Goal: Task Accomplishment & Management: Use online tool/utility

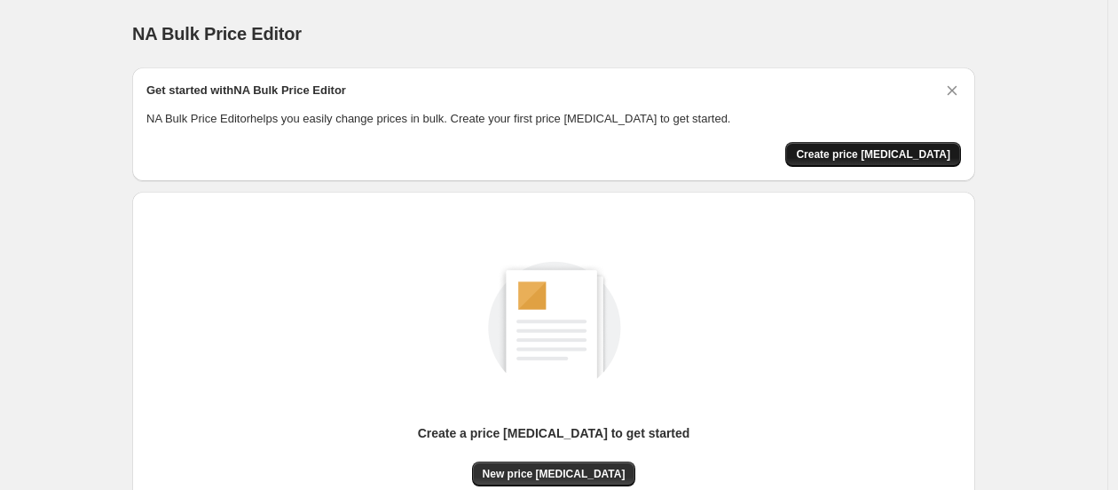
click at [852, 153] on span "Create price change job" at bounding box center [873, 154] width 154 height 14
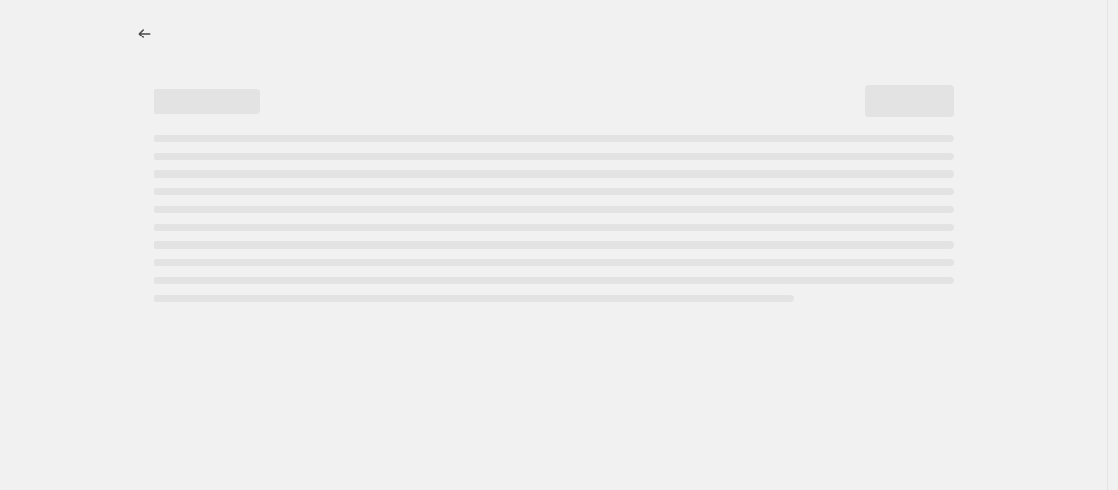
select select "percentage"
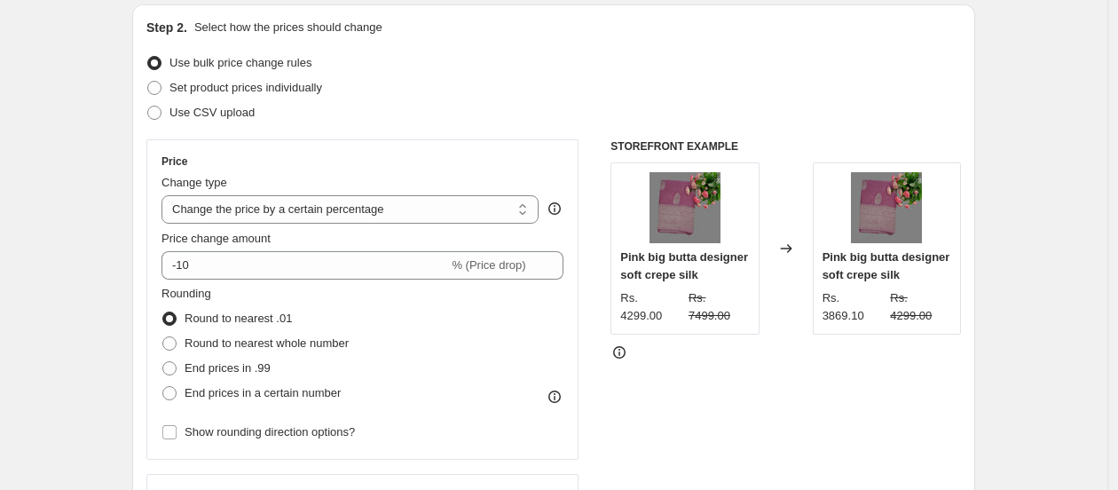
scroll to position [191, 0]
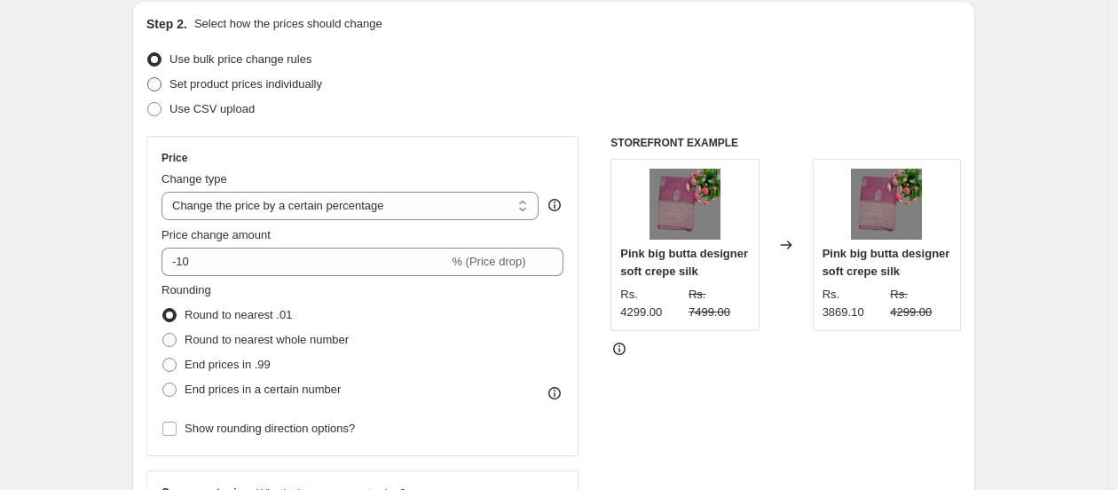
click at [155, 78] on span at bounding box center [154, 84] width 14 height 14
click at [148, 78] on input "Set product prices individually" at bounding box center [147, 77] width 1 height 1
radio input "true"
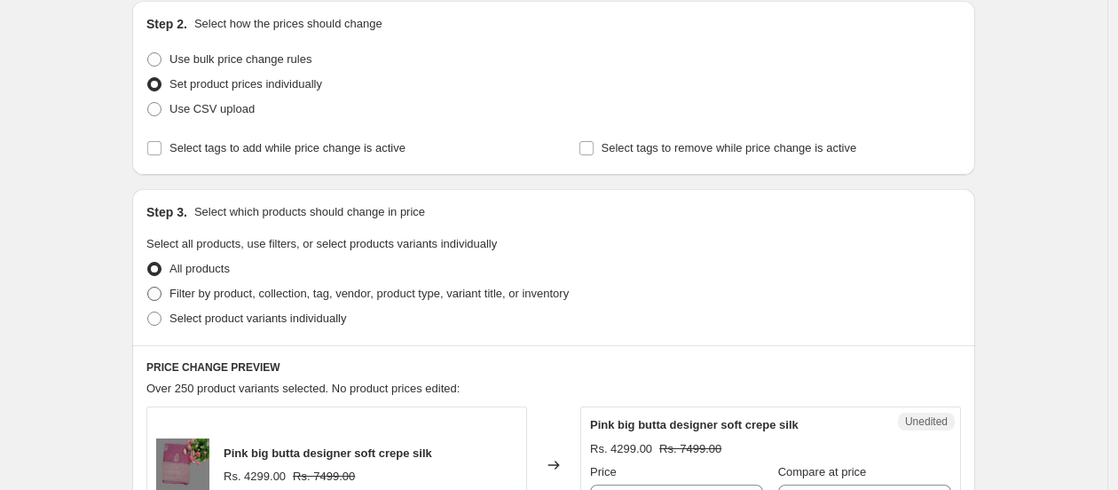
click at [158, 287] on span at bounding box center [154, 294] width 14 height 14
click at [148, 287] on input "Filter by product, collection, tag, vendor, product type, variant title, or inv…" at bounding box center [147, 287] width 1 height 1
radio input "true"
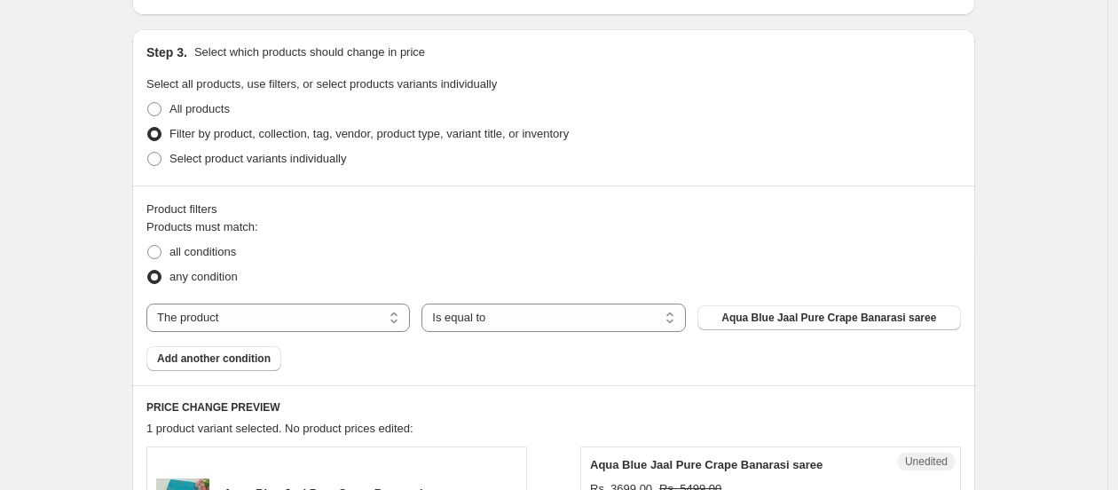
scroll to position [403, 0]
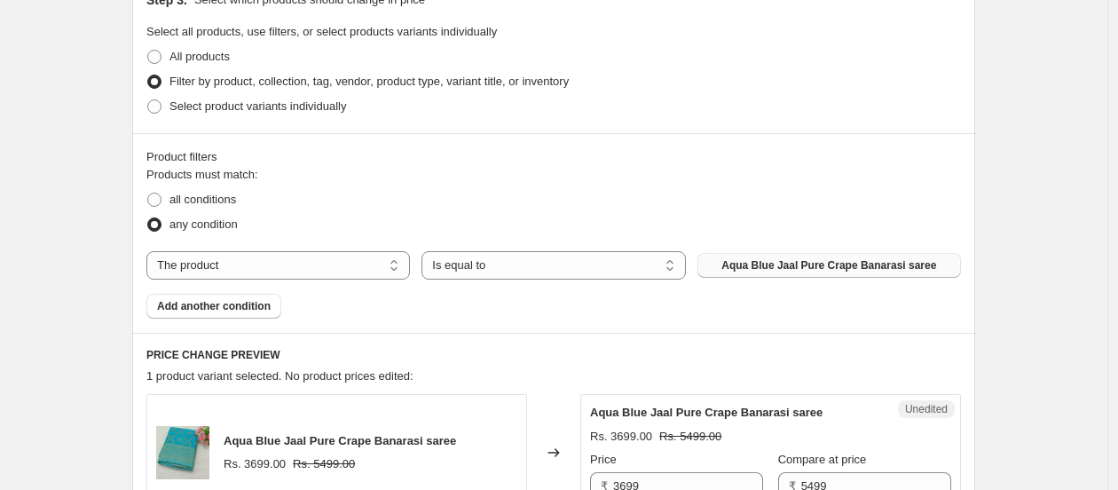
click at [728, 264] on button "Aqua Blue Jaal Pure Crape Banarasi saree" at bounding box center [829, 265] width 264 height 25
click at [624, 262] on select "Is equal to Is not equal to" at bounding box center [553, 265] width 264 height 28
click at [515, 260] on select "Is equal to Is not equal to" at bounding box center [553, 265] width 264 height 28
click at [361, 264] on select "The product The product's collection The product's tag The product's vendor The…" at bounding box center [278, 265] width 264 height 28
select select "title"
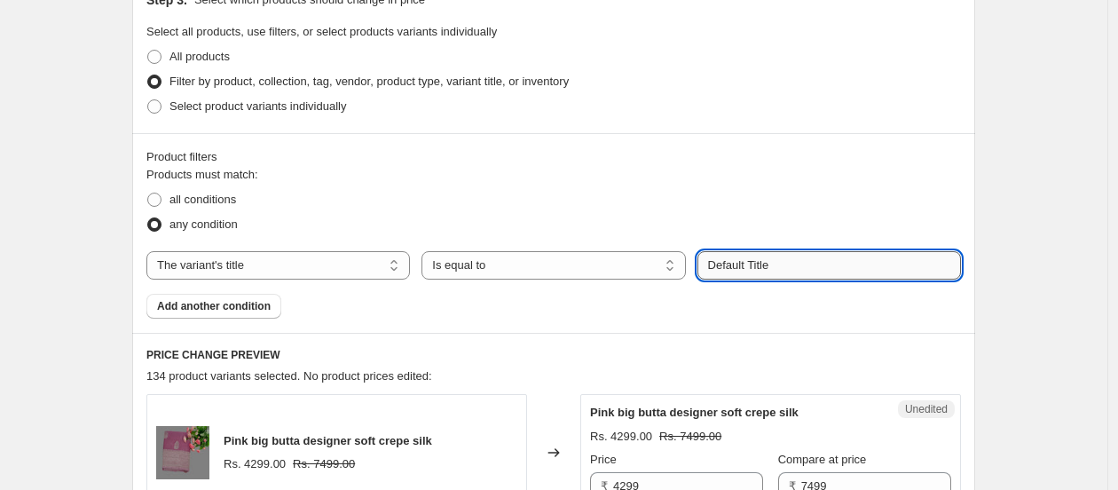
click at [767, 265] on input "Default Title" at bounding box center [829, 265] width 264 height 28
click at [803, 261] on input "Default Title" at bounding box center [829, 265] width 264 height 28
drag, startPoint x: 803, startPoint y: 261, endPoint x: 790, endPoint y: 261, distance: 13.3
click at [790, 261] on input "Default Title" at bounding box center [829, 265] width 264 height 28
click at [636, 261] on select "Is equal to Is not equal to Contains" at bounding box center [553, 265] width 264 height 28
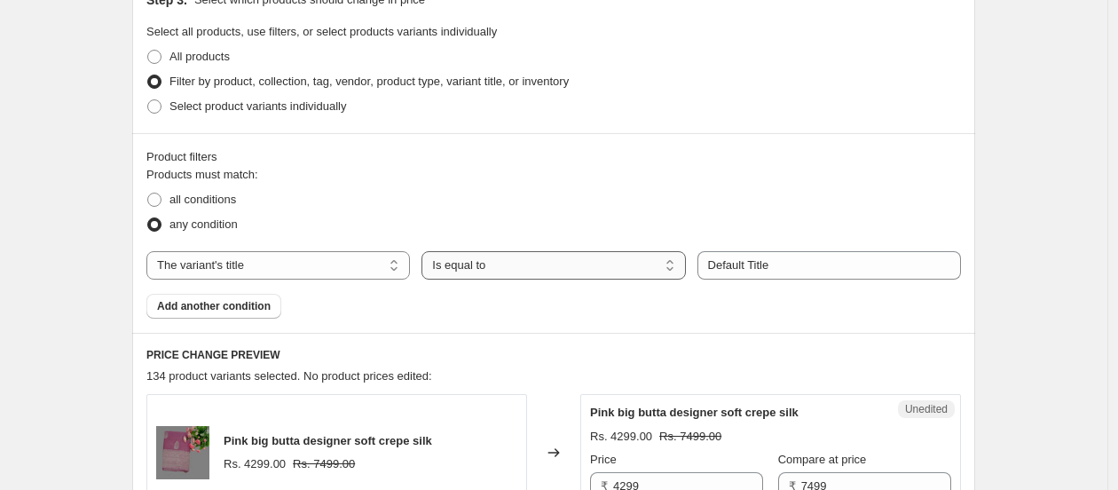
select select "contains"
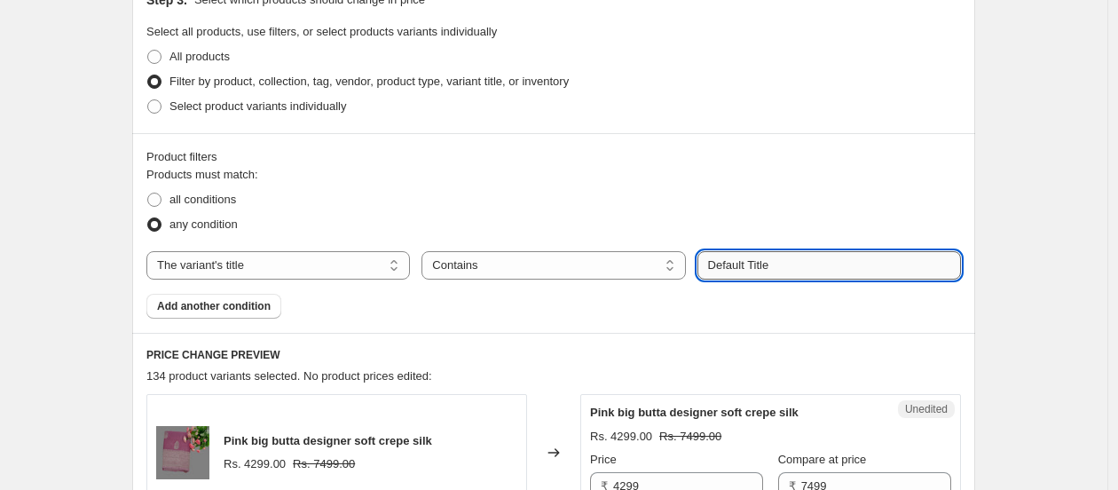
click at [774, 263] on input "Default Title" at bounding box center [829, 265] width 264 height 28
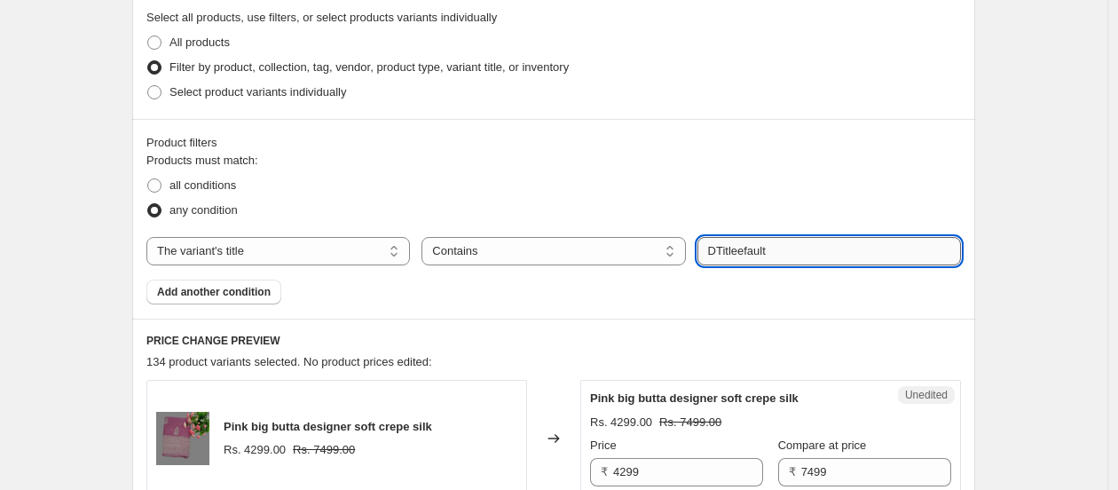
click at [720, 245] on input "DTitleefault" at bounding box center [829, 251] width 264 height 28
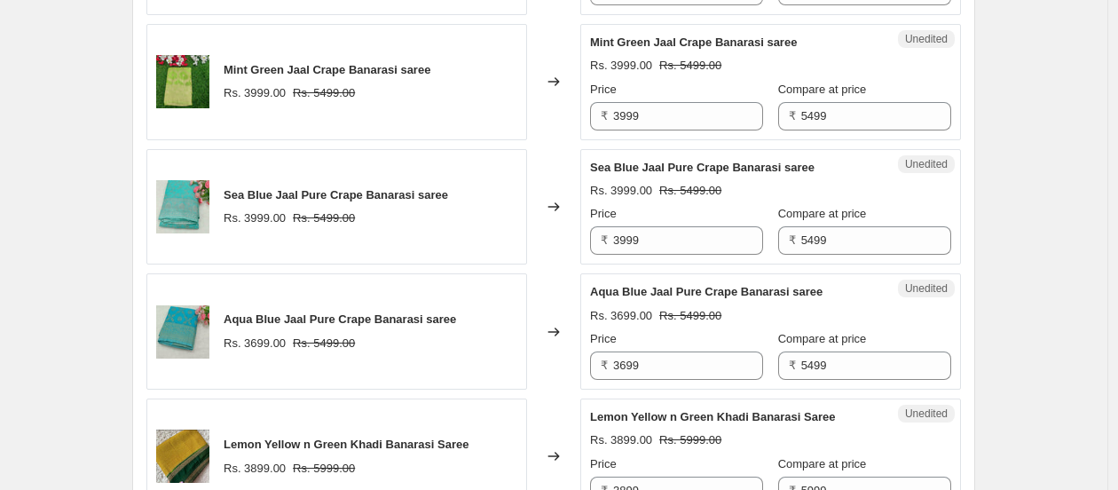
scroll to position [1140, 0]
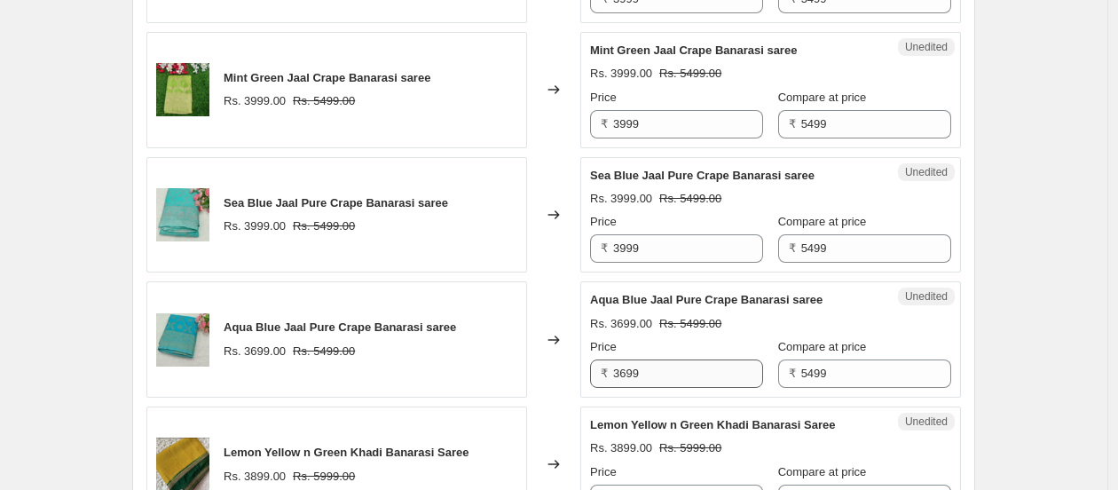
type input "kanchi silk"
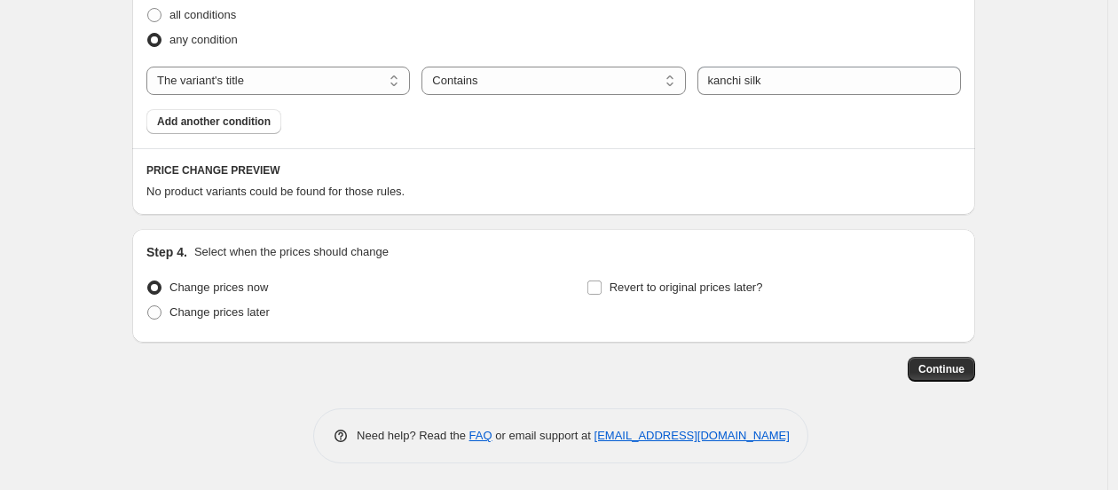
scroll to position [587, 0]
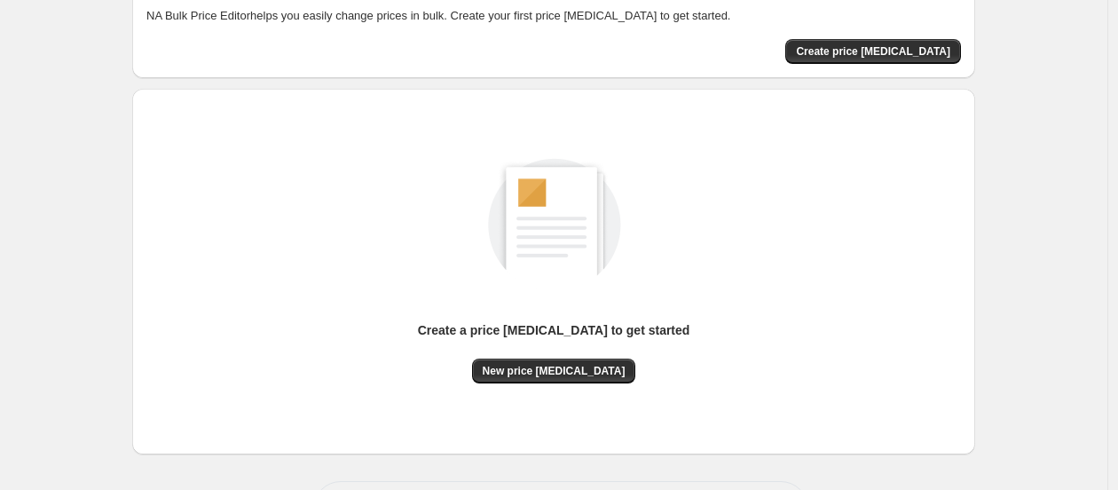
scroll to position [116, 0]
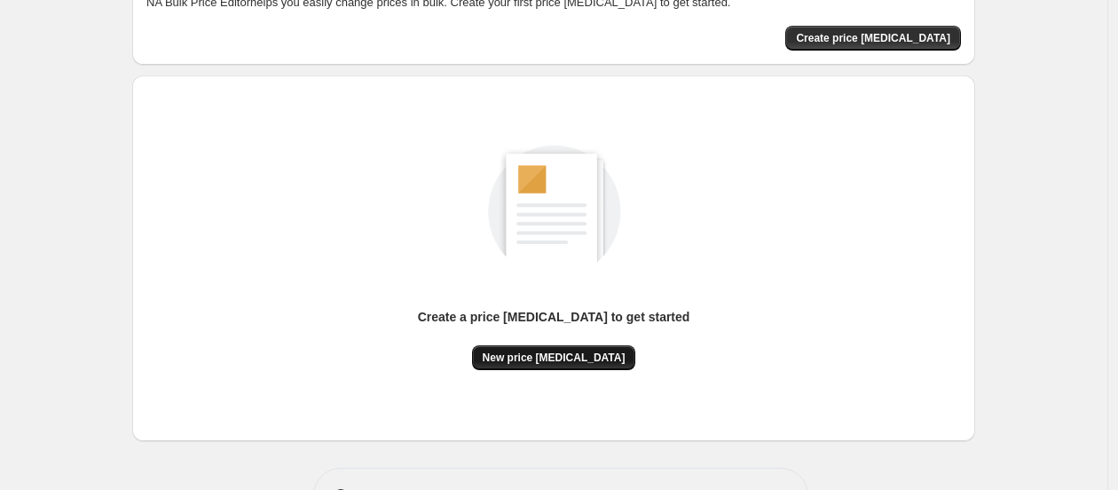
click at [550, 357] on span "New price change job" at bounding box center [554, 357] width 143 height 14
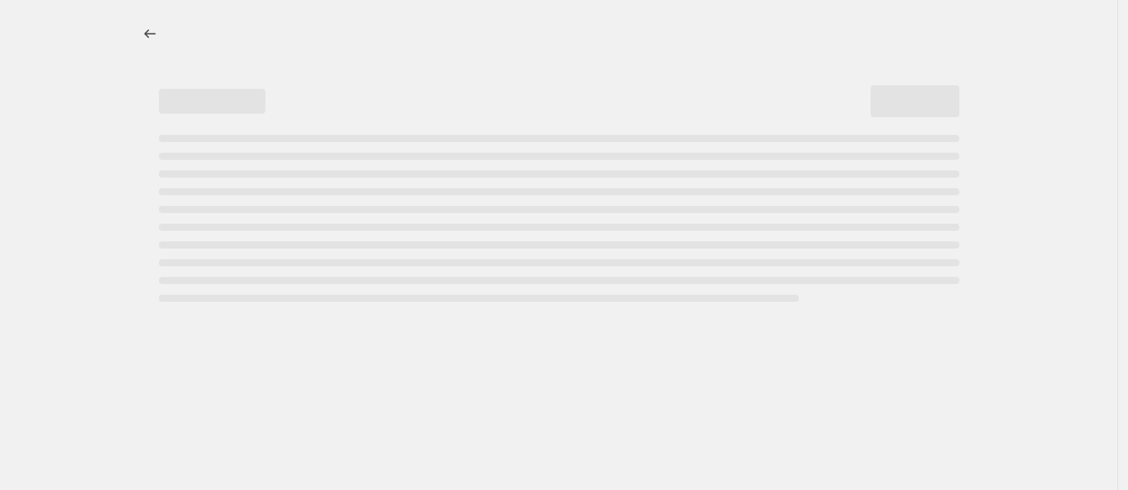
select select "percentage"
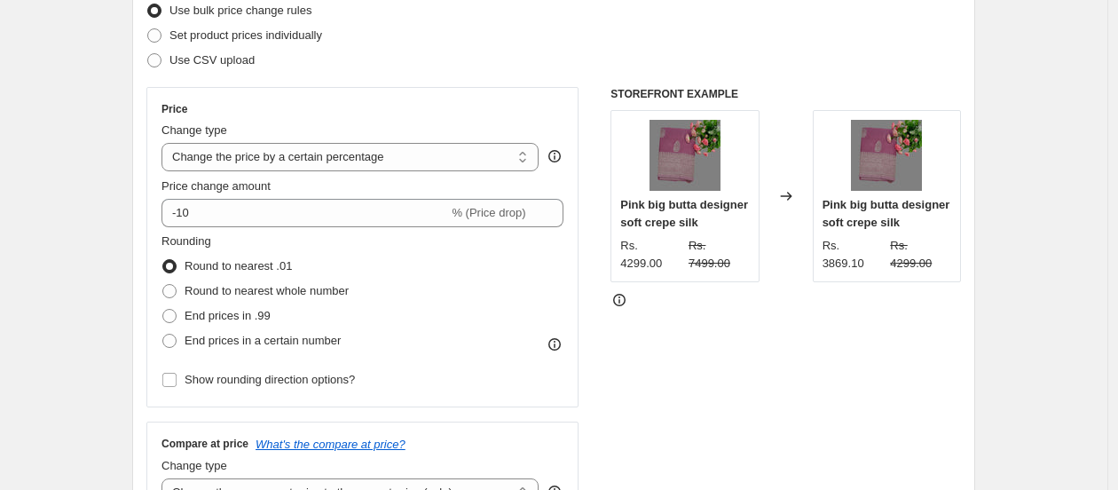
scroll to position [303, 0]
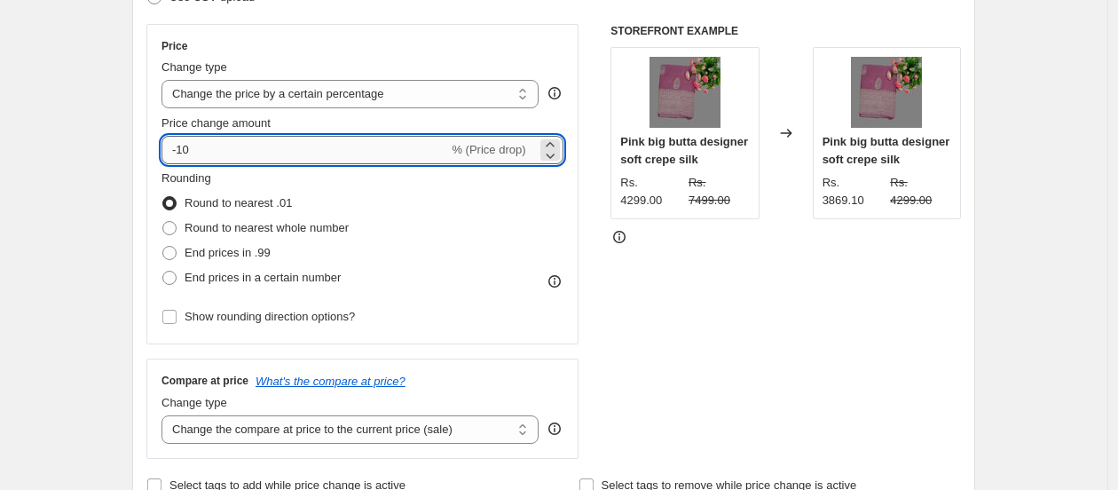
drag, startPoint x: 199, startPoint y: 144, endPoint x: 173, endPoint y: 144, distance: 25.7
click at [173, 144] on input "-10" at bounding box center [304, 150] width 287 height 28
type input "1000"
click at [623, 306] on div "STOREFRONT EXAMPLE Pink big butta designer soft crepe silk Rs. 4299.00 Rs. 7499…" at bounding box center [785, 241] width 350 height 435
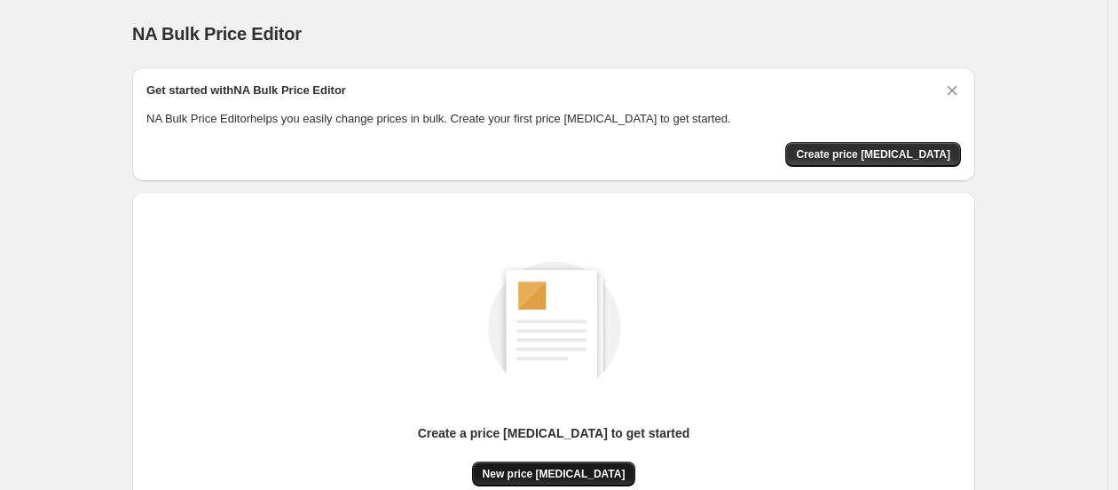
click at [545, 469] on span "New price [MEDICAL_DATA]" at bounding box center [554, 474] width 143 height 14
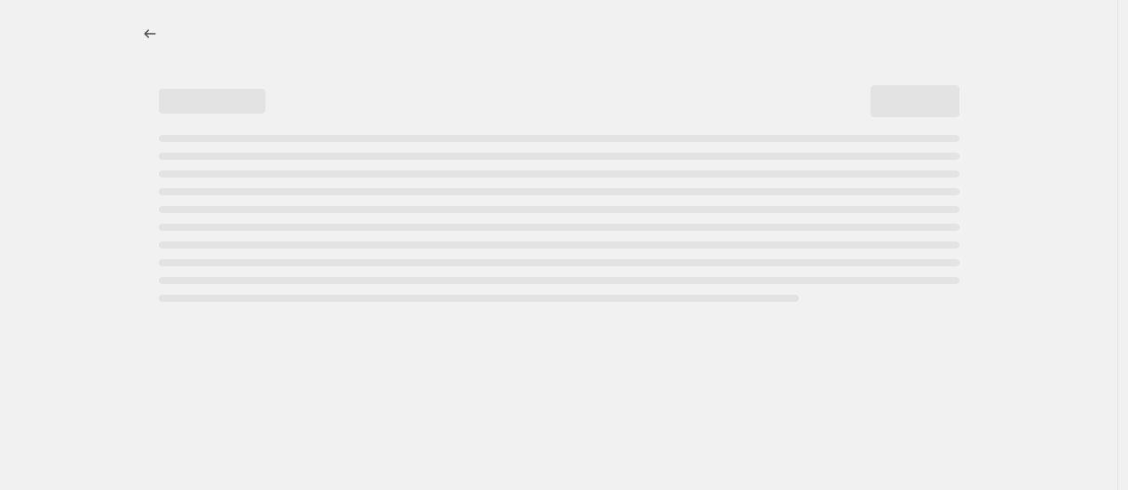
select select "percentage"
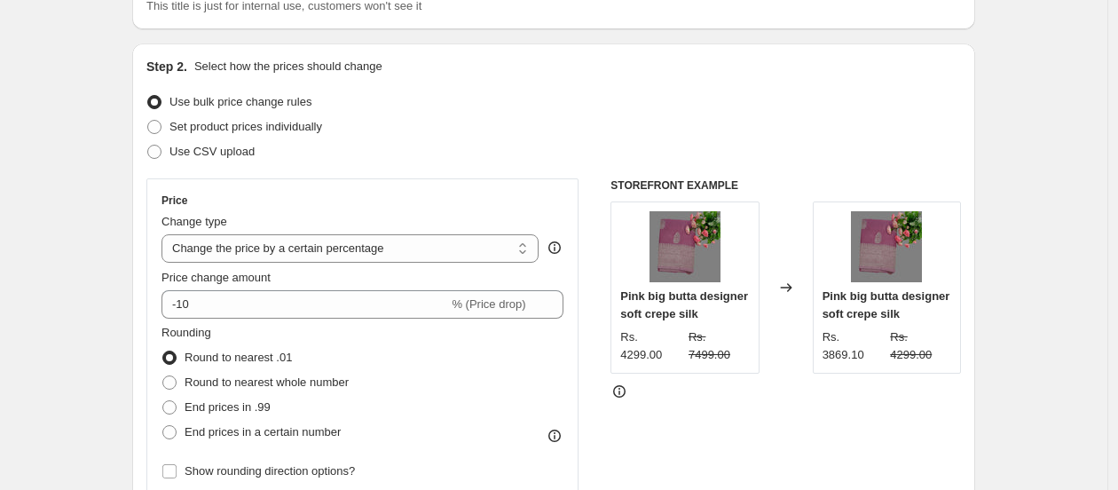
scroll to position [161, 0]
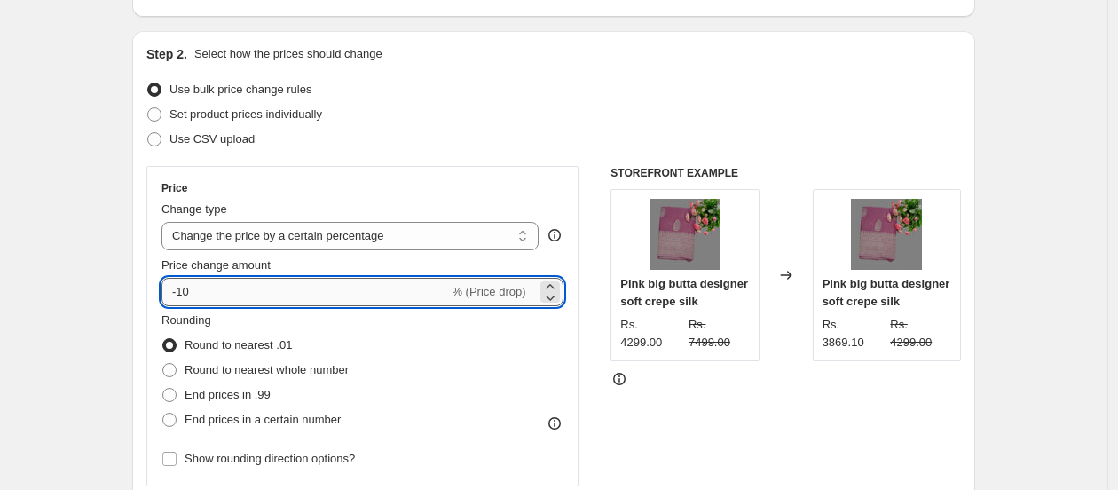
click at [200, 289] on input "-10" at bounding box center [304, 292] width 287 height 28
type input "-1"
type input "1000"
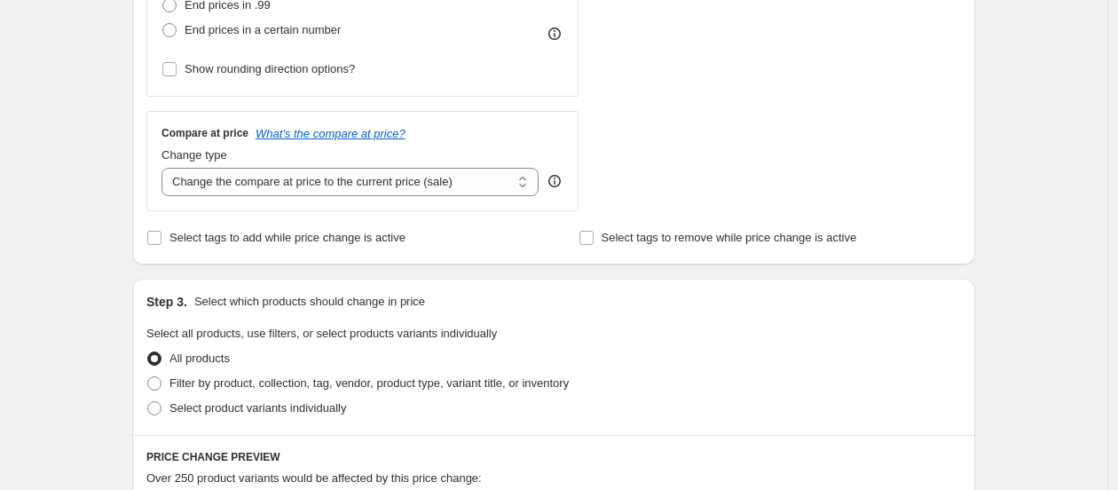
scroll to position [569, 0]
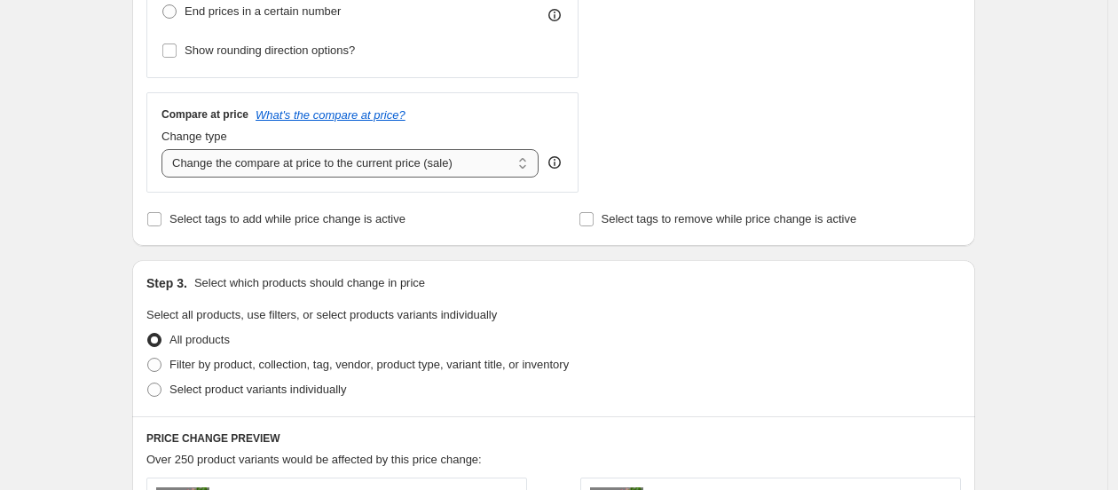
click at [486, 167] on select "Change the compare at price to the current price (sale) Change the compare at p…" at bounding box center [349, 163] width 377 height 28
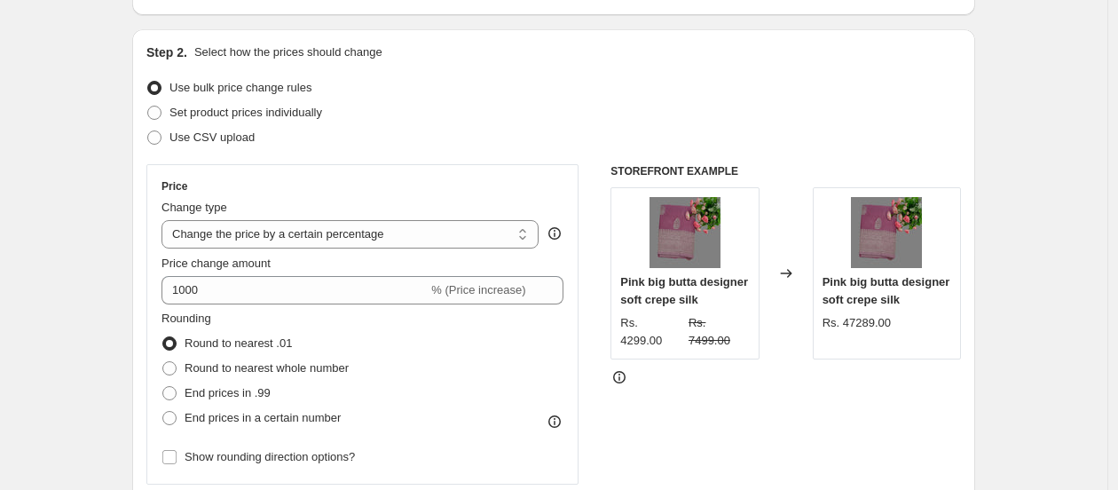
scroll to position [154, 0]
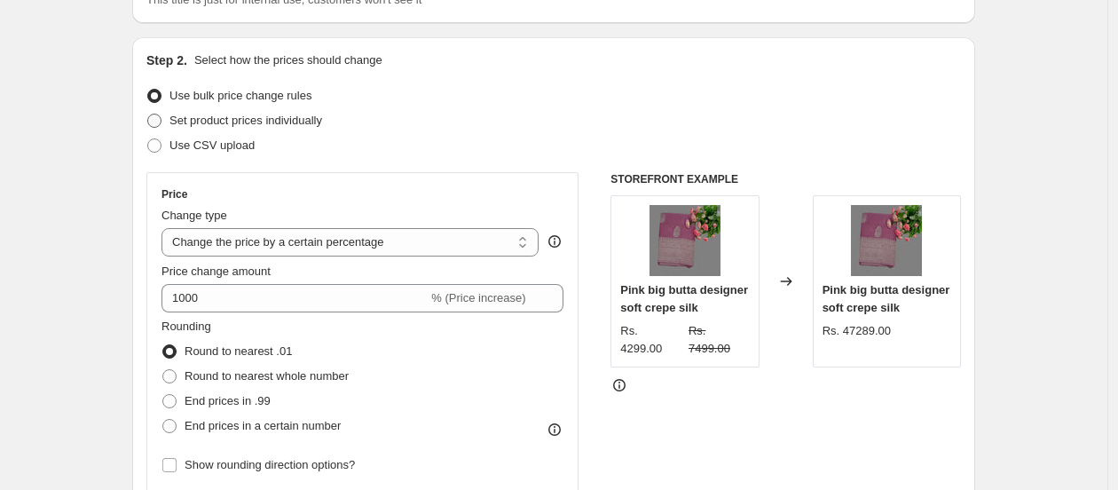
click at [157, 121] on span at bounding box center [154, 121] width 14 height 14
click at [148, 114] on input "Set product prices individually" at bounding box center [147, 114] width 1 height 1
radio input "true"
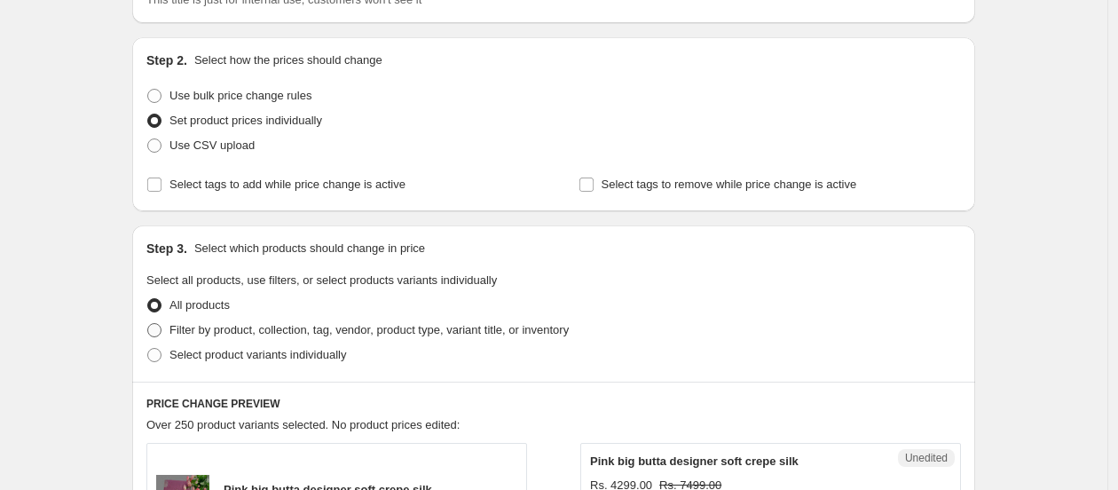
click at [160, 333] on span at bounding box center [154, 330] width 14 height 14
click at [148, 324] on input "Filter by product, collection, tag, vendor, product type, variant title, or inv…" at bounding box center [147, 323] width 1 height 1
radio input "true"
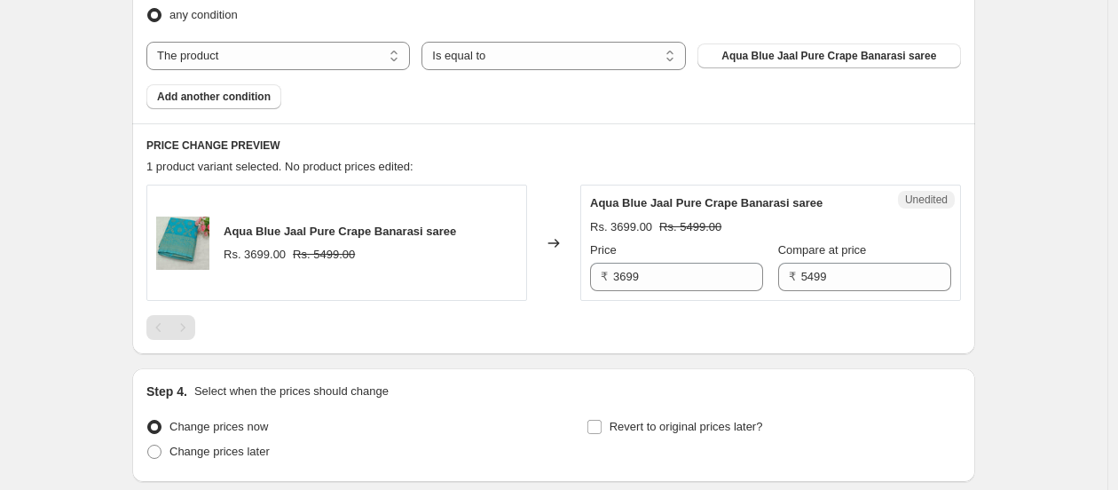
scroll to position [609, 0]
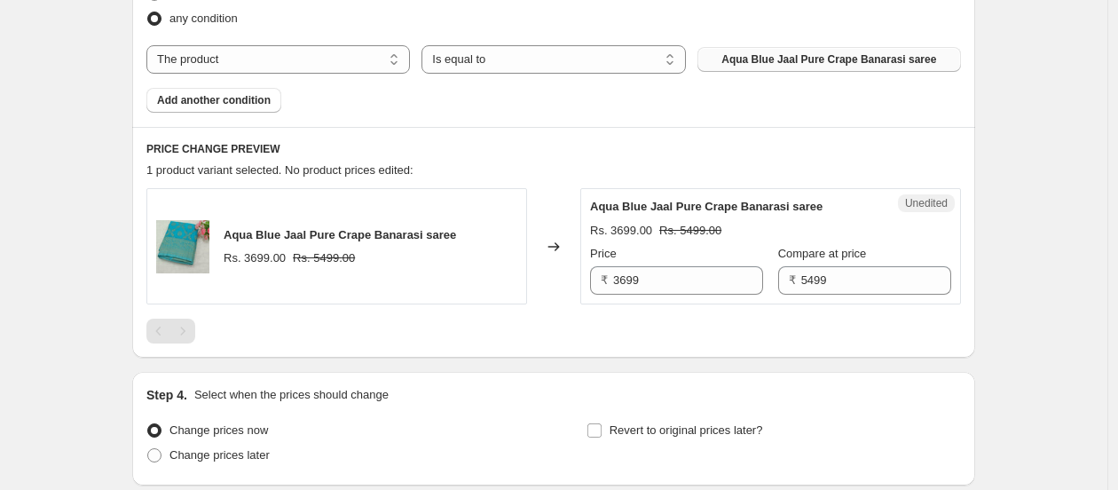
click at [785, 58] on span "Aqua Blue Jaal Pure Crape Banarasi saree" at bounding box center [828, 59] width 215 height 14
click at [326, 49] on select "The product The product's collection The product's tag The product's vendor The…" at bounding box center [278, 59] width 264 height 28
click at [468, 114] on div "Product filters Products must match: all conditions any condition The product T…" at bounding box center [553, 27] width 843 height 200
click at [208, 101] on span "Add another condition" at bounding box center [214, 100] width 114 height 14
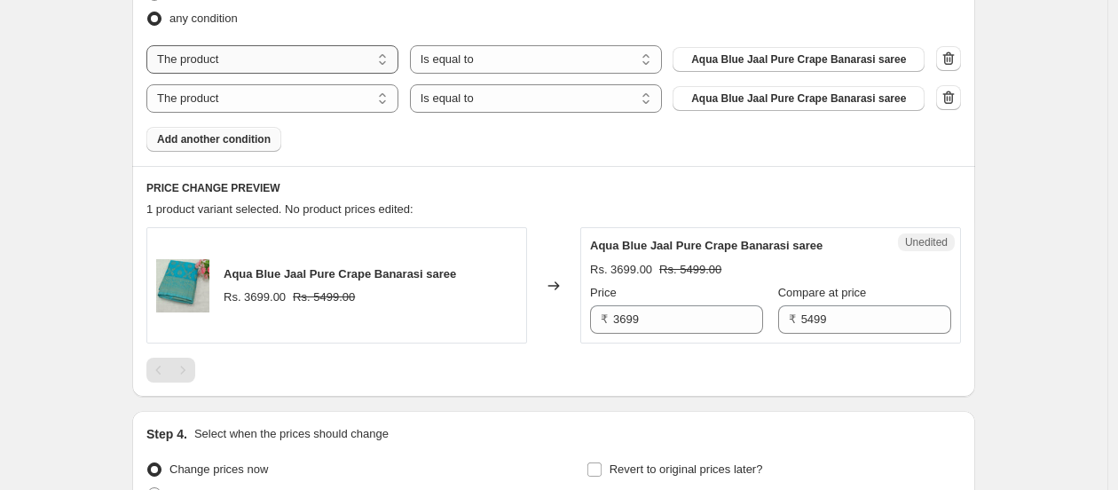
click at [295, 50] on select "The product The product's collection The product's tag The product's vendor The…" at bounding box center [272, 59] width 252 height 28
select select "collection"
click at [622, 48] on select "Is equal to Is not equal to" at bounding box center [536, 59] width 252 height 28
click at [751, 55] on button "Home page" at bounding box center [799, 59] width 252 height 25
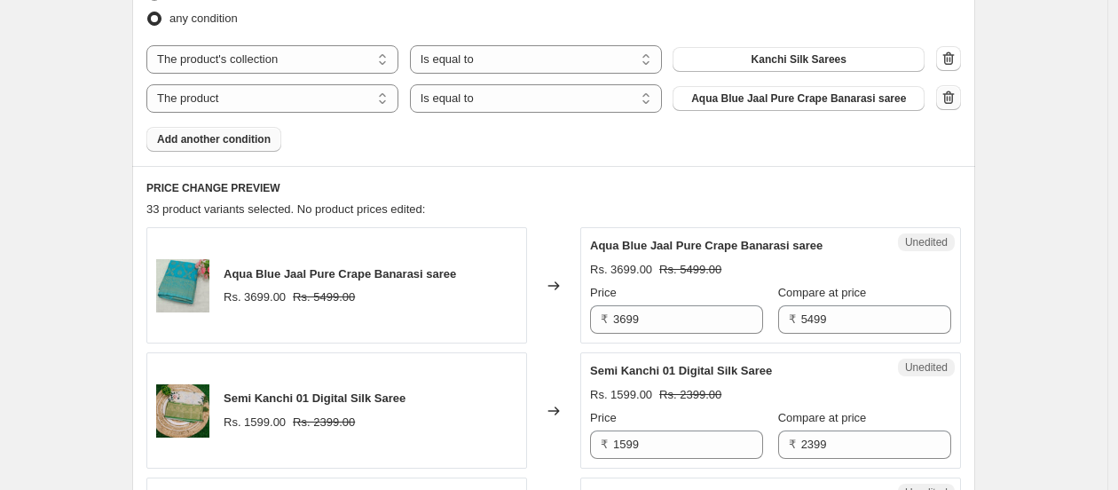
click at [956, 99] on icon "button" at bounding box center [949, 98] width 18 height 18
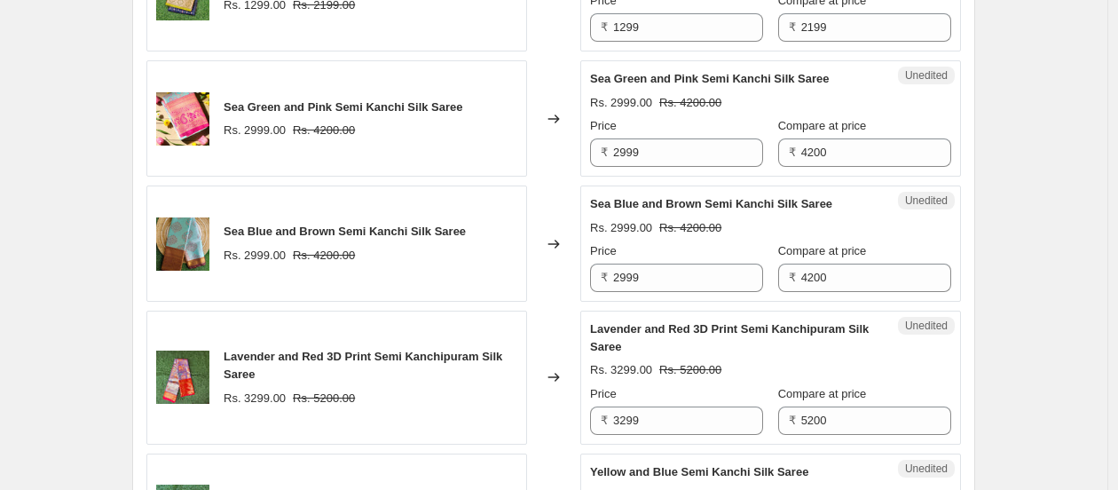
scroll to position [1908, 0]
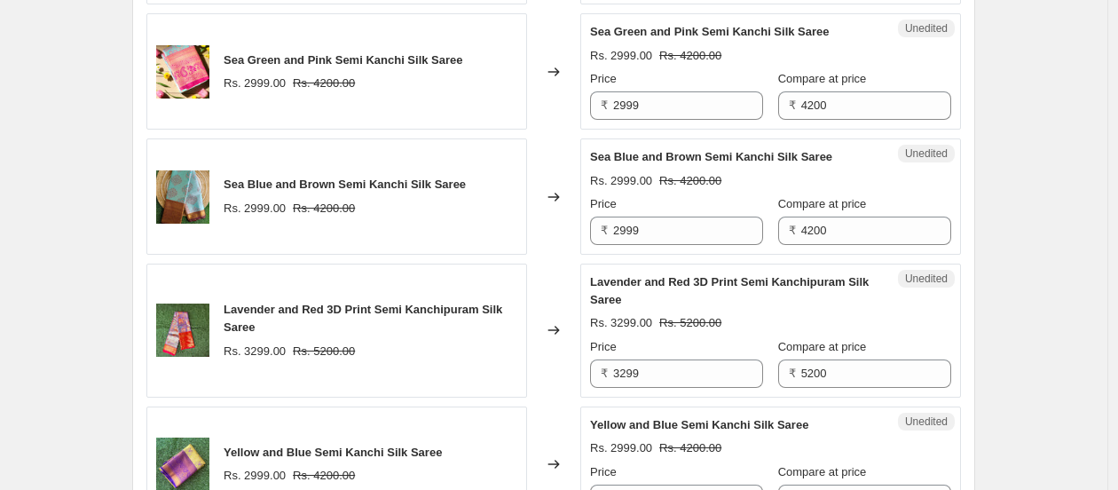
drag, startPoint x: 1113, startPoint y: 270, endPoint x: 1127, endPoint y: 287, distance: 22.7
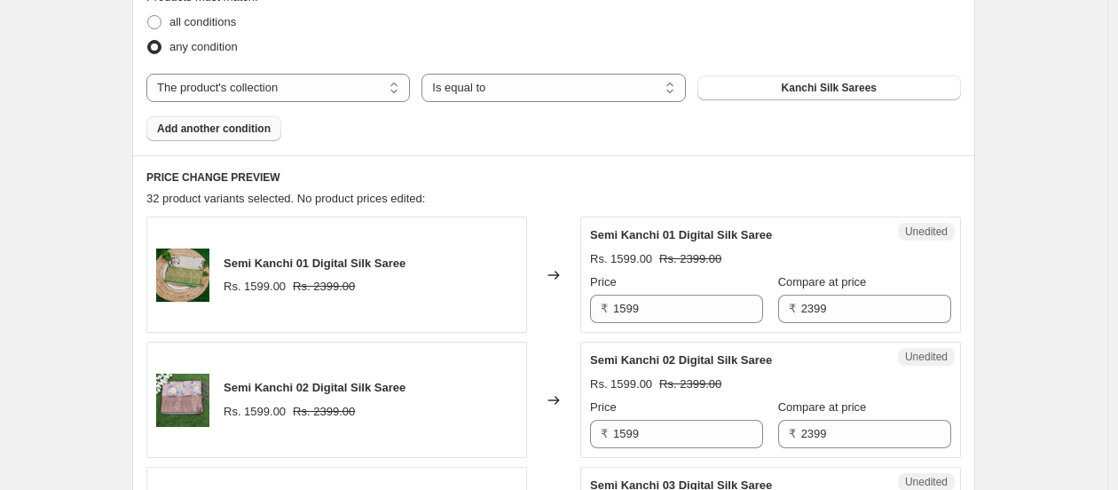
scroll to position [588, 0]
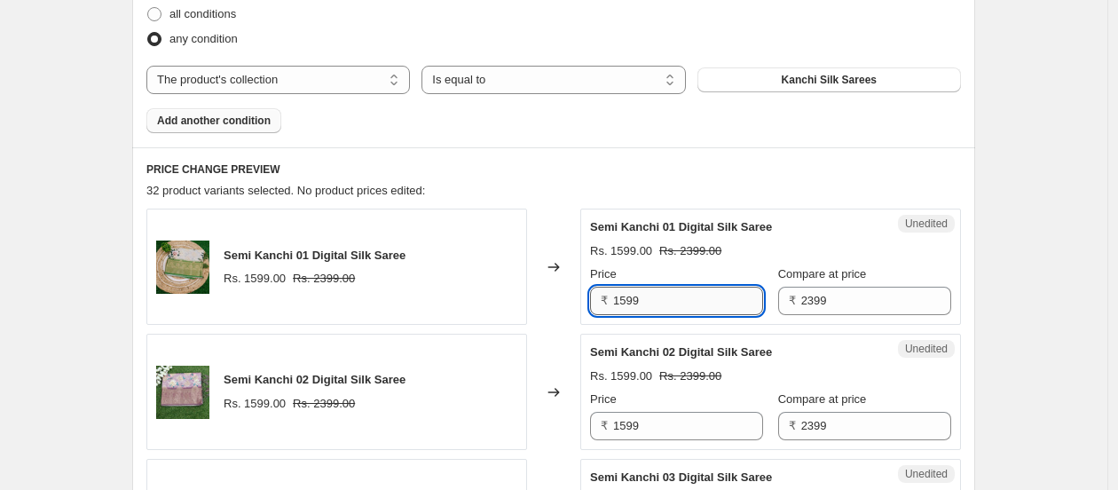
click at [622, 297] on input "1599" at bounding box center [688, 301] width 150 height 28
click at [614, 297] on div "₹ 1599" at bounding box center [676, 301] width 173 height 28
type input "2599"
click at [713, 187] on div "32 product variants selected. No product prices edited:" at bounding box center [553, 191] width 814 height 18
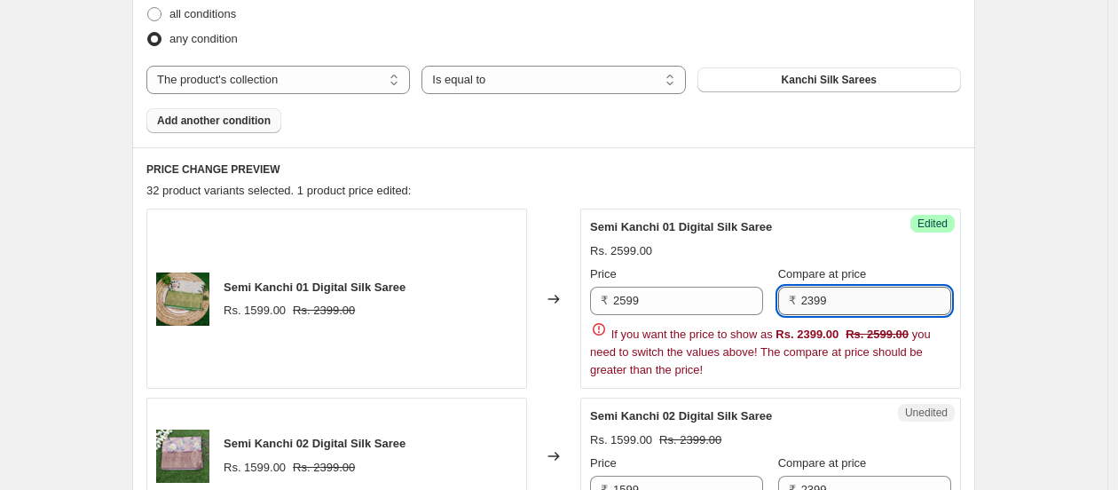
click at [807, 301] on input "2399" at bounding box center [876, 301] width 150 height 28
type input "3399"
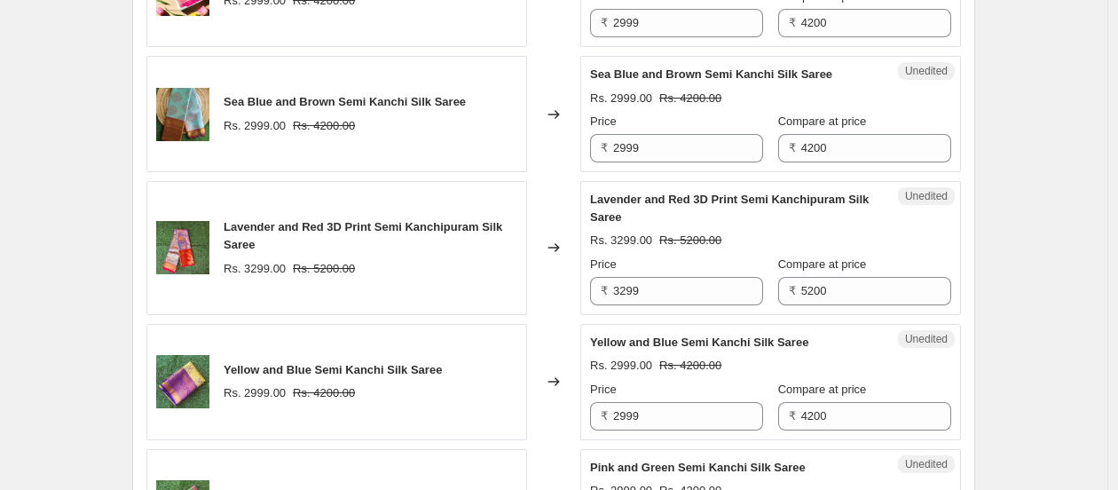
scroll to position [1959, 0]
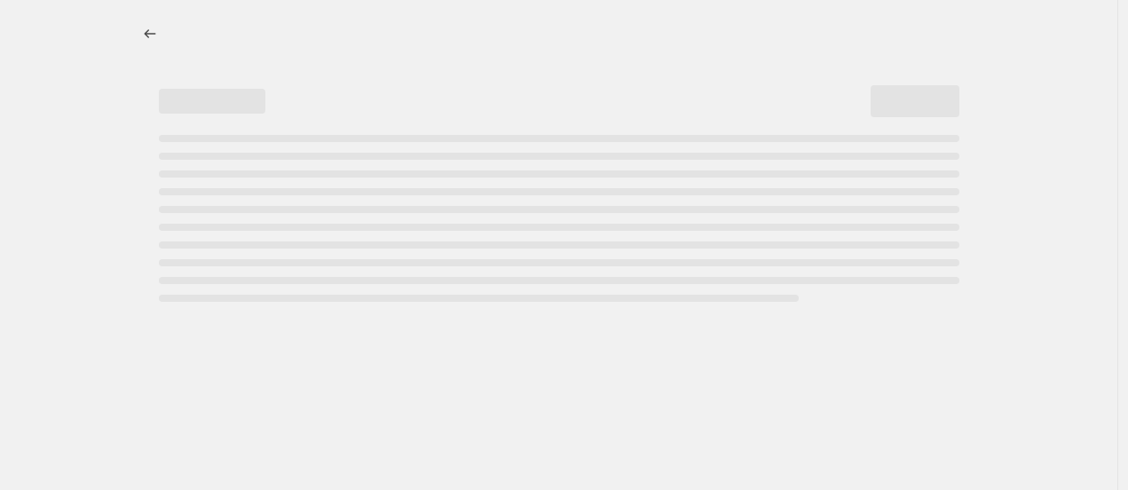
select select "percentage"
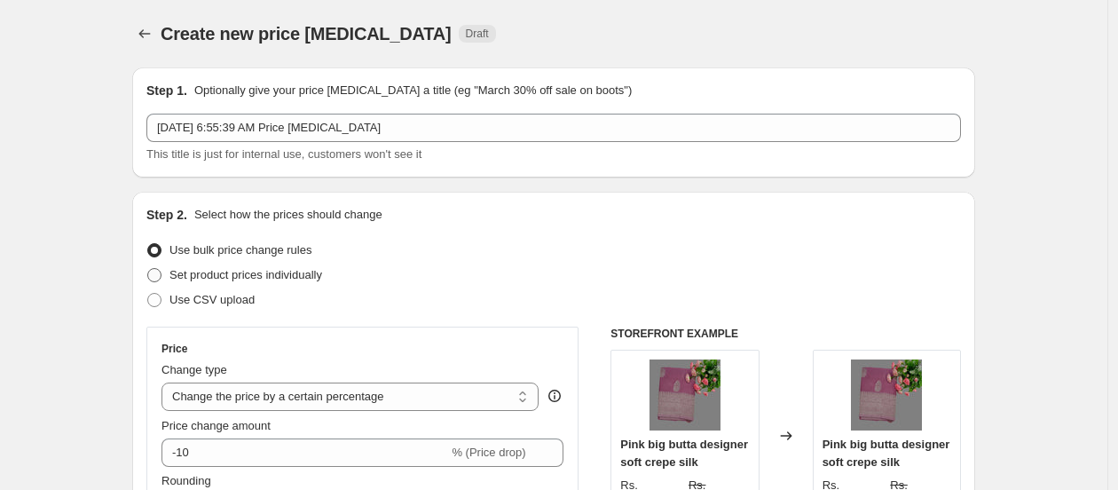
click at [161, 271] on span at bounding box center [154, 275] width 14 height 14
click at [148, 269] on input "Set product prices individually" at bounding box center [147, 268] width 1 height 1
radio input "true"
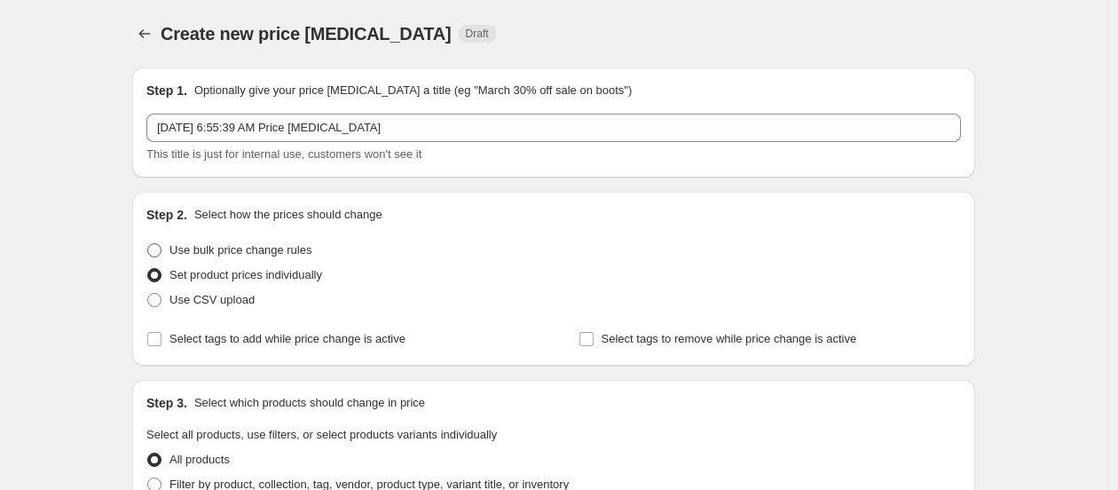
click at [161, 249] on span at bounding box center [154, 250] width 14 height 14
click at [148, 244] on input "Use bulk price change rules" at bounding box center [147, 243] width 1 height 1
radio input "true"
select select "percentage"
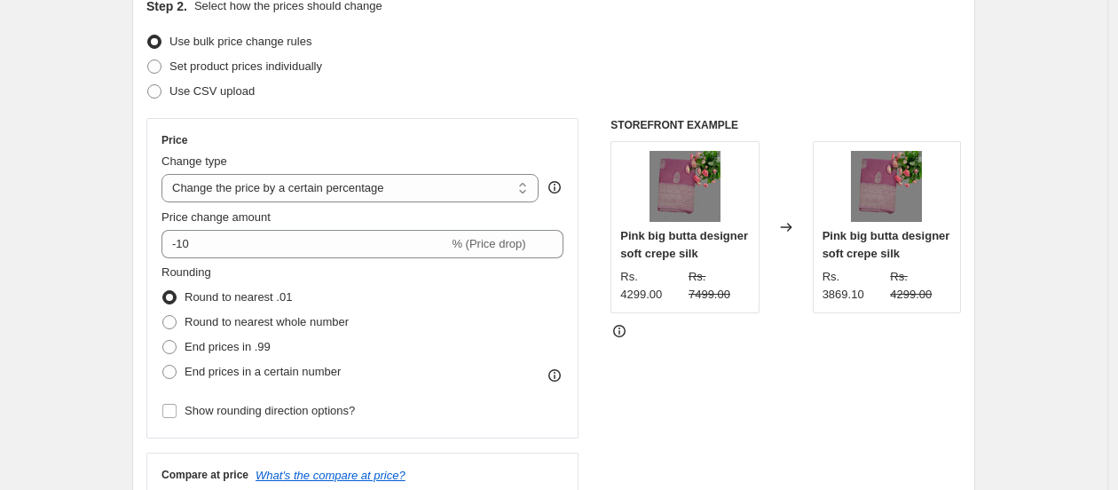
scroll to position [213, 0]
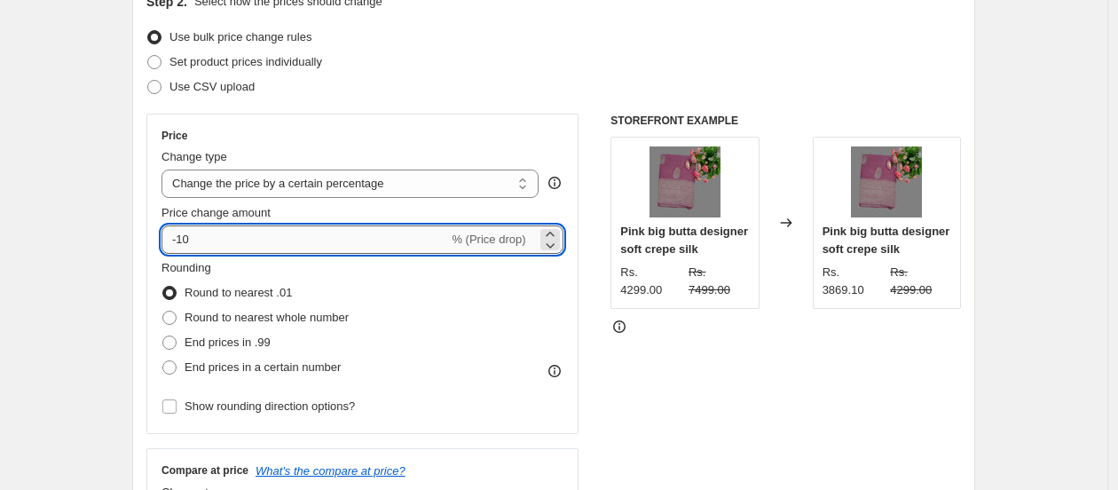
click at [193, 236] on input "-10" at bounding box center [304, 239] width 287 height 28
type input "-1"
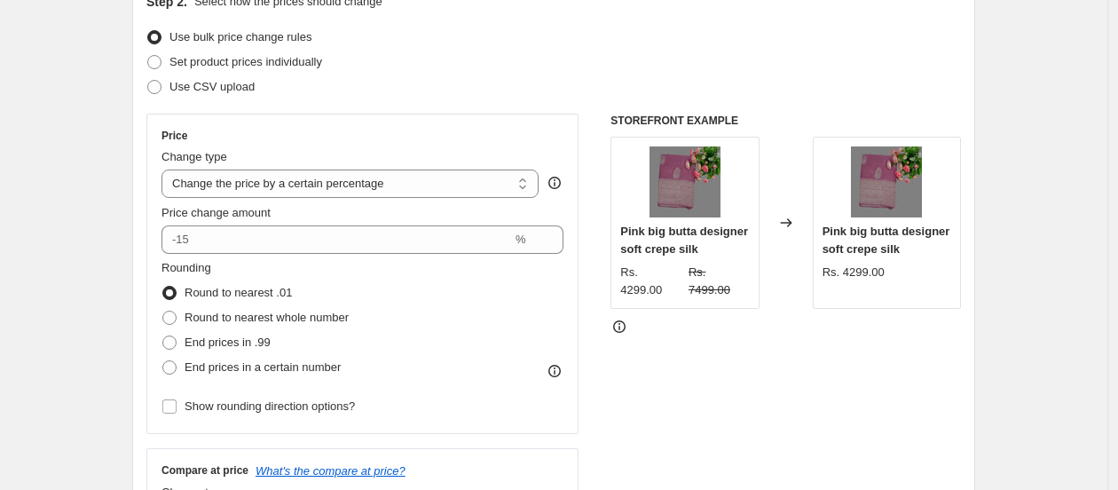
type input "0"
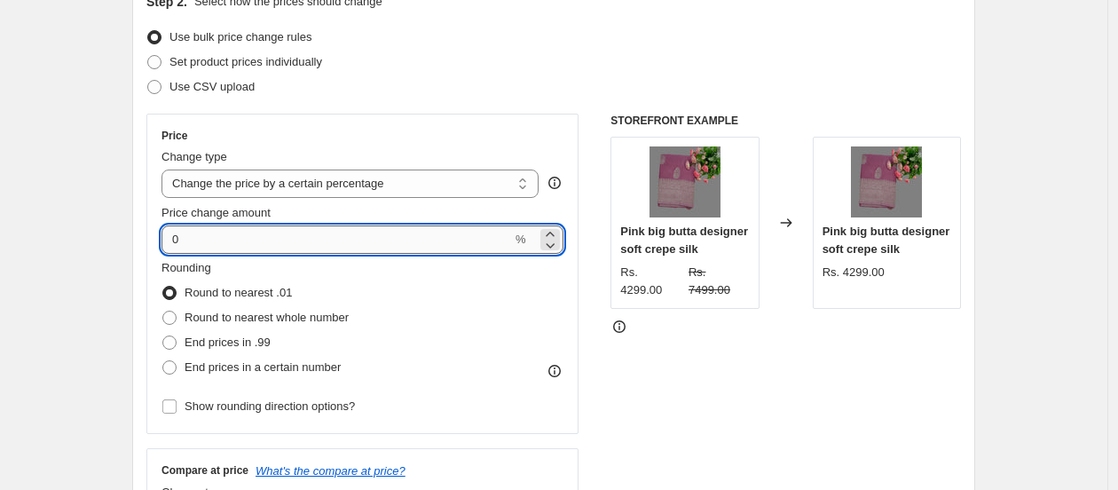
click at [190, 240] on input "0" at bounding box center [336, 239] width 350 height 28
type input "1000"
click at [765, 36] on div "Use bulk price change rules" at bounding box center [553, 37] width 814 height 25
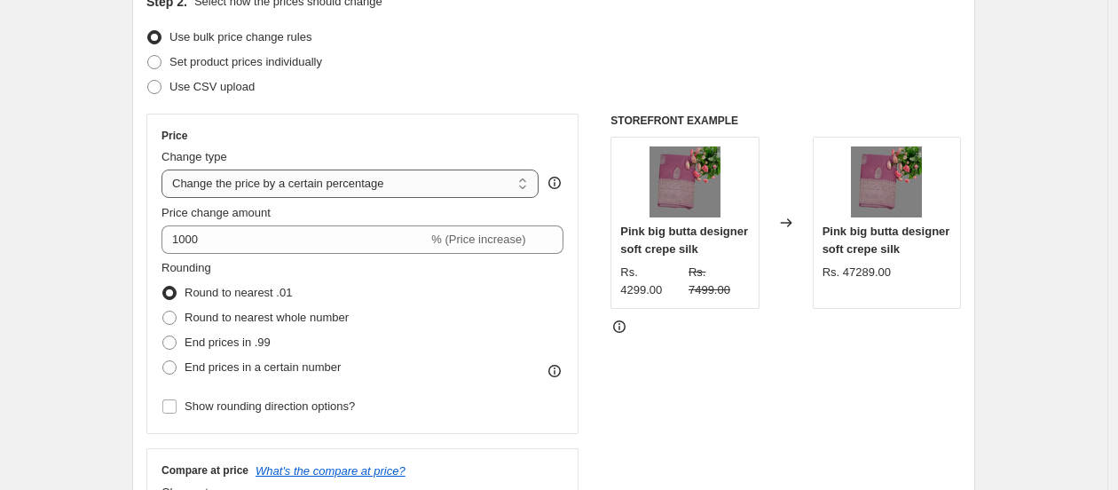
click at [369, 187] on select "Change the price to a certain amount Change the price by a certain amount Chang…" at bounding box center [349, 183] width 377 height 28
select select "to"
click at [166, 169] on select "Change the price to a certain amount Change the price by a certain amount Chang…" at bounding box center [349, 183] width 377 height 28
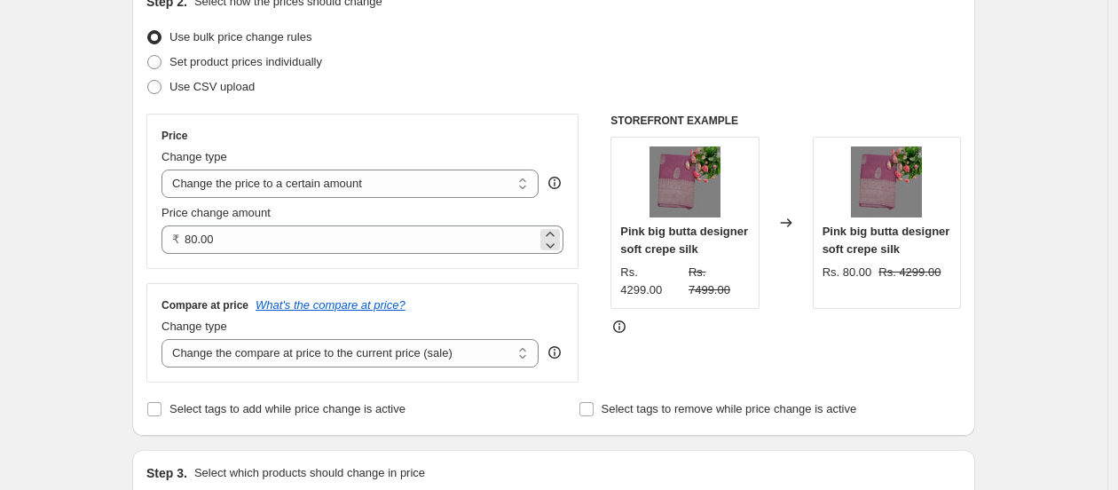
click at [187, 239] on div "₹ 80.00" at bounding box center [362, 239] width 402 height 28
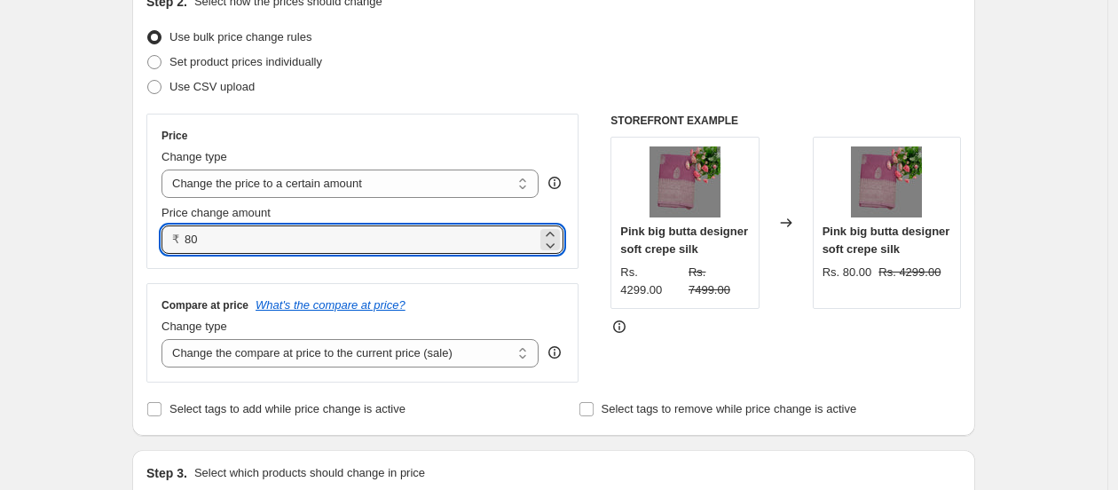
type input "8"
click at [492, 55] on div "Set product prices individually" at bounding box center [553, 62] width 814 height 25
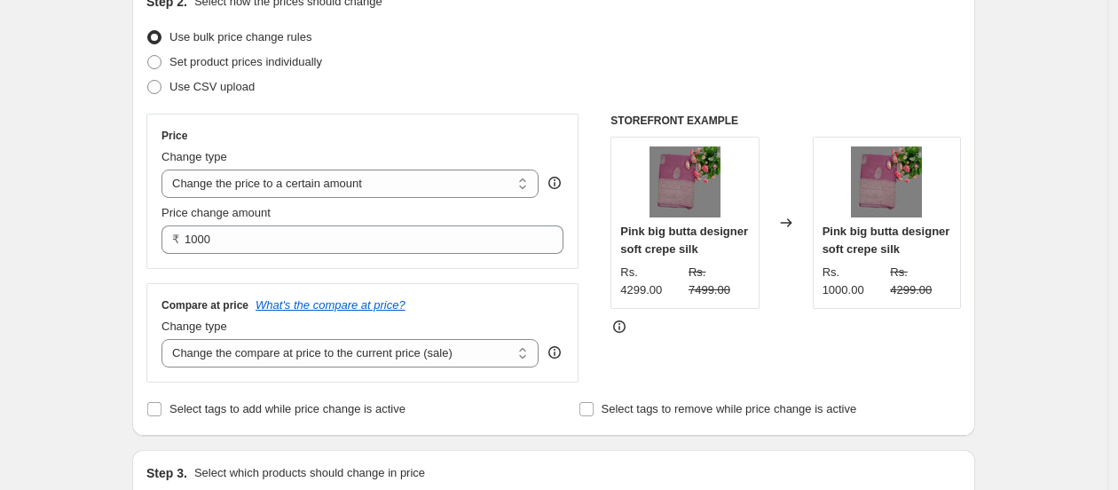
type input "1000.00"
click at [384, 177] on select "Change the price to a certain amount Change the price by a certain amount Chang…" at bounding box center [349, 183] width 377 height 28
select select "margin"
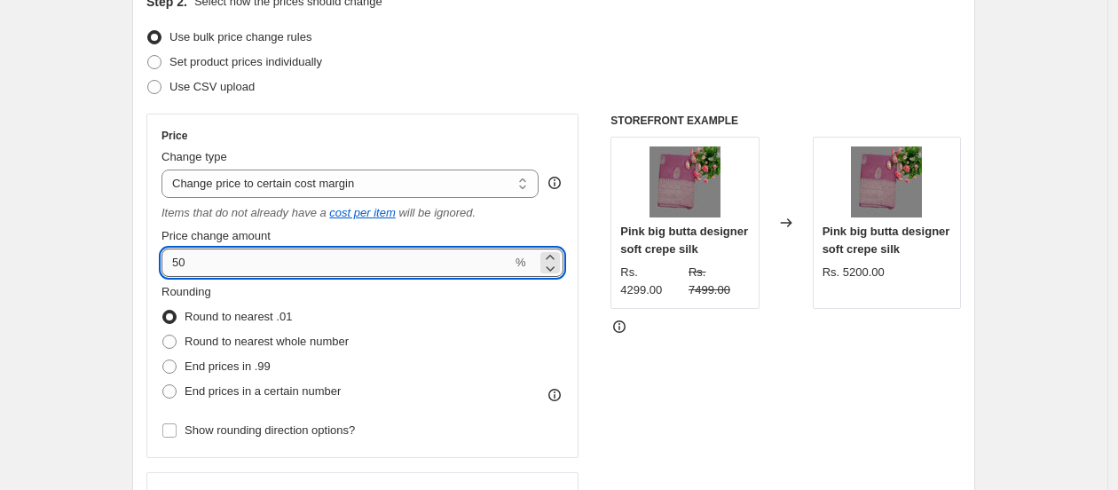
click at [187, 258] on input "50" at bounding box center [336, 262] width 350 height 28
type input "5"
click at [224, 182] on select "Change the price to a certain amount Change the price by a certain amount Chang…" at bounding box center [349, 183] width 377 height 28
type input "0"
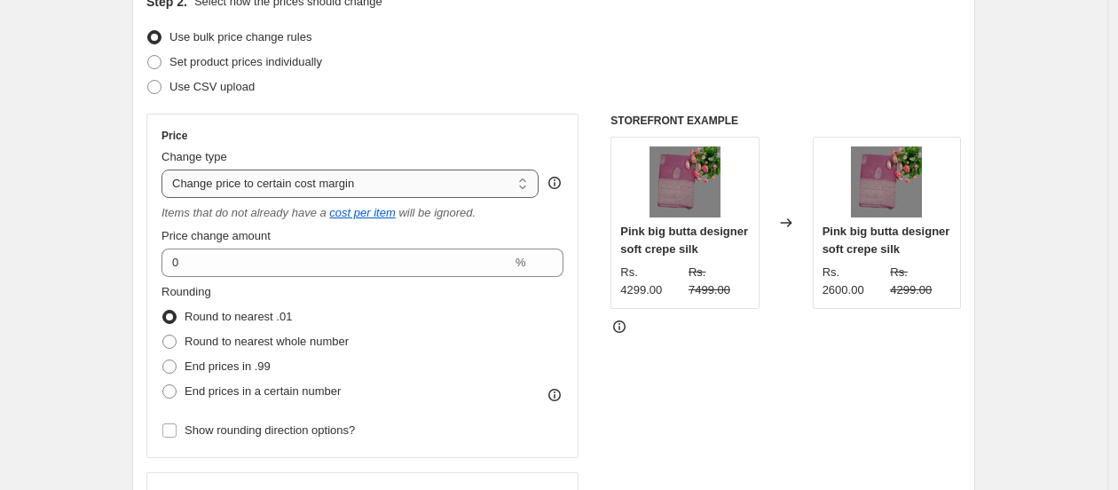
select select "by"
click at [166, 169] on select "Change the price to a certain amount Change the price by a certain amount Chang…" at bounding box center [349, 183] width 377 height 28
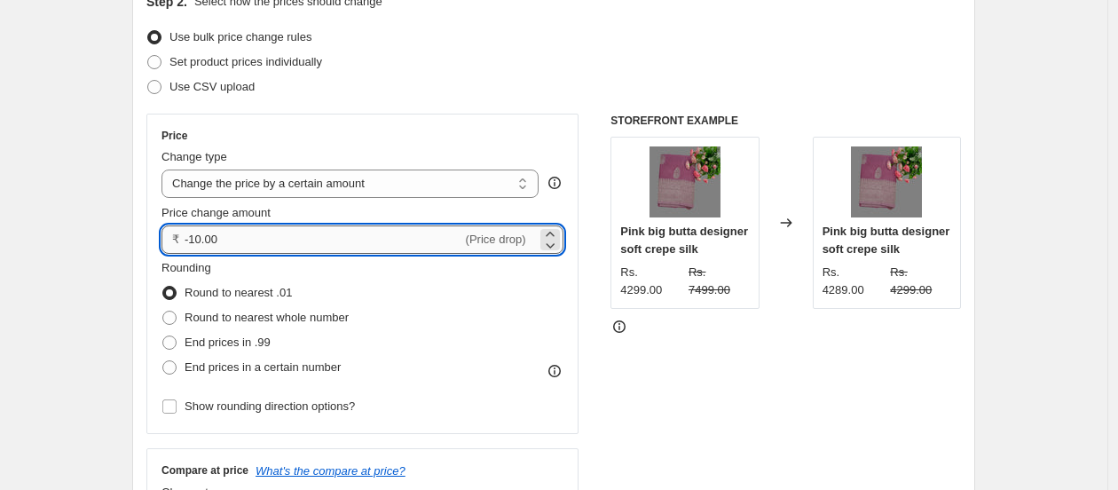
click at [197, 236] on input "-10.00" at bounding box center [324, 239] width 278 height 28
click at [193, 239] on input "-1000" at bounding box center [324, 239] width 278 height 28
click at [500, 58] on div "Set product prices individually" at bounding box center [553, 62] width 814 height 25
type input "1000.00"
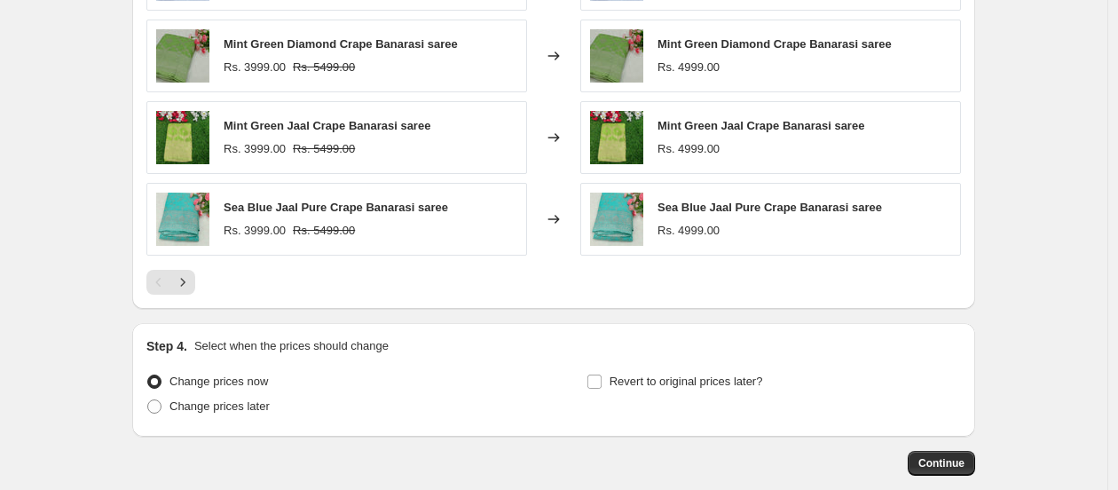
scroll to position [1216, 0]
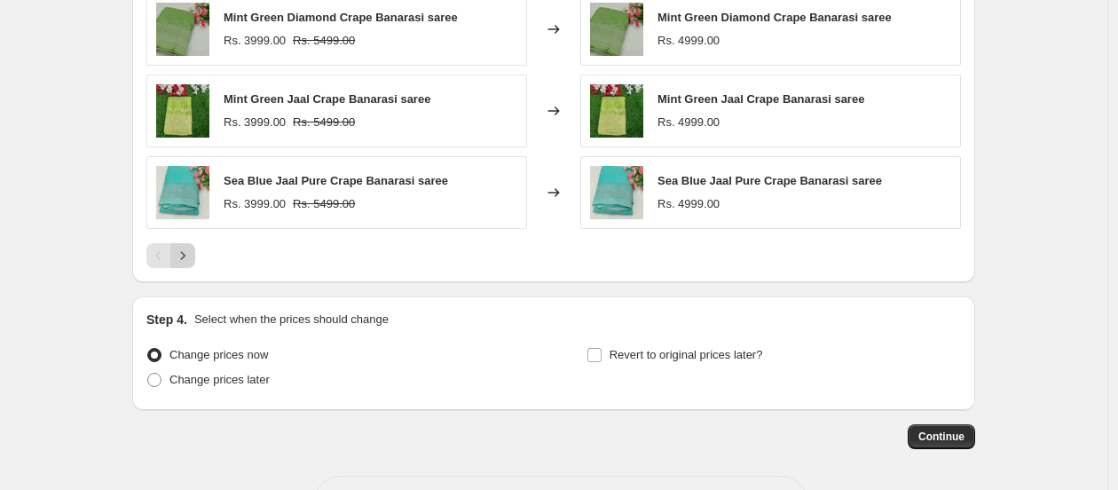
click at [184, 263] on icon "Next" at bounding box center [183, 256] width 18 height 18
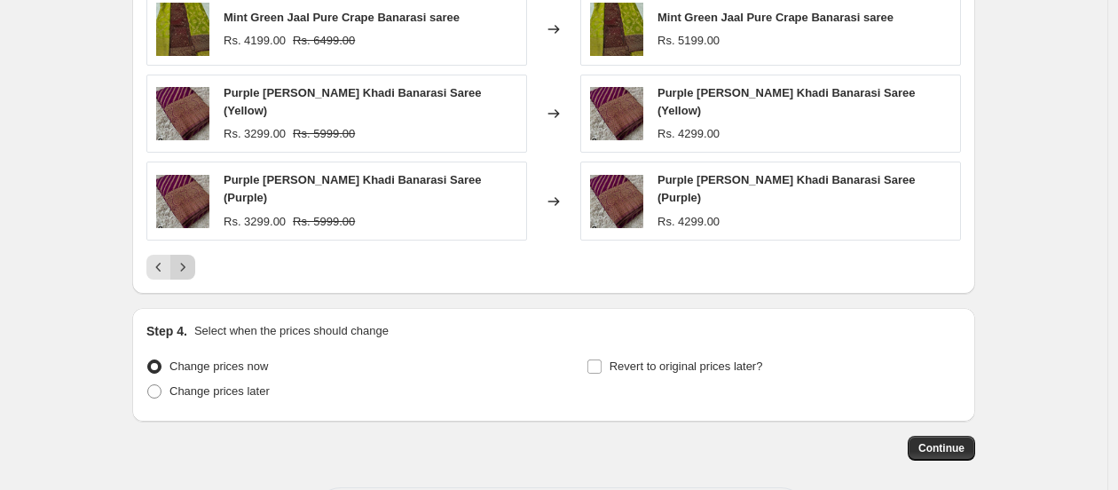
click at [190, 258] on icon "Next" at bounding box center [183, 267] width 18 height 18
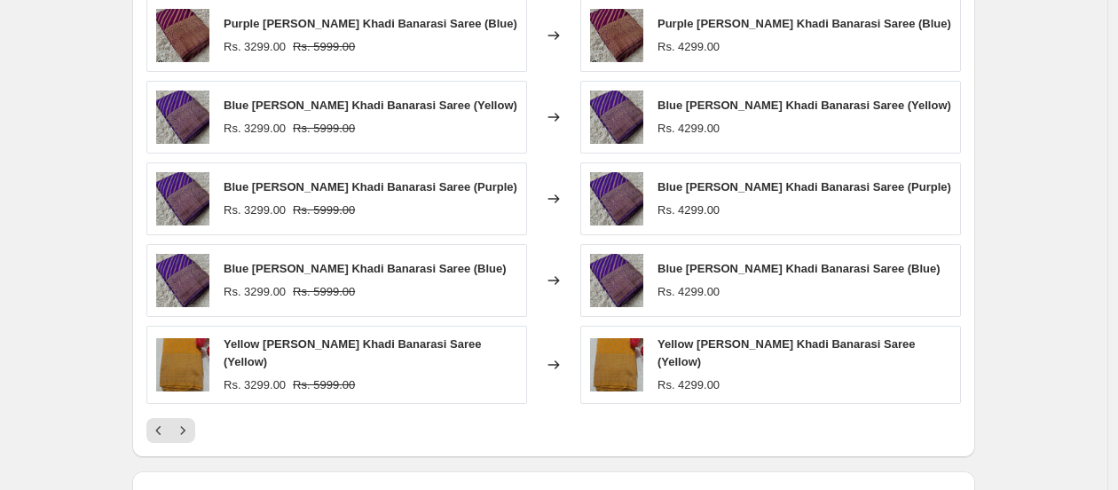
scroll to position [1088, 0]
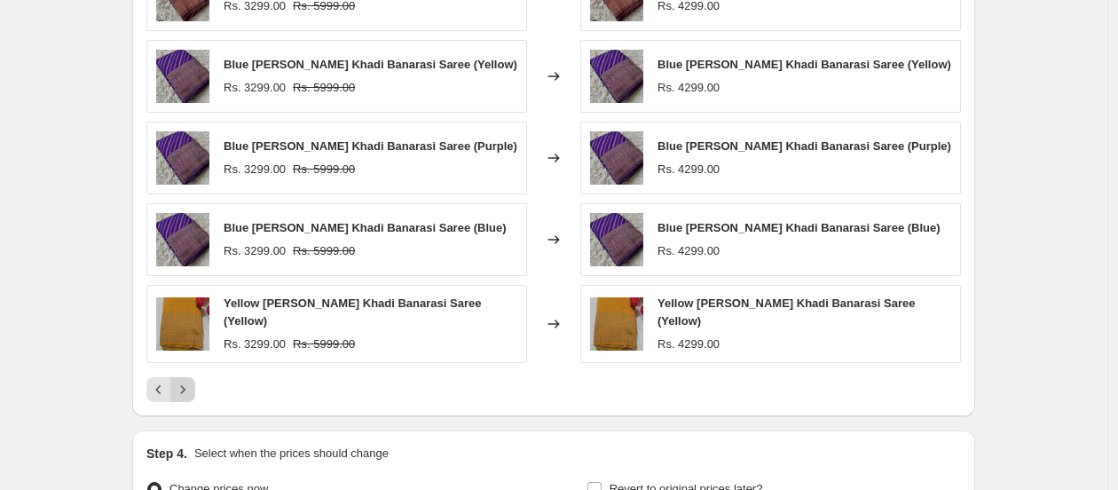
click at [184, 390] on icon "Next" at bounding box center [183, 390] width 18 height 18
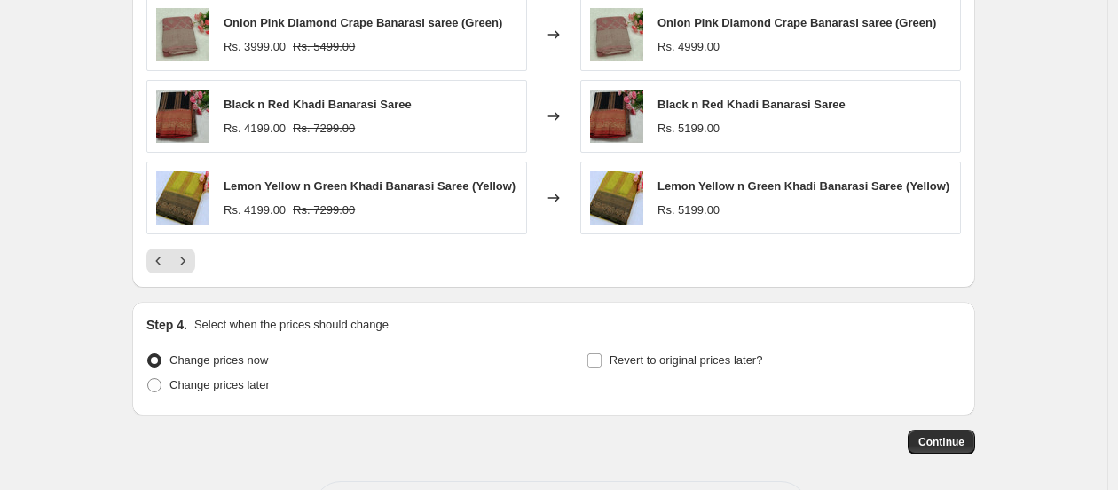
scroll to position [1286, 0]
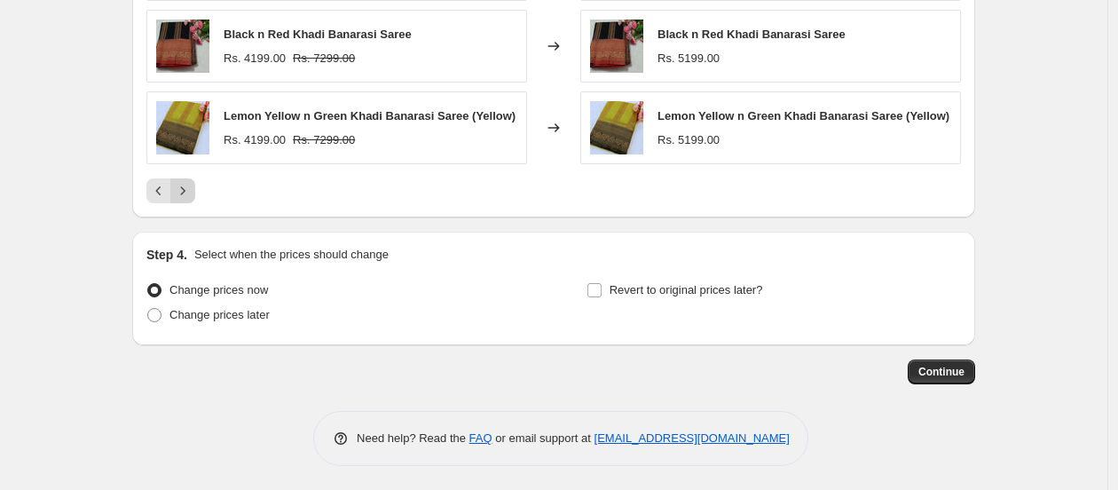
click at [191, 188] on icon "Next" at bounding box center [183, 191] width 18 height 18
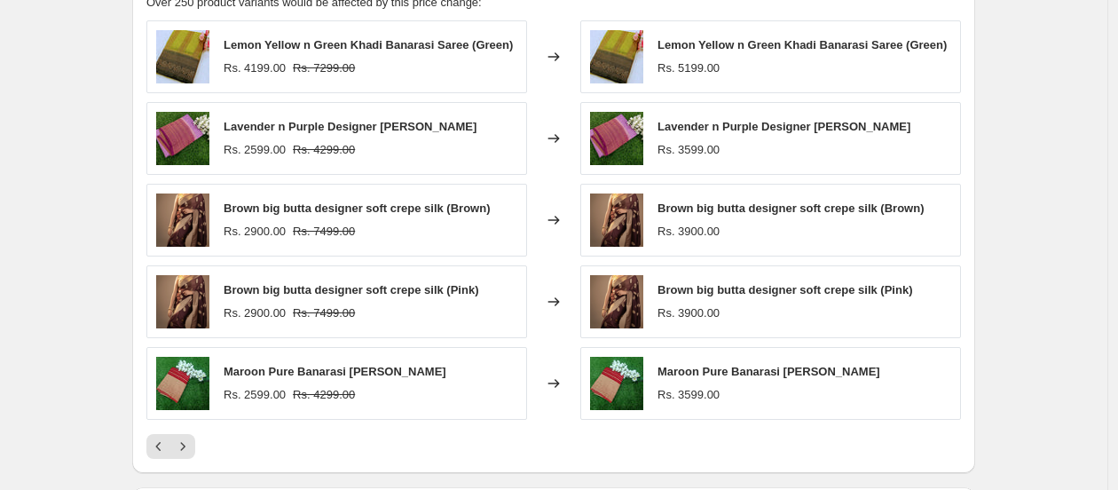
scroll to position [1127, 0]
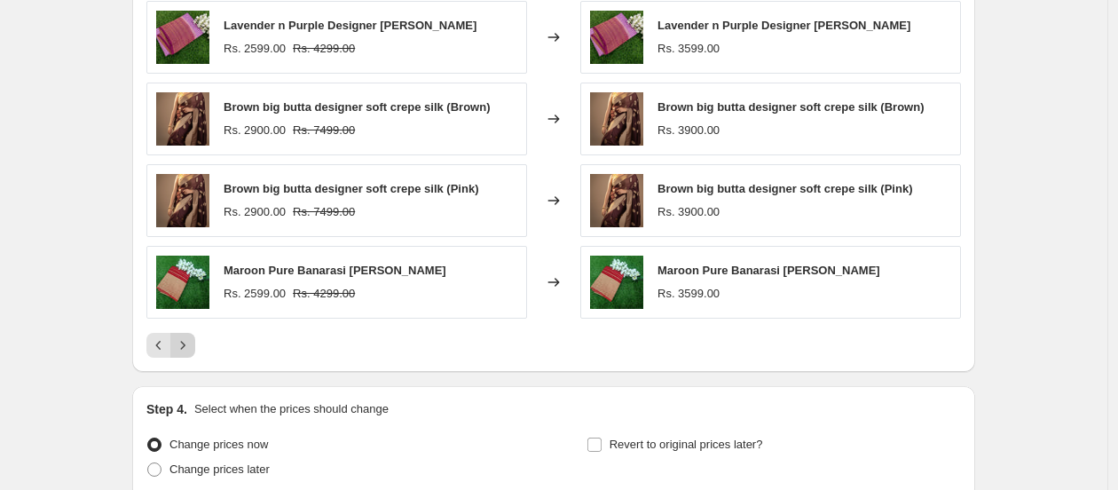
click at [186, 342] on icon "Next" at bounding box center [183, 345] width 18 height 18
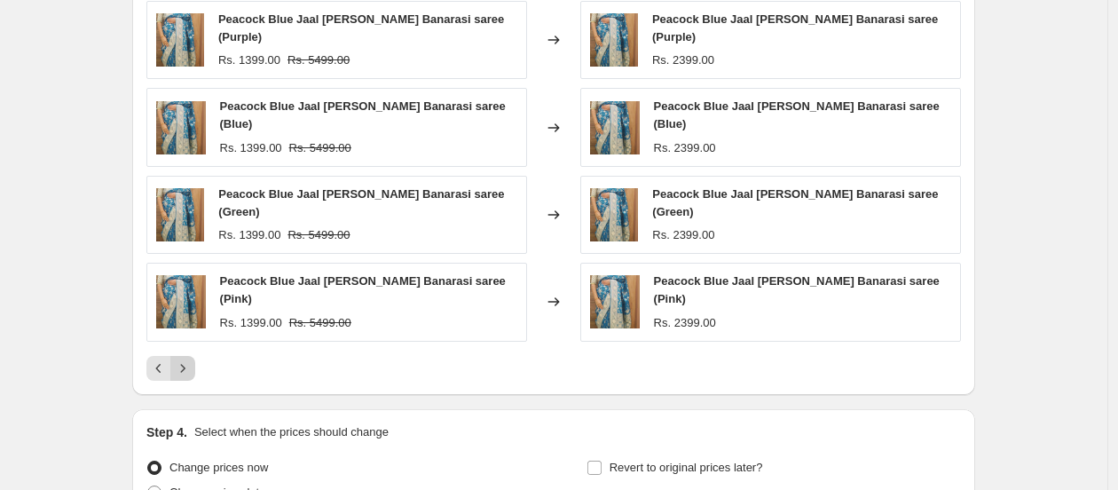
click at [185, 364] on icon "Next" at bounding box center [183, 368] width 4 height 8
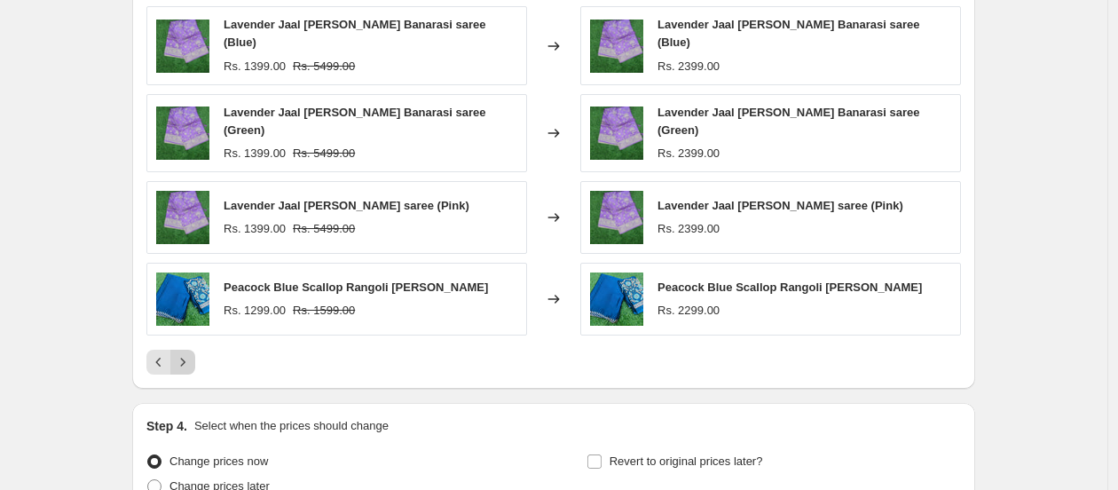
click at [185, 358] on icon "Next" at bounding box center [183, 362] width 4 height 8
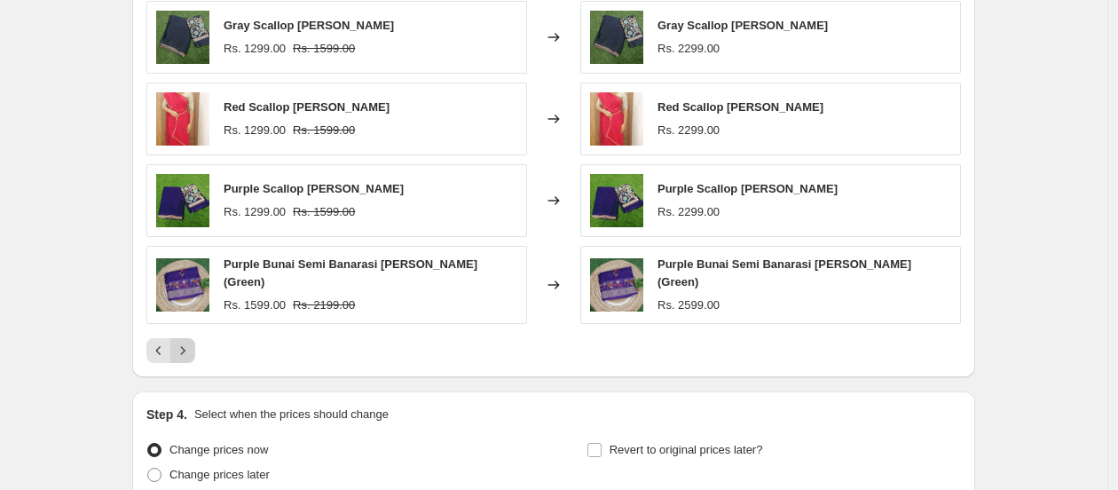
click at [186, 349] on icon "Next" at bounding box center [183, 351] width 18 height 18
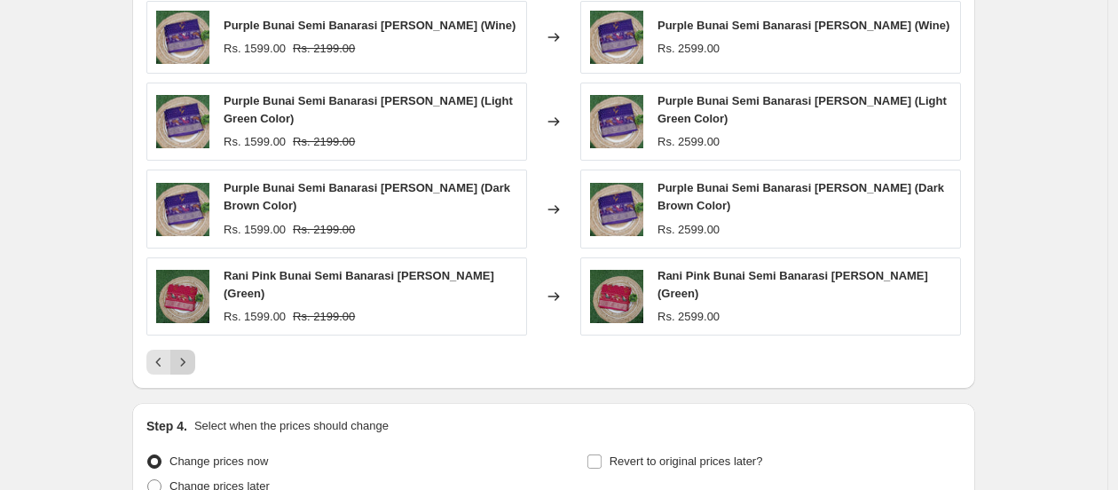
click at [186, 363] on icon "Next" at bounding box center [183, 362] width 18 height 18
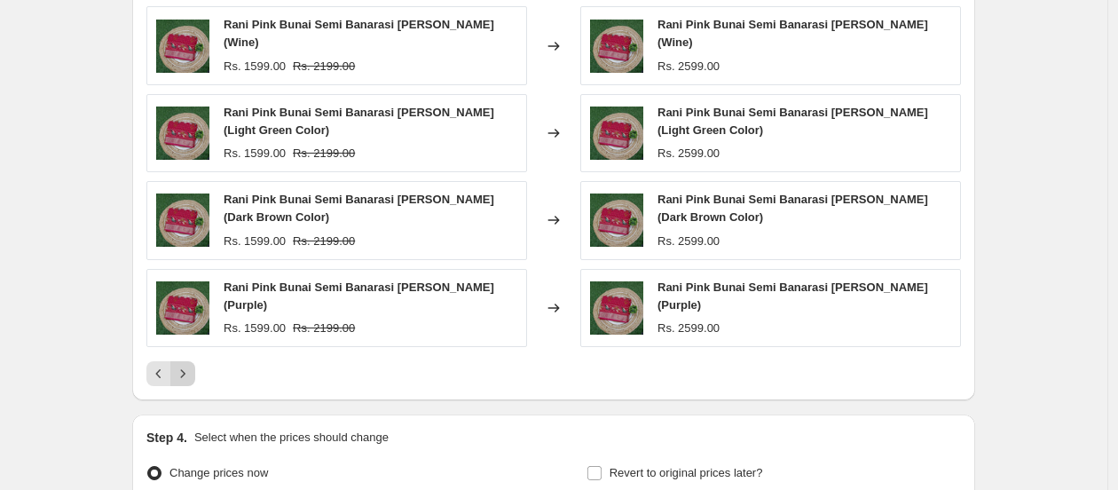
click at [181, 372] on icon "Next" at bounding box center [183, 374] width 18 height 18
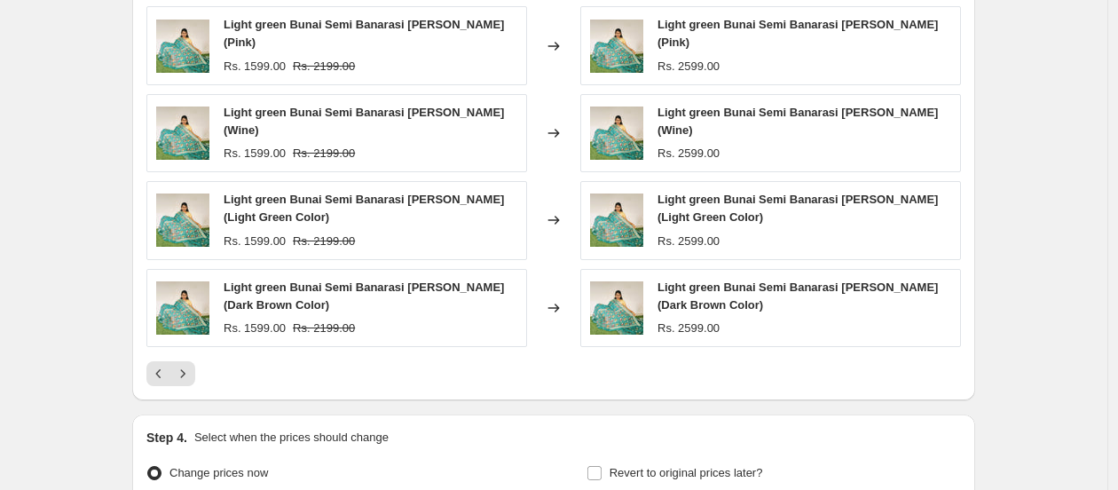
scroll to position [1305, 0]
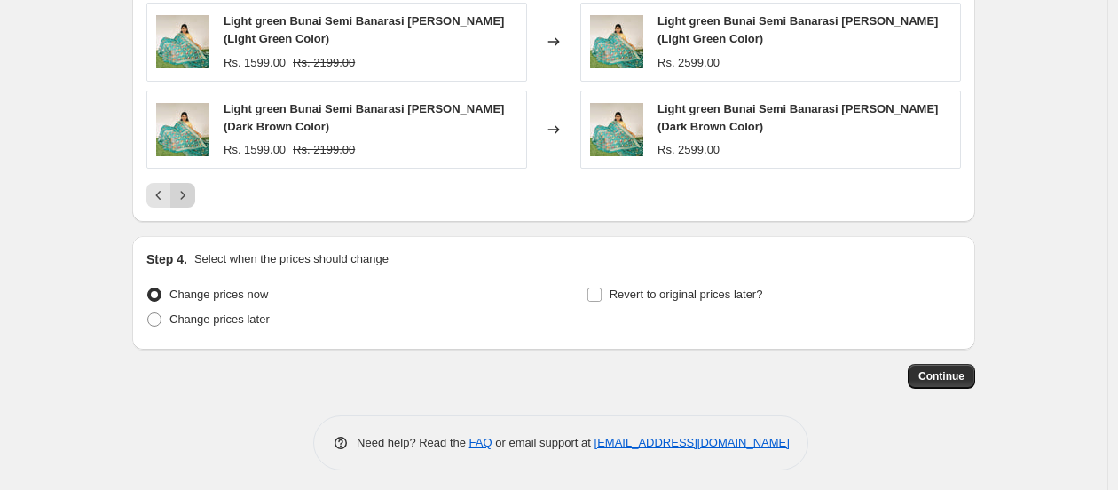
click at [186, 200] on icon "Next" at bounding box center [183, 195] width 18 height 18
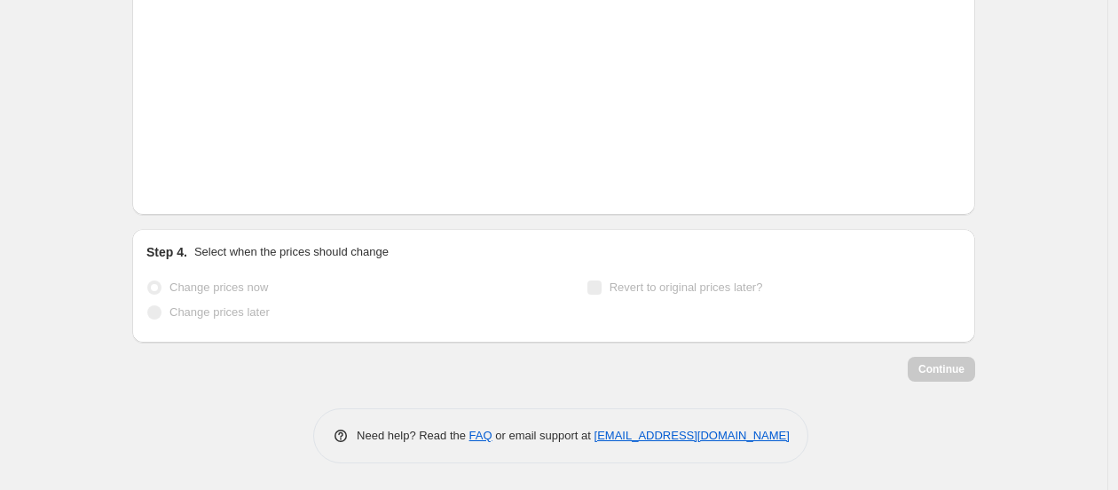
scroll to position [1297, 0]
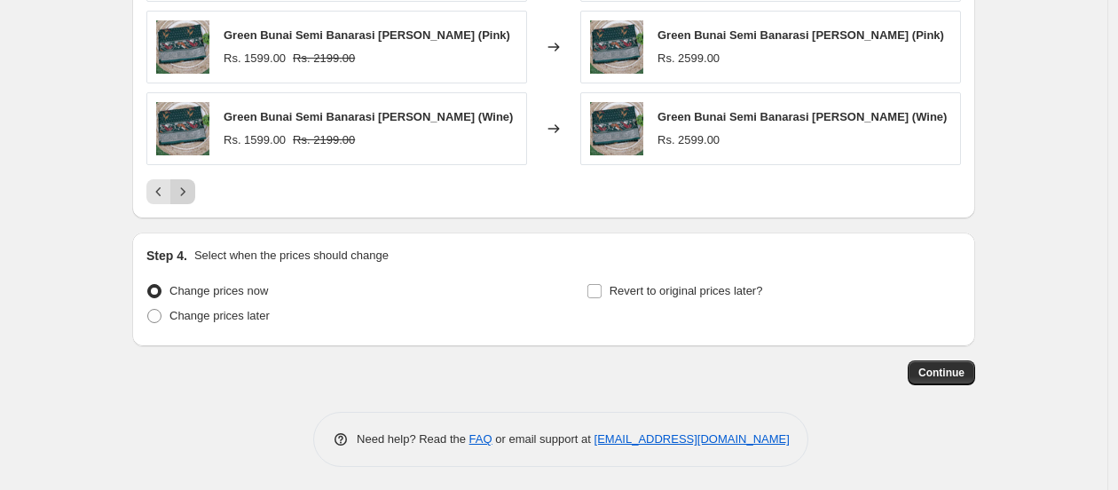
click at [188, 188] on icon "Next" at bounding box center [183, 192] width 18 height 18
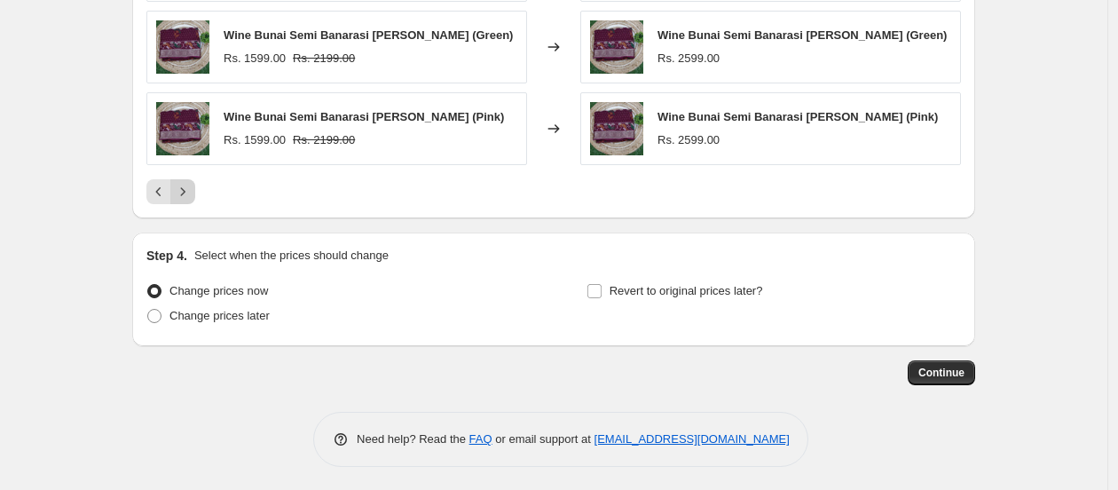
click at [189, 185] on icon "Next" at bounding box center [183, 192] width 18 height 18
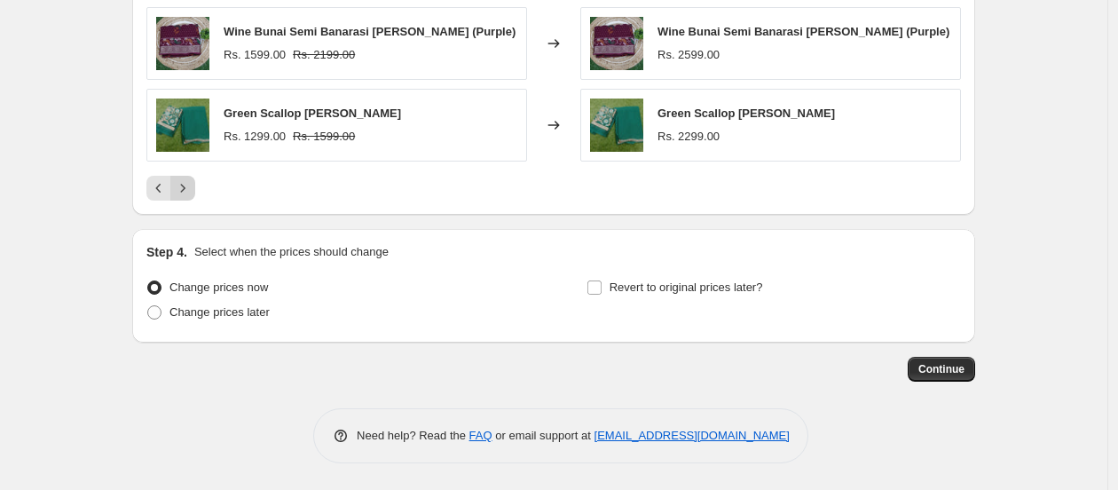
click at [189, 185] on icon "Next" at bounding box center [183, 188] width 18 height 18
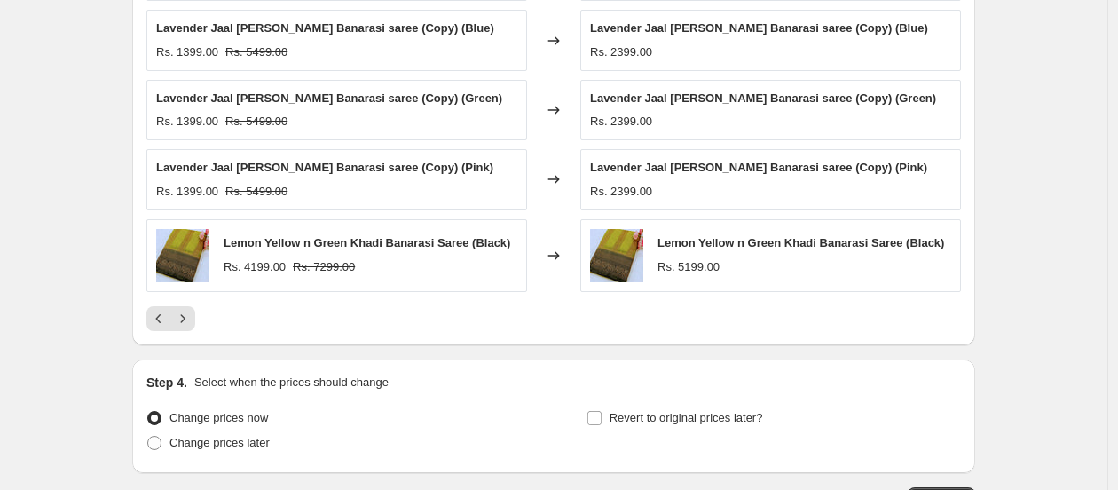
scroll to position [1128, 0]
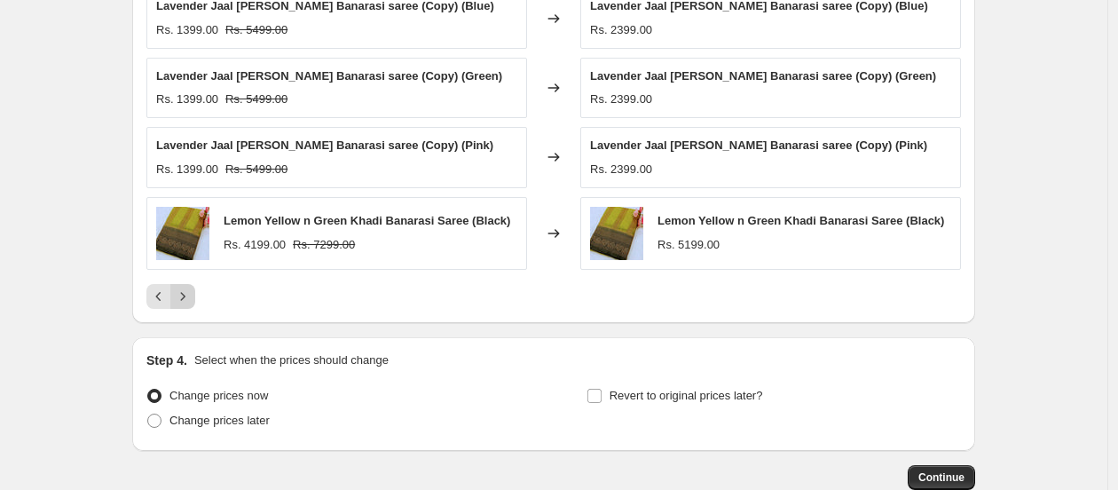
click at [183, 297] on icon "Next" at bounding box center [183, 296] width 18 height 18
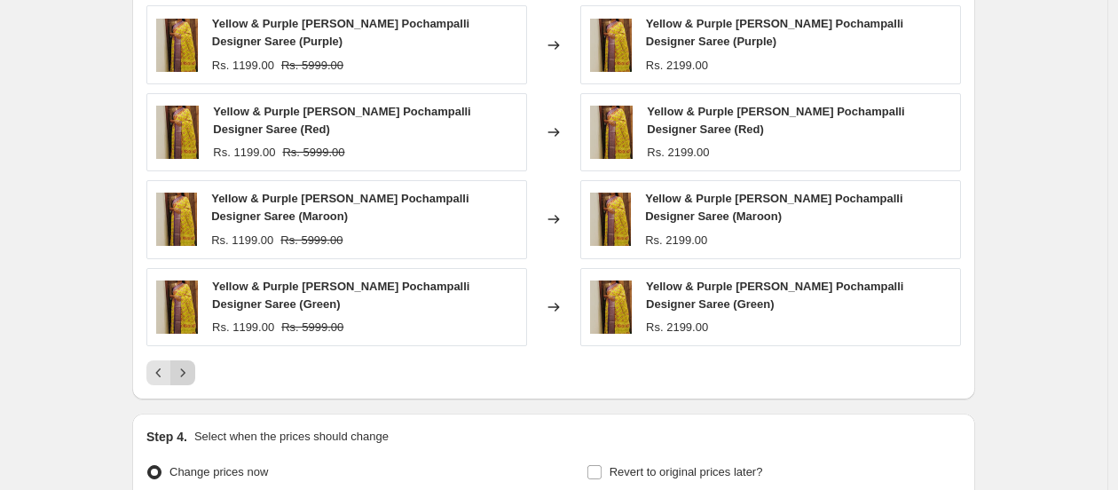
click at [189, 373] on icon "Next" at bounding box center [183, 373] width 18 height 18
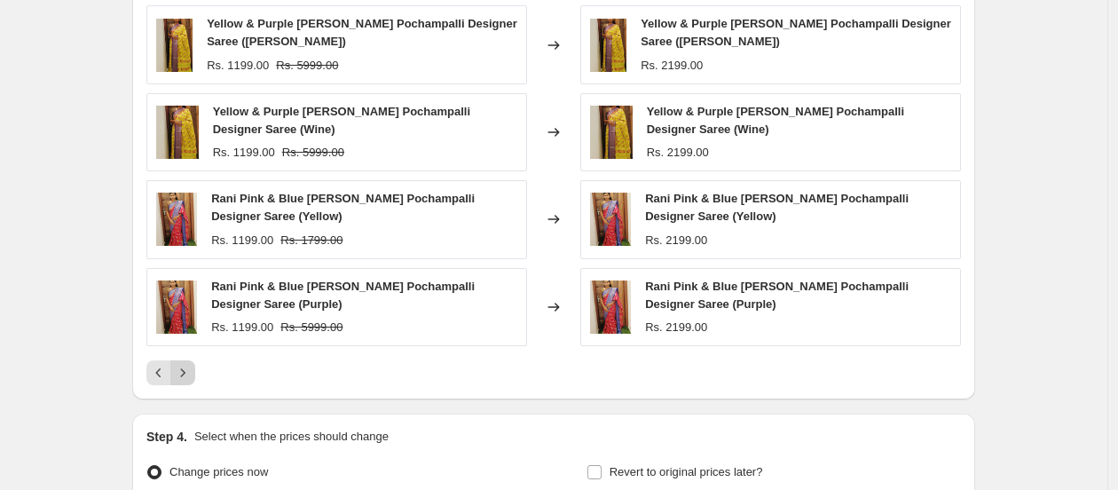
click at [189, 373] on icon "Next" at bounding box center [183, 373] width 18 height 18
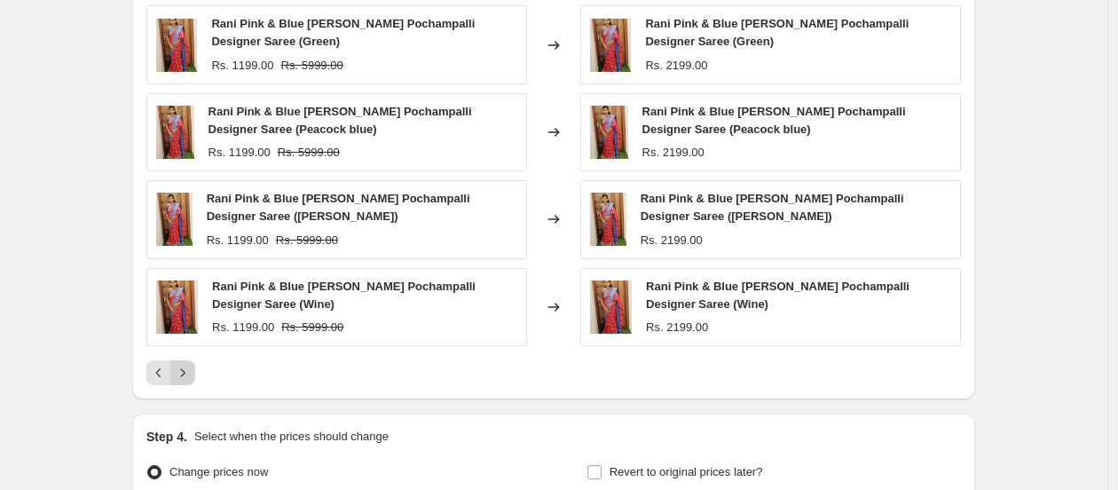
click at [189, 373] on icon "Next" at bounding box center [183, 373] width 18 height 18
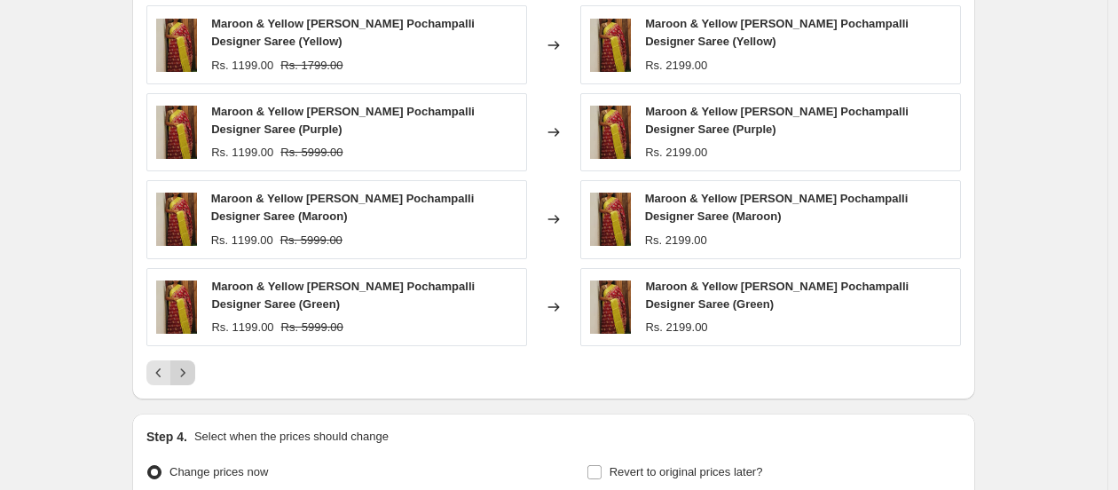
click at [189, 373] on icon "Next" at bounding box center [183, 373] width 18 height 18
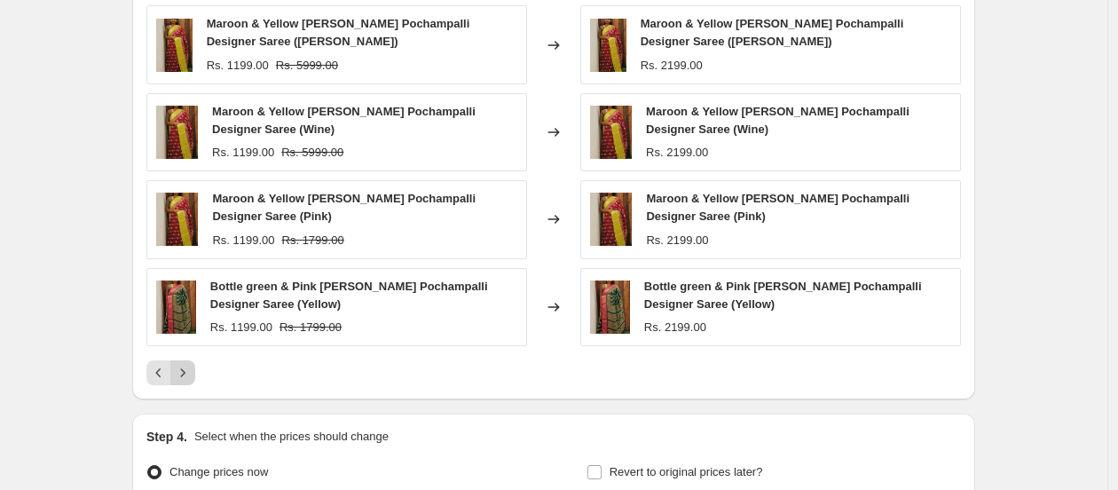
click at [189, 373] on icon "Next" at bounding box center [183, 373] width 18 height 18
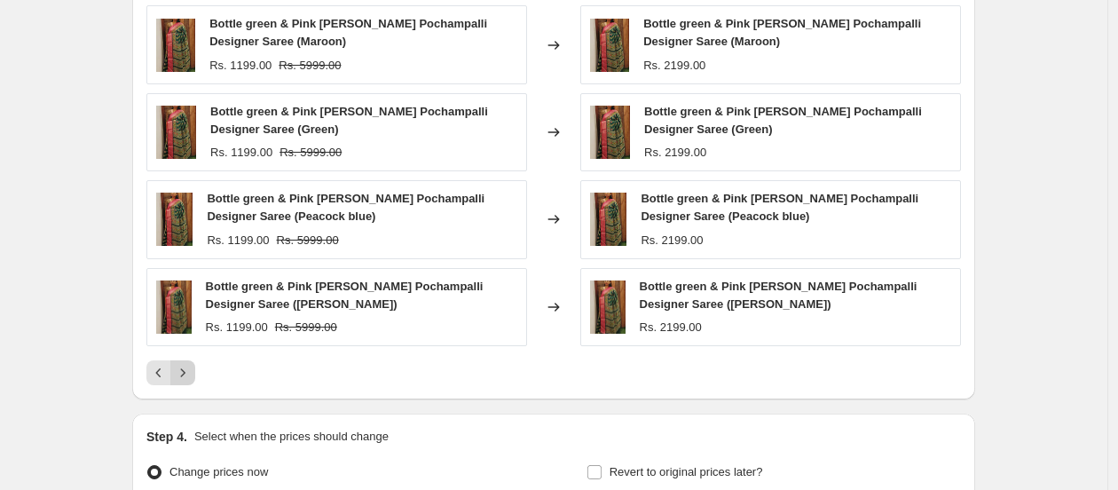
click at [187, 372] on icon "Next" at bounding box center [183, 373] width 18 height 18
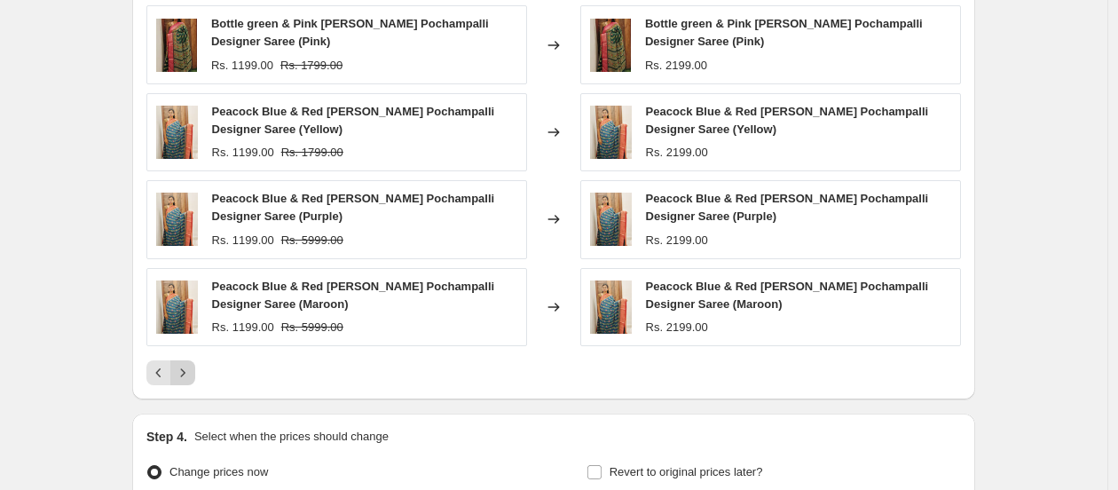
click at [188, 371] on icon "Next" at bounding box center [183, 373] width 18 height 18
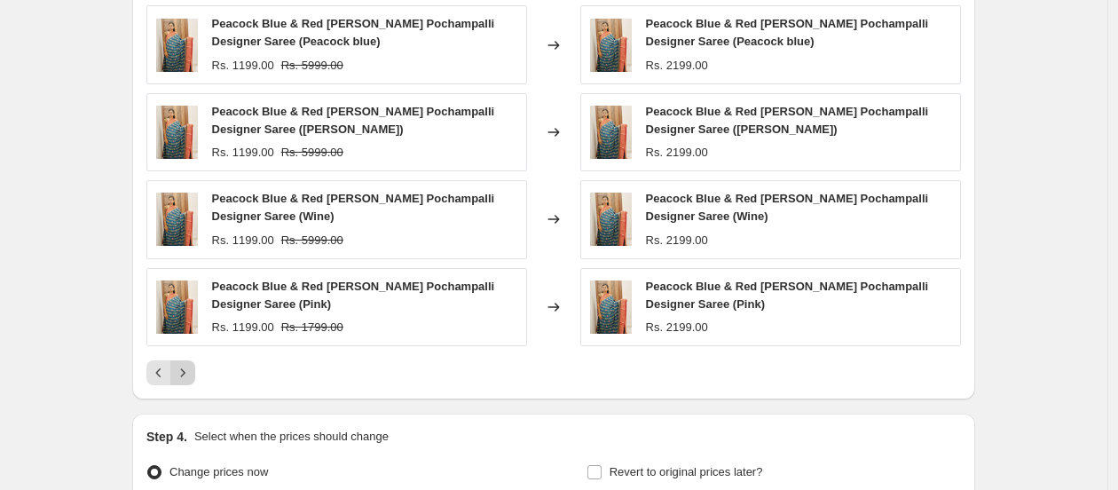
click at [188, 371] on icon "Next" at bounding box center [183, 373] width 18 height 18
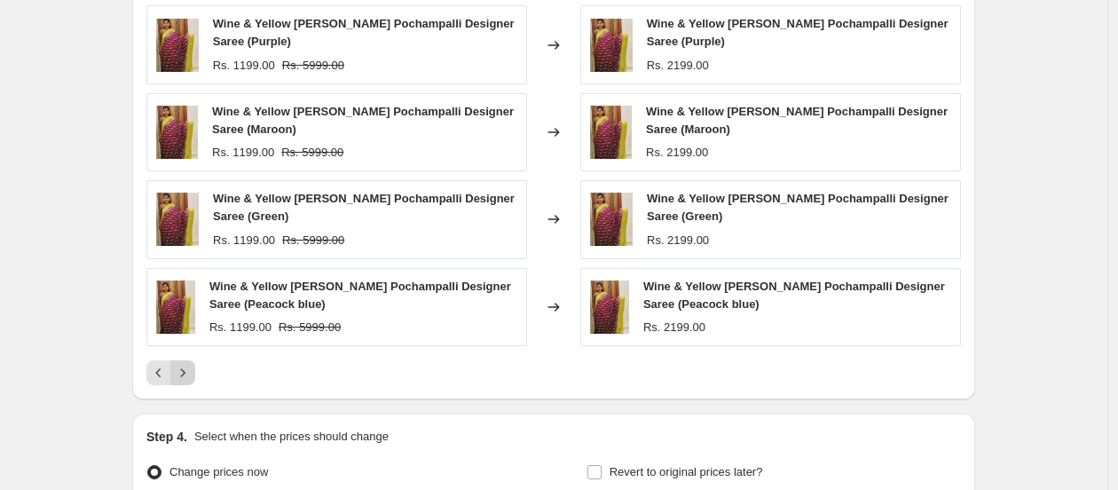
click at [188, 371] on icon "Next" at bounding box center [183, 373] width 18 height 18
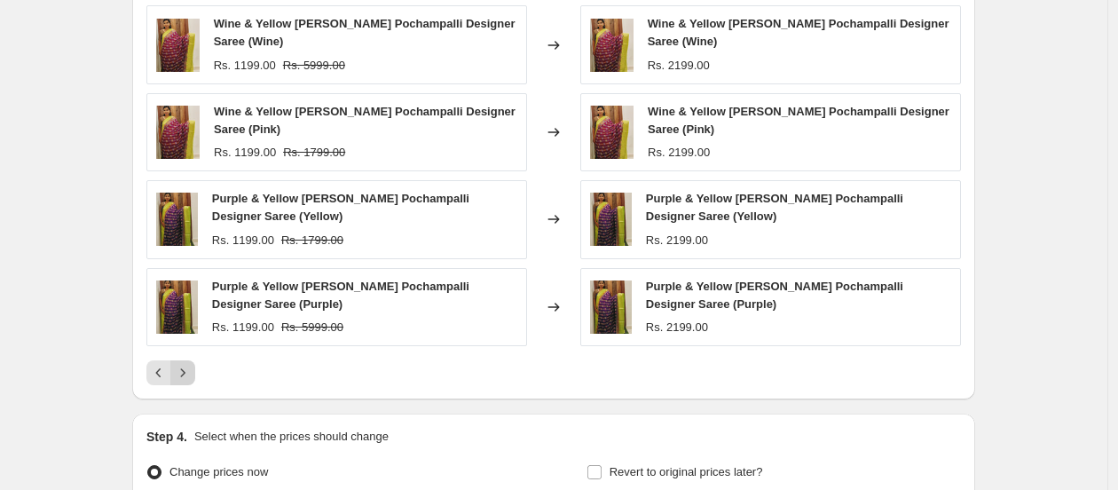
click at [181, 374] on icon "Next" at bounding box center [183, 373] width 18 height 18
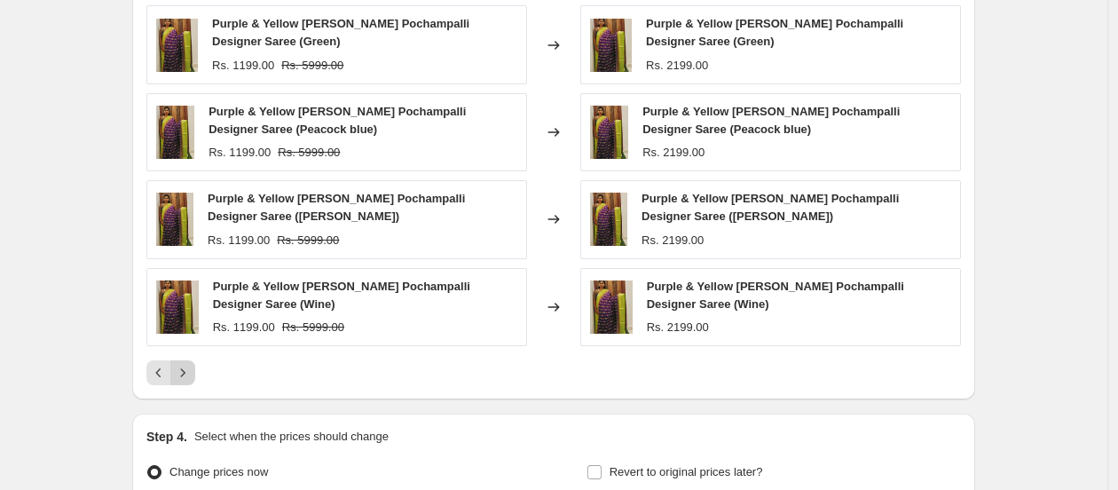
click at [181, 374] on icon "Next" at bounding box center [183, 373] width 18 height 18
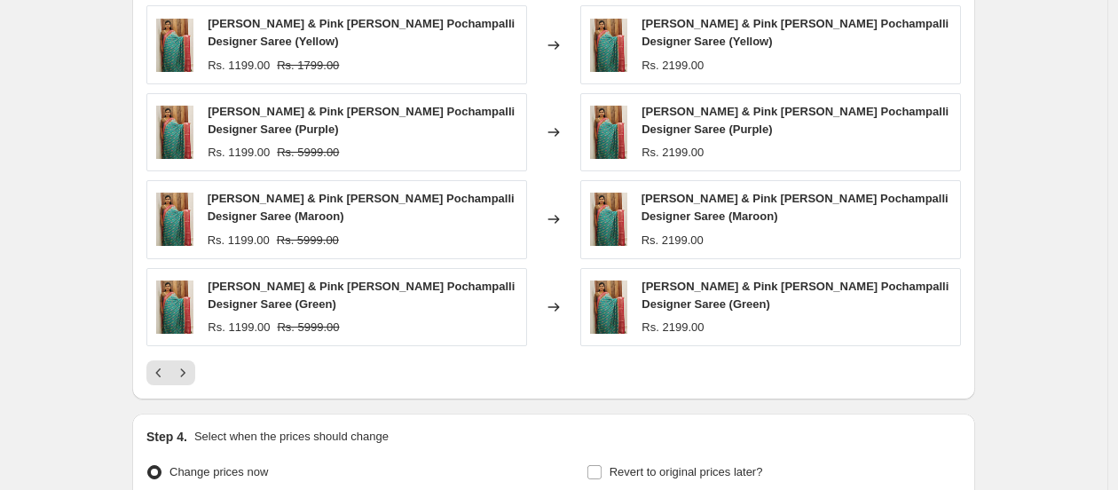
drag, startPoint x: 1116, startPoint y: 331, endPoint x: 1127, endPoint y: 368, distance: 38.8
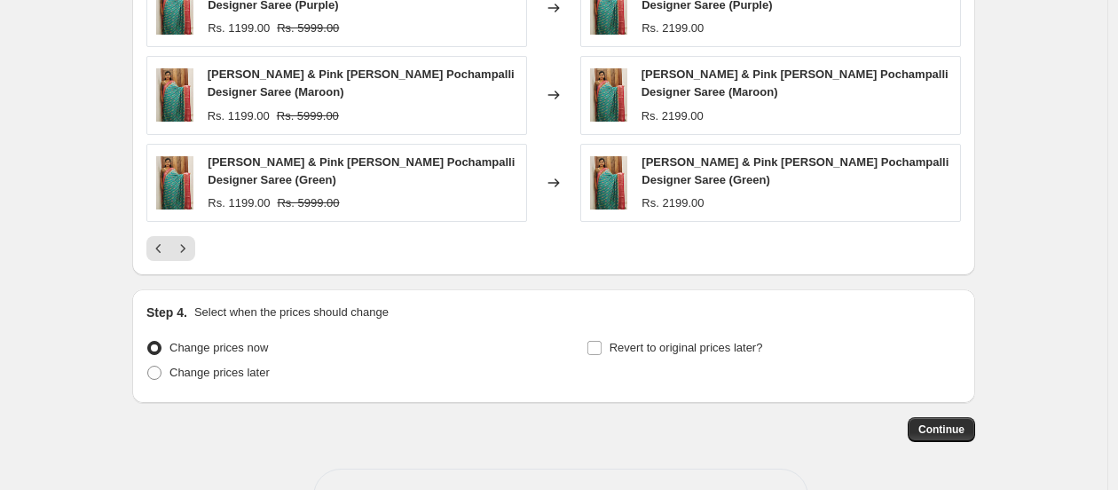
scroll to position [1260, 0]
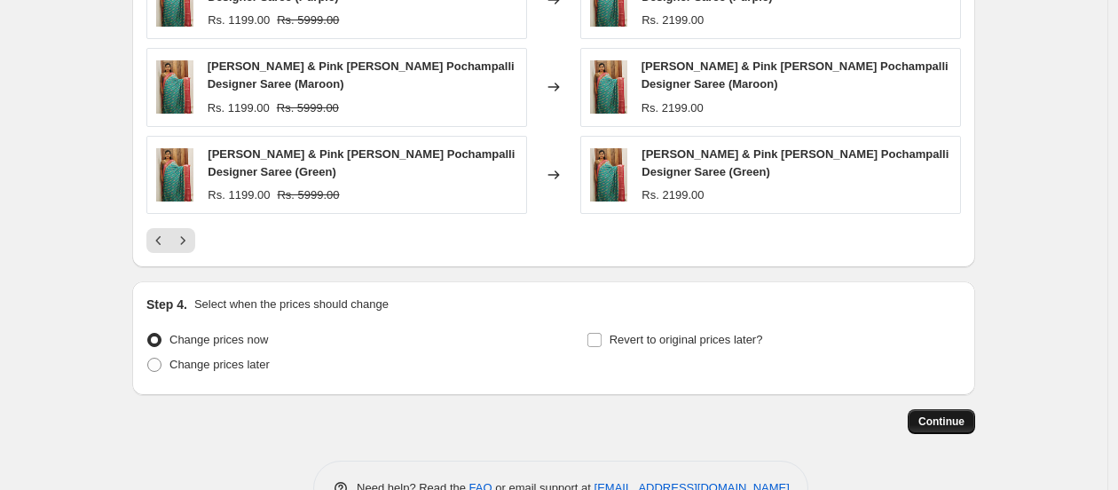
click at [951, 424] on span "Continue" at bounding box center [941, 421] width 46 height 14
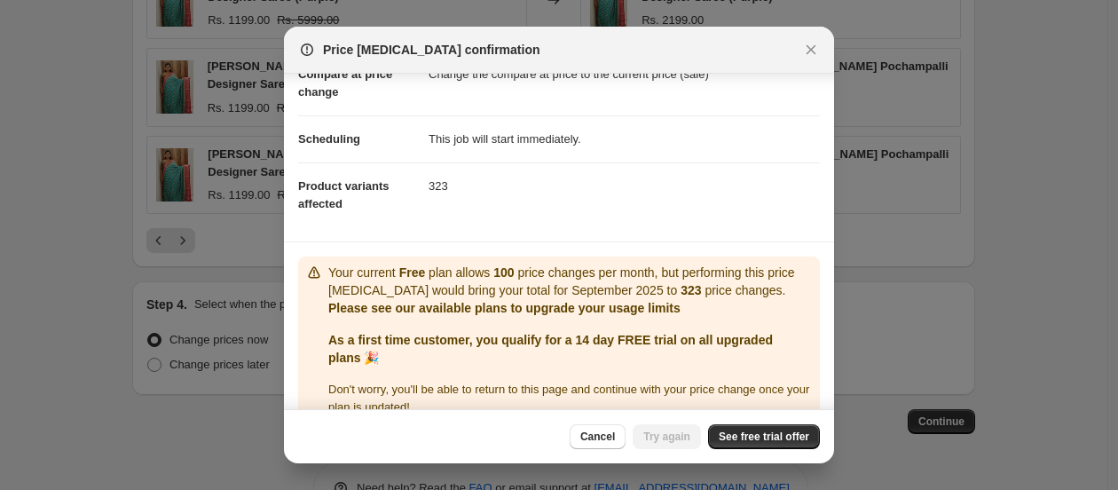
scroll to position [130, 0]
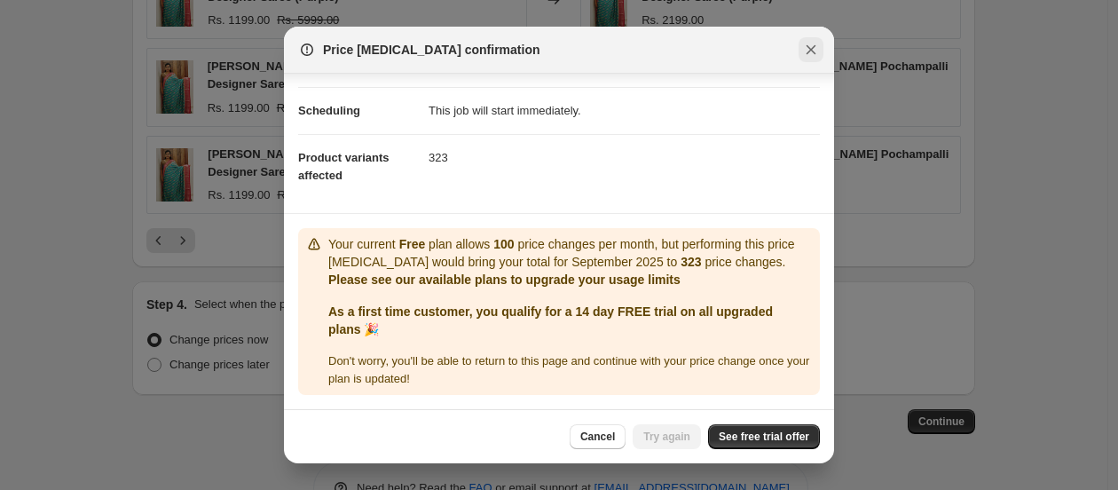
click at [809, 52] on icon "Close" at bounding box center [811, 50] width 18 height 18
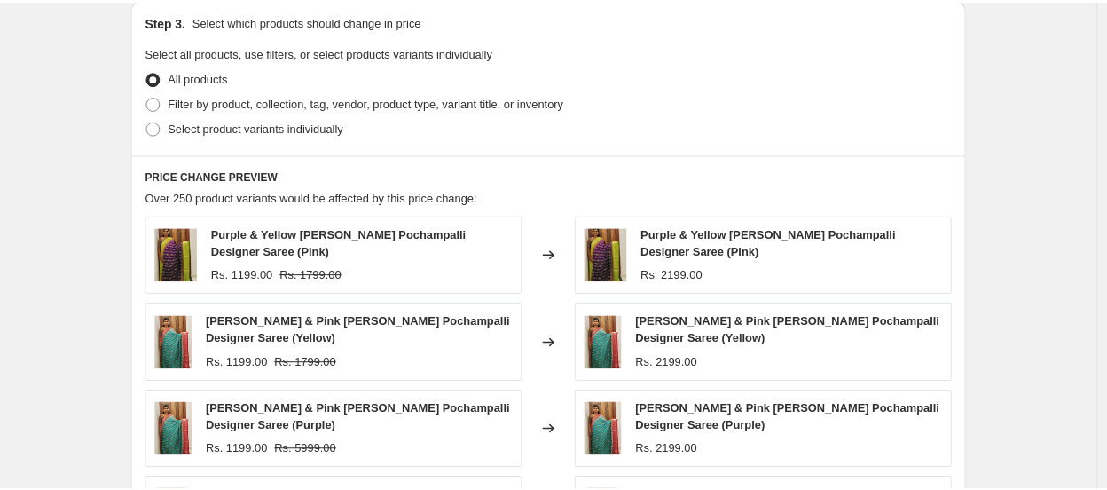
scroll to position [0, 0]
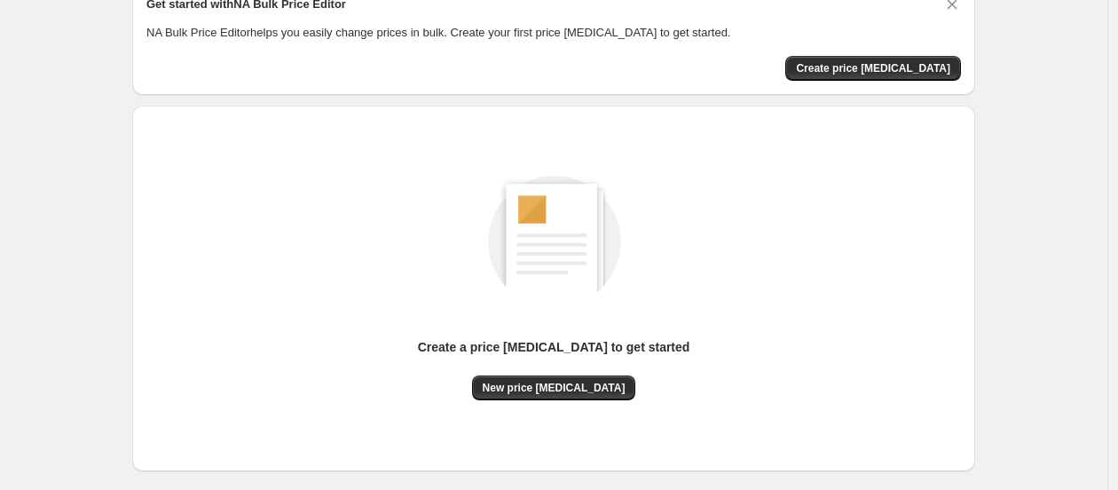
scroll to position [95, 0]
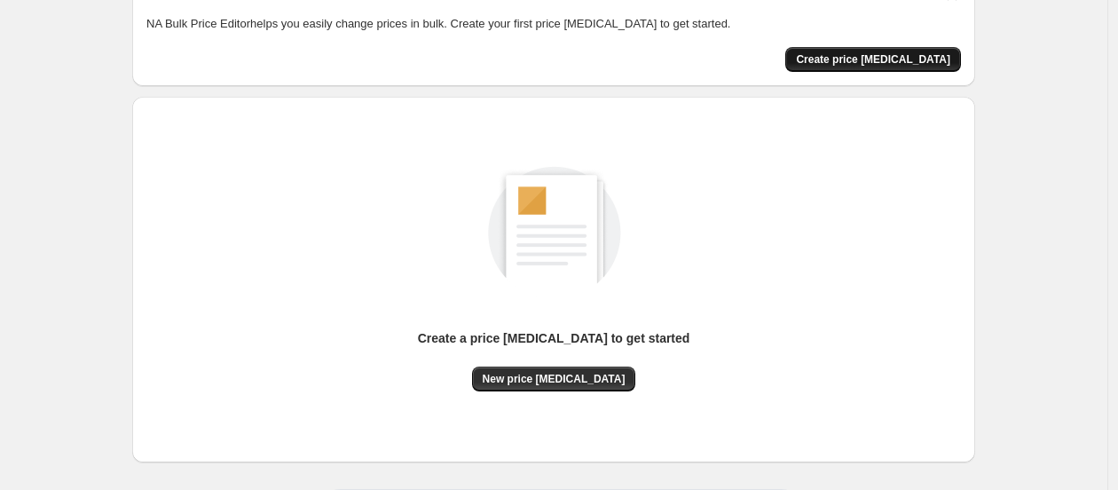
click at [901, 56] on span "Create price [MEDICAL_DATA]" at bounding box center [873, 59] width 154 height 14
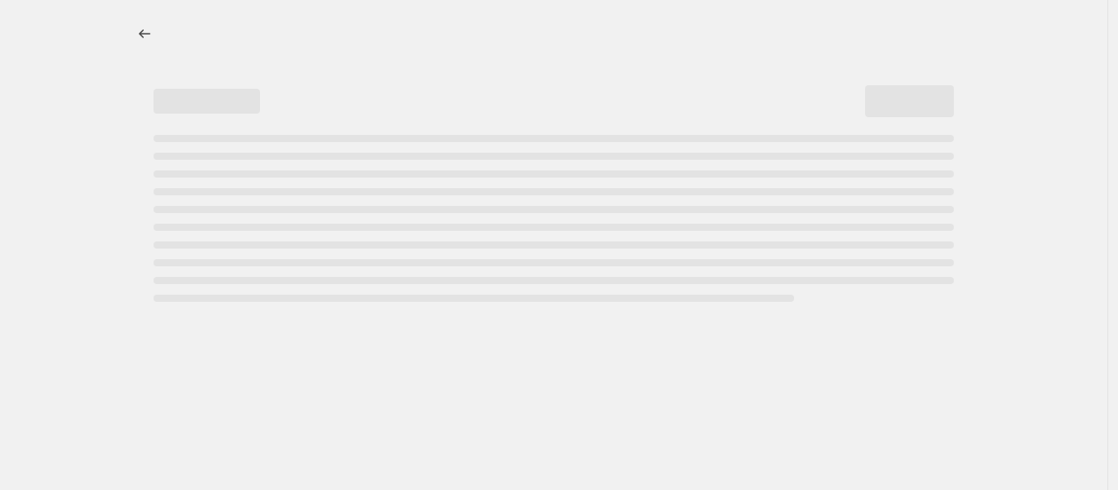
select select "percentage"
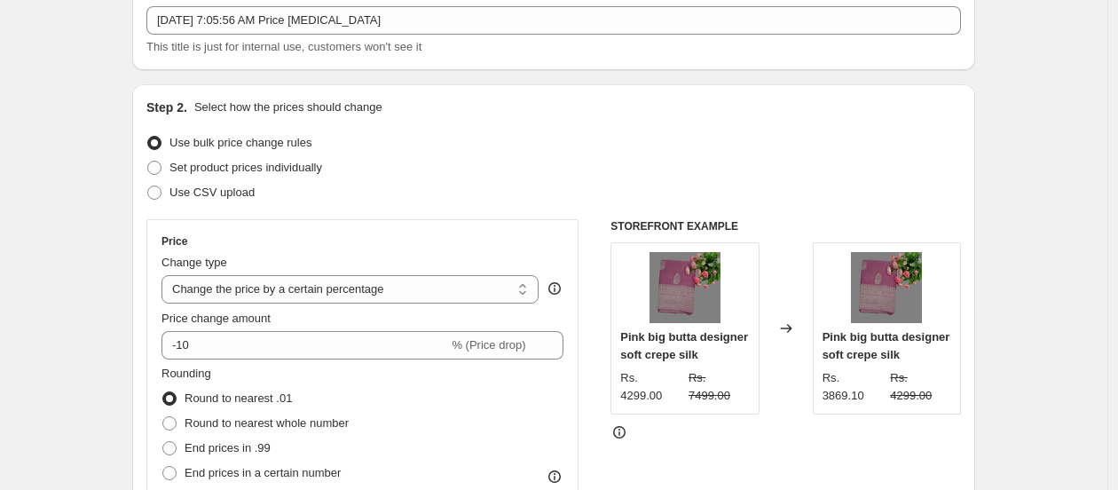
scroll to position [163, 0]
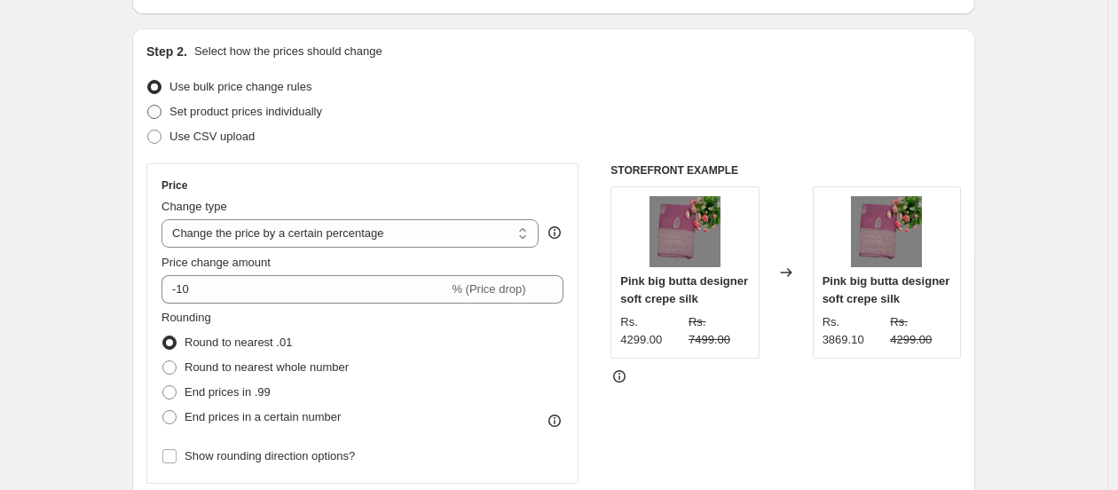
click at [156, 108] on span at bounding box center [154, 112] width 14 height 14
click at [148, 106] on input "Set product prices individually" at bounding box center [147, 105] width 1 height 1
radio input "true"
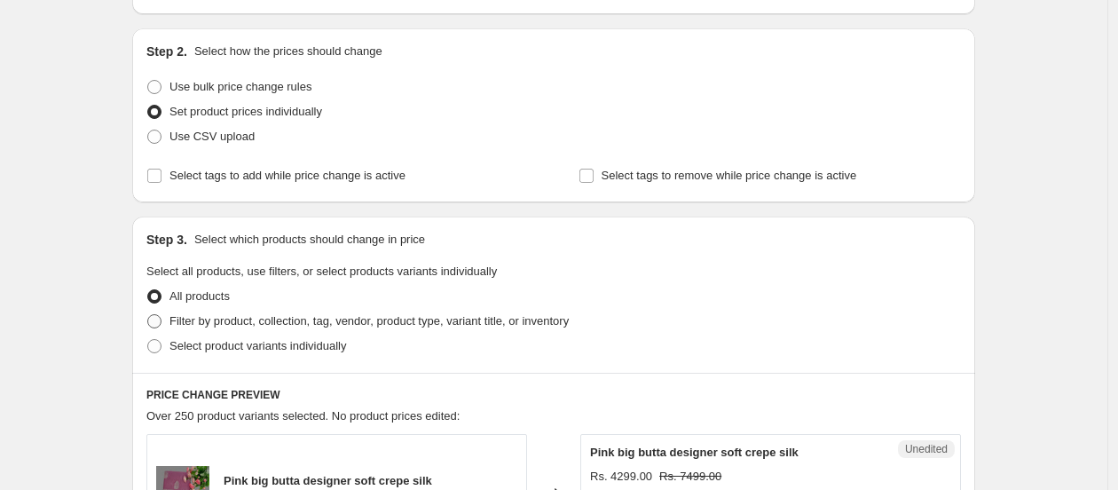
click at [155, 314] on span at bounding box center [154, 321] width 14 height 14
click at [148, 314] on input "Filter by product, collection, tag, vendor, product type, variant title, or inv…" at bounding box center [147, 314] width 1 height 1
radio input "true"
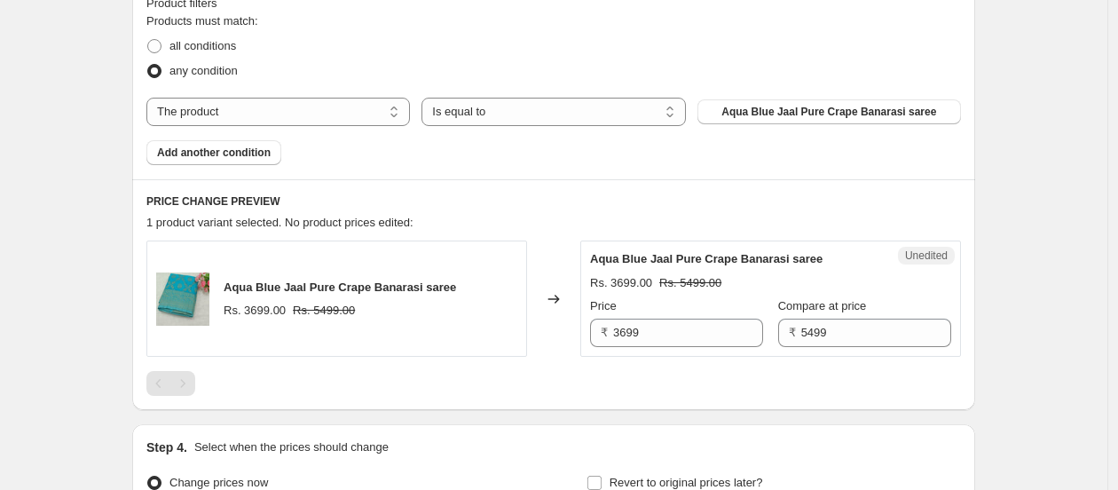
scroll to position [588, 0]
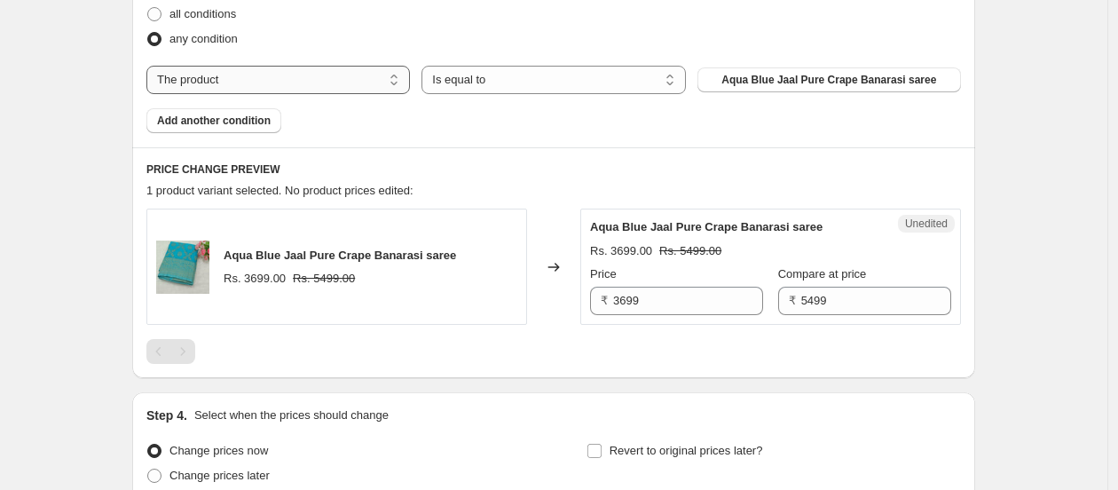
click at [341, 75] on select "The product The product's collection The product's tag The product's vendor The…" at bounding box center [278, 80] width 264 height 28
select select "collection"
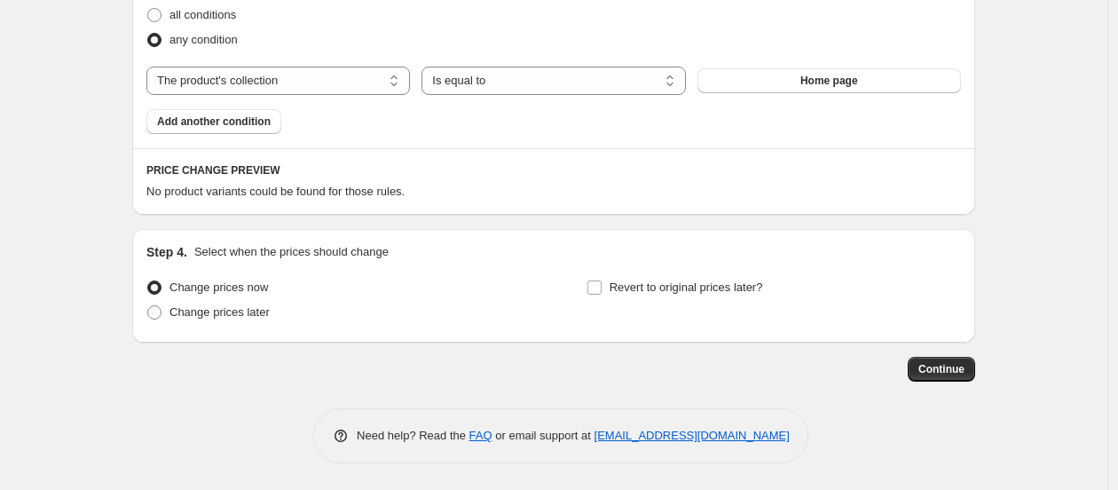
scroll to position [587, 0]
click at [649, 76] on select "Is equal to Is not equal to" at bounding box center [553, 81] width 264 height 28
click at [426, 67] on select "Is equal to Is not equal to" at bounding box center [553, 81] width 264 height 28
click at [723, 75] on button "Home page" at bounding box center [829, 80] width 264 height 25
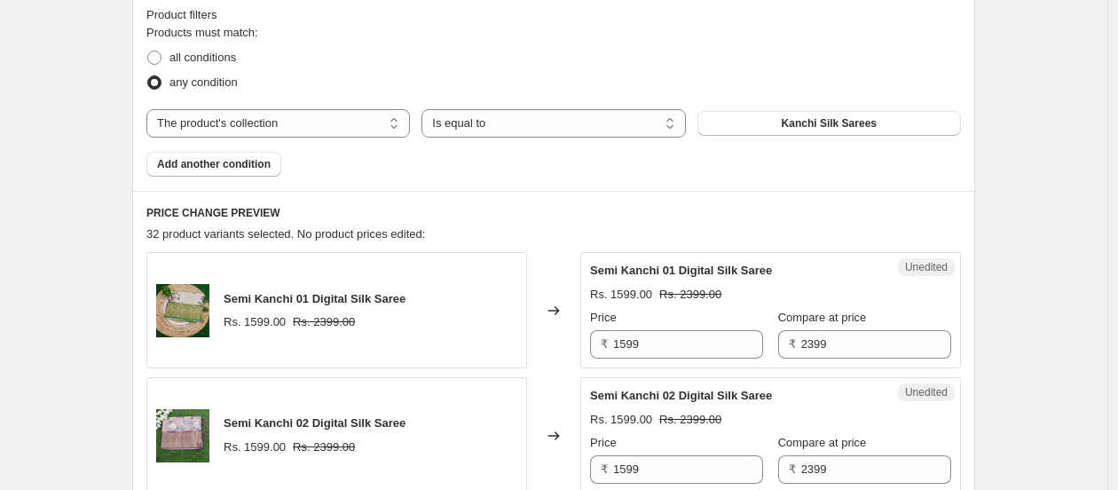
scroll to position [491, 0]
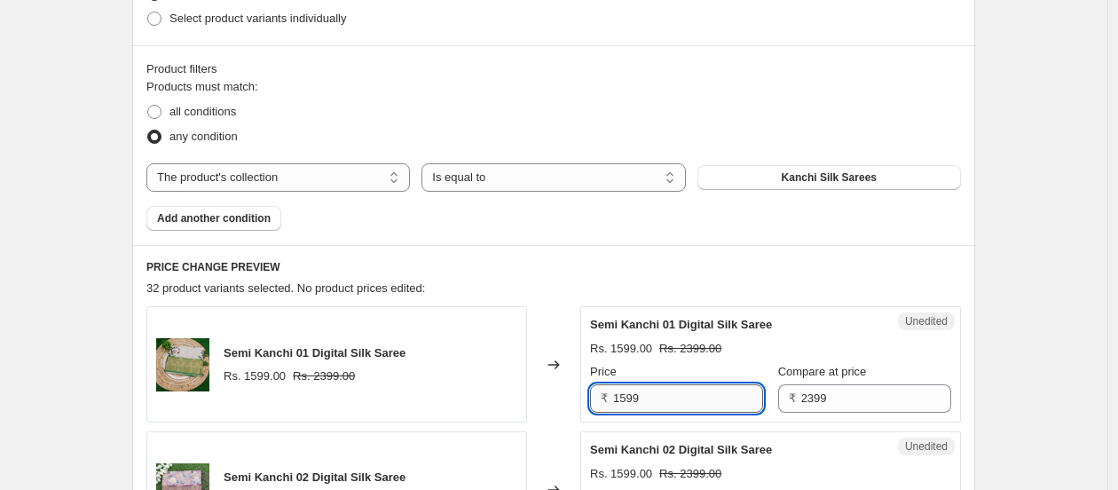
click at [624, 397] on input "1599" at bounding box center [688, 398] width 150 height 28
type input "2599"
click at [791, 399] on div "₹ 2399" at bounding box center [864, 398] width 173 height 28
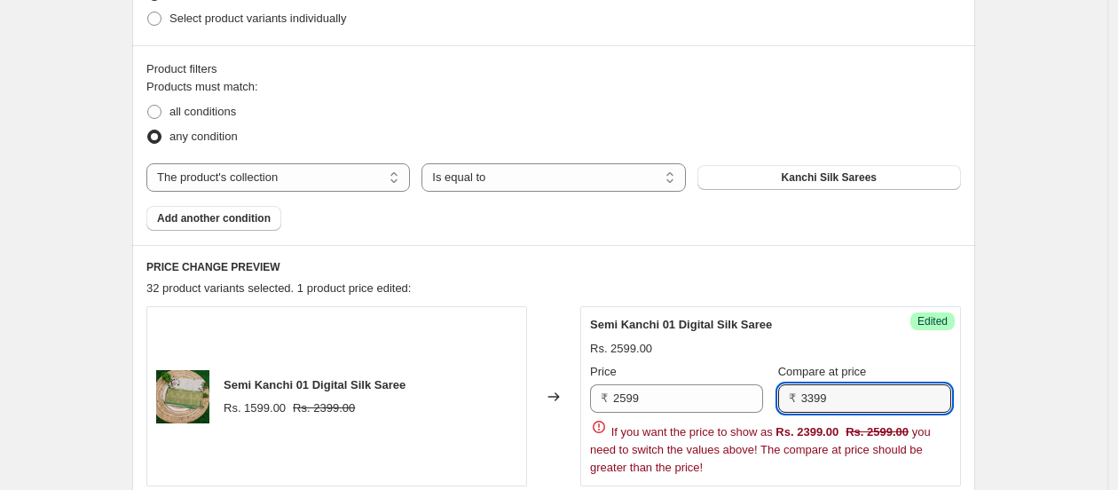
type input "3399"
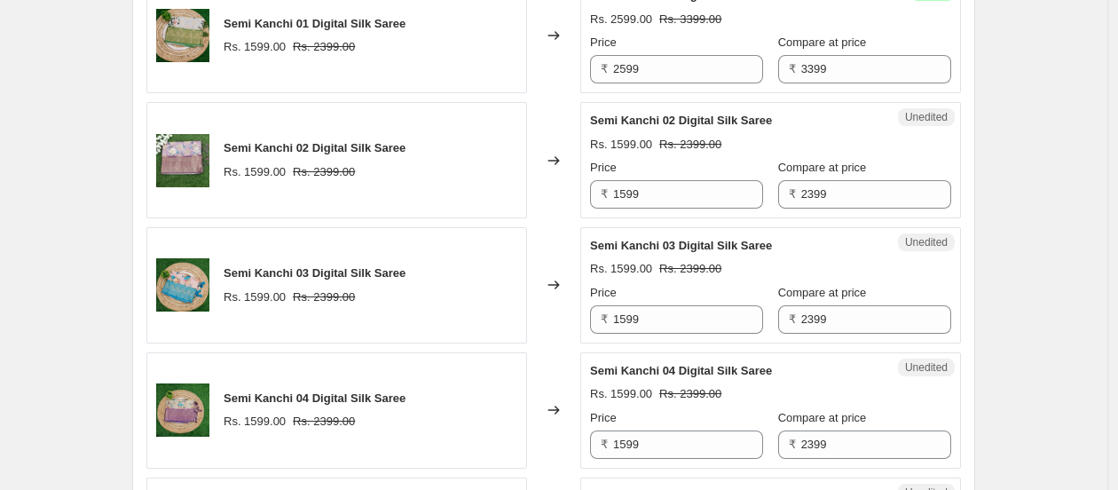
scroll to position [828, 0]
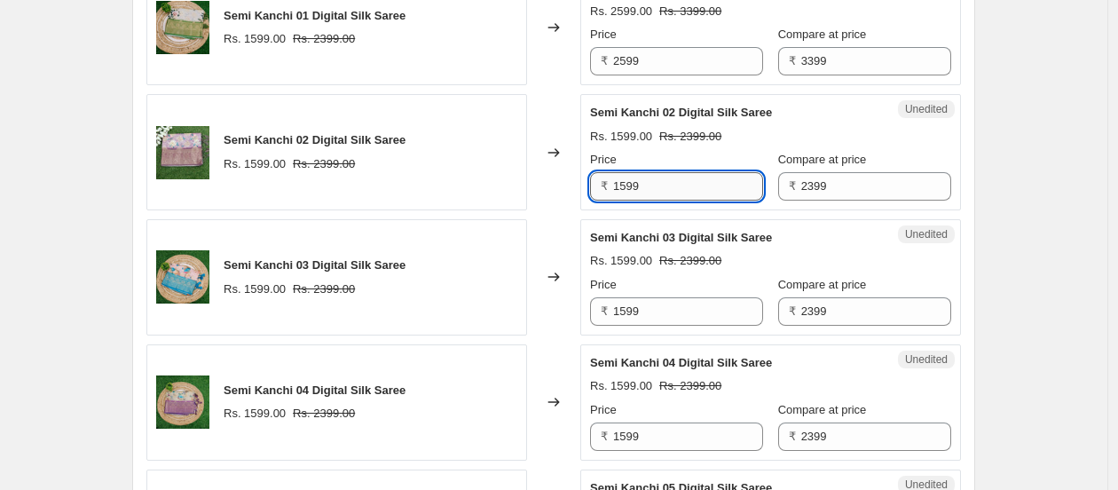
click at [622, 185] on input "1599" at bounding box center [688, 186] width 150 height 28
type input "2599"
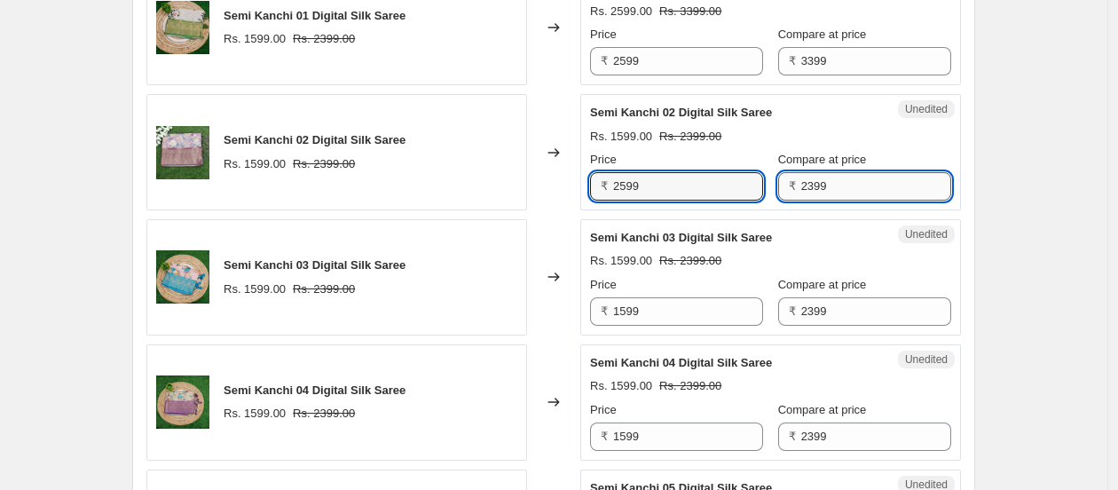
click at [793, 183] on div "₹ 2399" at bounding box center [864, 186] width 173 height 28
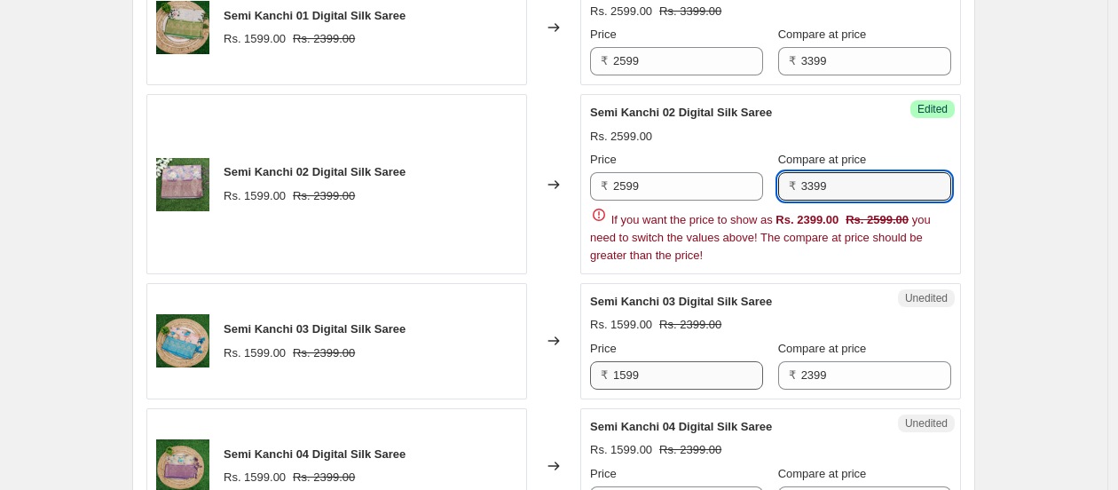
type input "3399"
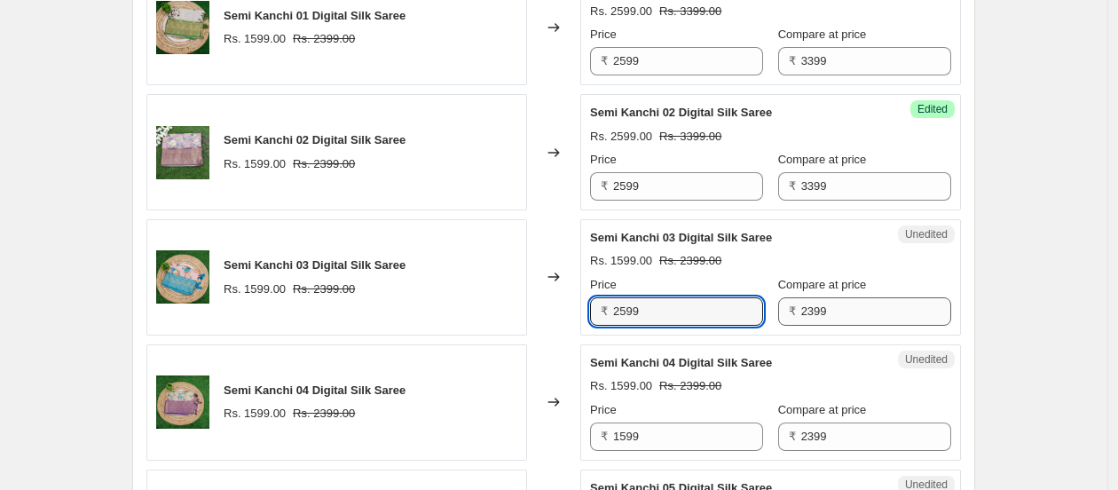
type input "2599"
click at [787, 311] on div "₹ 2399" at bounding box center [864, 311] width 173 height 28
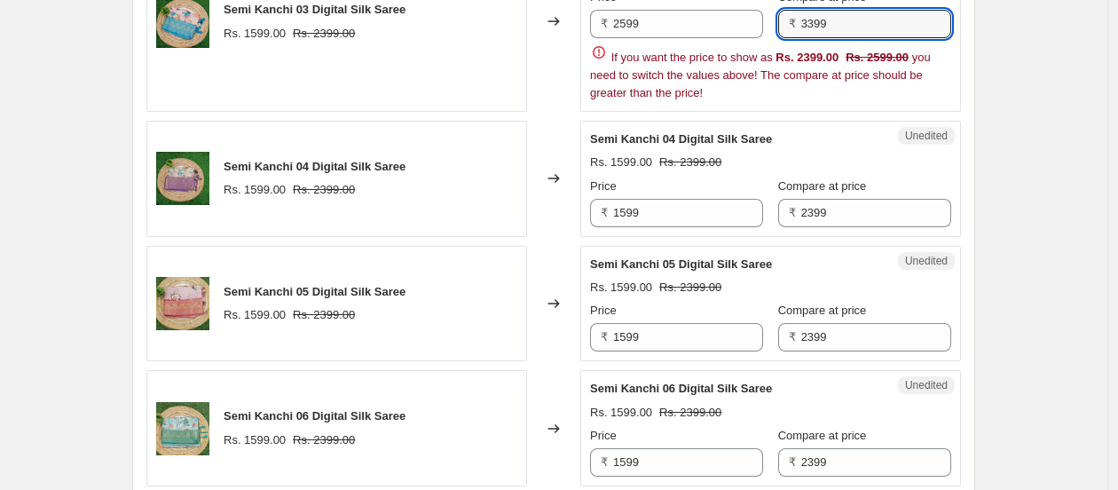
scroll to position [1193, 0]
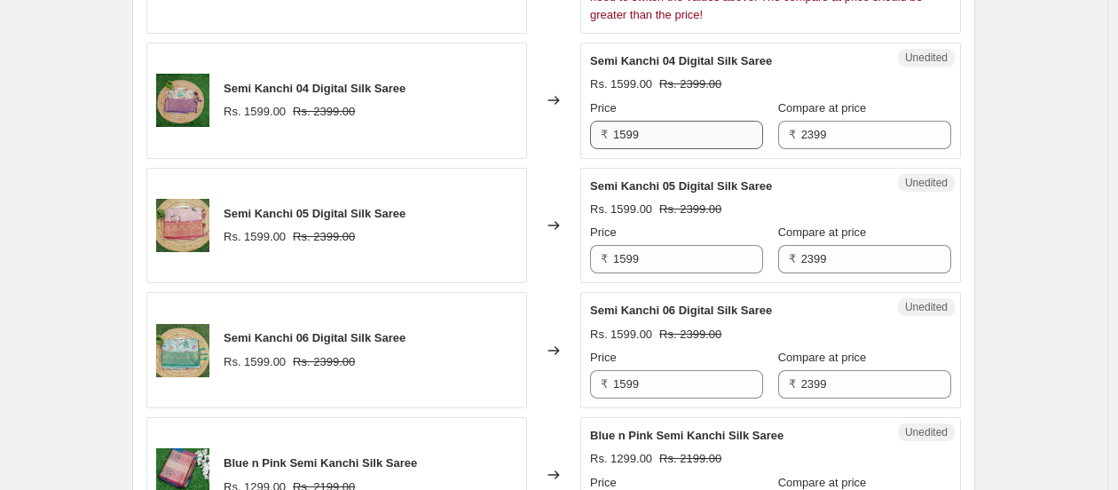
type input "3399"
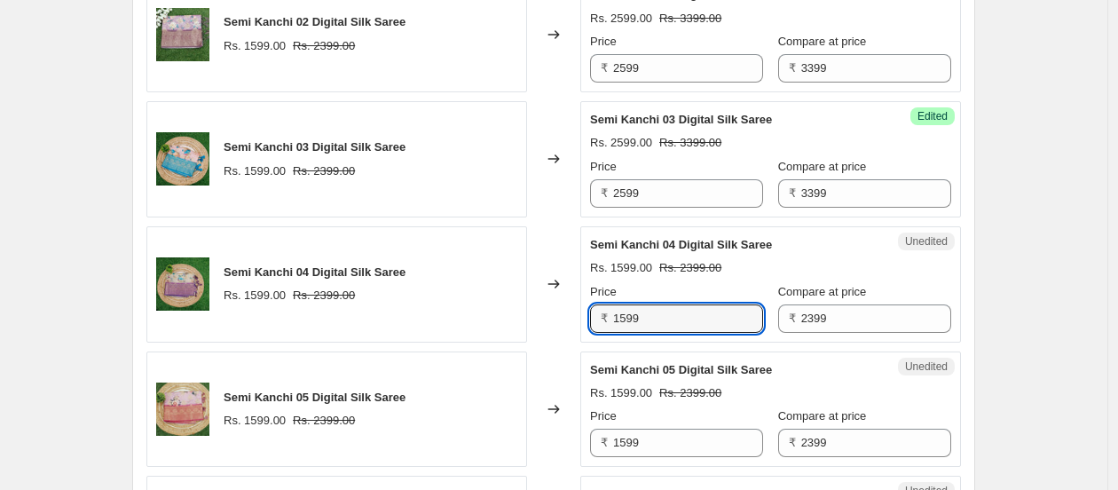
scroll to position [938, 0]
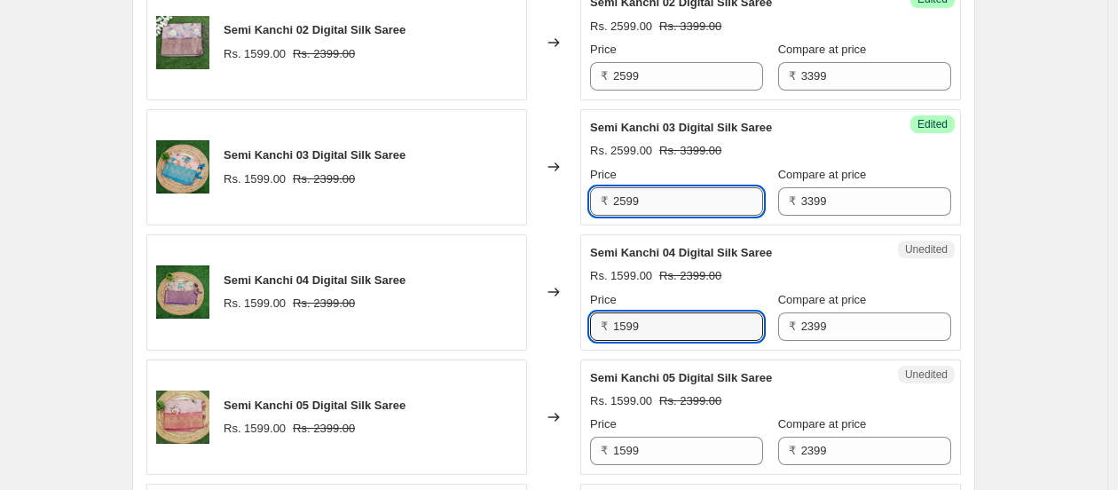
click at [625, 199] on input "2599" at bounding box center [688, 201] width 150 height 28
click at [627, 323] on input "1599" at bounding box center [688, 326] width 150 height 28
paste input "2"
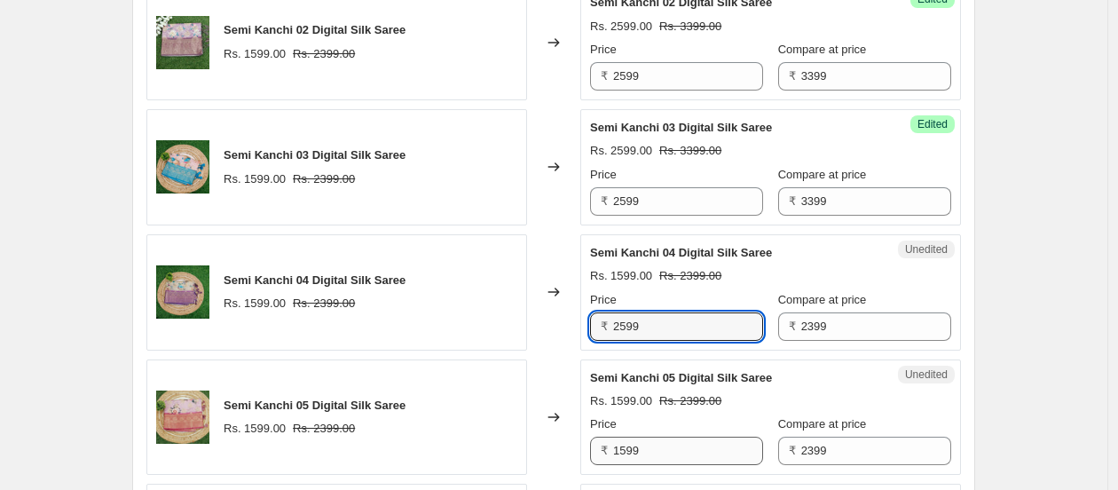
type input "2599"
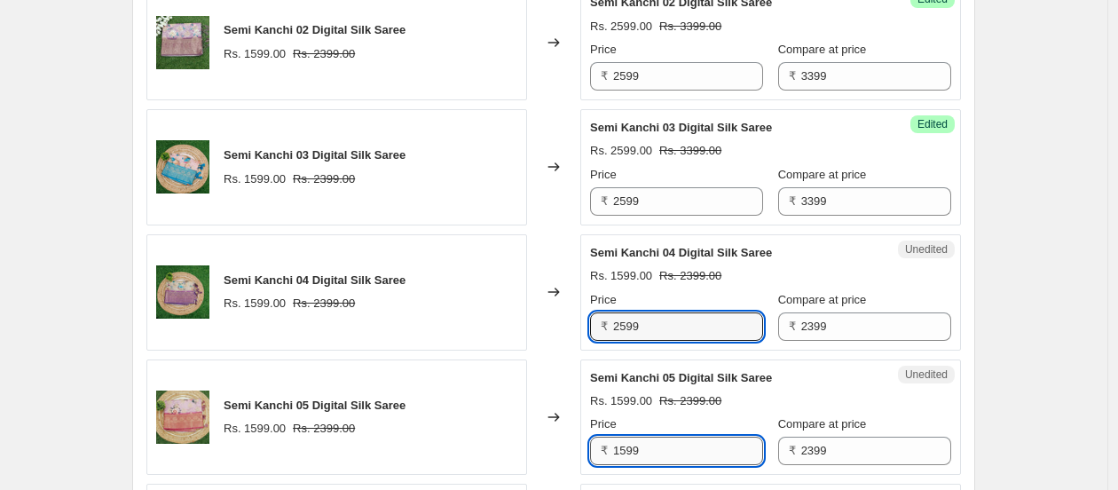
click at [626, 454] on div "Semi Kanchi 05 Digital Silk Saree Rs. 1599.00 Rs. 2399.00 Price ₹ 1599 Compare …" at bounding box center [770, 417] width 361 height 97
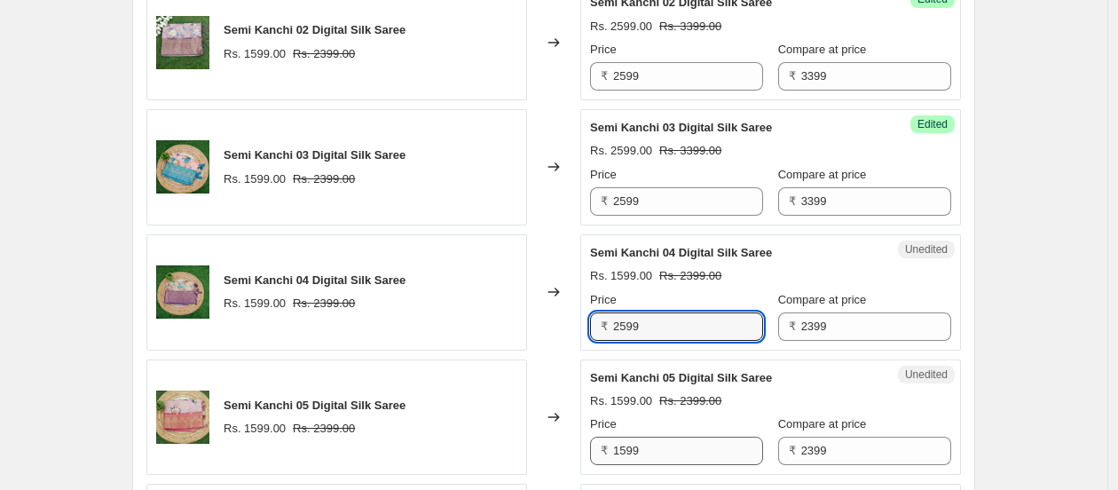
click at [626, 410] on div "Rs. 1599.00" at bounding box center [621, 401] width 62 height 18
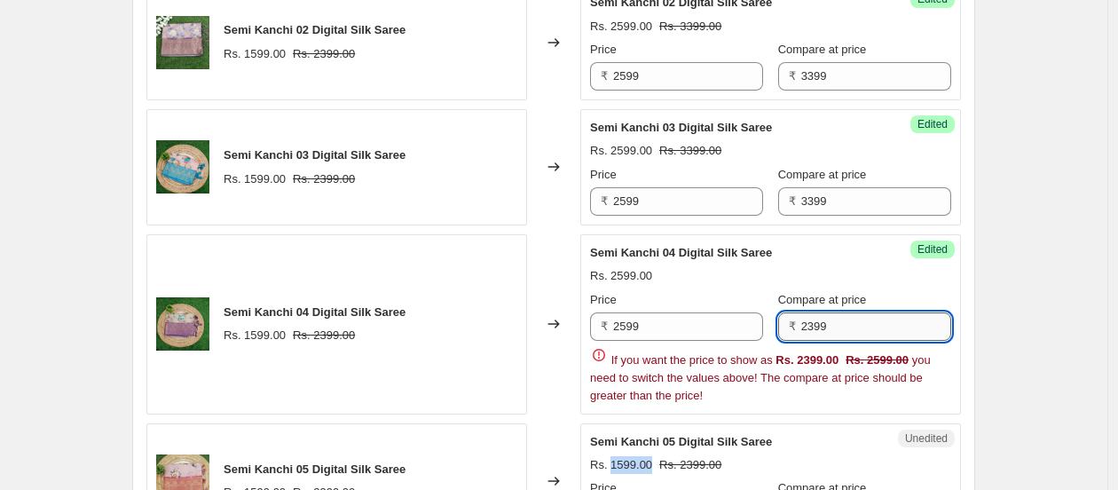
click at [810, 328] on input "2399" at bounding box center [876, 326] width 150 height 28
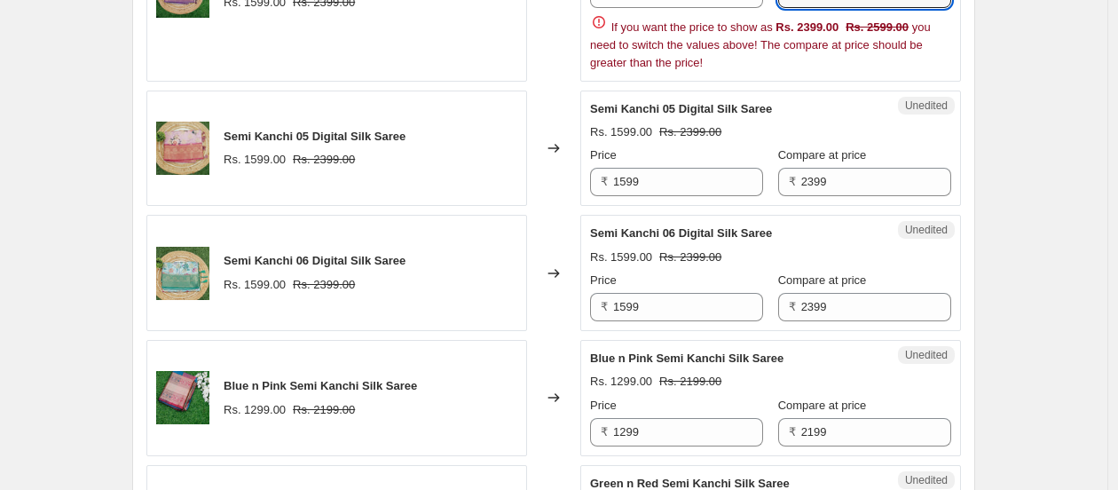
scroll to position [1255, 0]
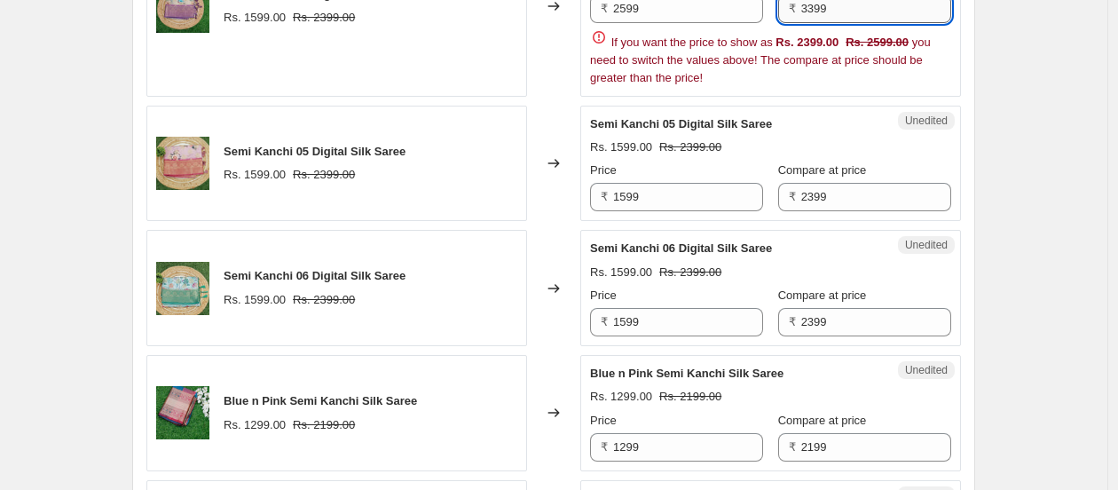
click at [812, 10] on input "3399" at bounding box center [876, 9] width 150 height 28
type input "3399"
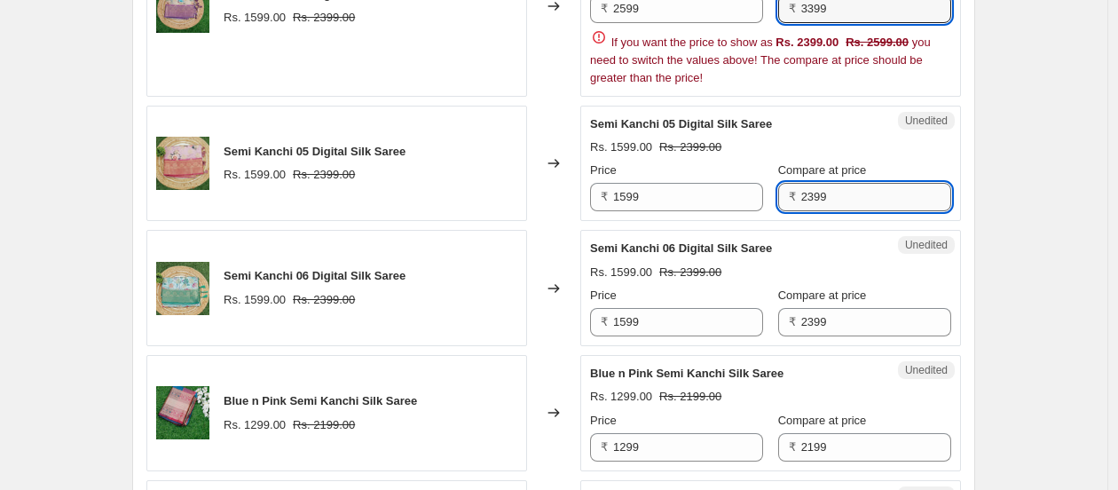
click at [803, 240] on div "Semi Kanchi 06 Digital Silk Saree Rs. 1599.00 Rs. 2399.00 Price ₹ 1599 Compare …" at bounding box center [770, 288] width 361 height 97
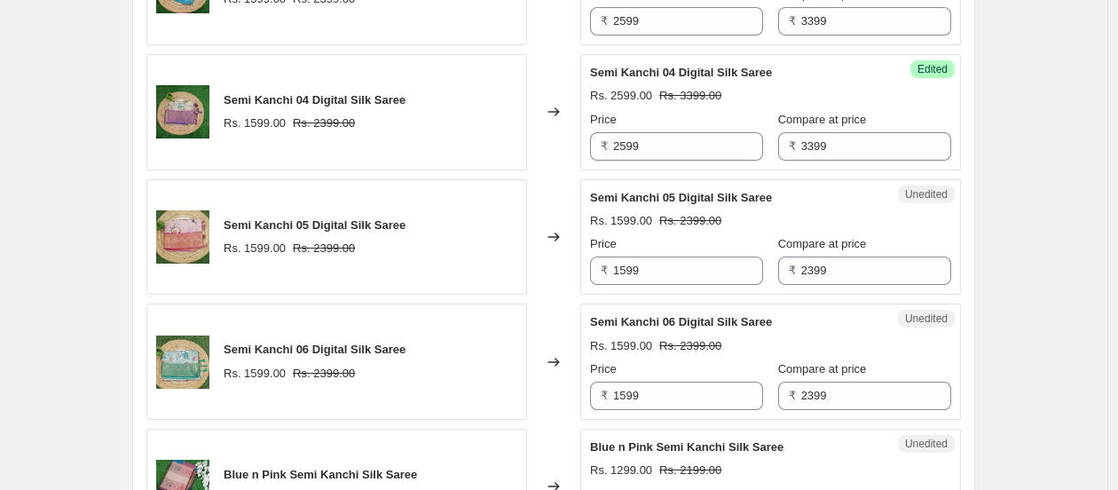
scroll to position [1124, 0]
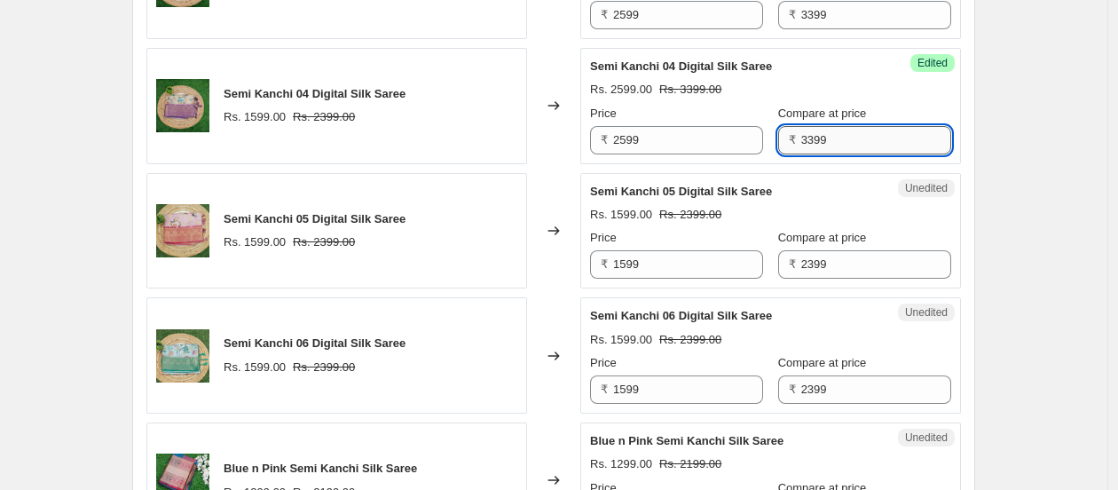
click at [801, 140] on input "3399" at bounding box center [876, 140] width 150 height 28
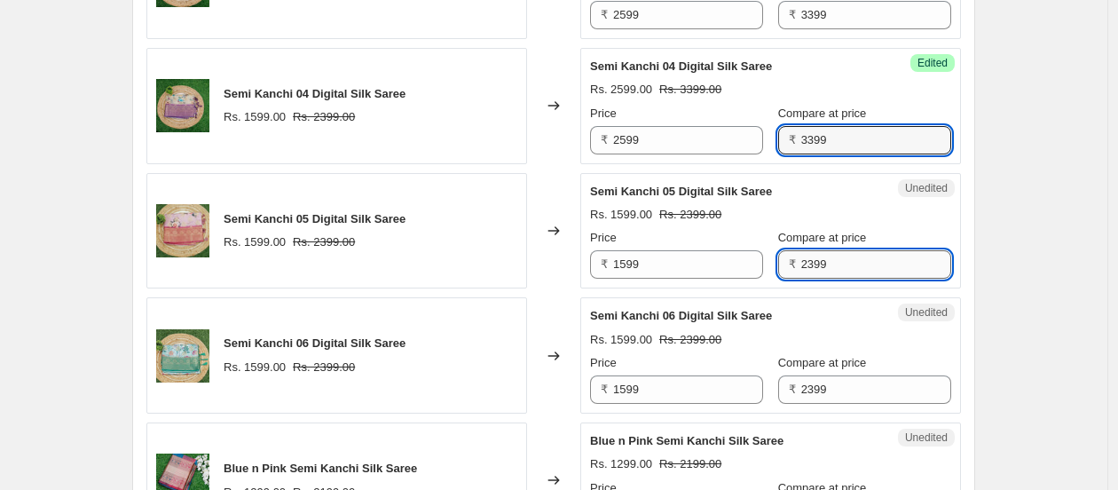
click at [801, 256] on input "2399" at bounding box center [876, 264] width 150 height 28
click at [801, 127] on input "3399" at bounding box center [876, 140] width 150 height 28
click at [801, 262] on input "2399" at bounding box center [876, 264] width 150 height 28
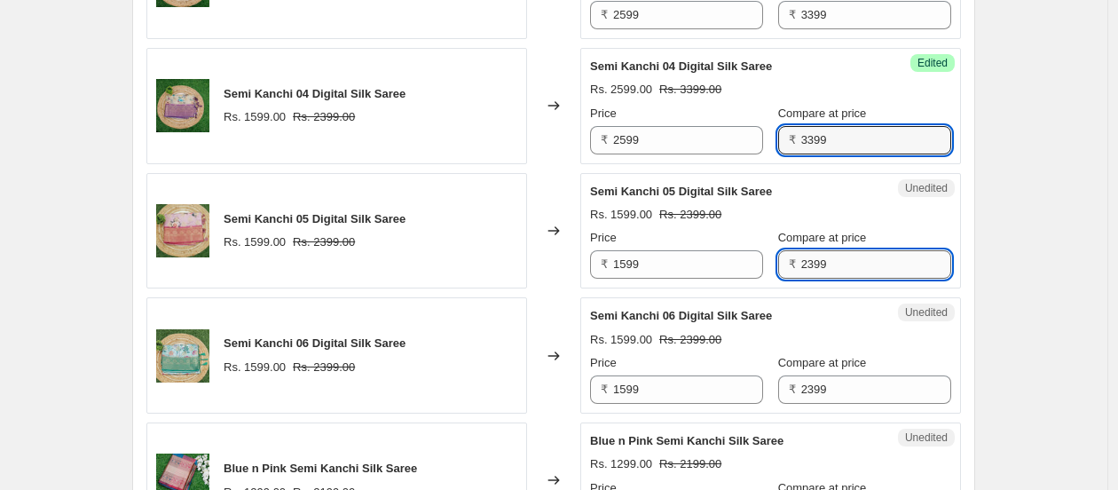
click at [801, 262] on input "2399" at bounding box center [876, 264] width 150 height 28
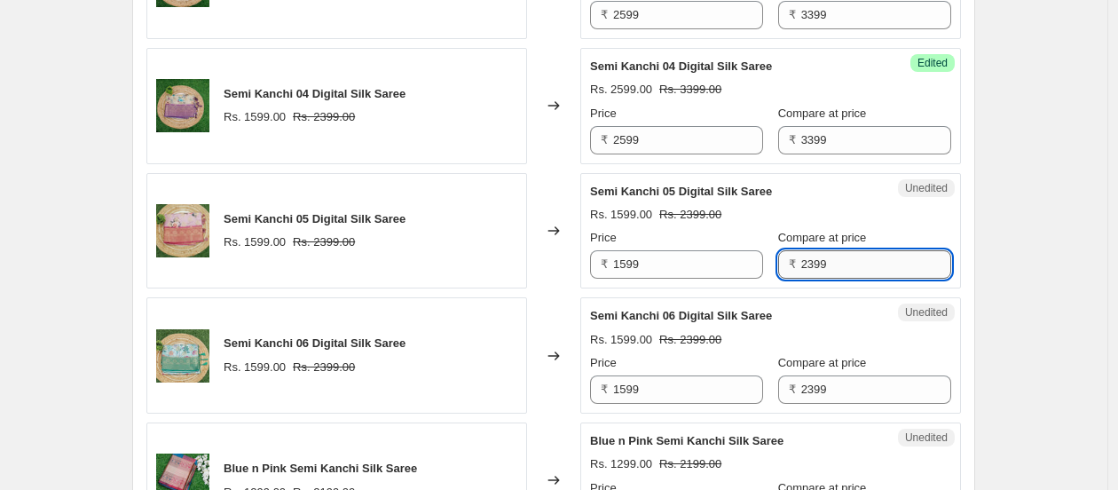
paste input "3"
type input "3399"
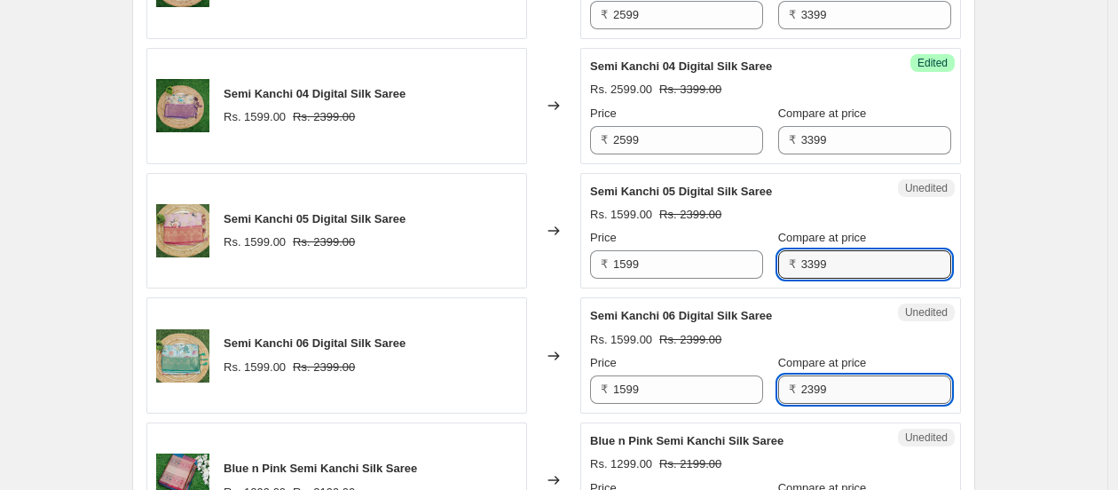
click at [801, 389] on input "2399" at bounding box center [876, 389] width 150 height 28
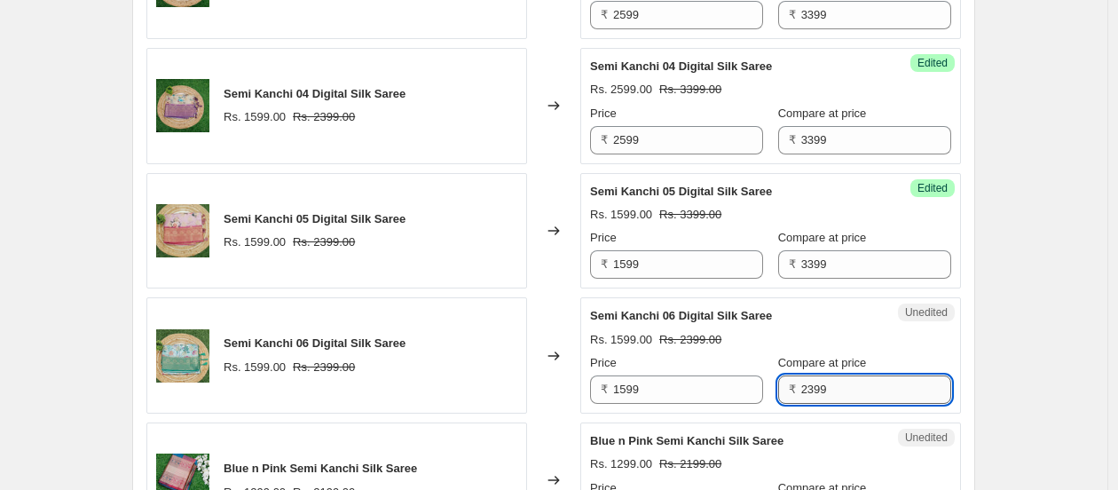
paste input "3"
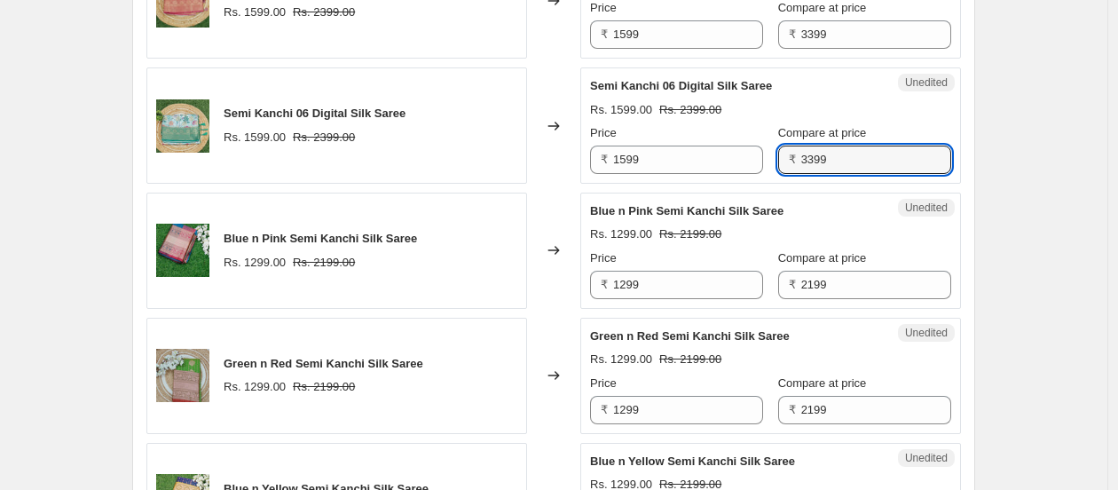
scroll to position [1385, 0]
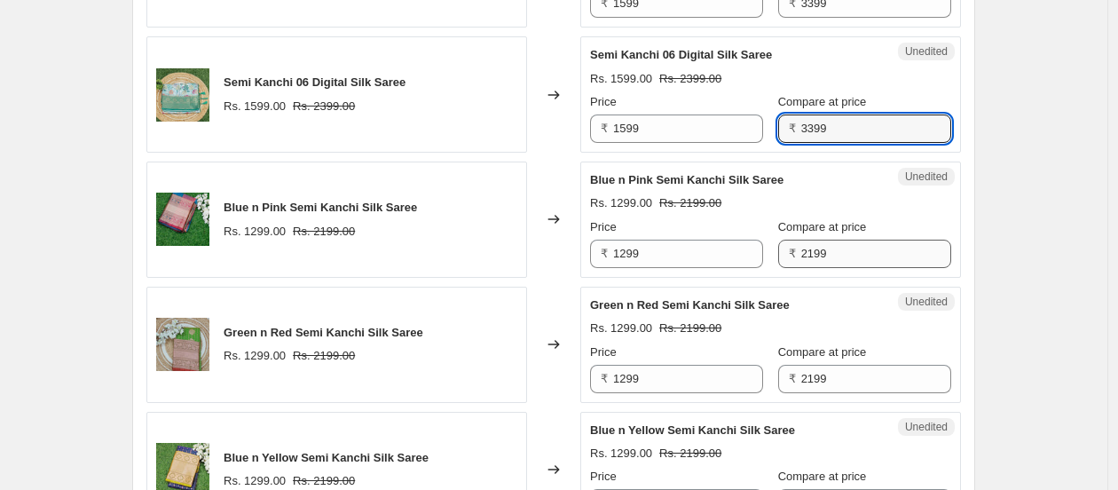
type input "3399"
click at [801, 253] on input "2199" at bounding box center [876, 254] width 150 height 28
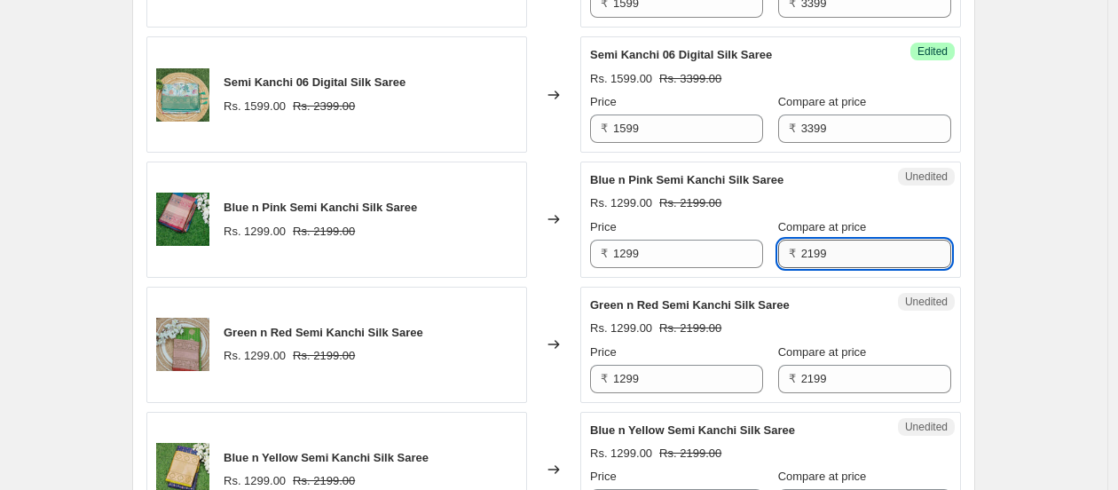
paste input "33"
type input "3399"
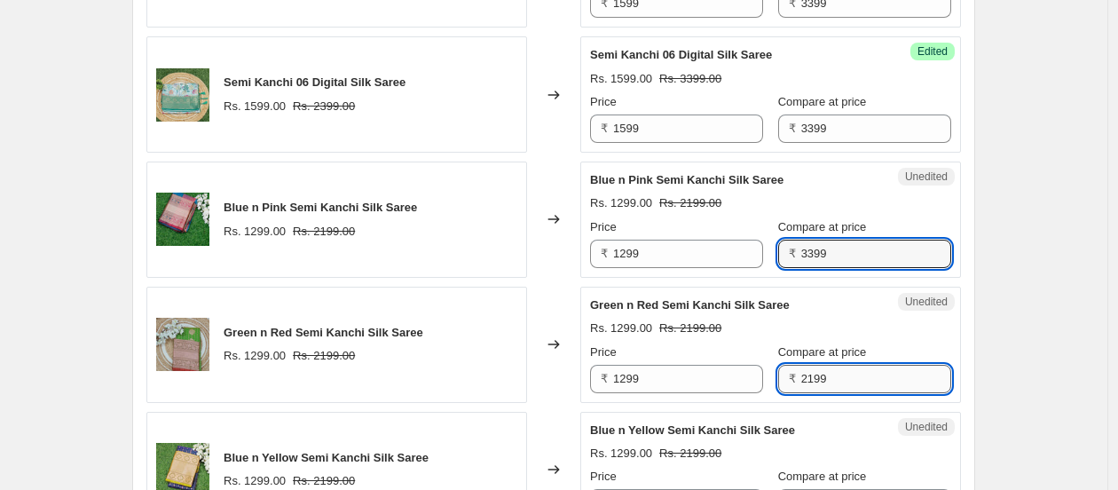
click at [801, 374] on input "2199" at bounding box center [876, 379] width 150 height 28
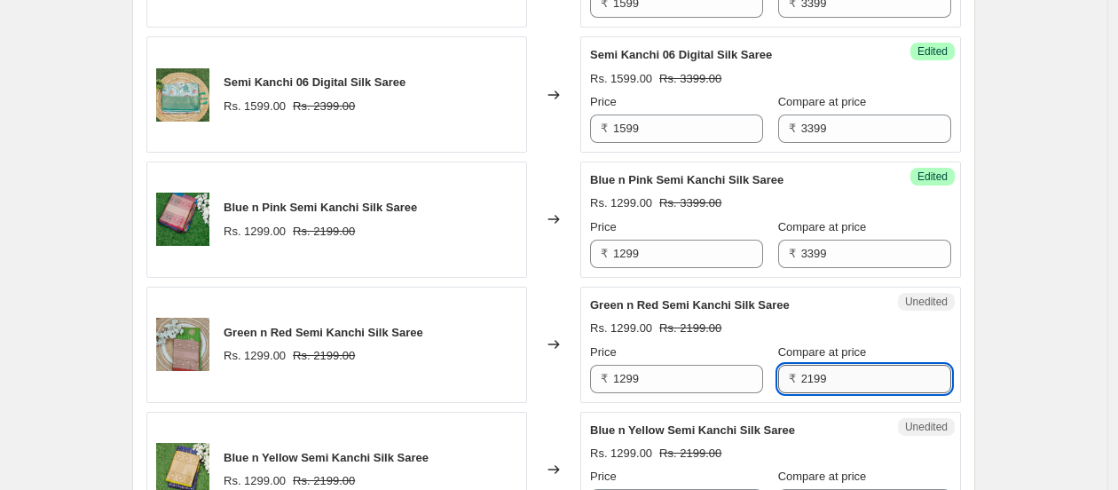
paste input "33"
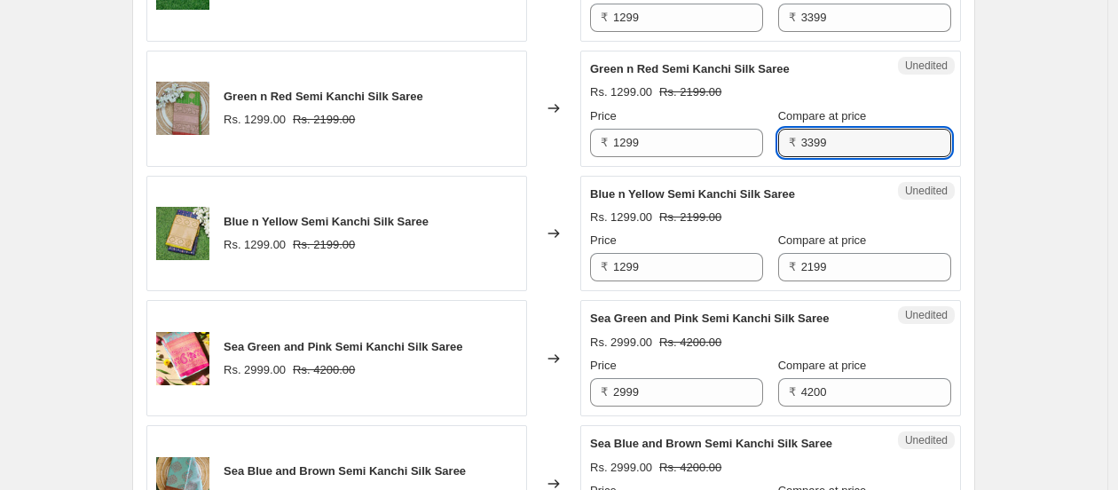
scroll to position [1606, 0]
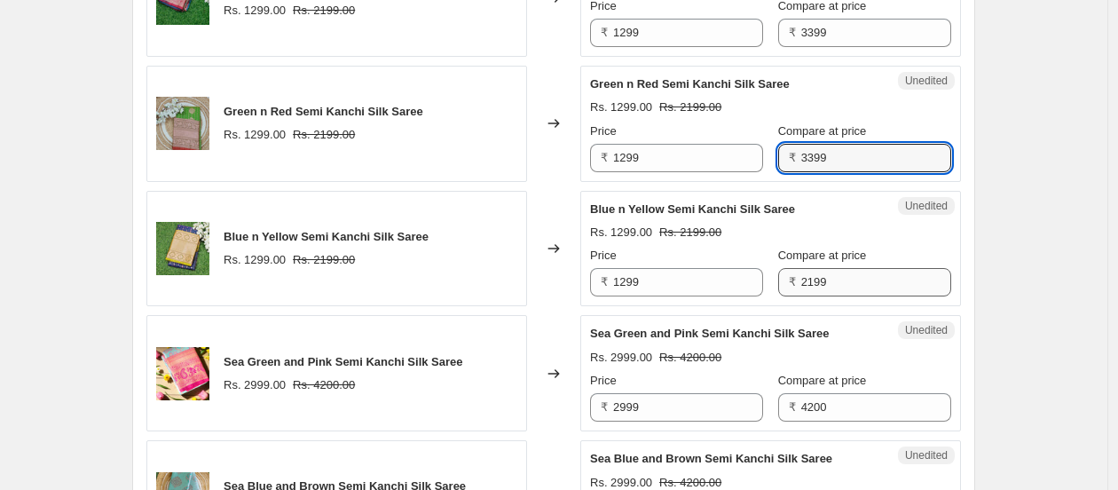
type input "3399"
click at [801, 282] on input "2199" at bounding box center [876, 282] width 150 height 28
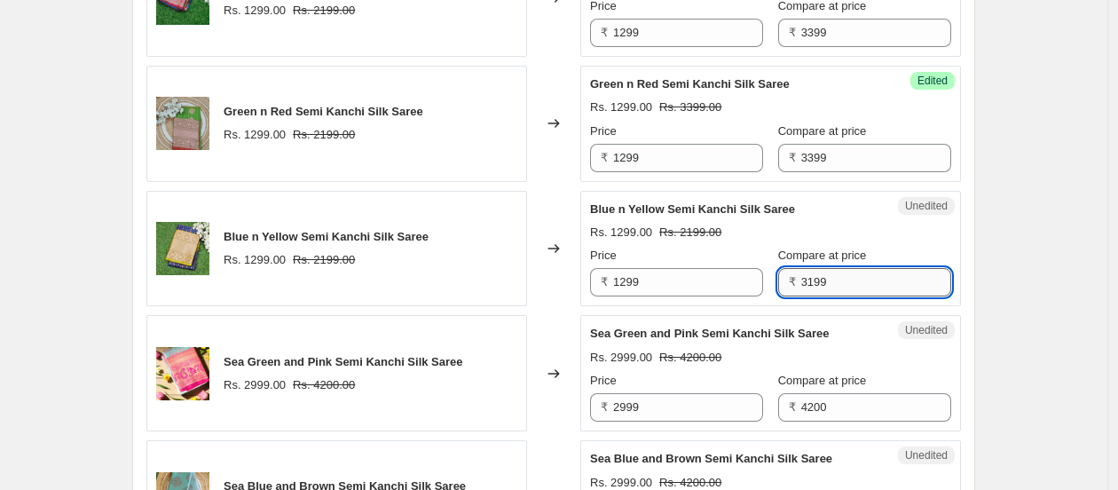
click at [801, 280] on input "3199" at bounding box center [876, 282] width 150 height 28
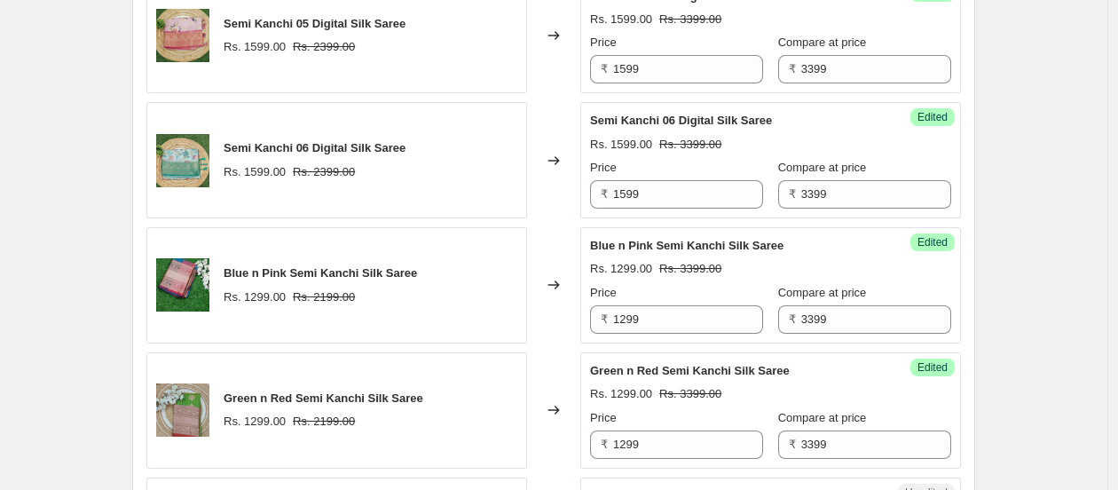
scroll to position [1281, 0]
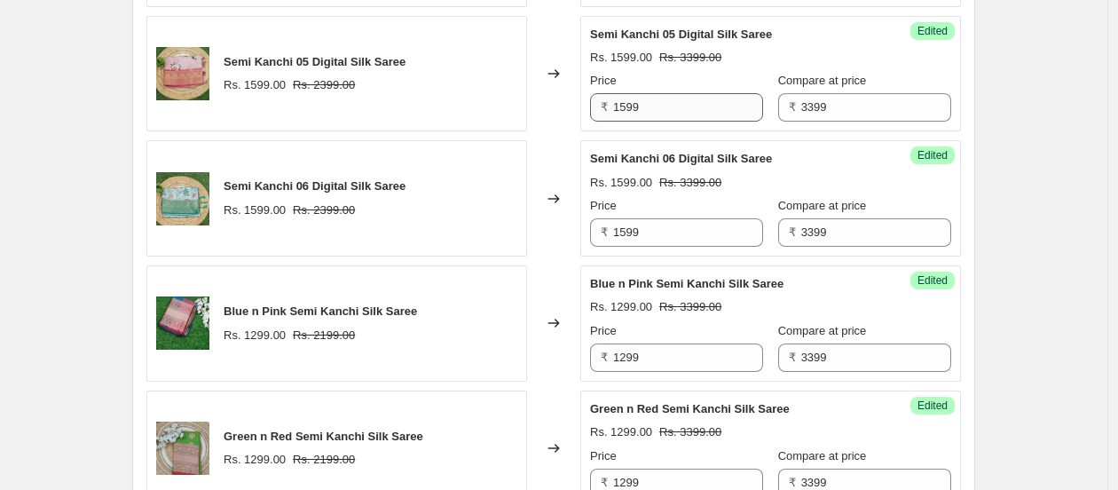
type input "3199"
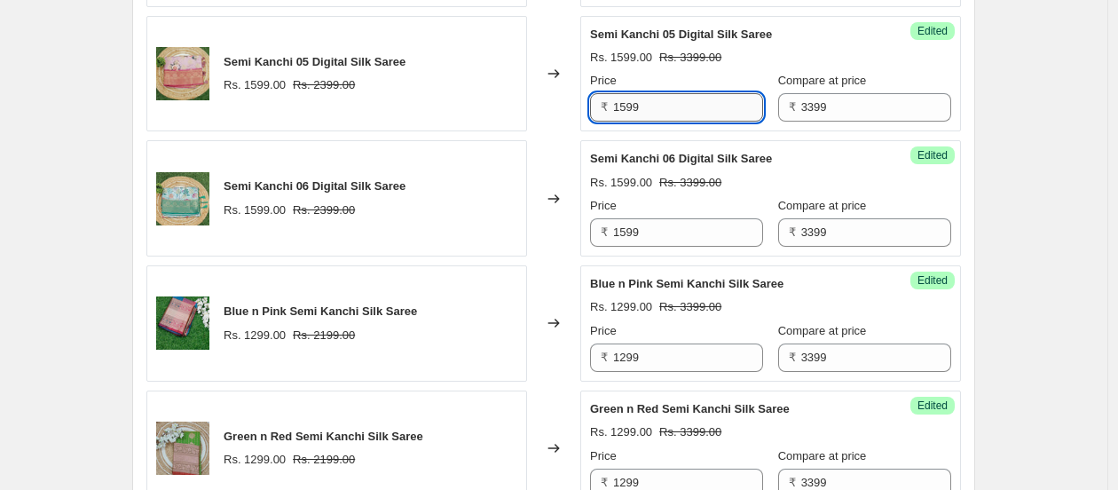
click at [626, 112] on input "1599" at bounding box center [688, 107] width 150 height 28
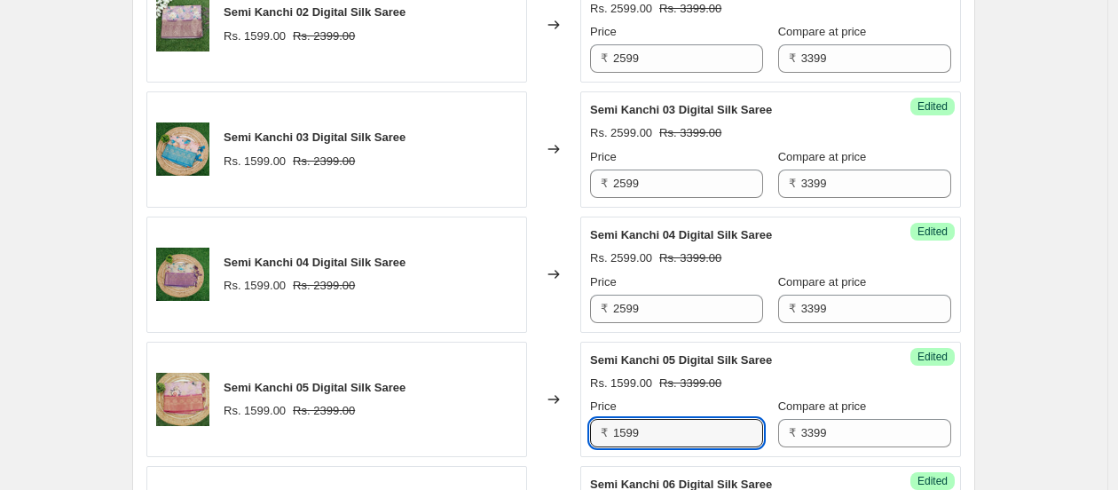
scroll to position [948, 0]
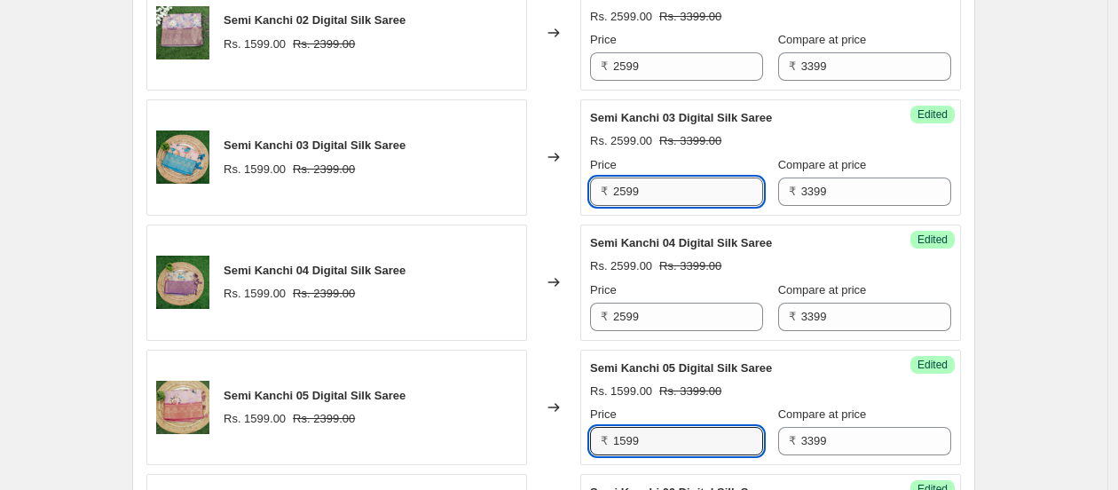
click at [623, 182] on input "2599" at bounding box center [688, 191] width 150 height 28
click at [630, 447] on input "1599" at bounding box center [688, 441] width 150 height 28
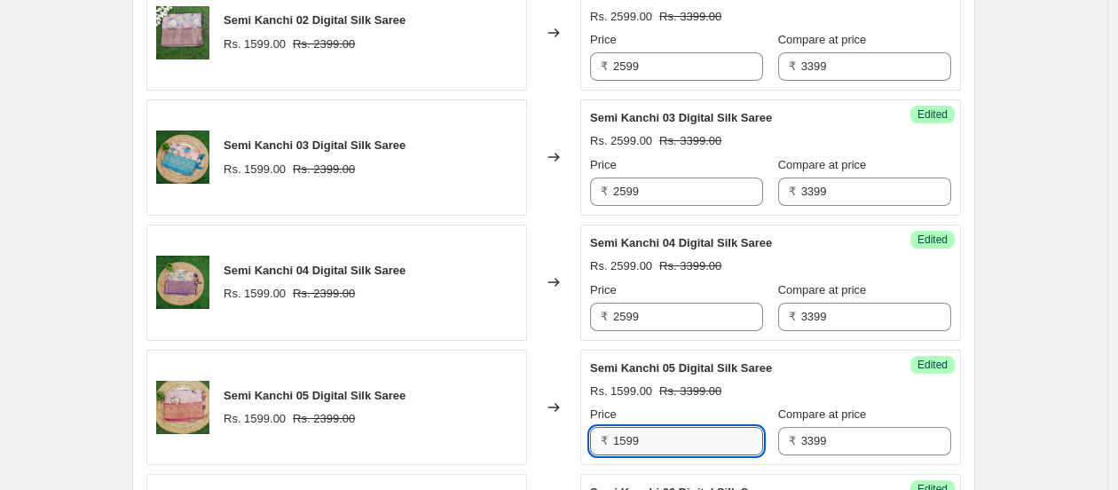
paste input "2"
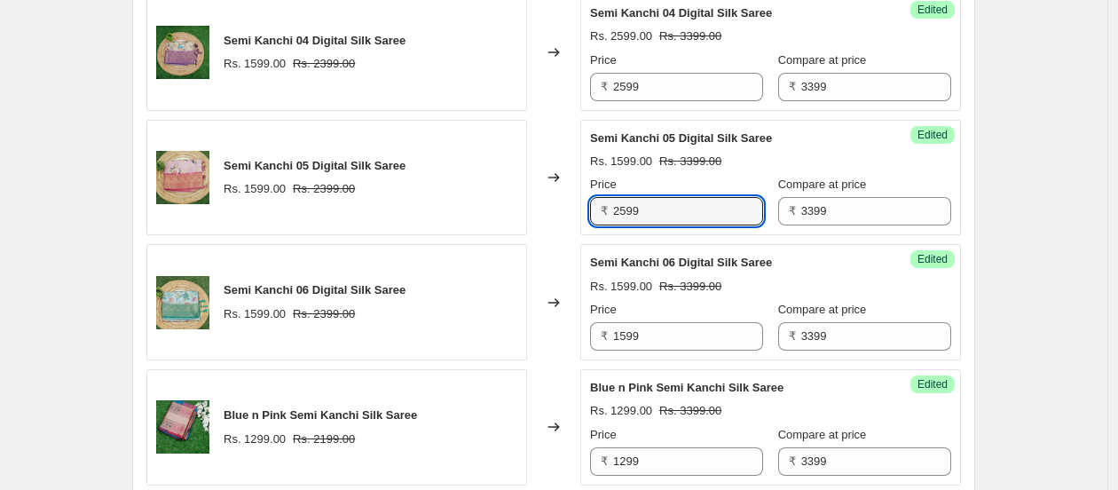
scroll to position [1223, 0]
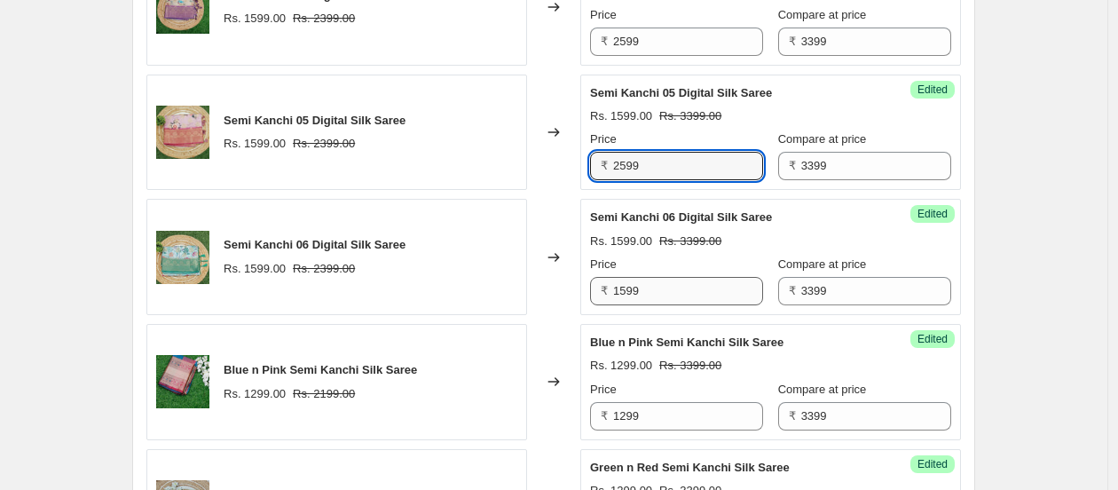
type input "2599"
click at [633, 287] on input "1599" at bounding box center [688, 291] width 150 height 28
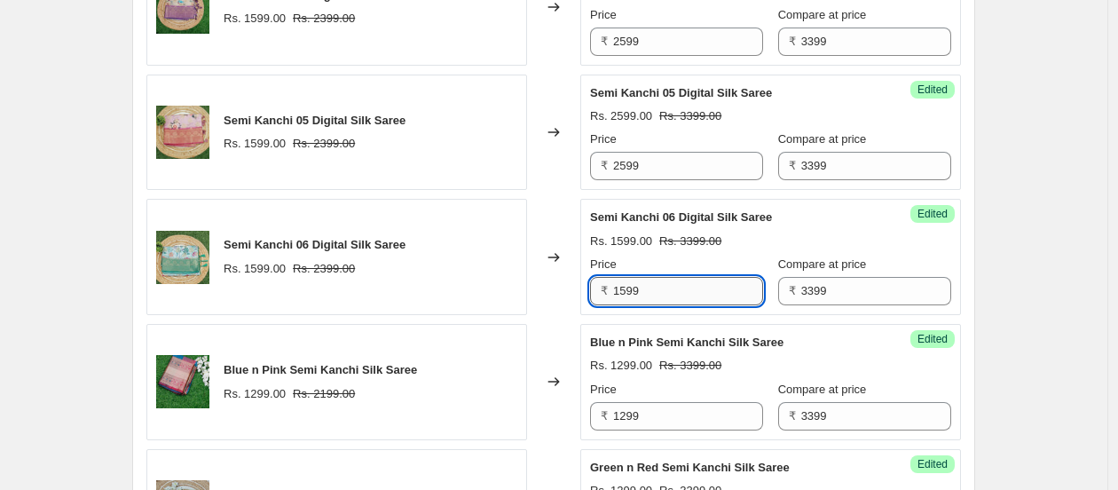
paste input "2"
type input "2599"
click at [625, 413] on input "1299" at bounding box center [688, 416] width 150 height 28
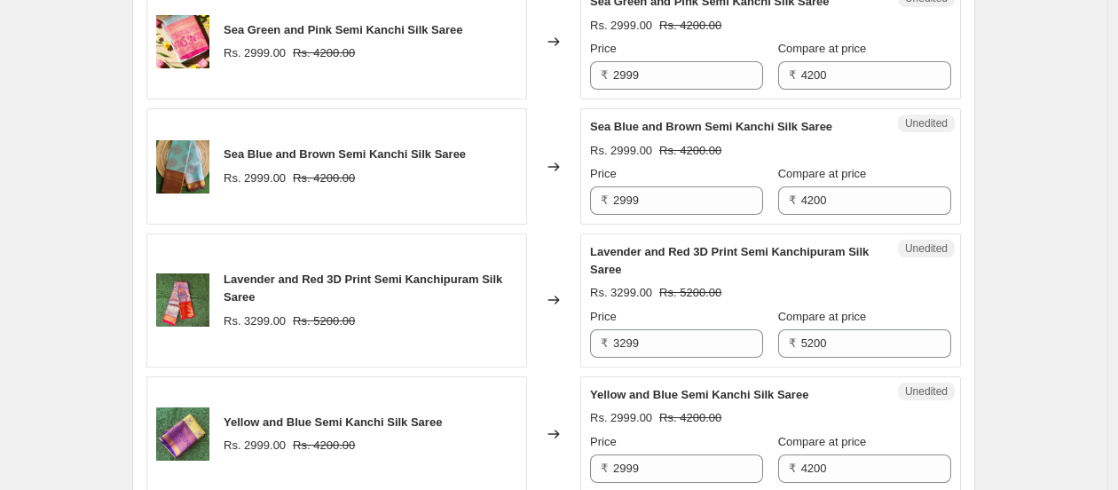
scroll to position [1961, 0]
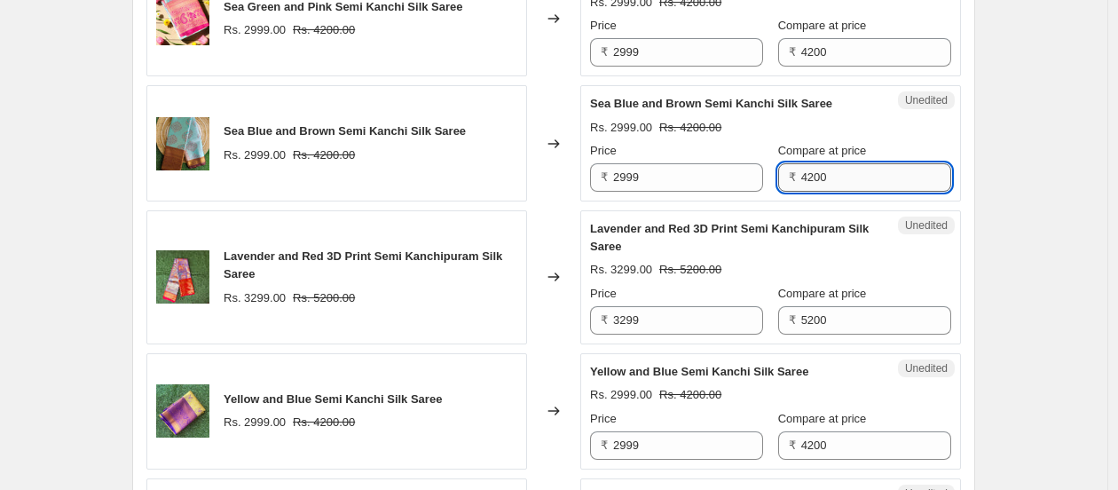
click at [801, 178] on input "4200" at bounding box center [876, 177] width 150 height 28
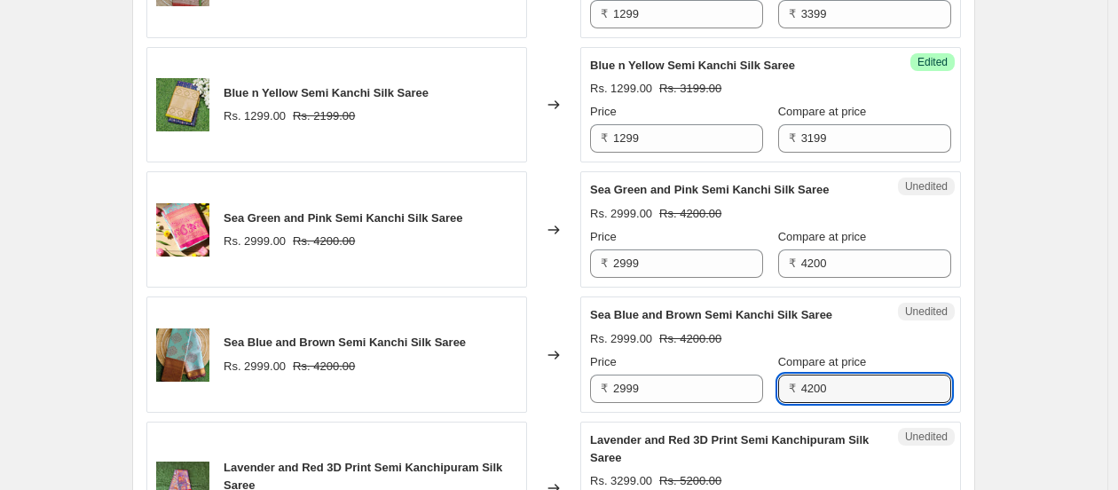
scroll to position [1758, 0]
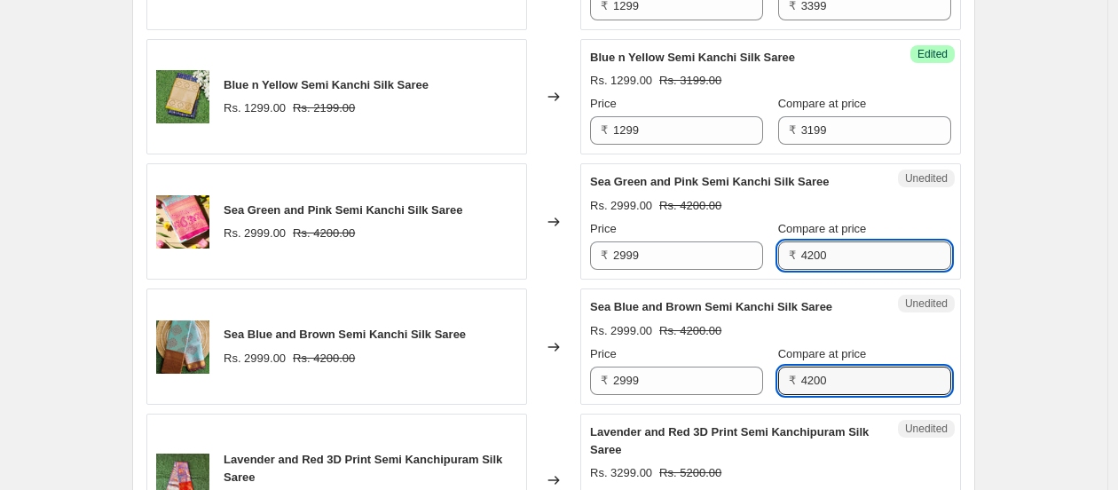
click at [801, 256] on input "4200" at bounding box center [876, 255] width 150 height 28
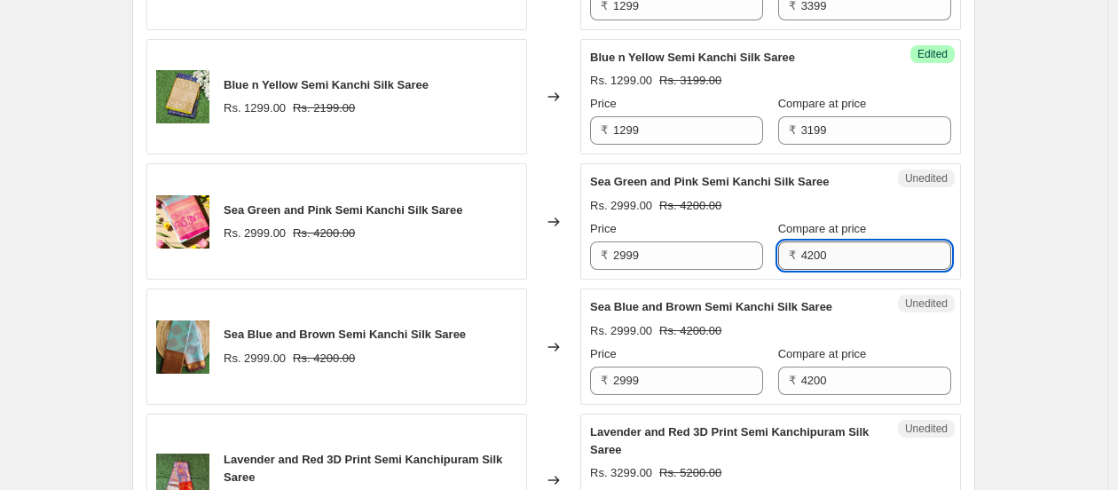
click at [801, 256] on input "4200" at bounding box center [876, 255] width 150 height 28
type input "5200"
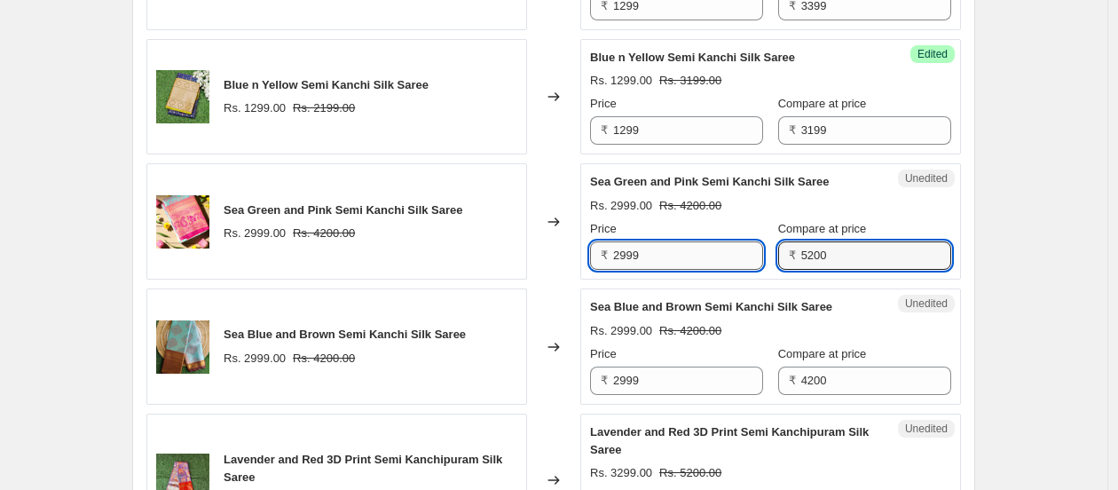
click at [626, 256] on input "2999" at bounding box center [688, 255] width 150 height 28
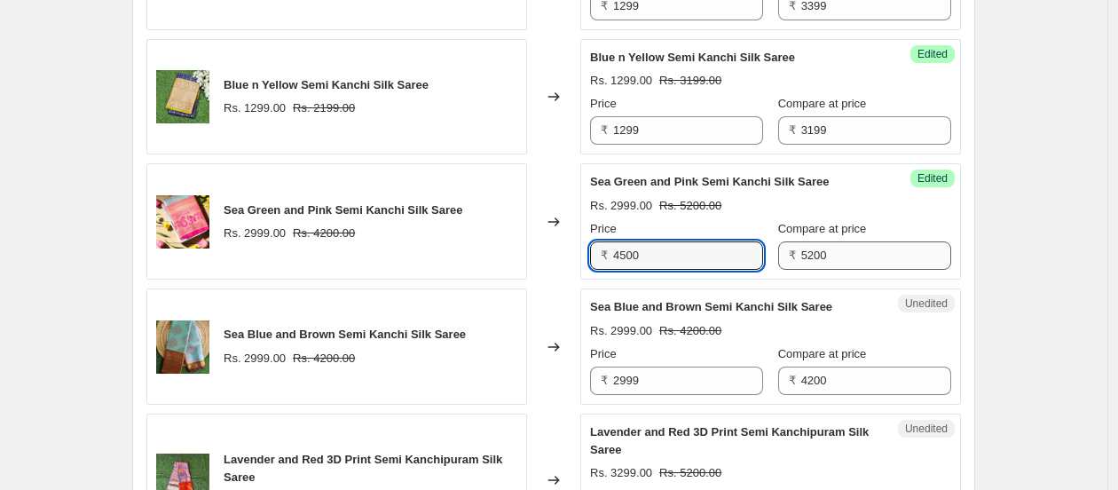
type input "4500"
click at [801, 256] on input "5200" at bounding box center [876, 255] width 150 height 28
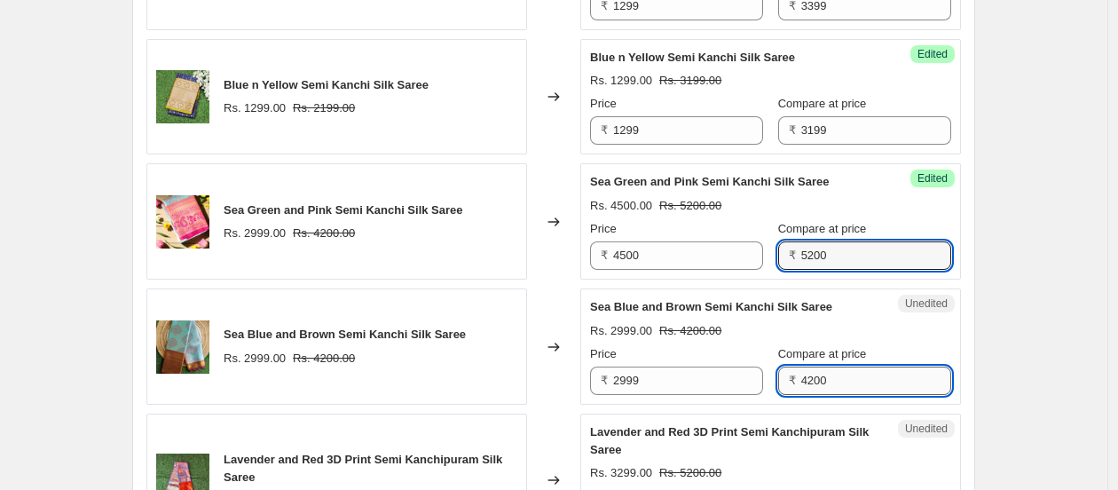
click at [804, 385] on input "4200" at bounding box center [876, 380] width 150 height 28
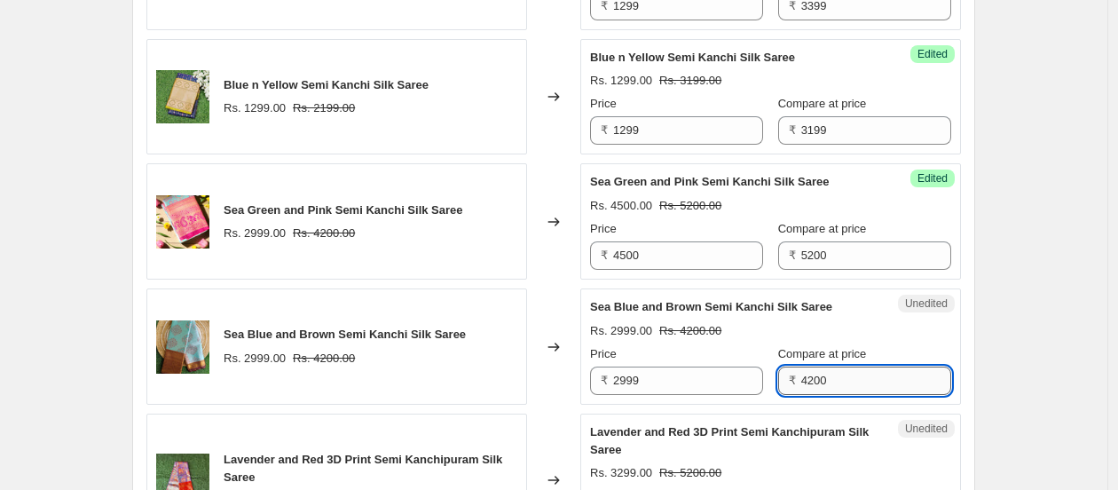
paste input "5"
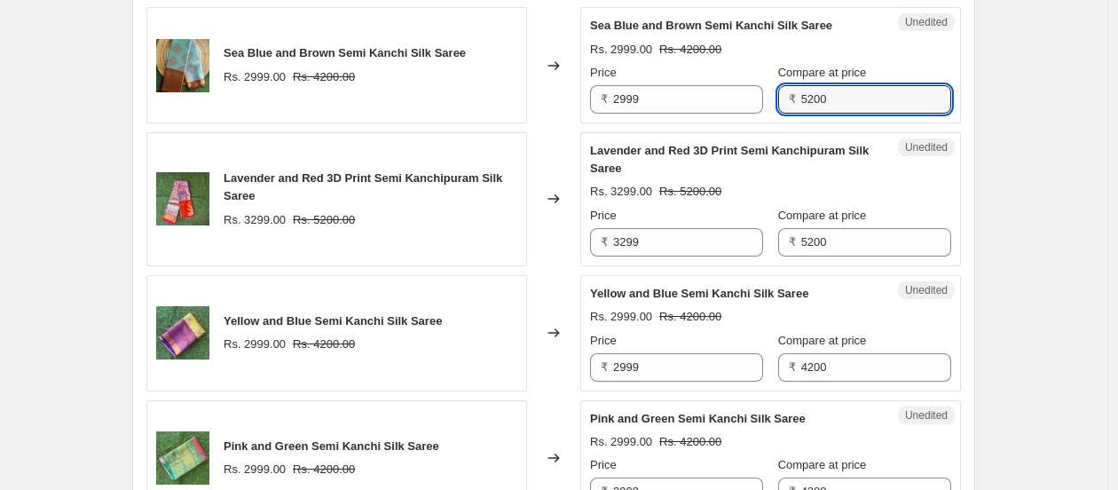
scroll to position [2055, 0]
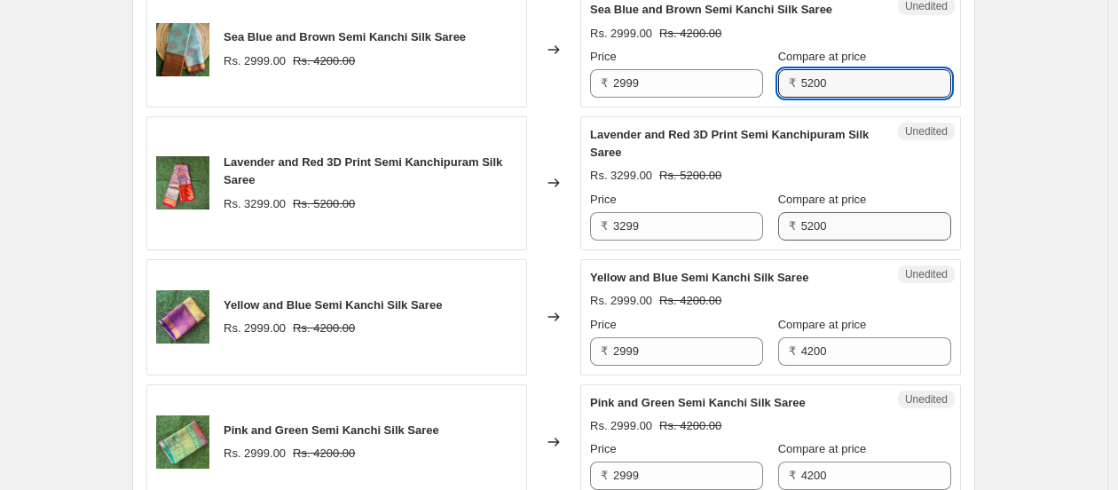
type input "5200"
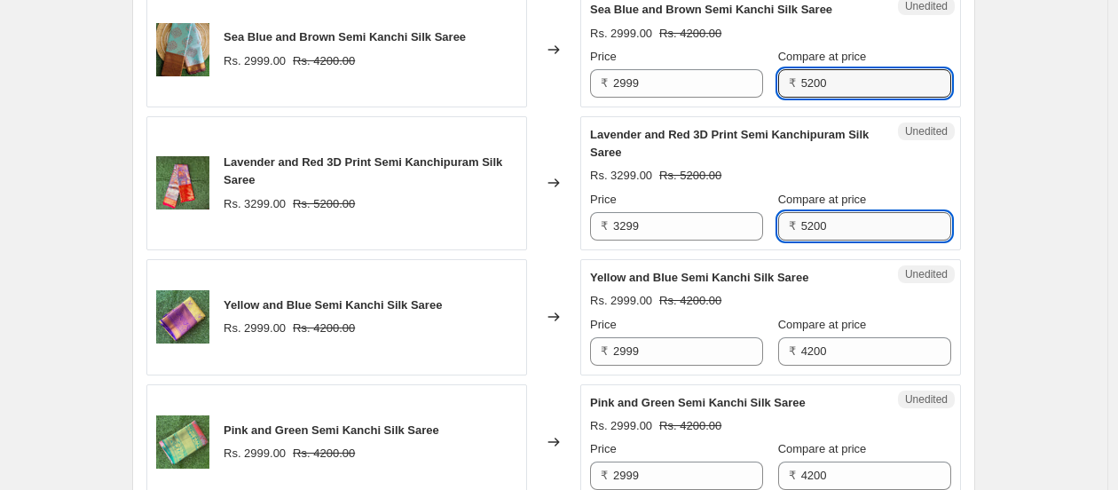
click at [801, 220] on input "5200" at bounding box center [876, 226] width 150 height 28
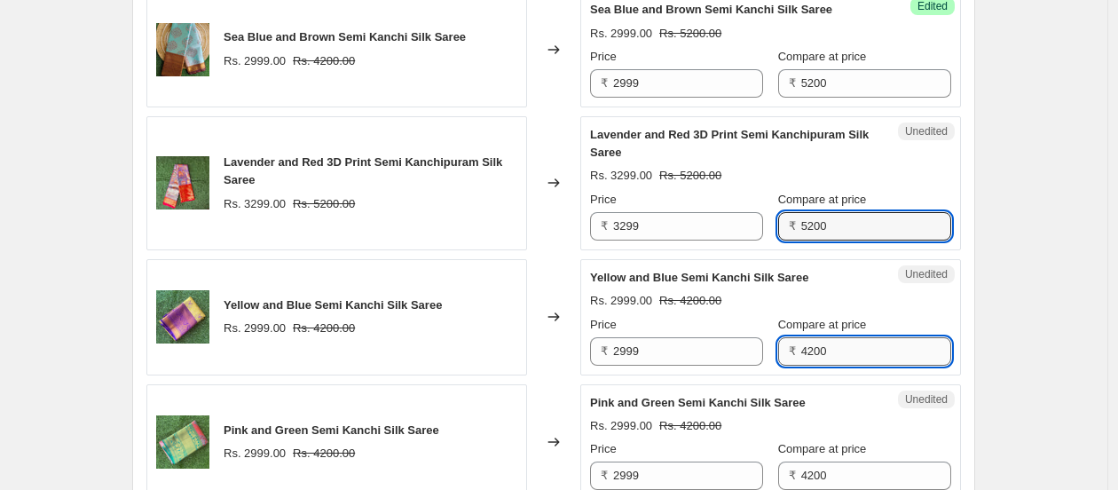
click at [801, 347] on input "4200" at bounding box center [876, 351] width 150 height 28
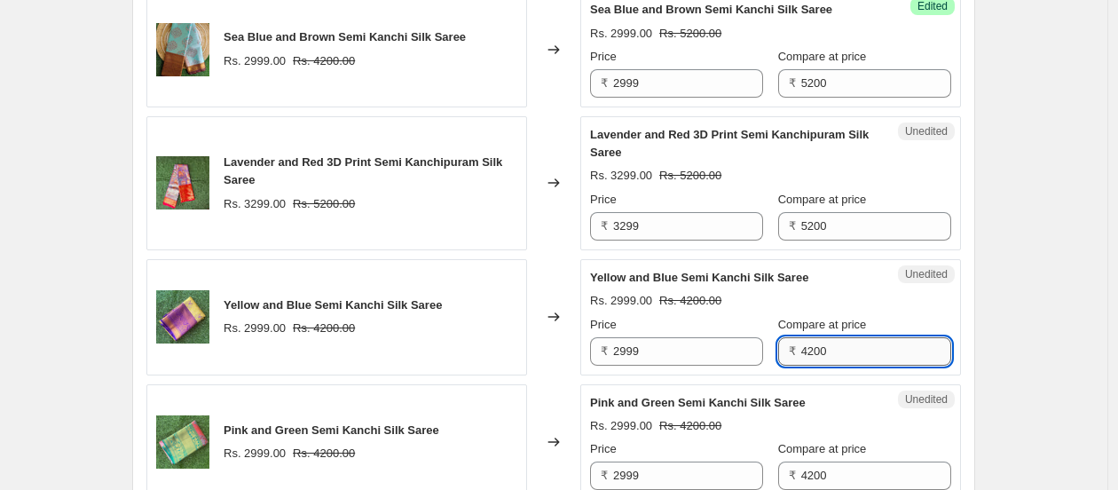
paste input "5"
type input "5200"
click at [805, 473] on input "4200" at bounding box center [876, 475] width 150 height 28
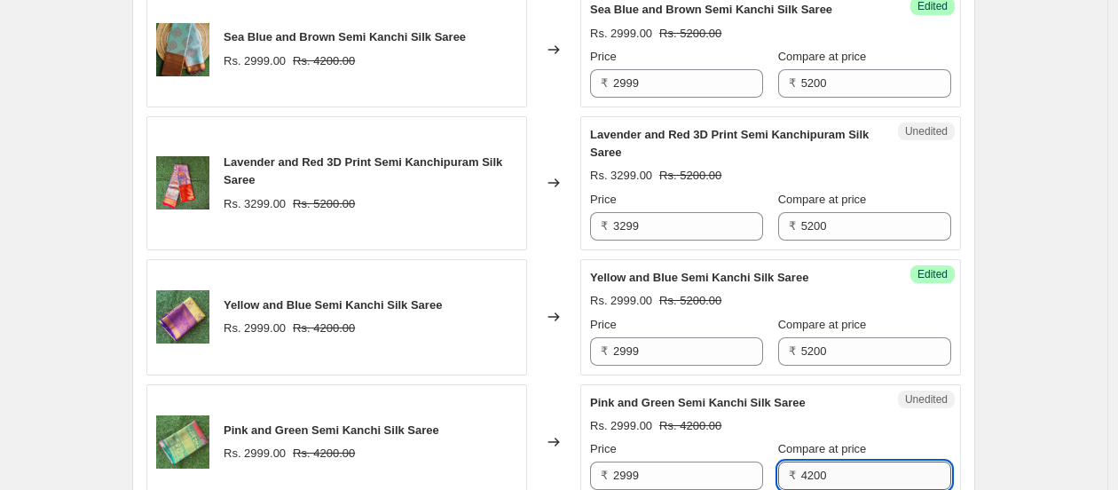
paste input "5"
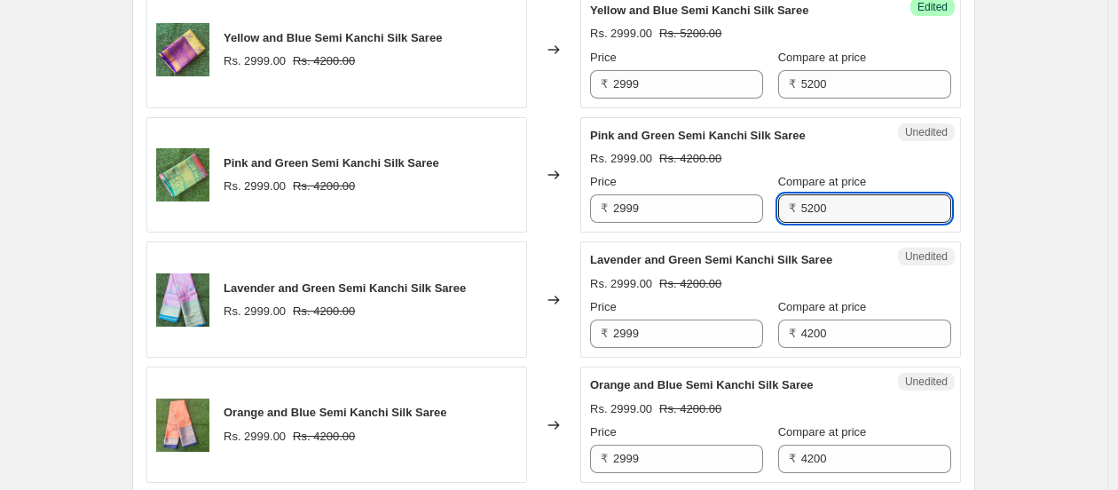
scroll to position [2354, 0]
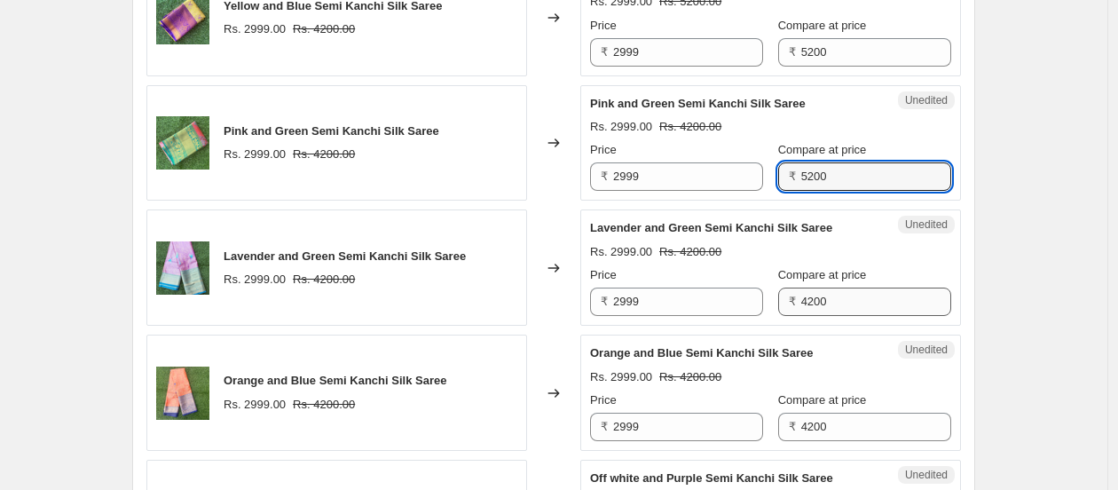
type input "5200"
click at [801, 303] on input "4200" at bounding box center [876, 301] width 150 height 28
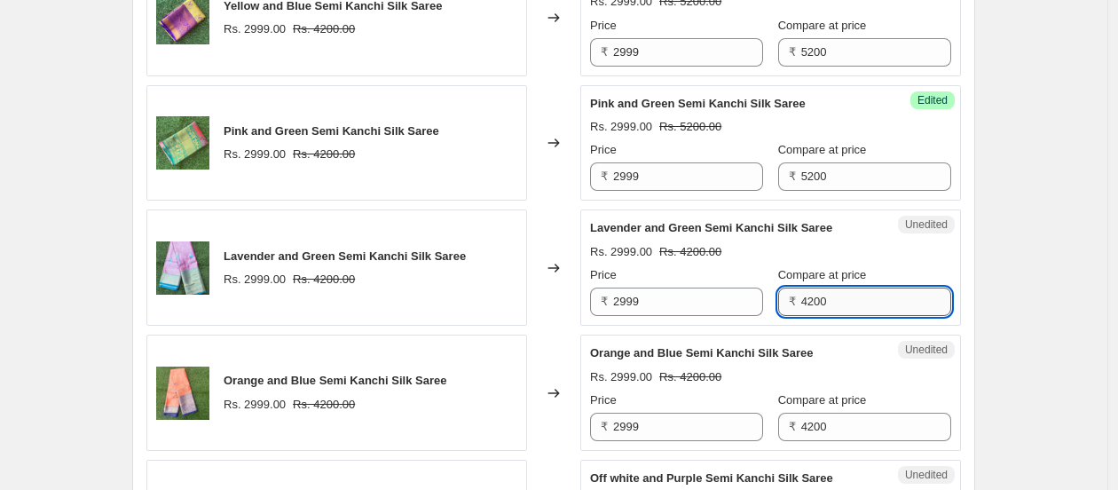
paste input "5"
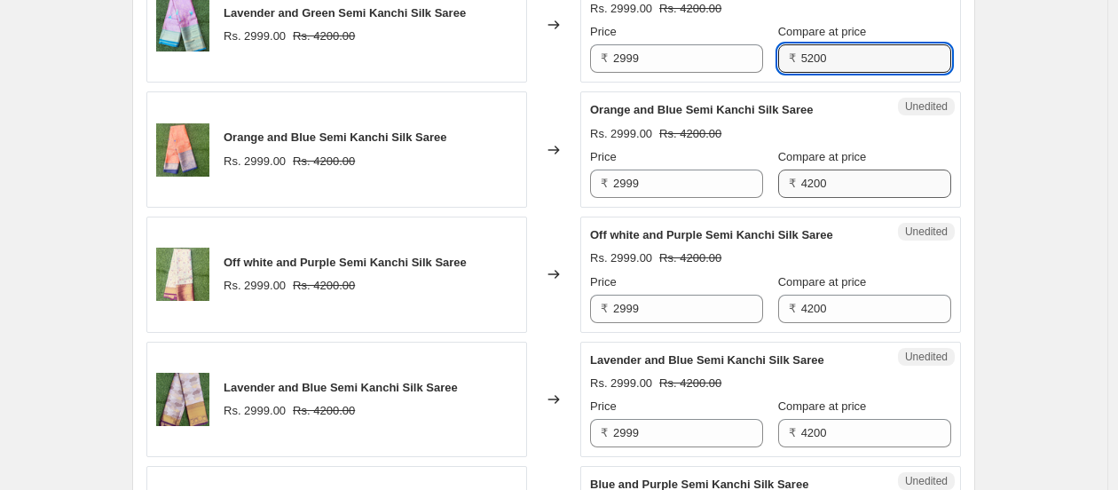
type input "5200"
click at [801, 188] on input "4200" at bounding box center [876, 183] width 150 height 28
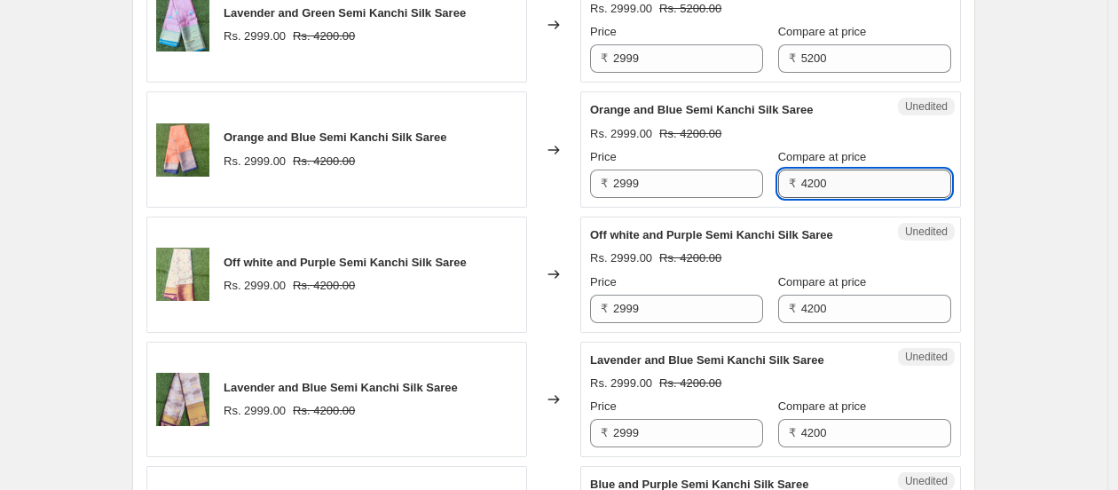
paste input "5"
type input "5200"
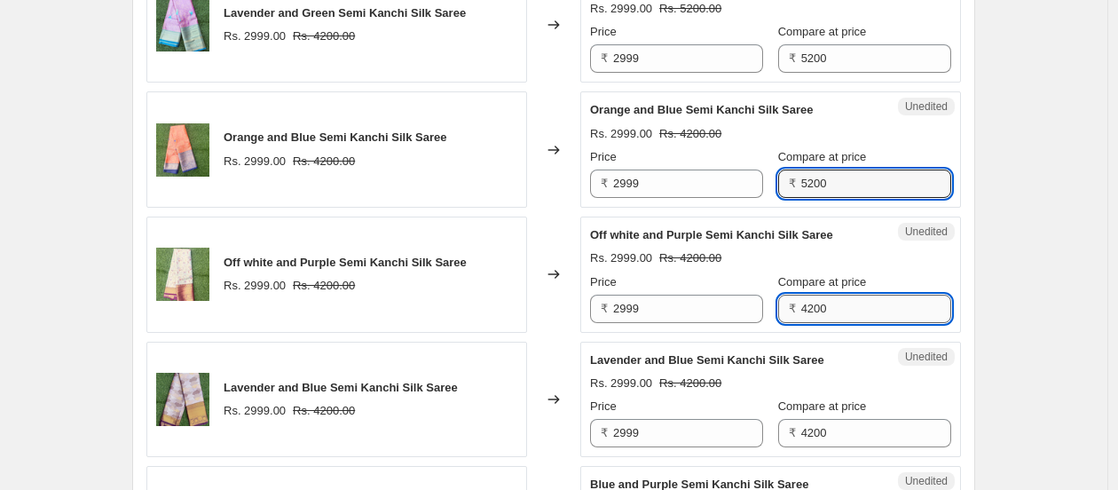
click at [801, 318] on input "4200" at bounding box center [876, 309] width 150 height 28
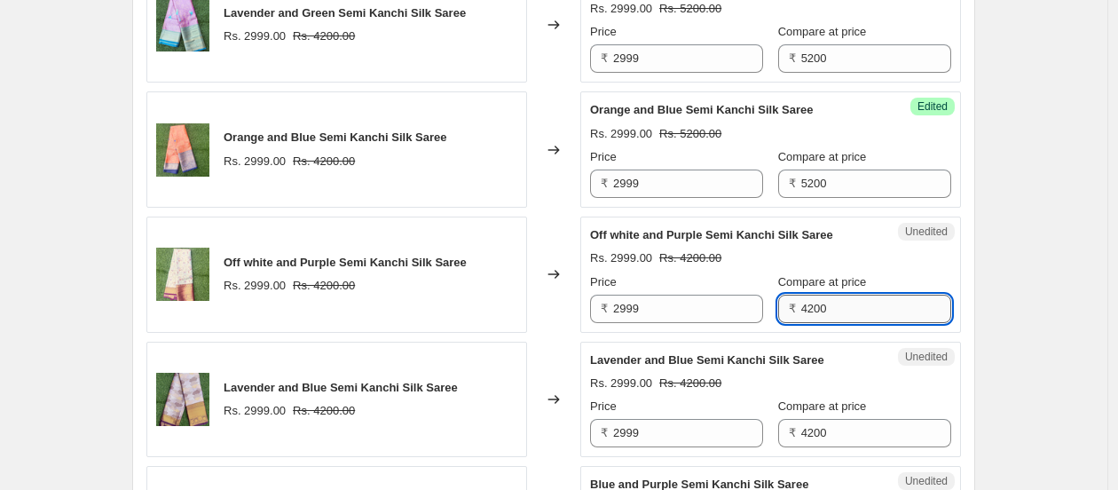
paste input "5"
type input "5200"
click at [801, 433] on input "4200" at bounding box center [876, 433] width 150 height 28
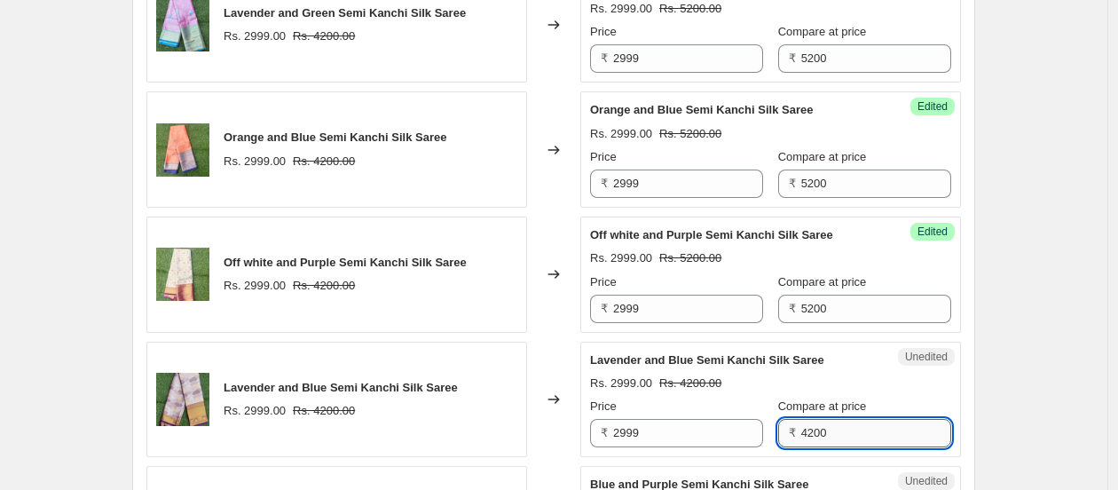
paste input "5"
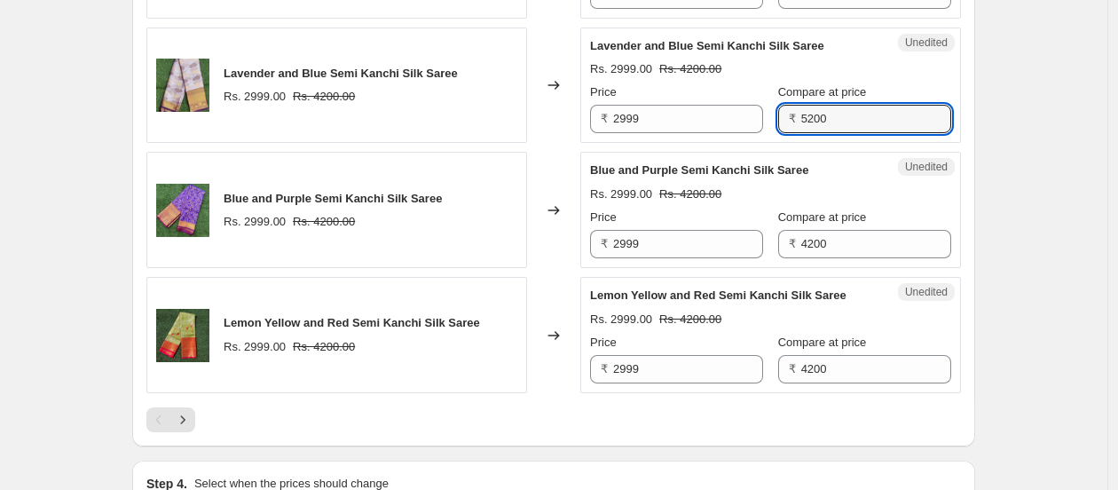
scroll to position [2926, 0]
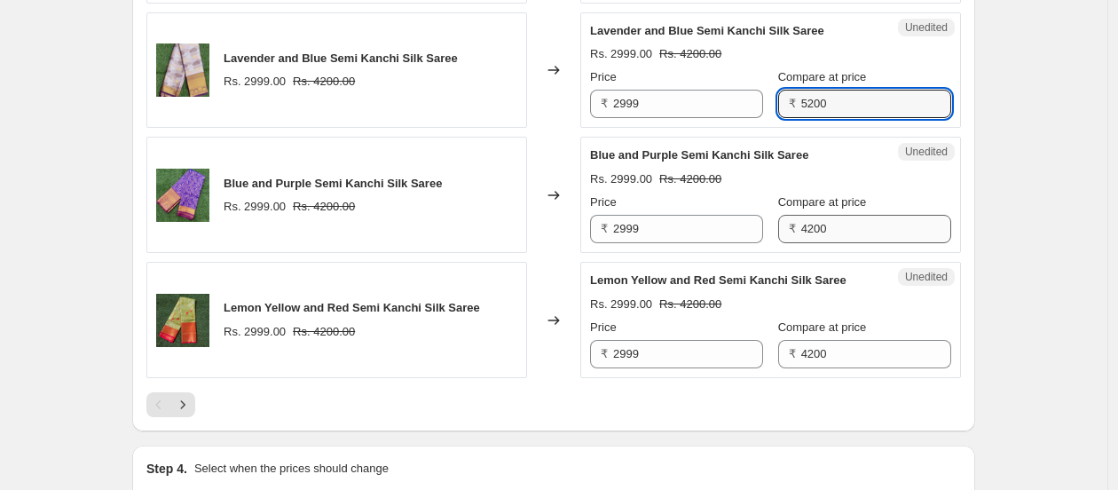
type input "5200"
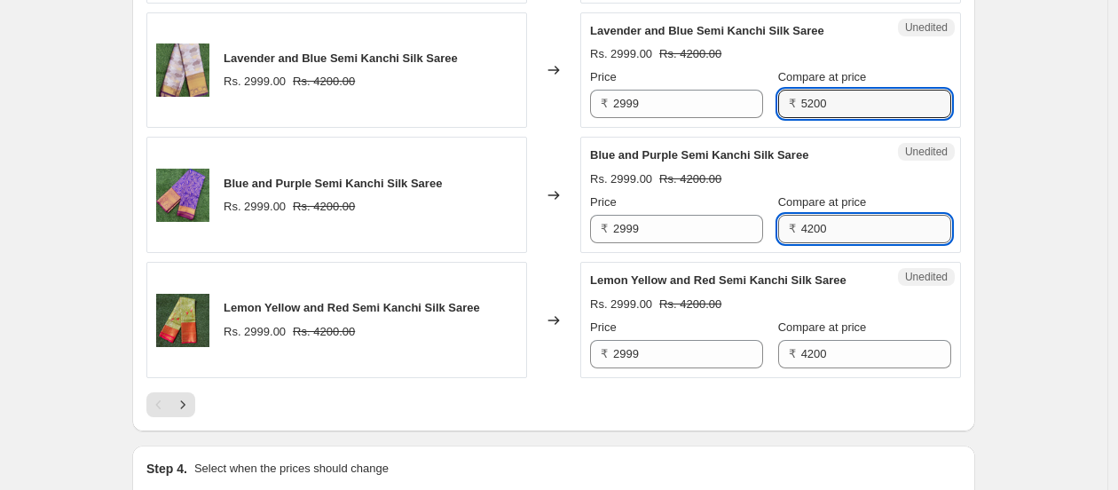
click at [801, 231] on input "4200" at bounding box center [876, 229] width 150 height 28
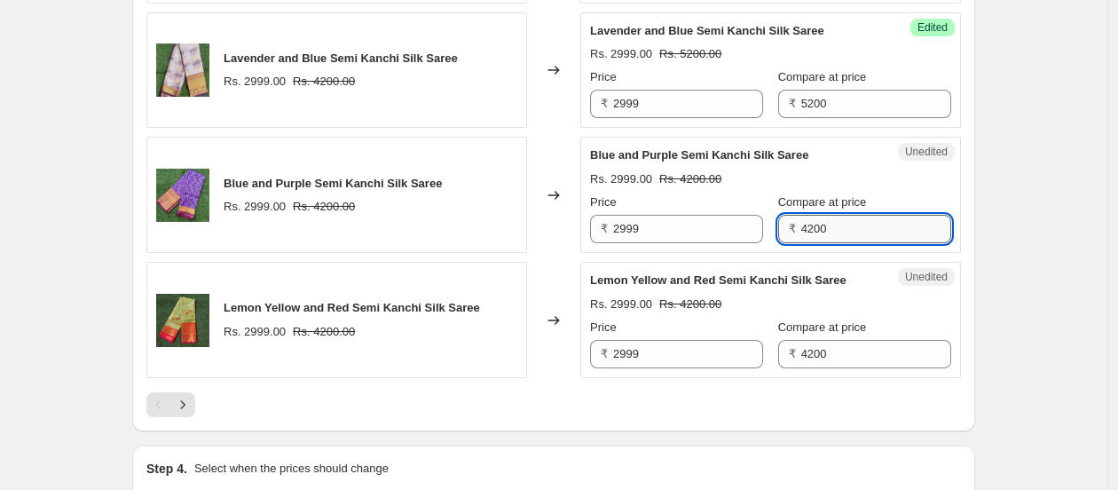
paste input "5"
type input "5200"
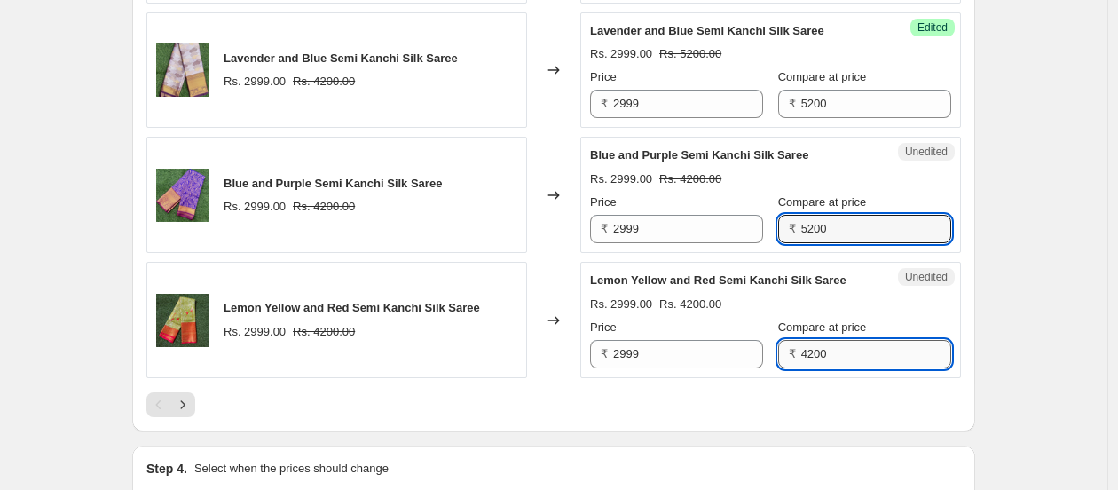
click at [801, 358] on input "4200" at bounding box center [876, 354] width 150 height 28
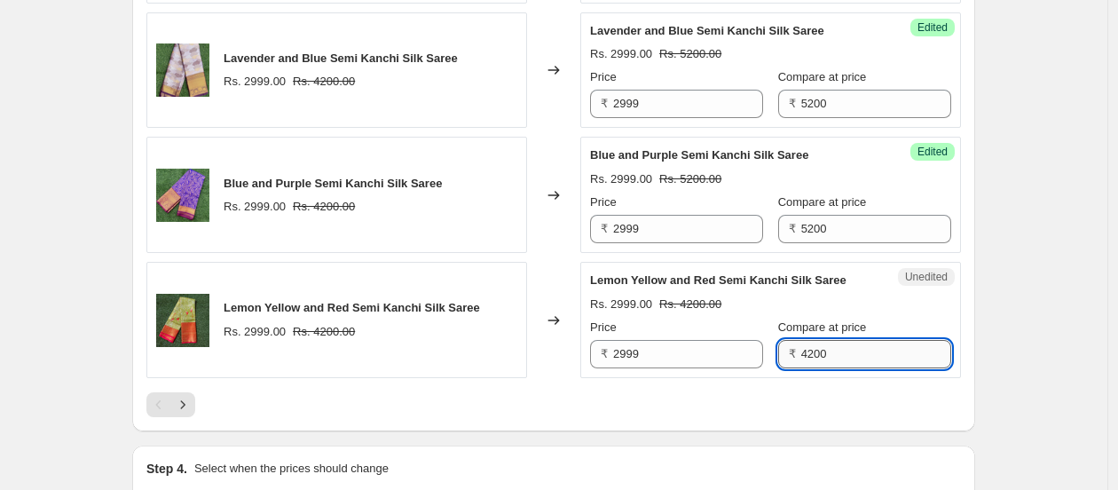
paste input "5"
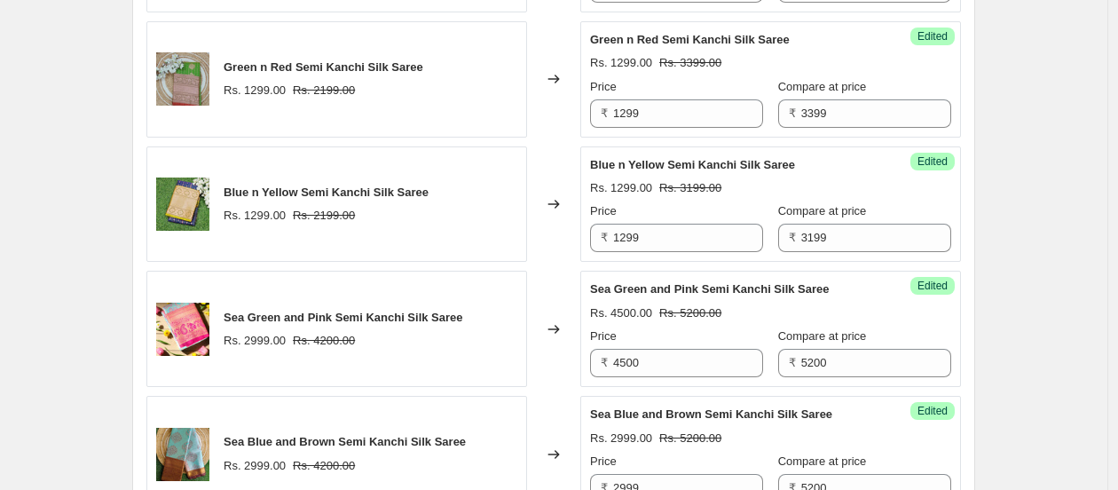
scroll to position [1704, 0]
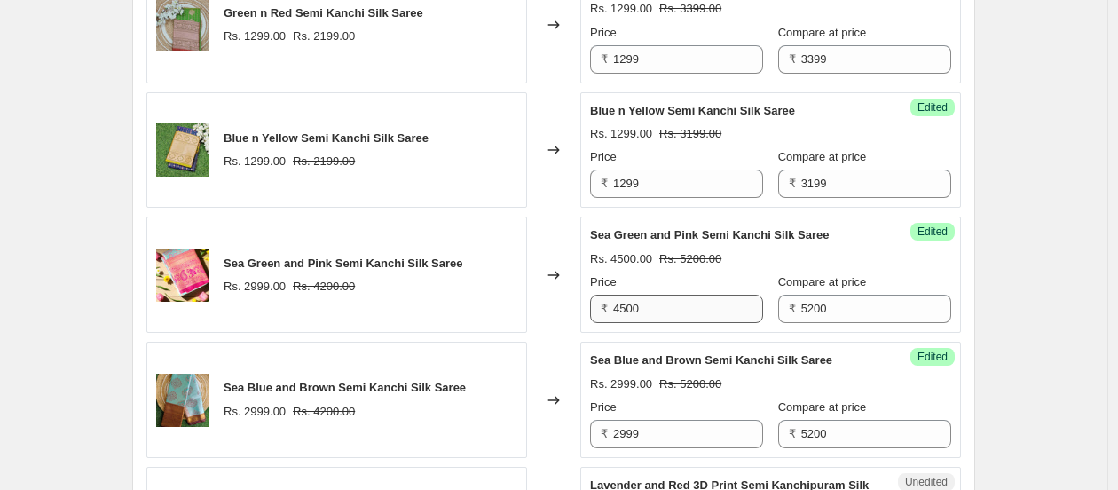
type input "5200"
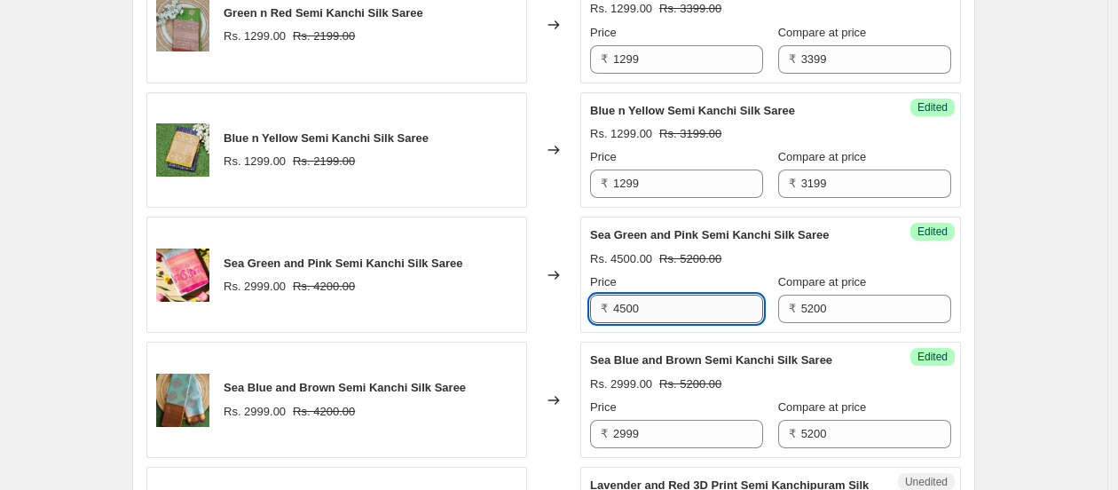
click at [627, 312] on input "4500" at bounding box center [688, 309] width 150 height 28
click at [623, 435] on input "2999" at bounding box center [688, 434] width 150 height 28
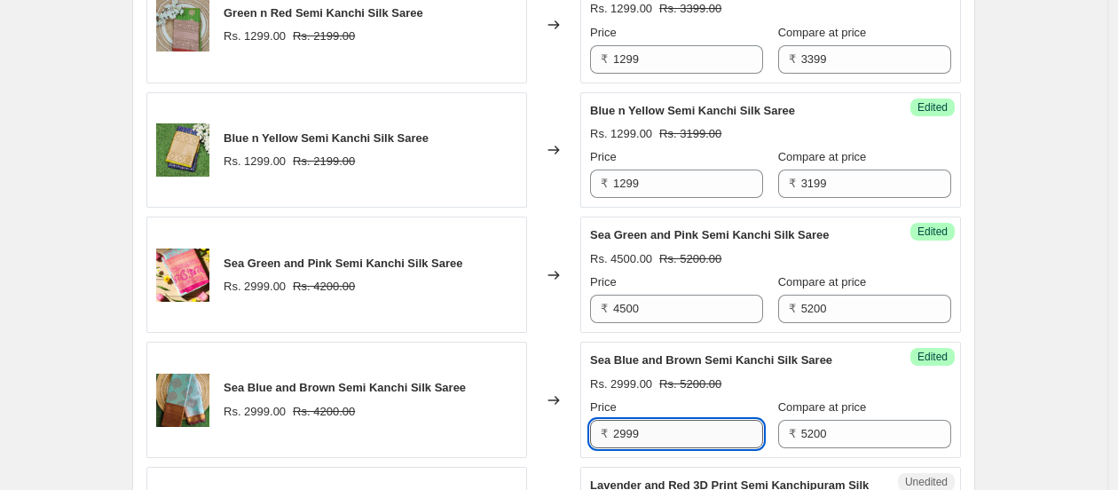
paste input "4500"
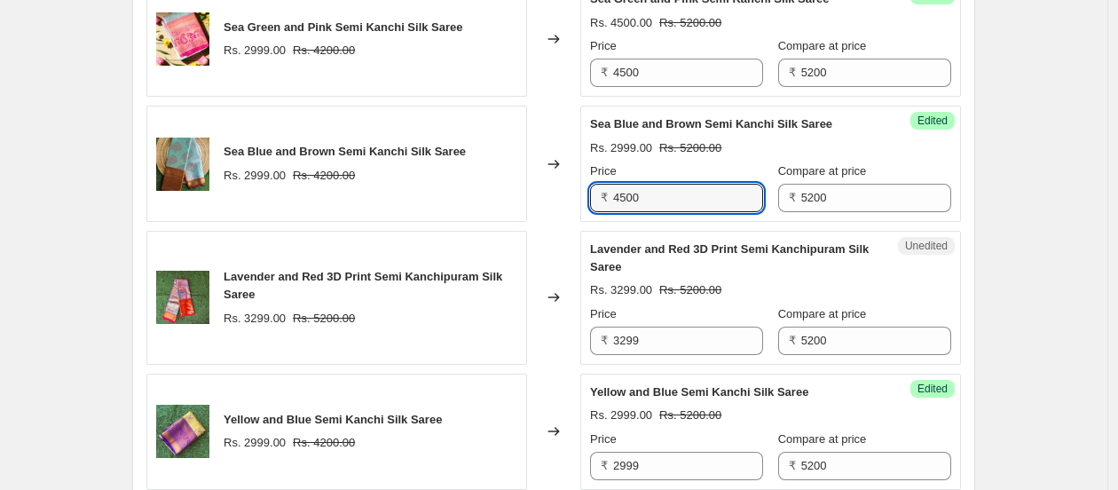
scroll to position [1948, 0]
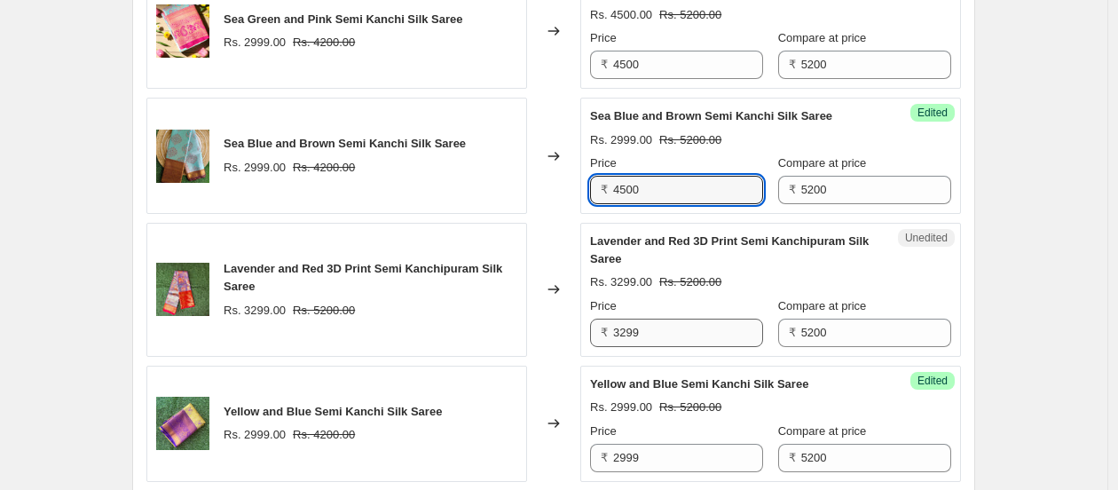
type input "4500"
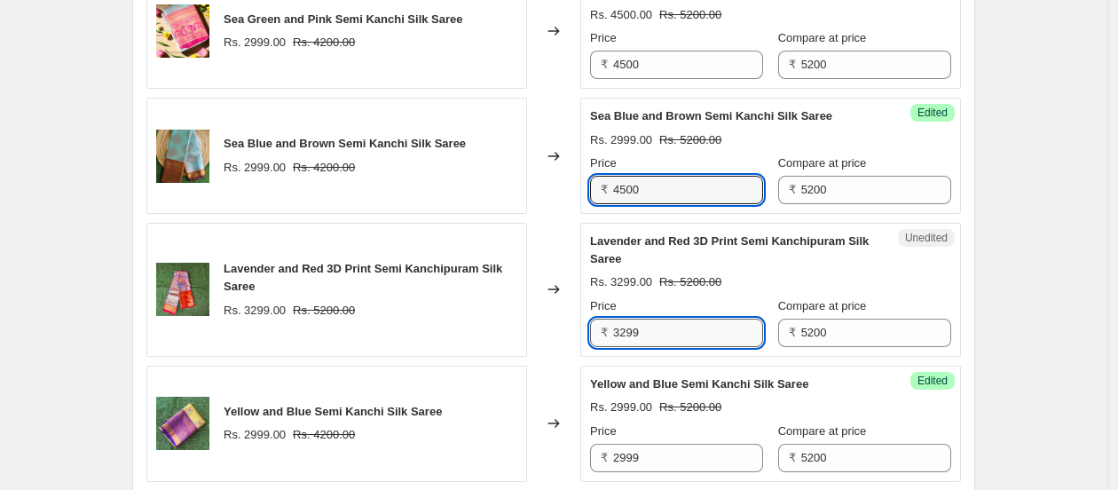
click at [627, 340] on input "3299" at bounding box center [688, 333] width 150 height 28
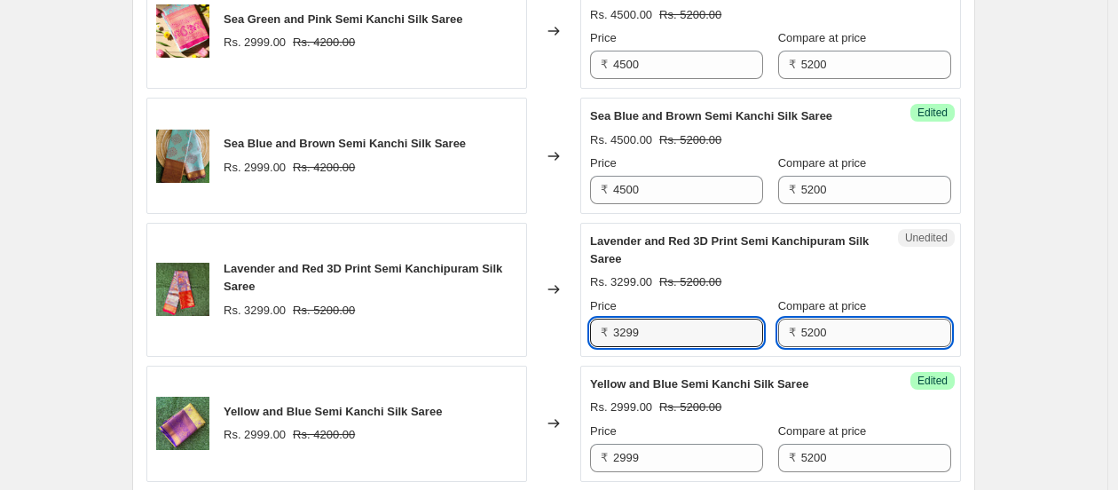
click at [801, 333] on input "5200" at bounding box center [876, 333] width 150 height 28
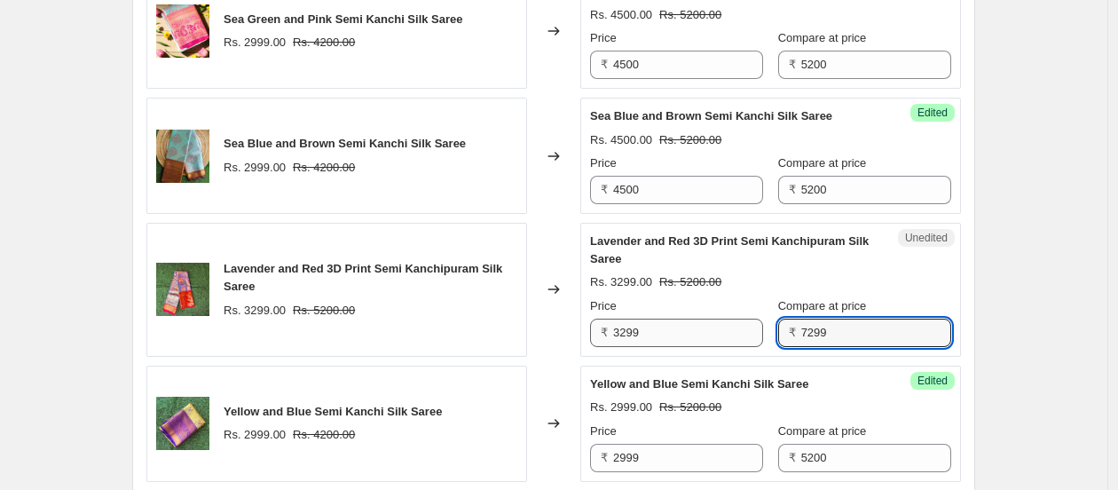
type input "7299"
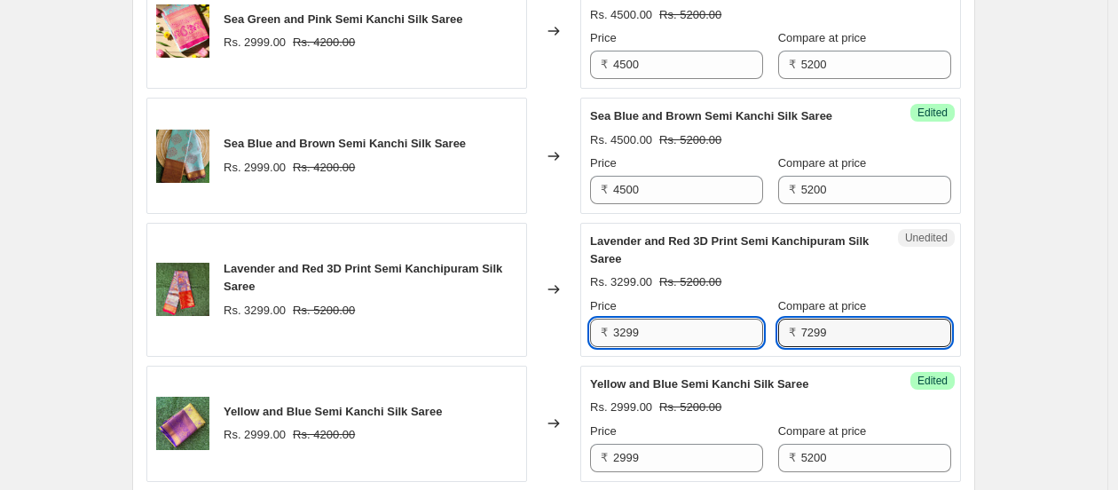
click at [627, 331] on input "3299" at bounding box center [688, 333] width 150 height 28
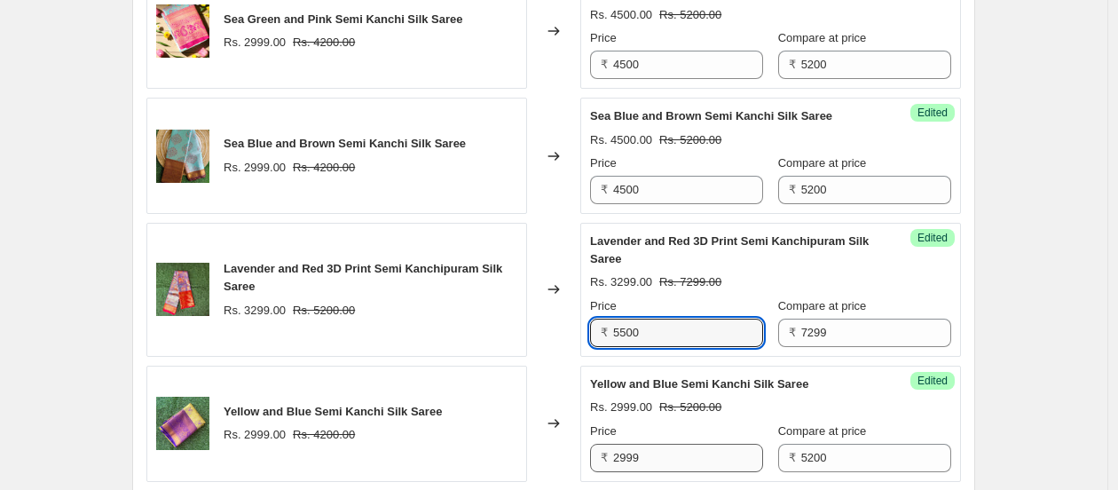
type input "5500"
click at [624, 460] on input "2999" at bounding box center [688, 458] width 150 height 28
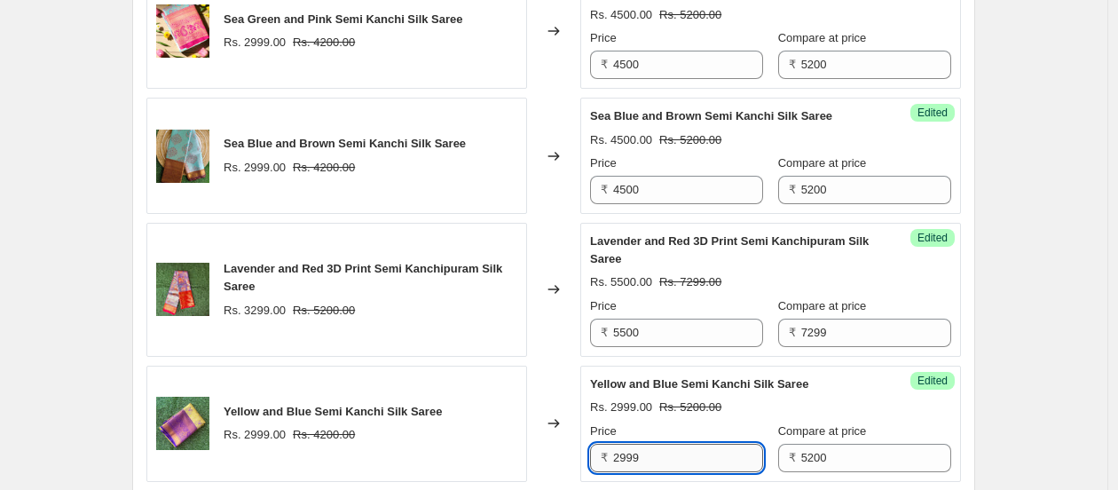
paste input "4500"
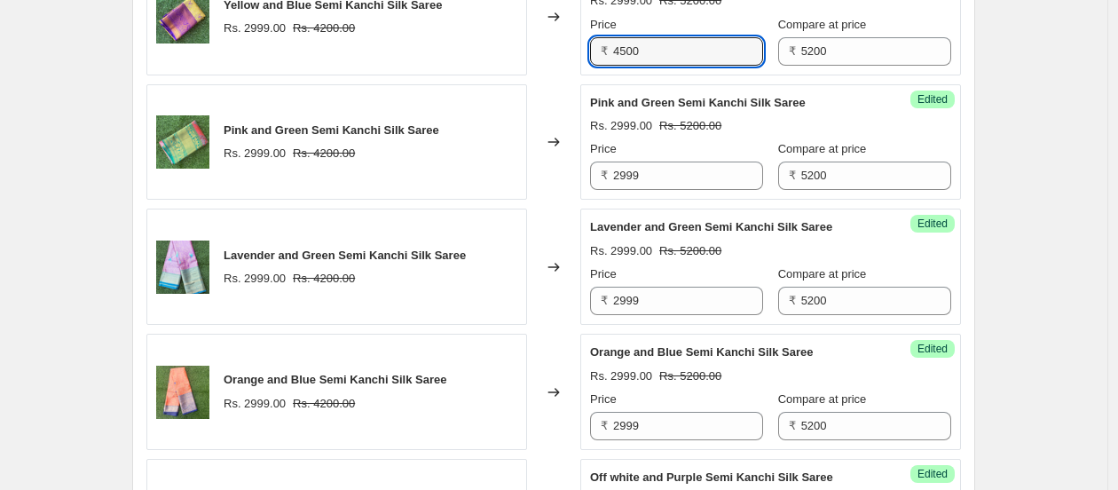
scroll to position [2362, 0]
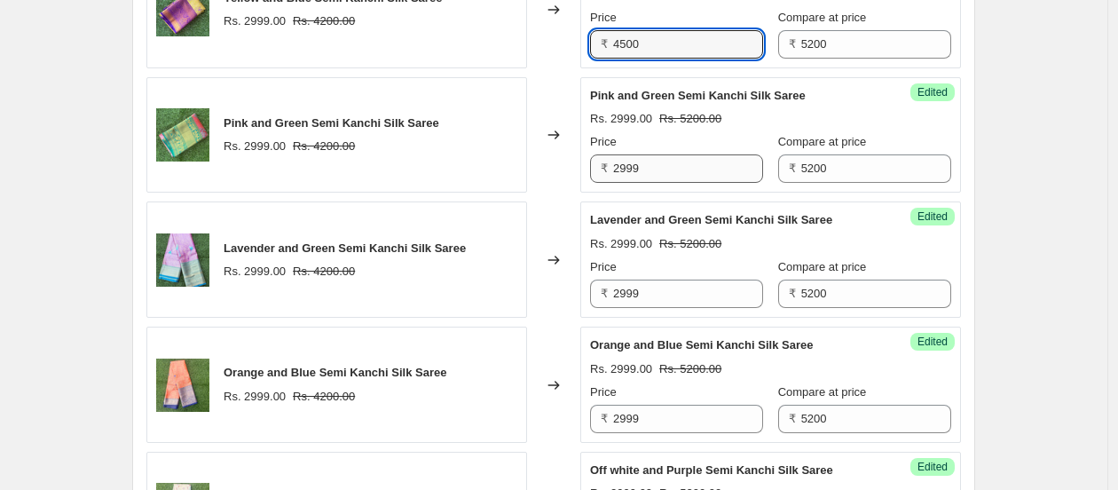
type input "4500"
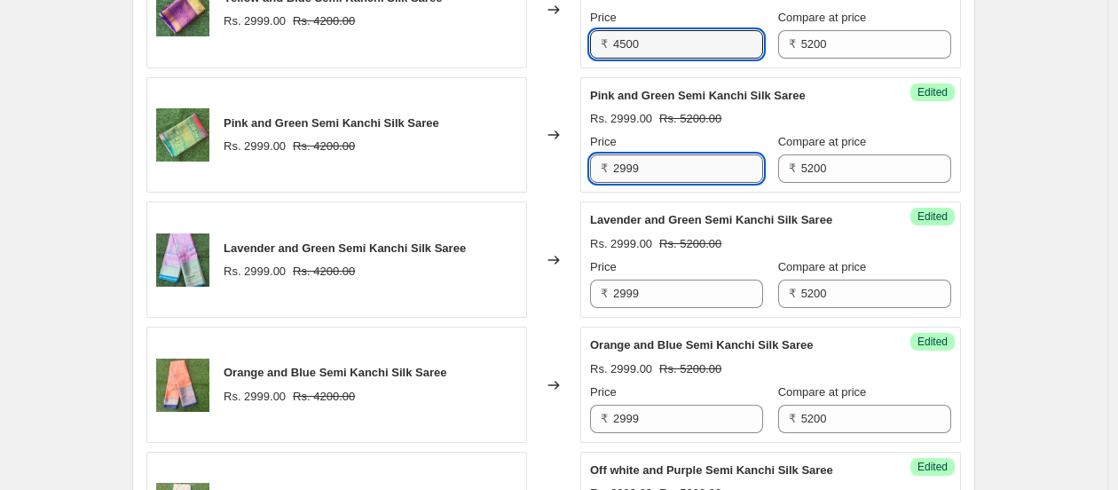
click at [631, 170] on input "2999" at bounding box center [688, 168] width 150 height 28
paste input "4500"
type input "4500"
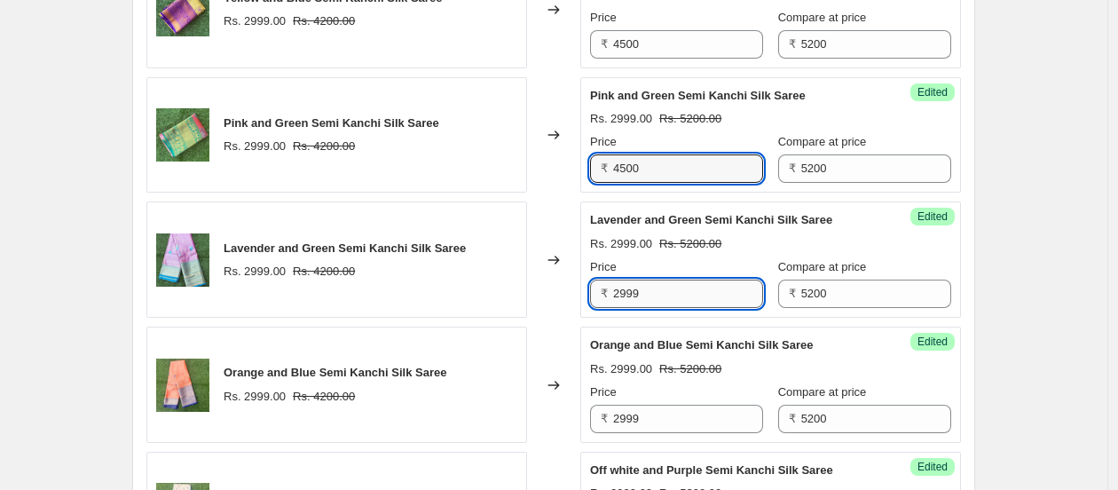
click at [630, 301] on input "2999" at bounding box center [688, 293] width 150 height 28
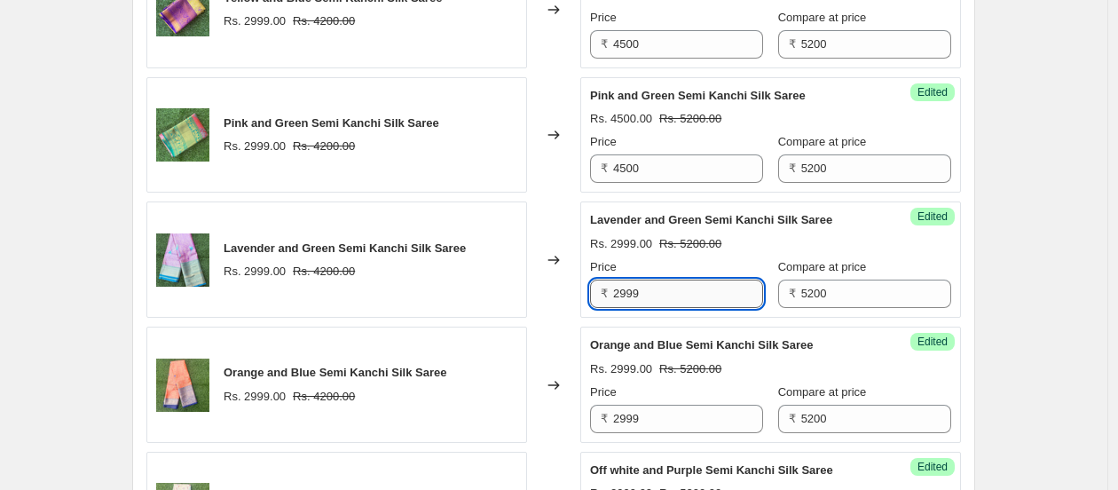
paste input "4500"
type input "4500"
click at [628, 421] on input "2999" at bounding box center [688, 419] width 150 height 28
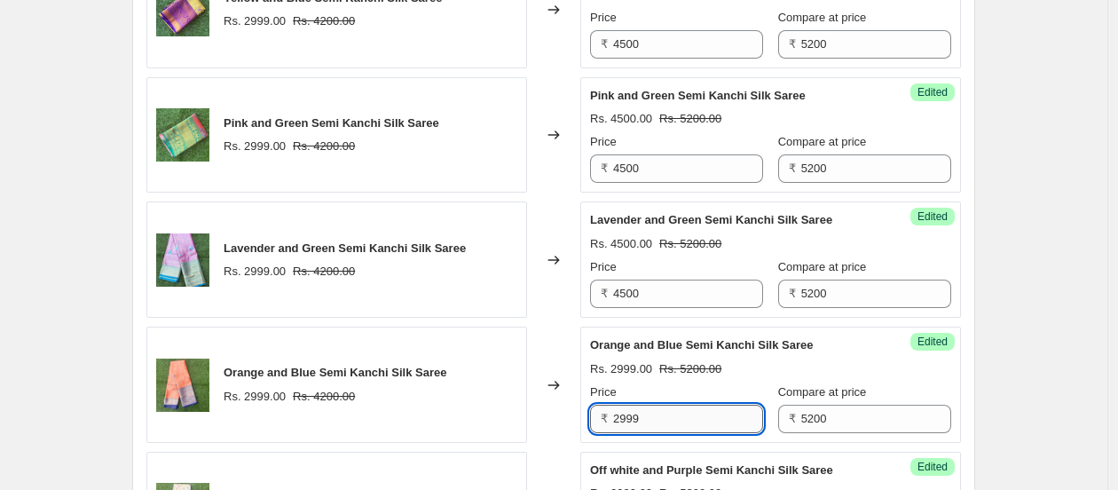
paste input "4500"
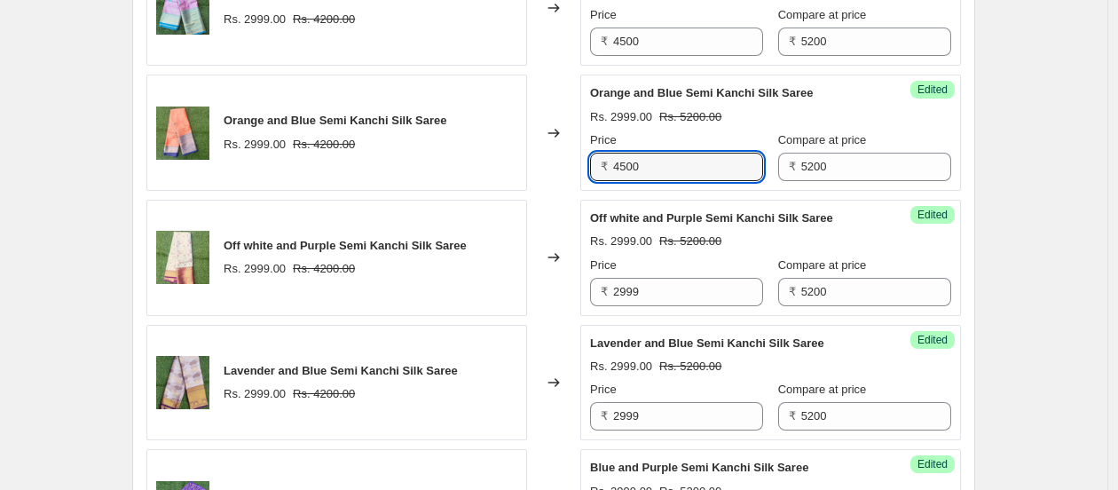
scroll to position [2637, 0]
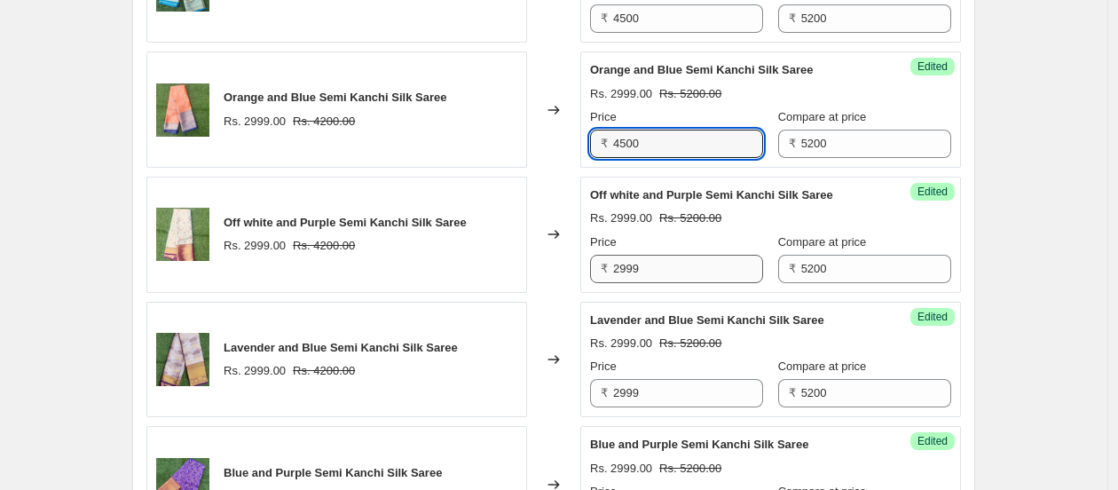
type input "4500"
click at [625, 264] on input "2999" at bounding box center [688, 269] width 150 height 28
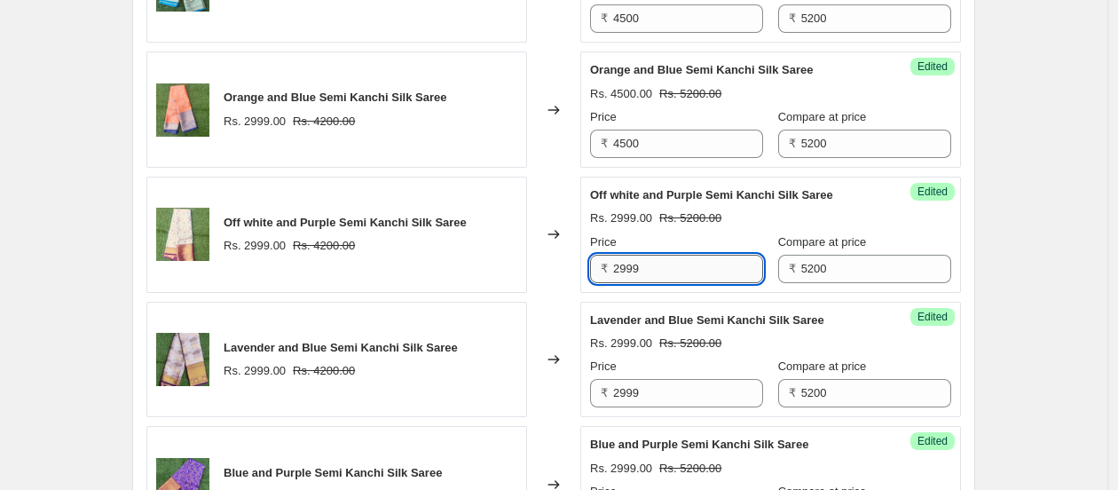
paste input "4500"
type input "4500"
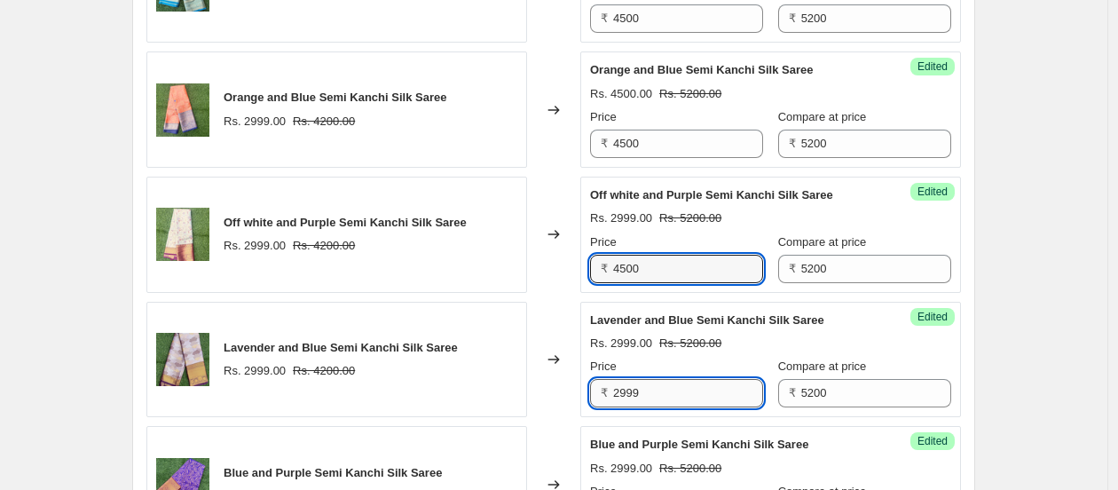
click at [623, 400] on input "2999" at bounding box center [688, 393] width 150 height 28
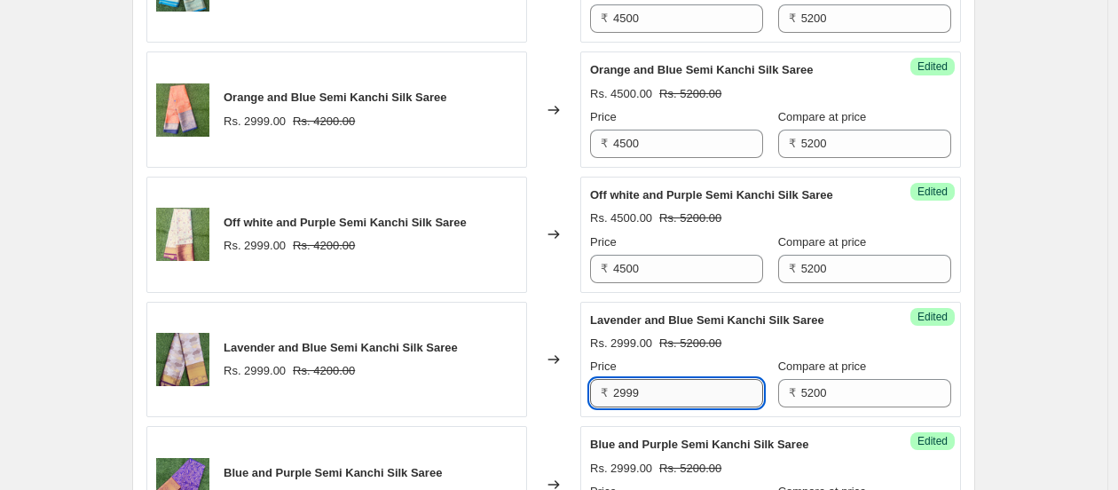
paste input "4500"
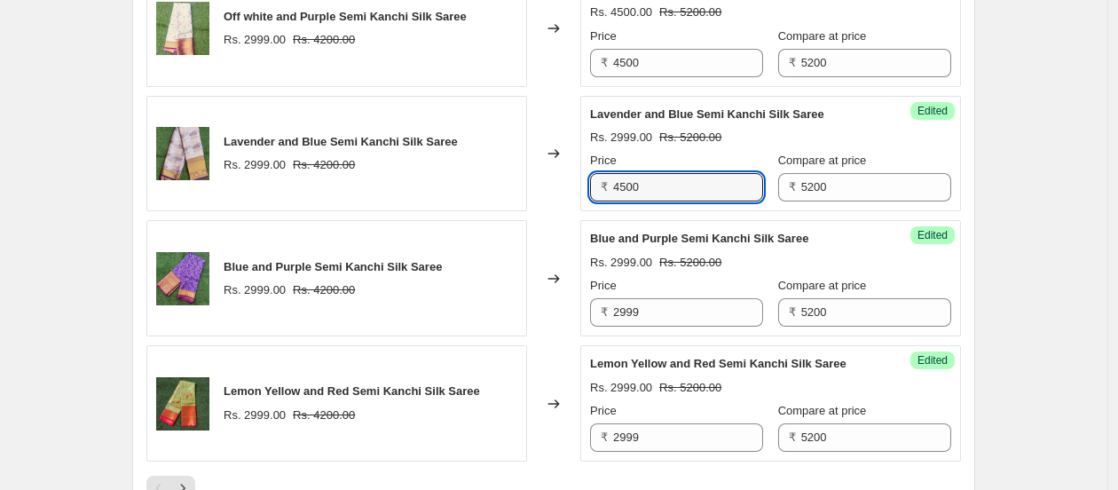
scroll to position [2851, 0]
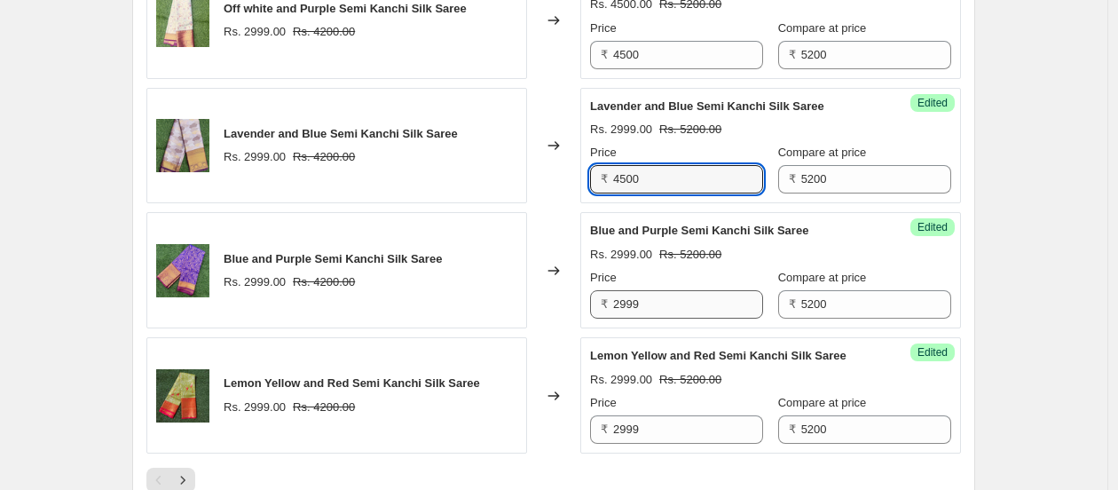
type input "4500"
click at [633, 306] on input "2999" at bounding box center [688, 304] width 150 height 28
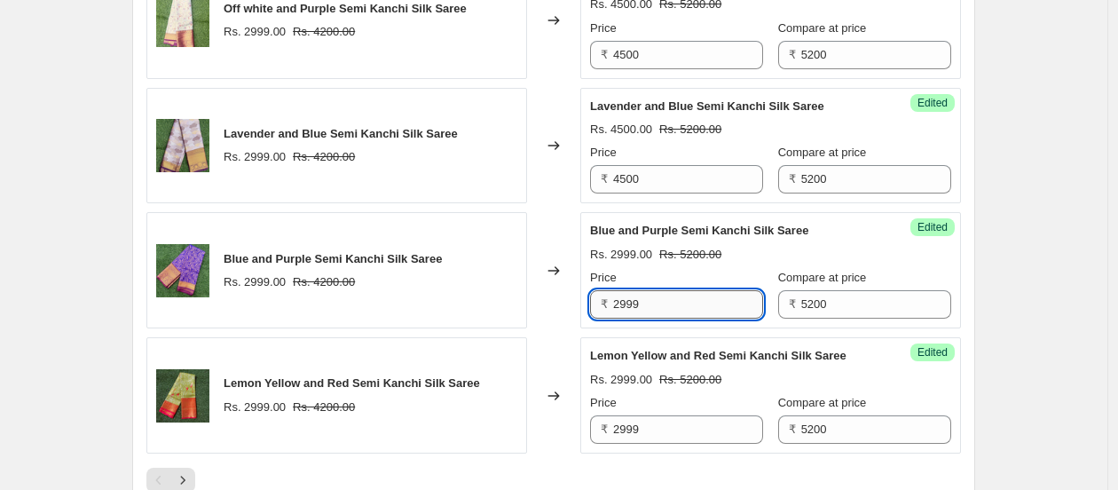
paste input "4500"
type input "4500"
click at [622, 431] on input "2999" at bounding box center [688, 429] width 150 height 28
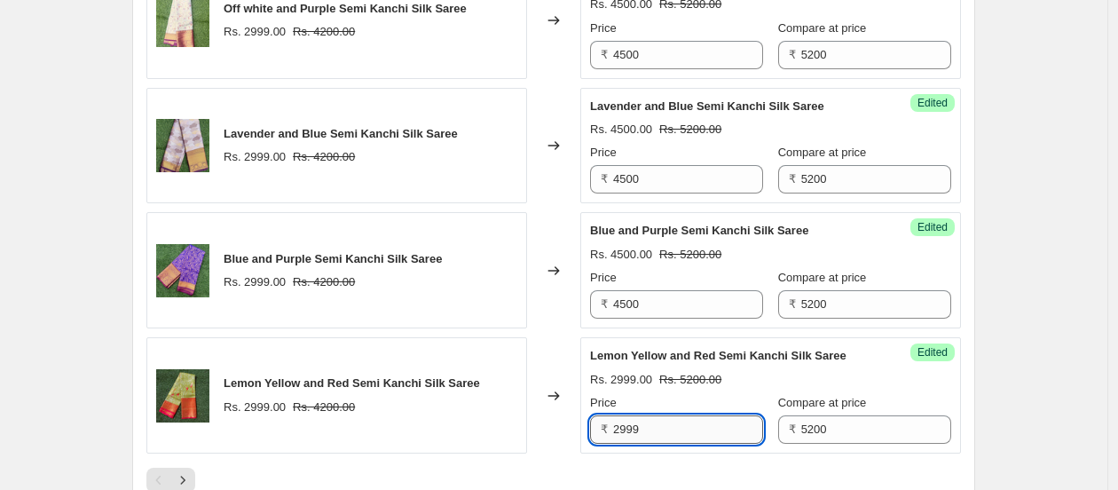
paste input "4500"
type input "4500"
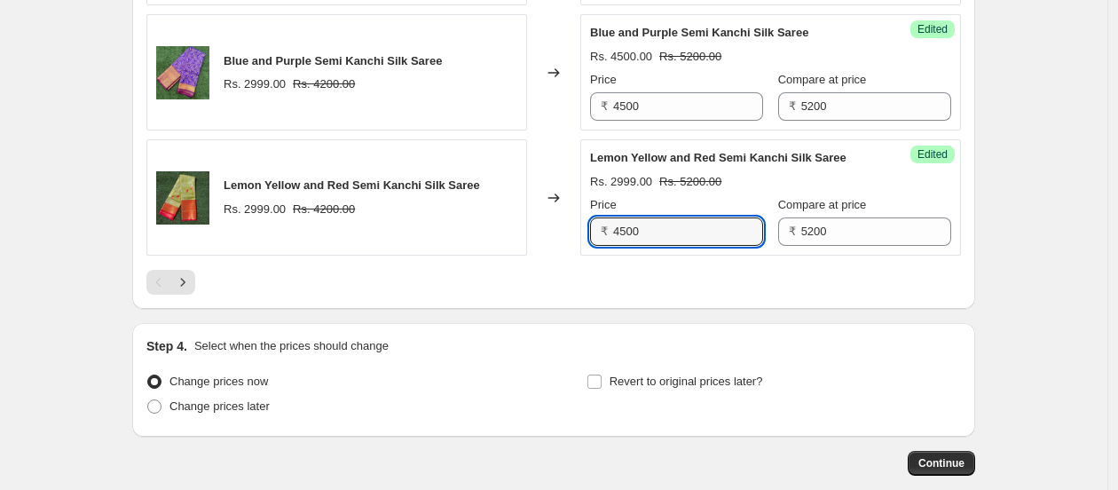
scroll to position [3056, 0]
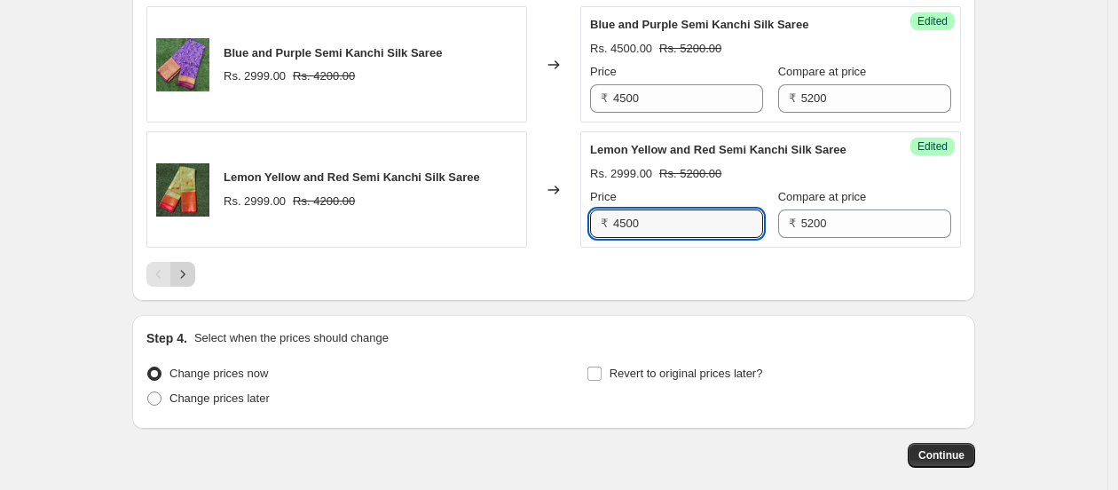
click at [187, 283] on icon "Next" at bounding box center [183, 274] width 18 height 18
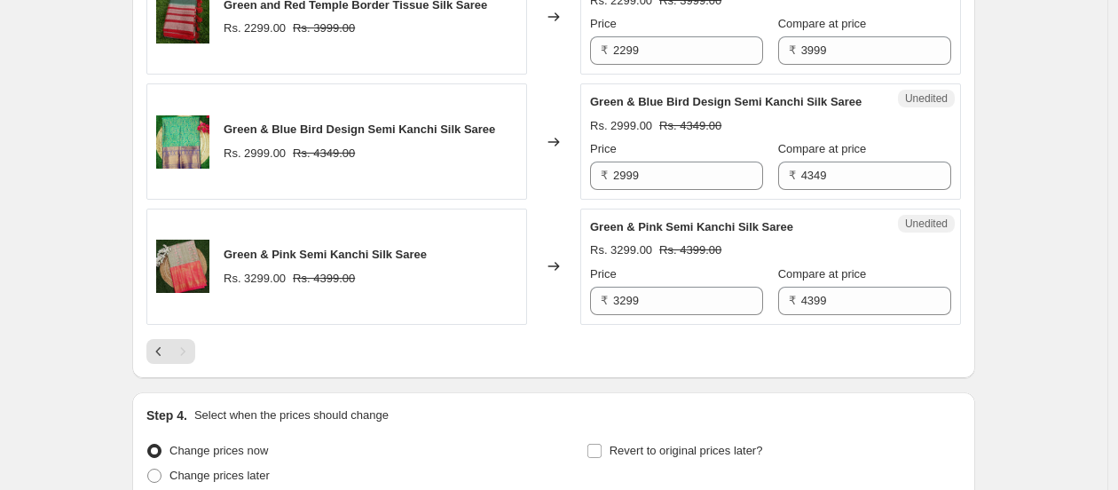
scroll to position [1992, 0]
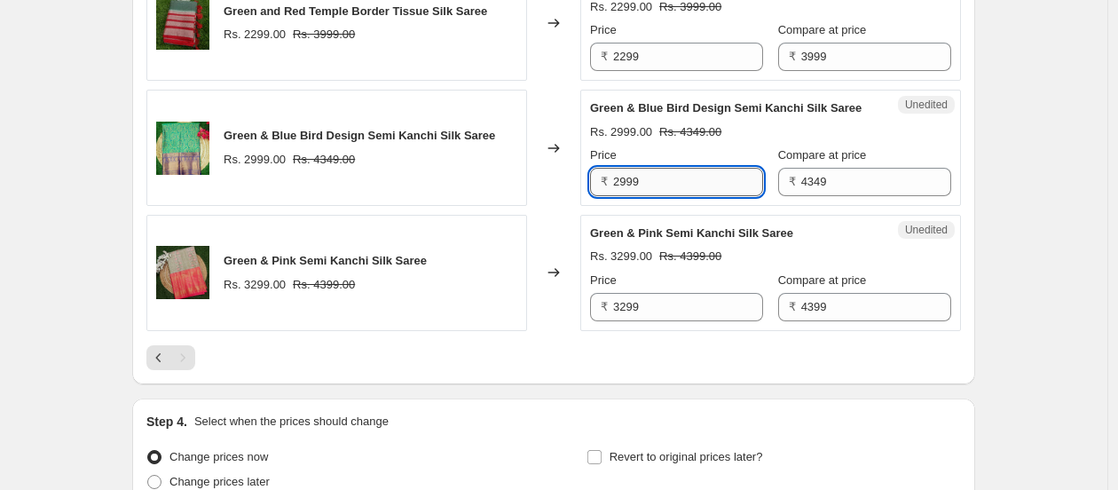
click at [626, 196] on input "2999" at bounding box center [688, 182] width 150 height 28
paste input "4500"
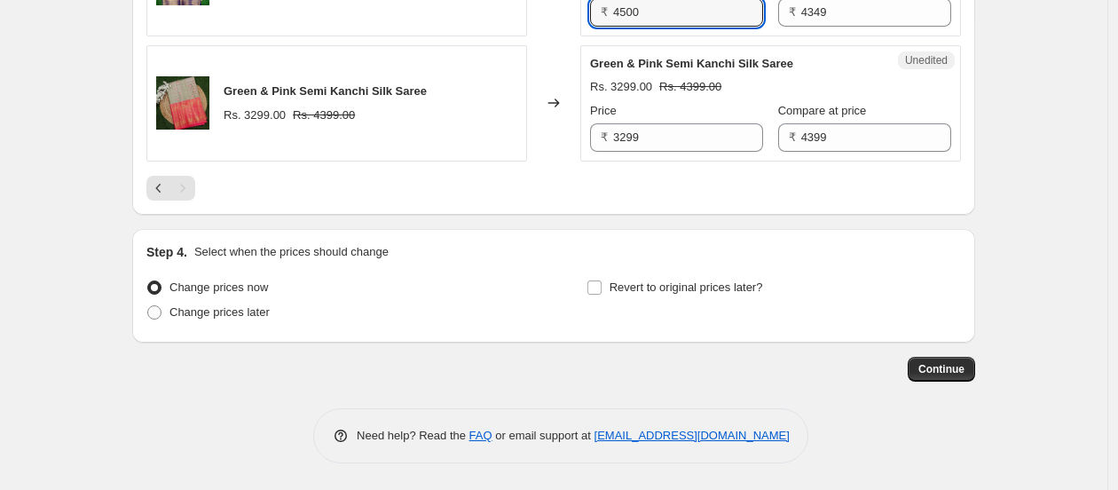
scroll to position [2198, 0]
type input "4500"
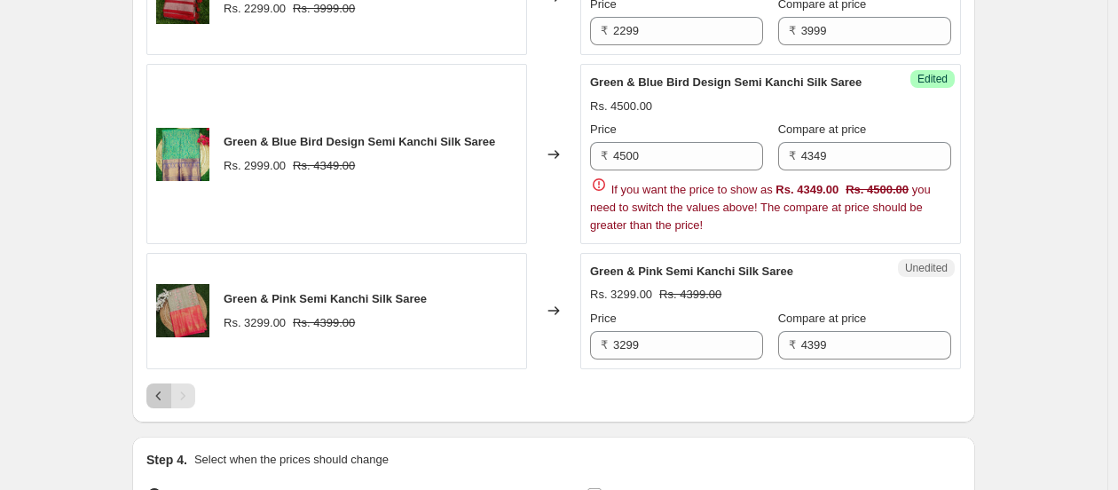
scroll to position [2011, 0]
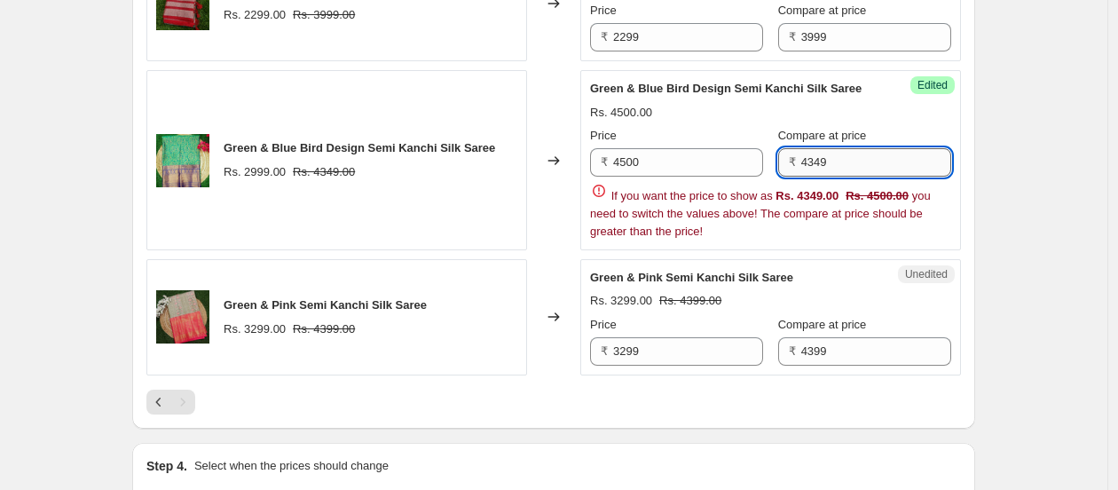
click at [814, 174] on input "4349" at bounding box center [876, 162] width 150 height 28
type input "5900"
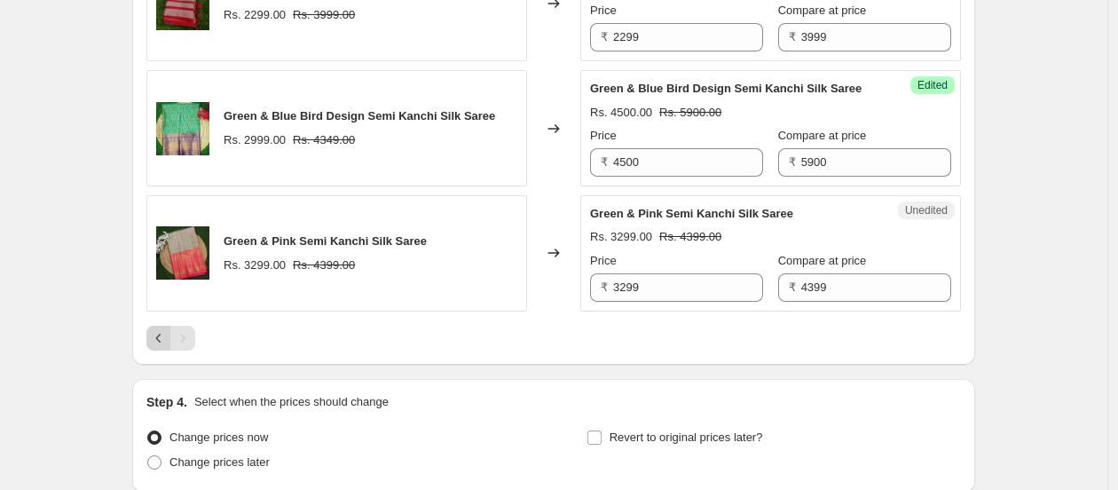
click at [163, 347] on icon "Previous" at bounding box center [159, 338] width 18 height 18
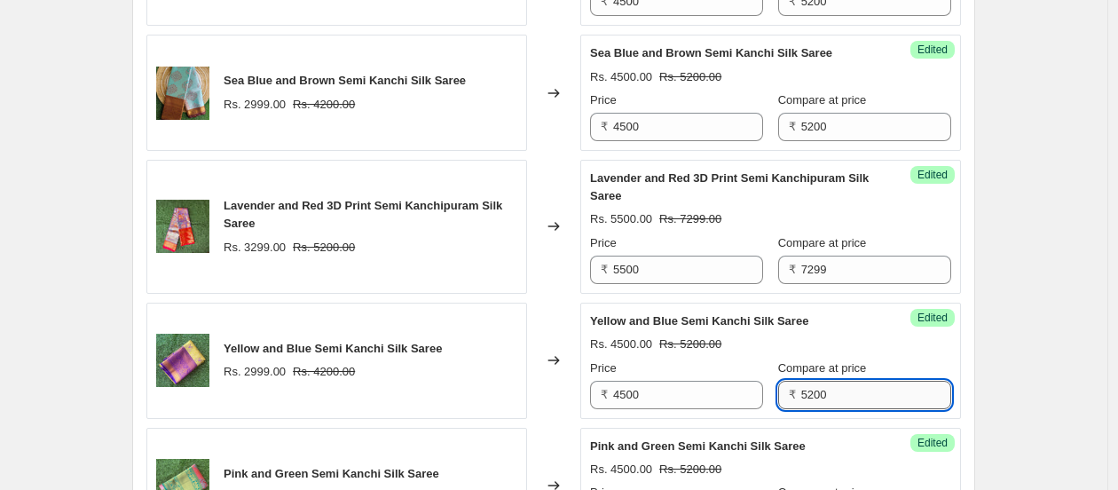
click at [801, 397] on input "5200" at bounding box center [876, 395] width 150 height 28
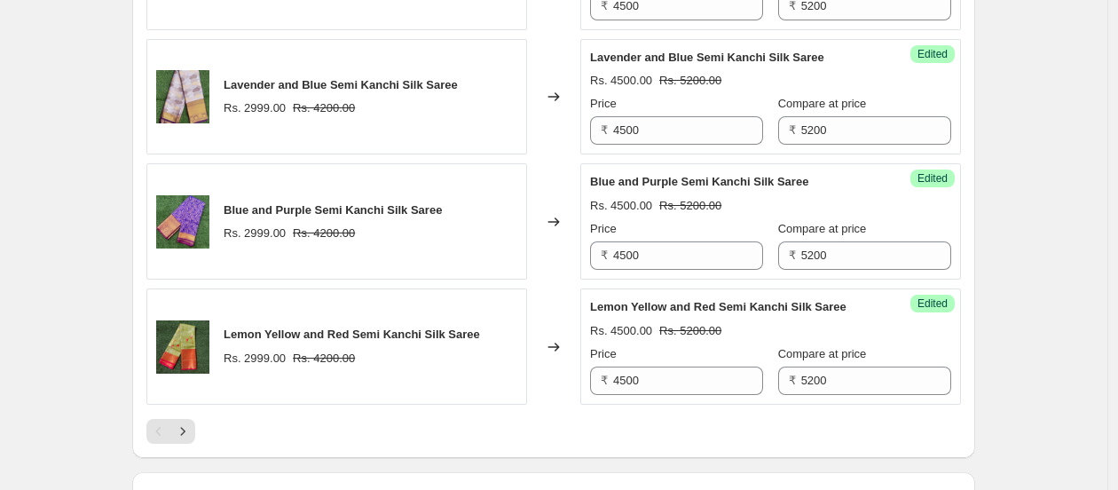
scroll to position [2993, 0]
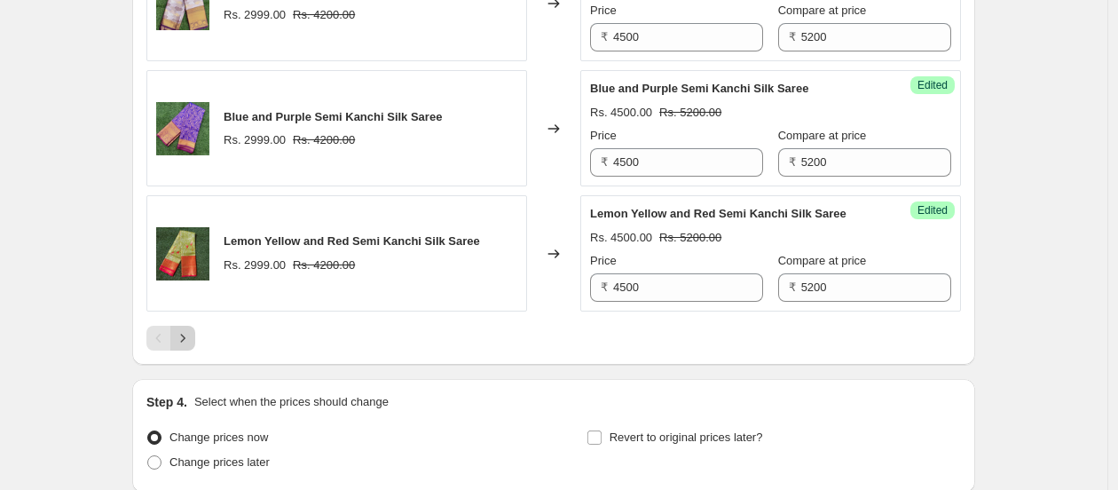
click at [191, 344] on icon "Next" at bounding box center [183, 338] width 18 height 18
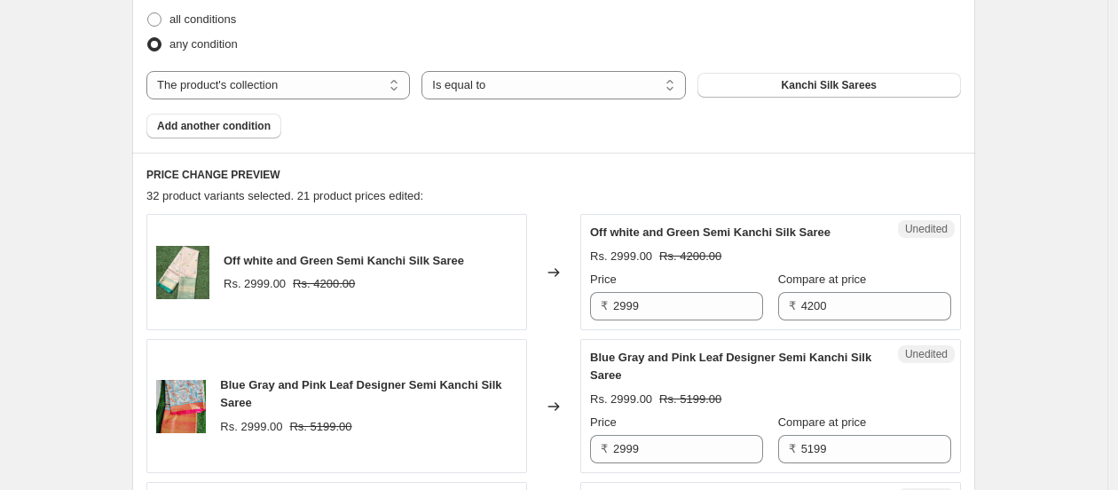
scroll to position [578, 0]
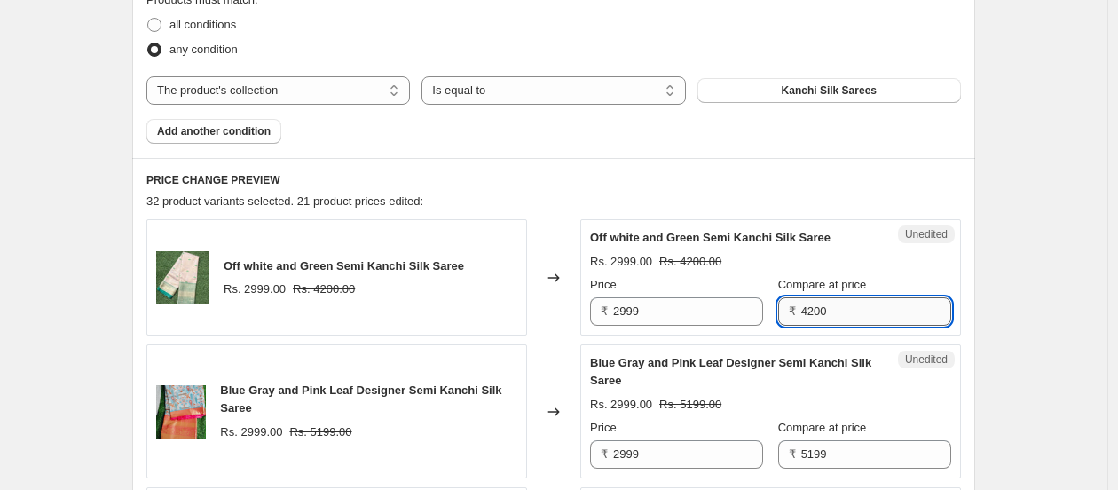
click at [801, 315] on input "4200" at bounding box center [876, 311] width 150 height 28
paste input "5"
type input "5200"
click at [801, 457] on input "5199" at bounding box center [876, 454] width 150 height 28
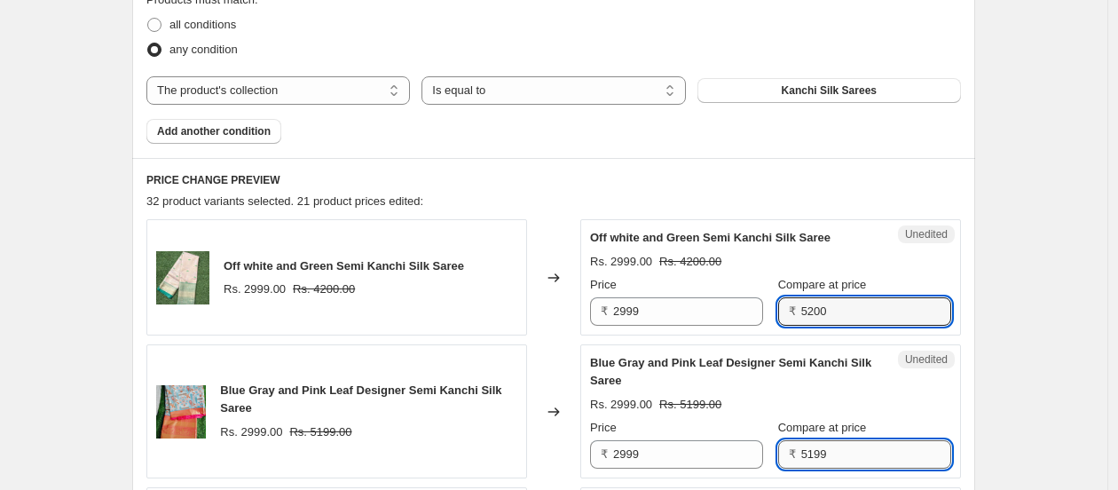
click at [801, 457] on input "5199" at bounding box center [876, 454] width 150 height 28
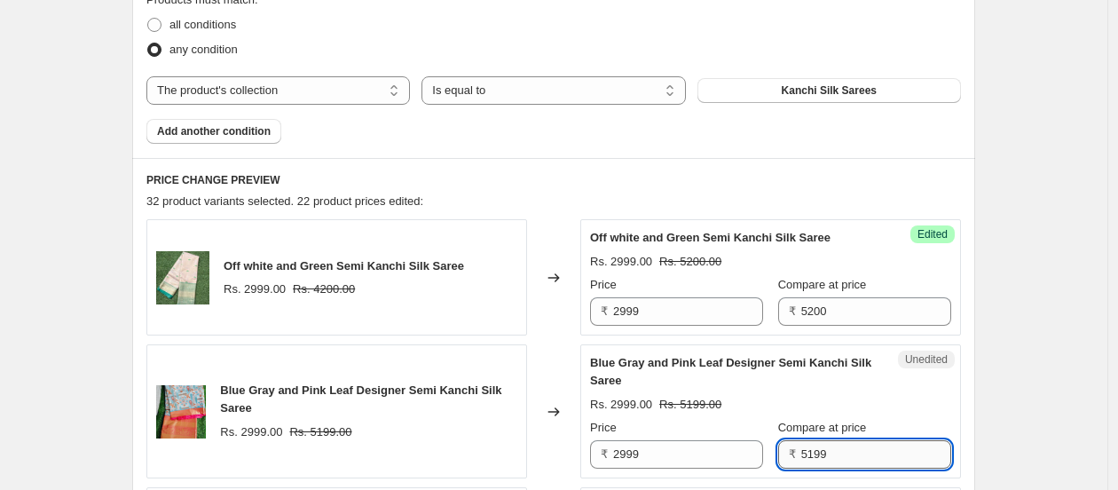
paste input "200"
click at [801, 449] on input "5200" at bounding box center [876, 454] width 150 height 28
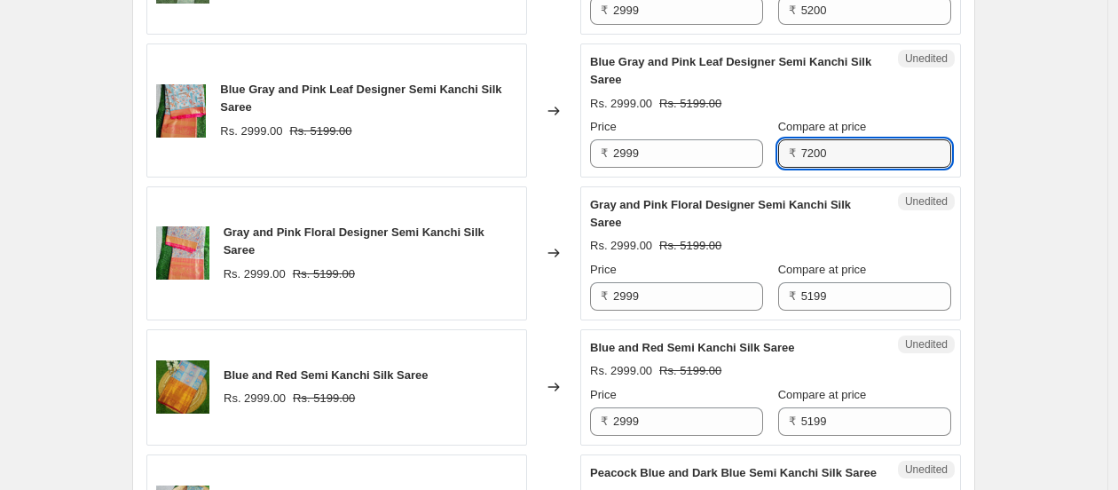
scroll to position [894, 0]
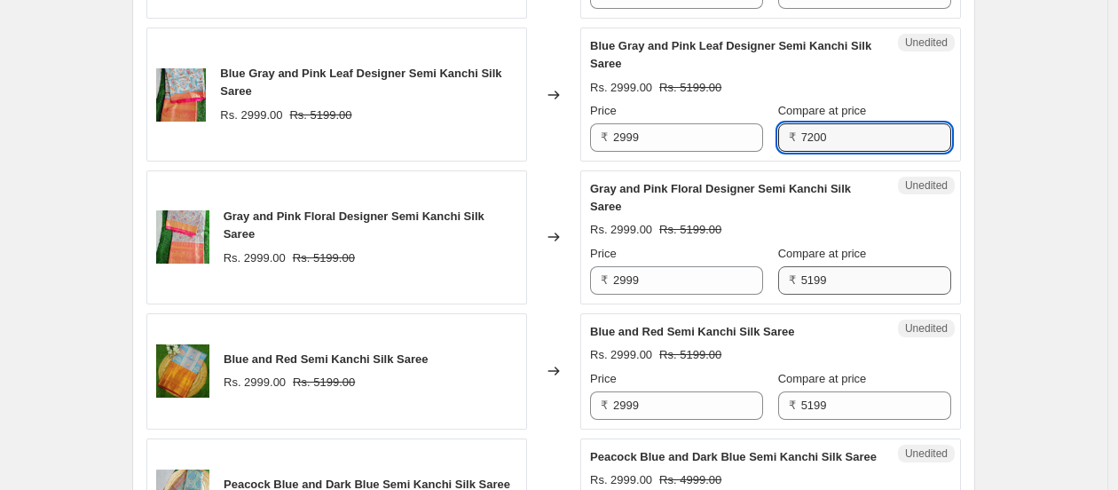
type input "7200"
click at [801, 283] on input "5199" at bounding box center [876, 280] width 150 height 28
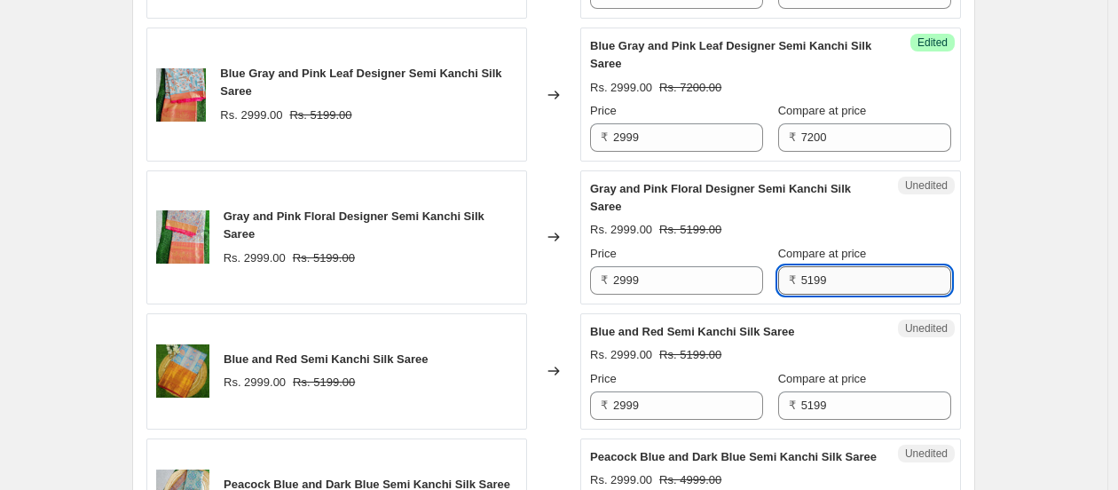
paste input "200"
click at [801, 283] on input "5200" at bounding box center [876, 280] width 150 height 28
type input "7200"
click at [801, 394] on input "5199" at bounding box center [876, 405] width 150 height 28
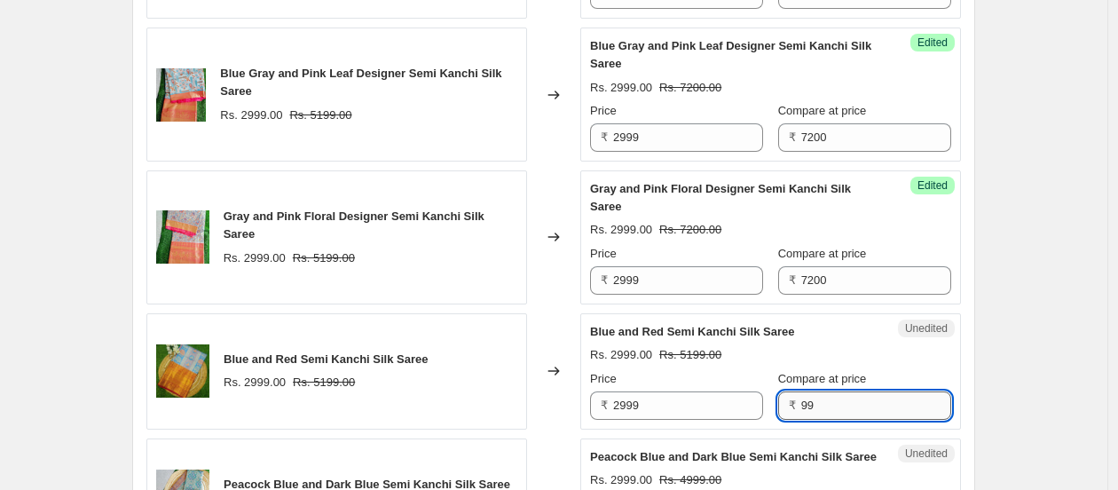
type input "9"
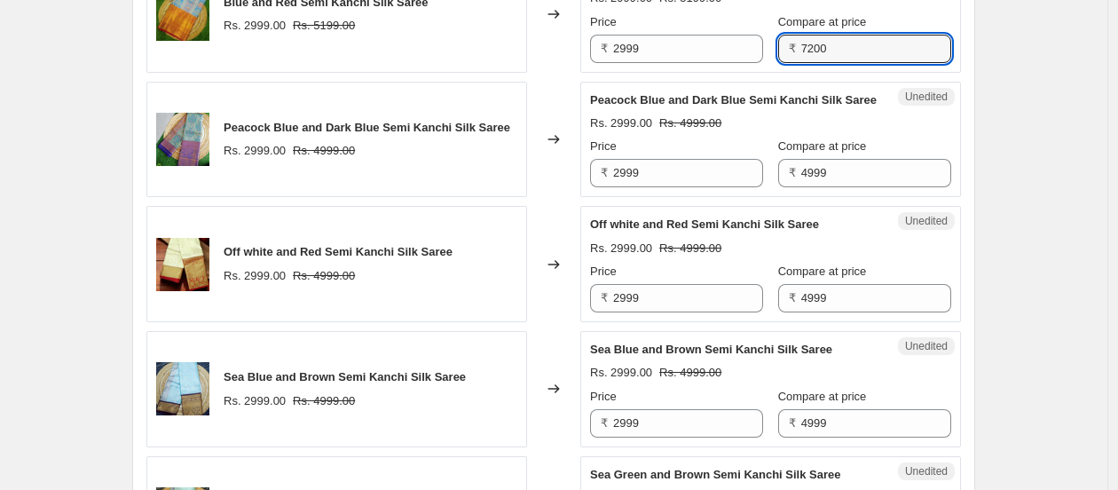
scroll to position [1279, 0]
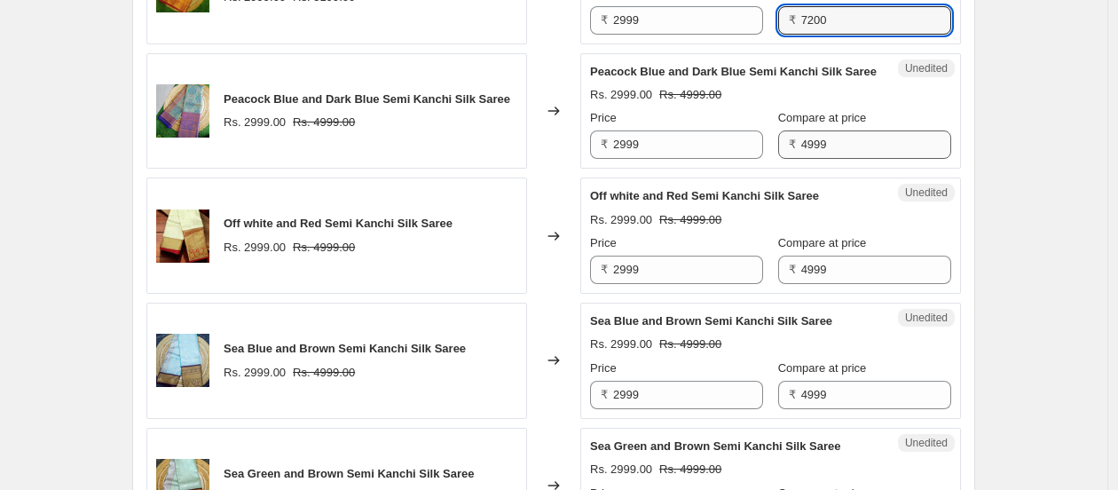
type input "7200"
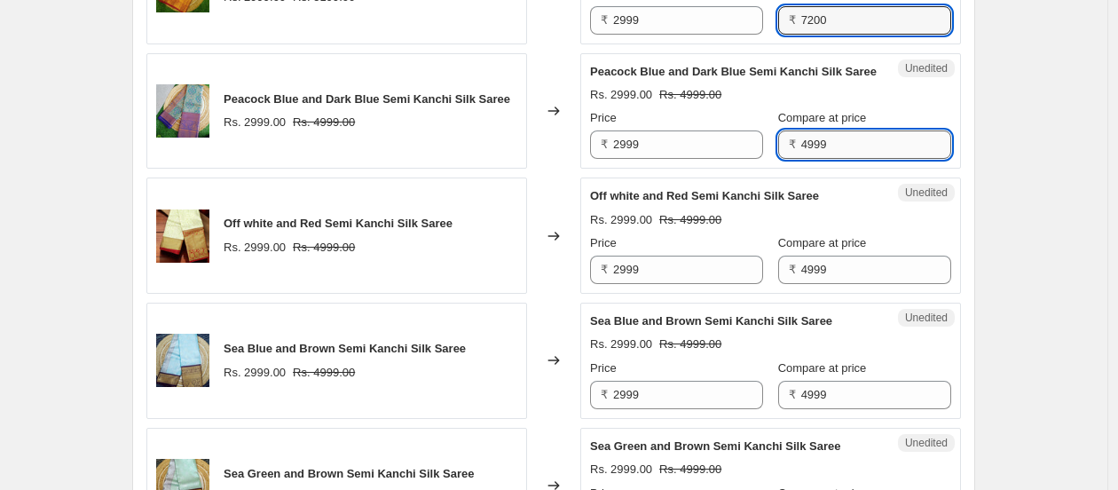
click at [801, 159] on input "4999" at bounding box center [876, 144] width 150 height 28
paste input "5200"
type input "5200"
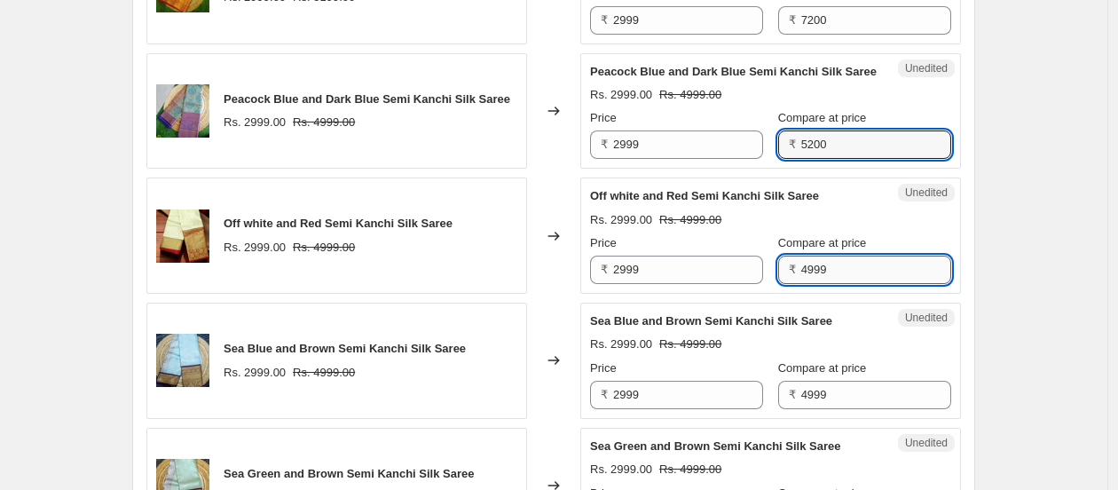
click at [801, 284] on input "4999" at bounding box center [876, 270] width 150 height 28
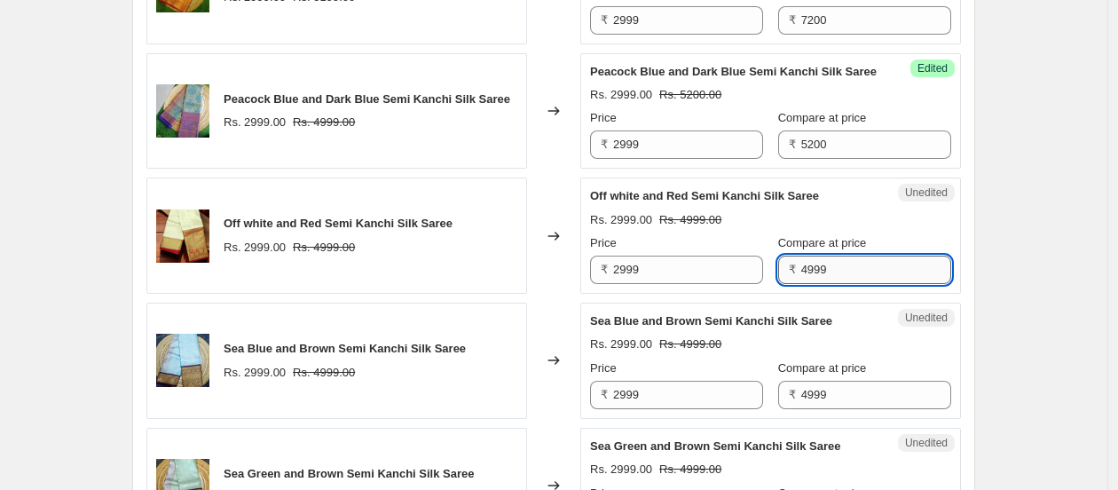
paste input "5200"
type input "5200"
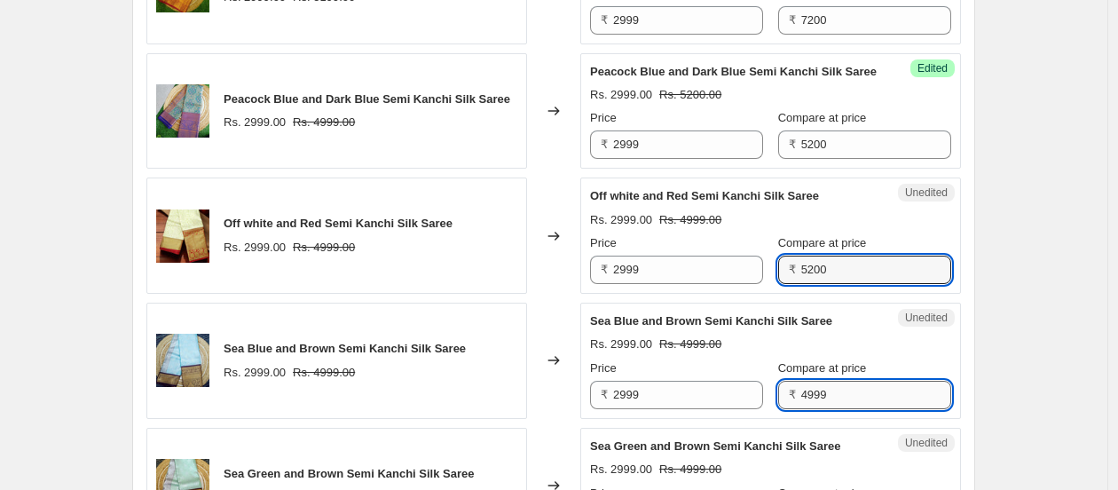
click at [801, 408] on input "4999" at bounding box center [876, 395] width 150 height 28
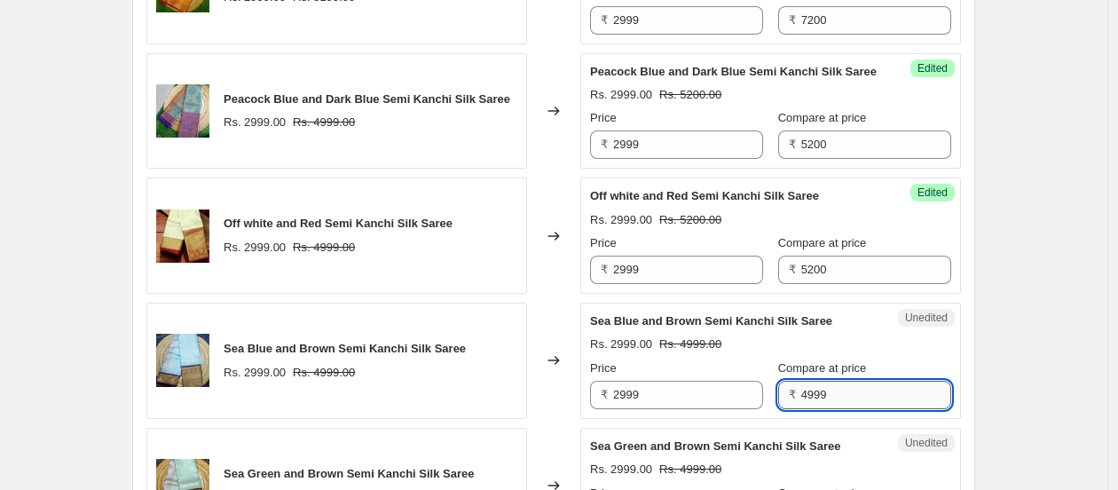
paste input "5200"
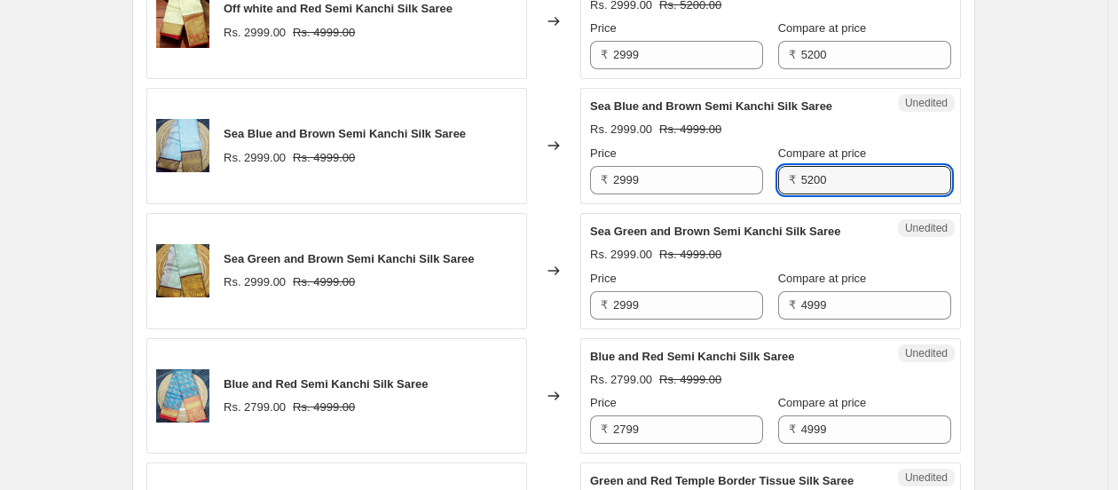
scroll to position [1574, 0]
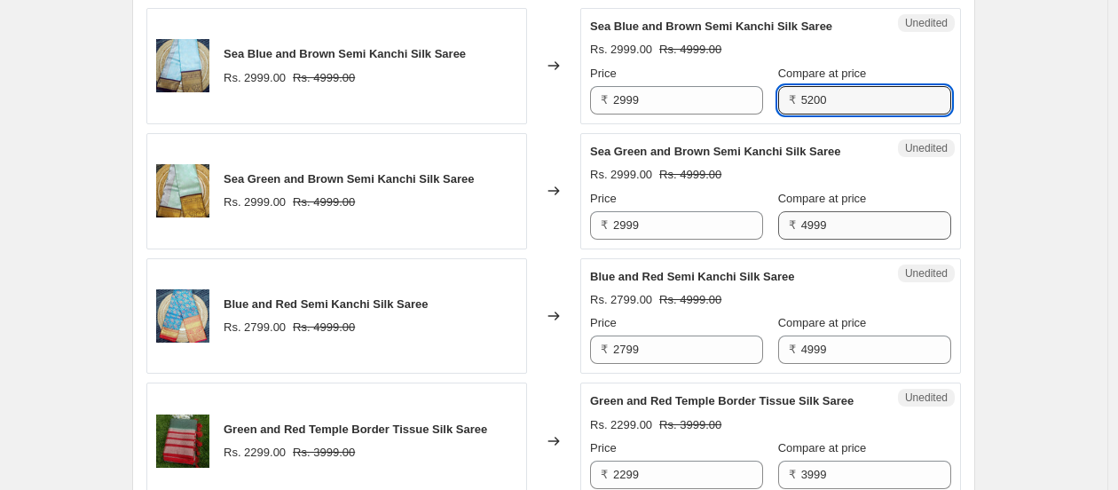
type input "5200"
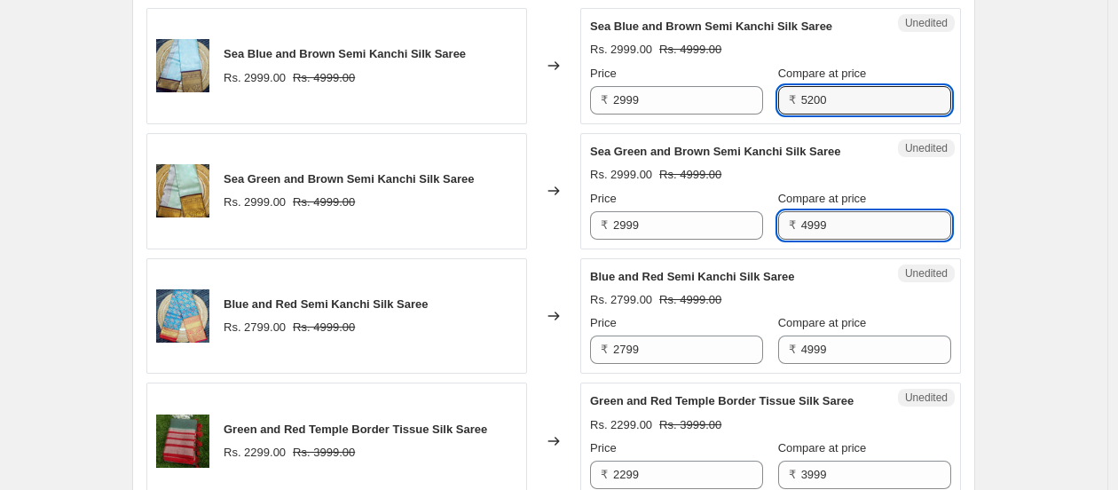
click at [801, 240] on input "4999" at bounding box center [876, 225] width 150 height 28
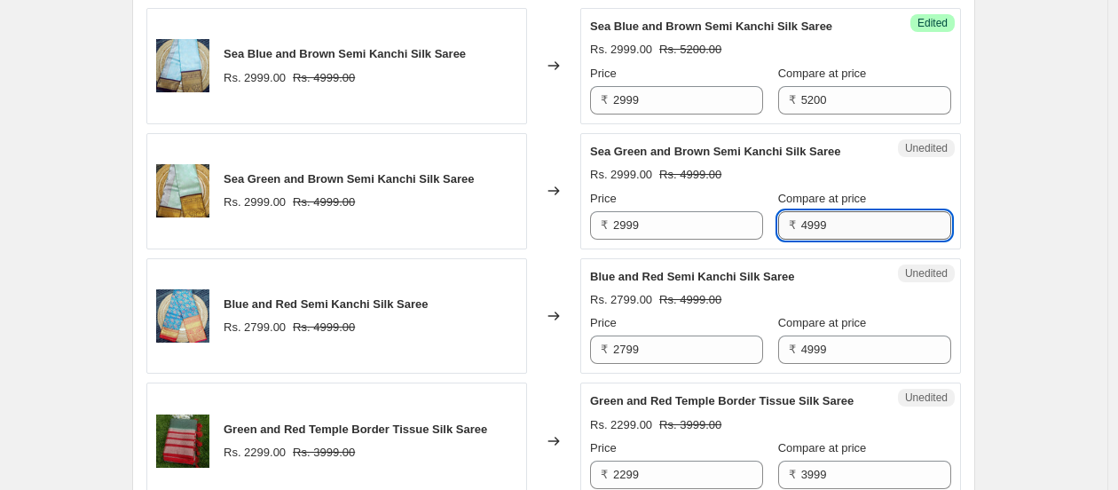
paste input "5200"
type input "5200"
click at [801, 364] on input "4999" at bounding box center [876, 349] width 150 height 28
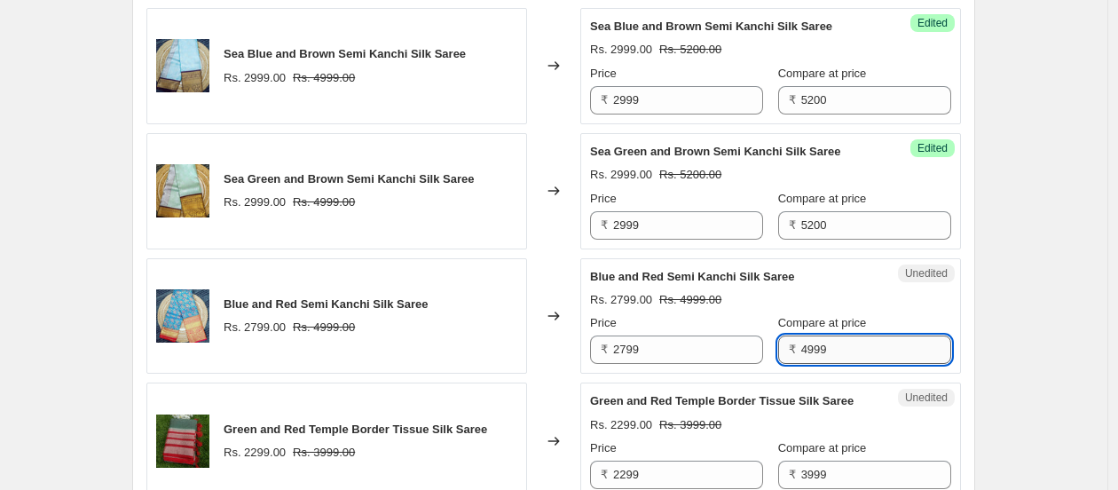
paste input "5200"
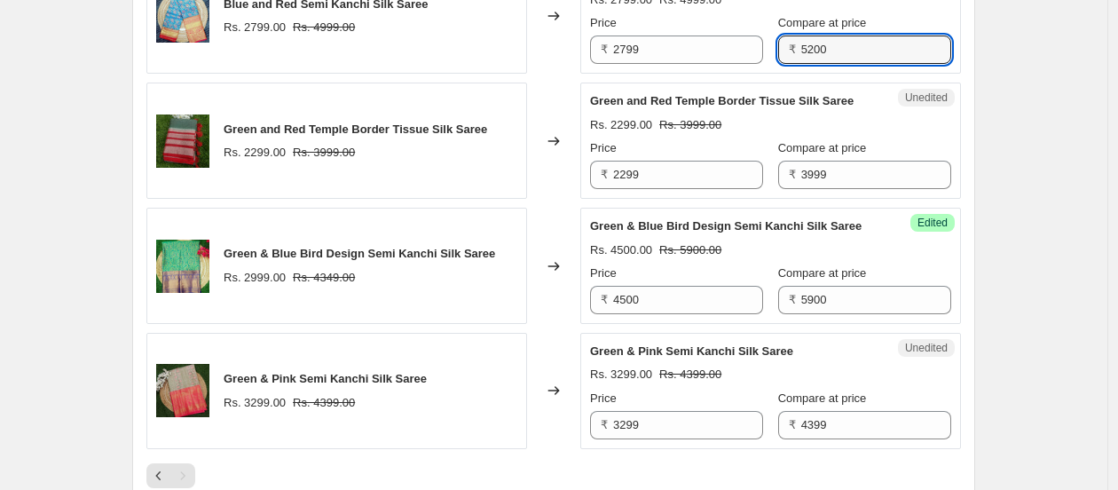
scroll to position [1917, 0]
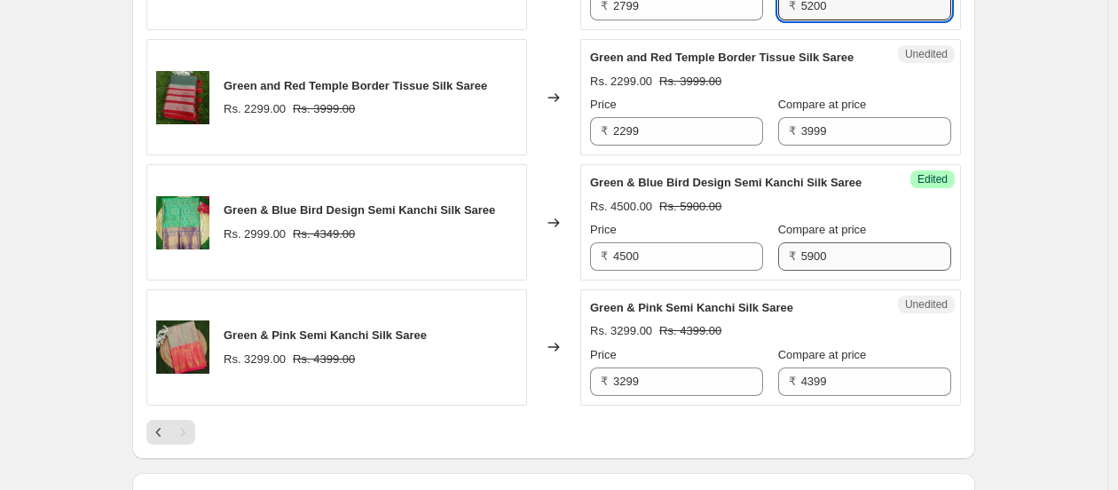
type input "5200"
click at [801, 271] on input "5900" at bounding box center [876, 256] width 150 height 28
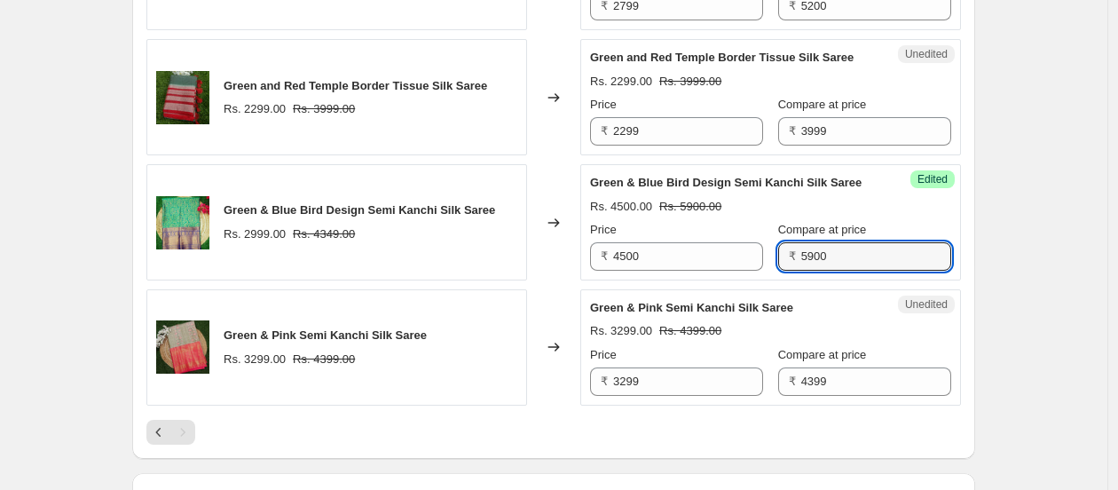
paste input "2"
type input "5200"
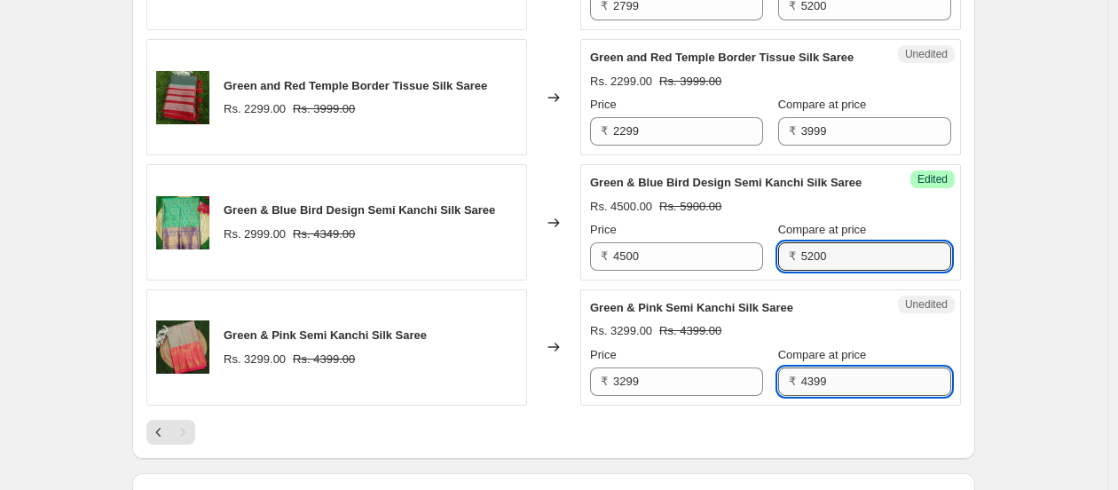
click at [801, 396] on input "4399" at bounding box center [876, 381] width 150 height 28
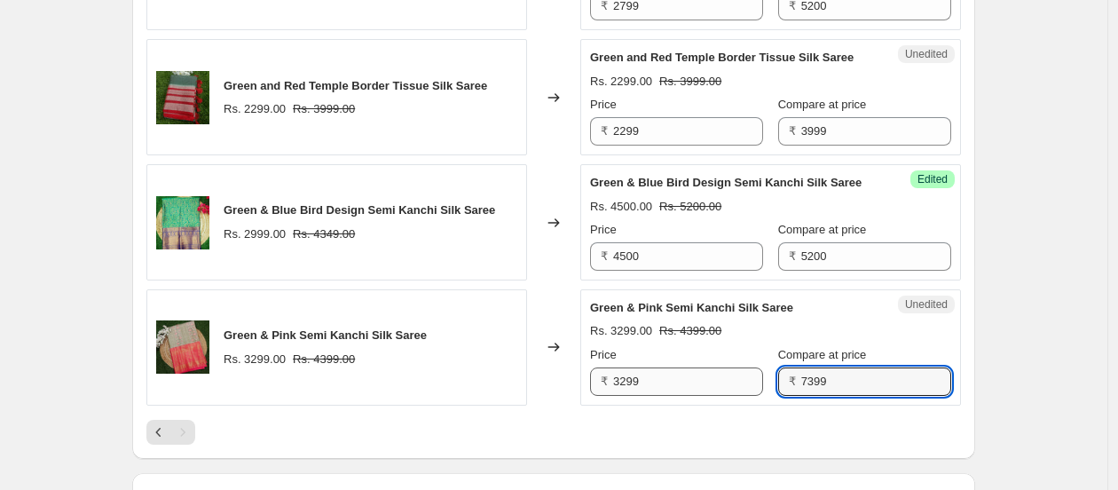
type input "7399"
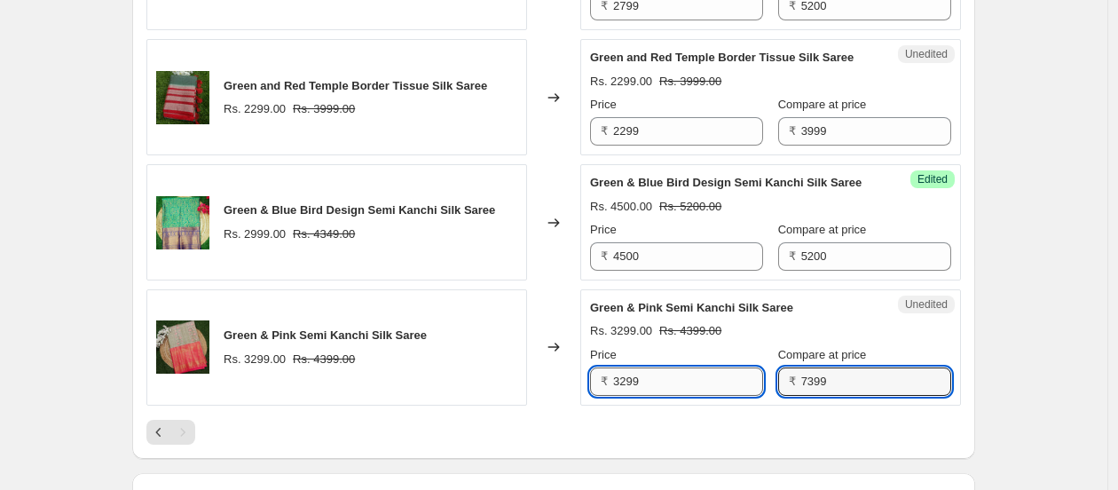
click at [621, 396] on input "3299" at bounding box center [688, 381] width 150 height 28
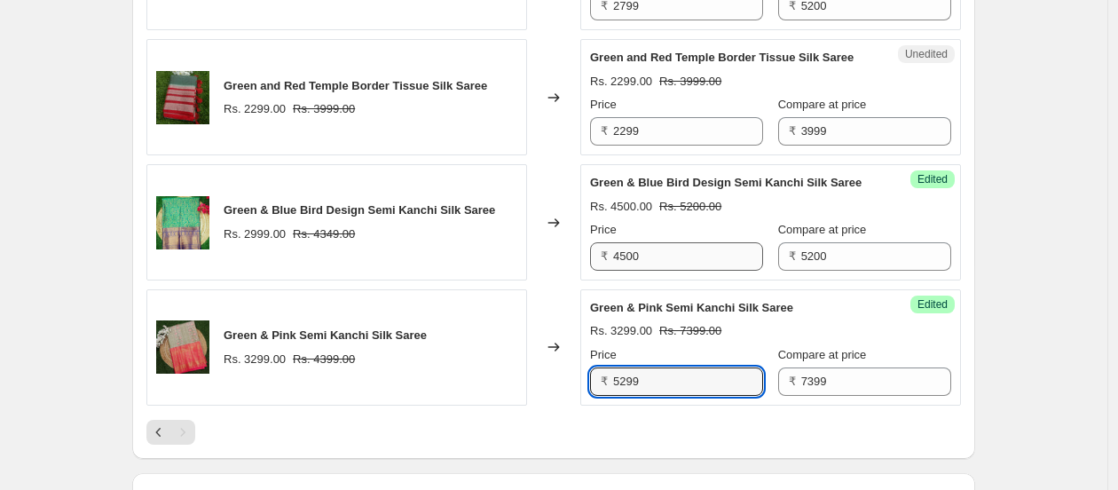
type input "5299"
click at [625, 271] on input "4500" at bounding box center [688, 256] width 150 height 28
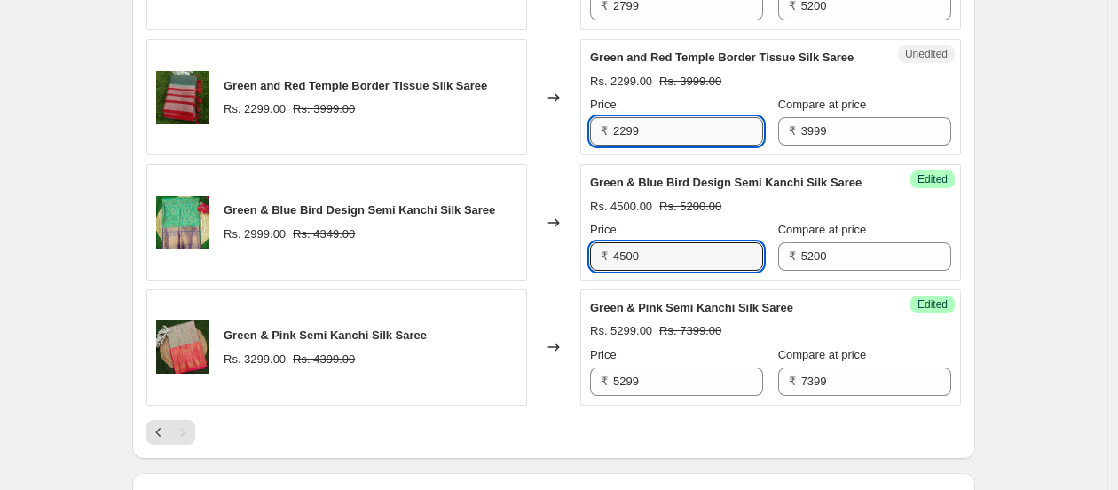
click at [632, 144] on input "2299" at bounding box center [688, 131] width 150 height 28
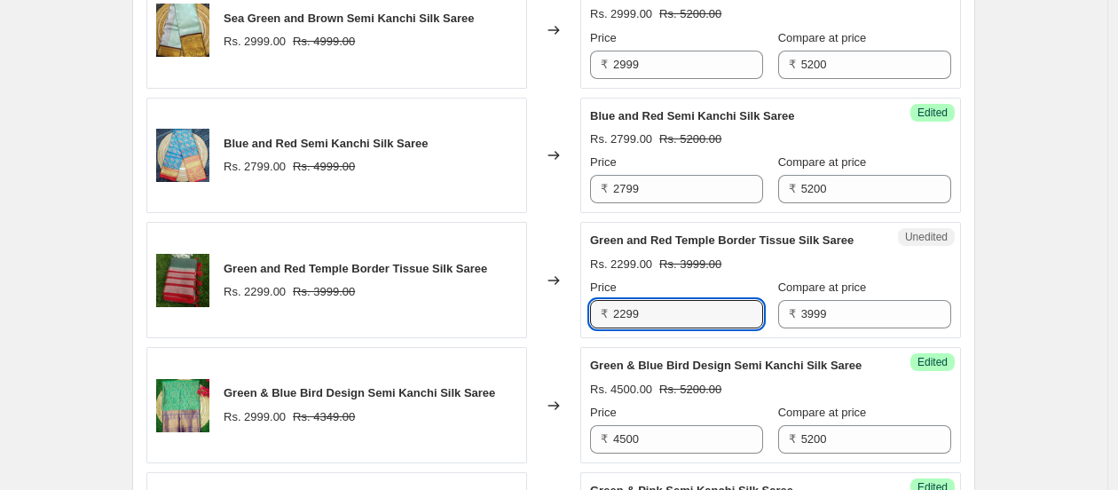
scroll to position [1672, 0]
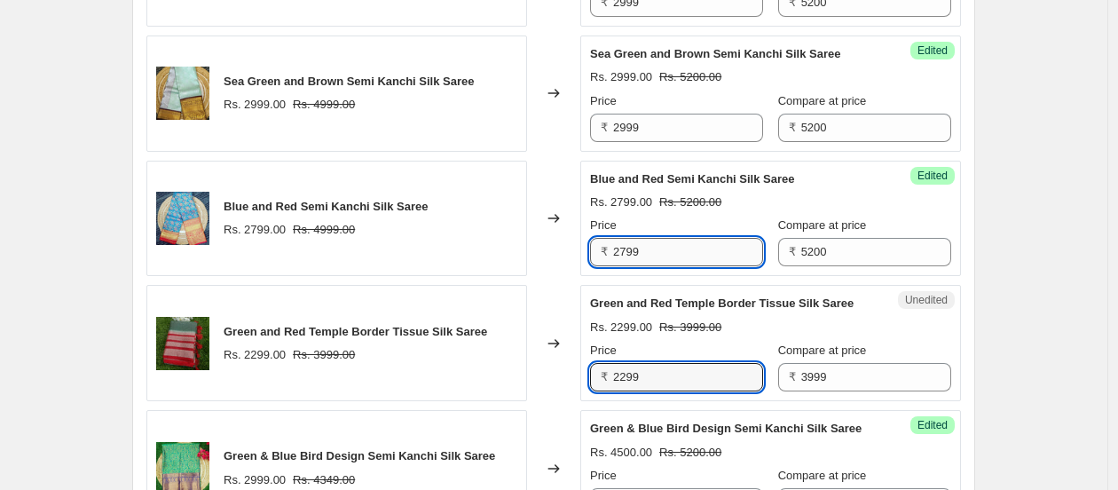
click at [622, 266] on input "2799" at bounding box center [688, 252] width 150 height 28
paste input "4500"
type input "4500"
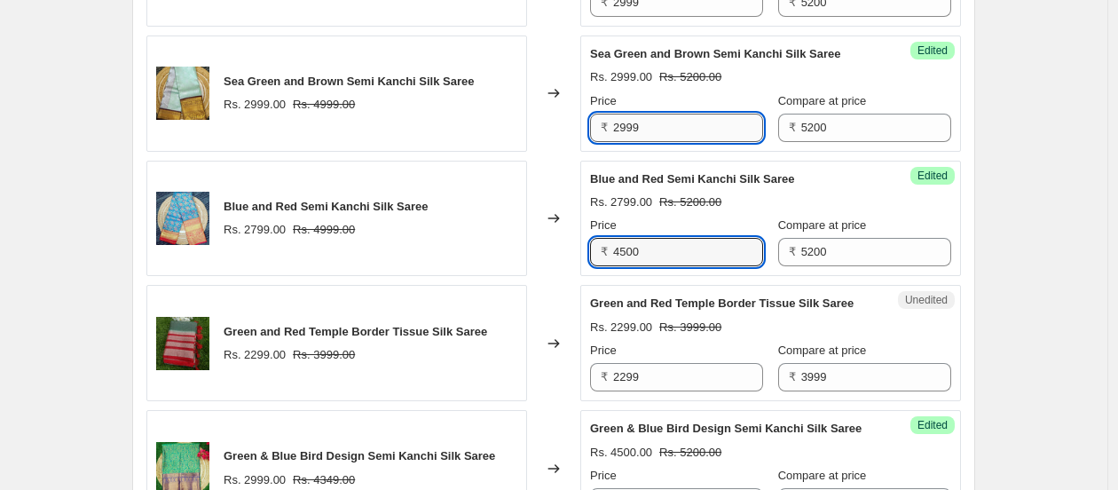
click at [619, 142] on input "2999" at bounding box center [688, 128] width 150 height 28
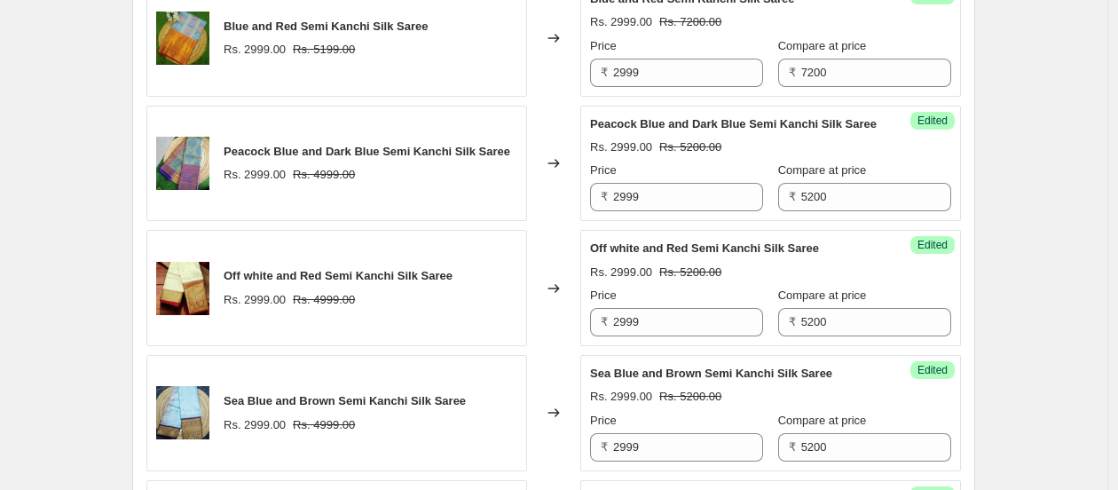
scroll to position [1222, 0]
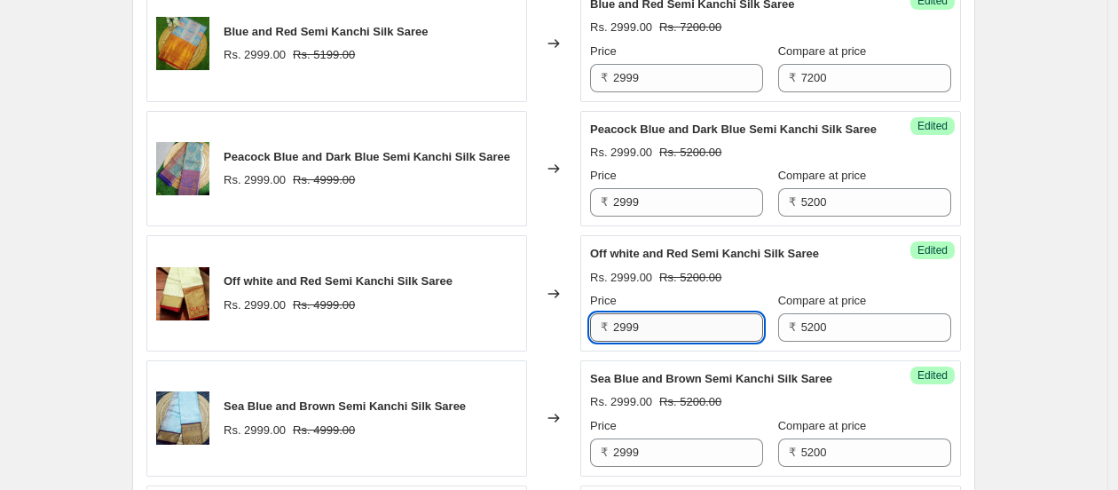
click at [639, 342] on input "2999" at bounding box center [688, 327] width 150 height 28
paste input "4500"
type input "4500"
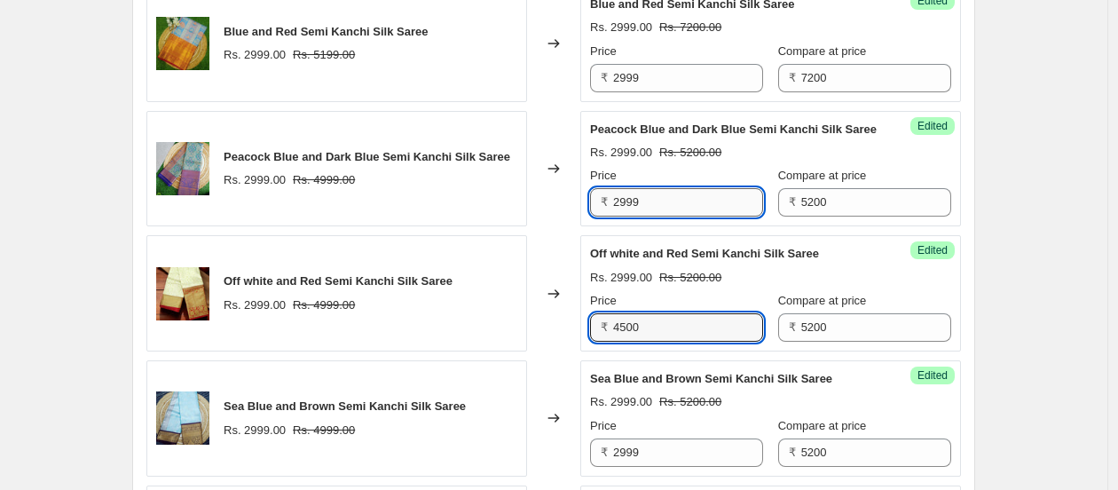
click at [625, 211] on input "2999" at bounding box center [688, 202] width 150 height 28
paste input "4500"
type input "4500"
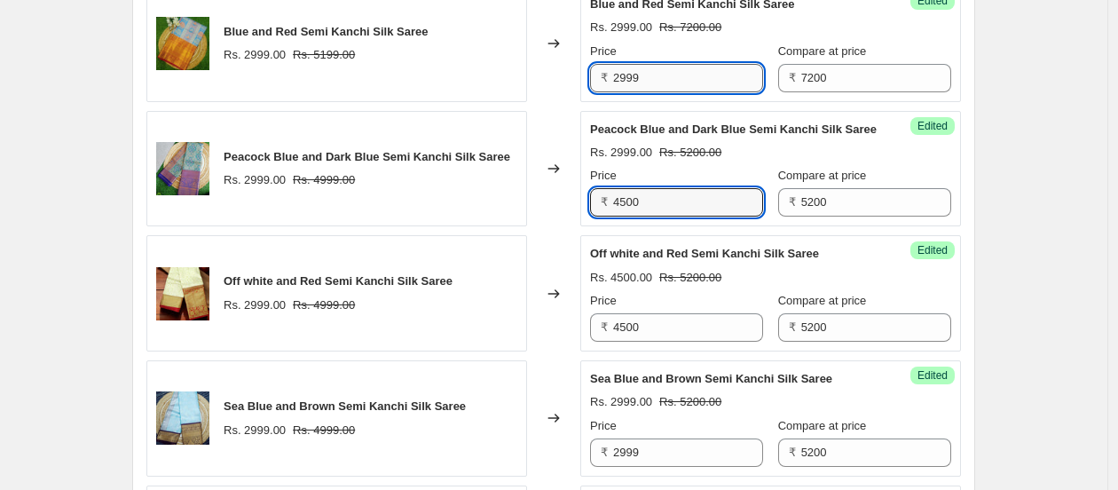
click at [619, 79] on input "2999" at bounding box center [688, 78] width 150 height 28
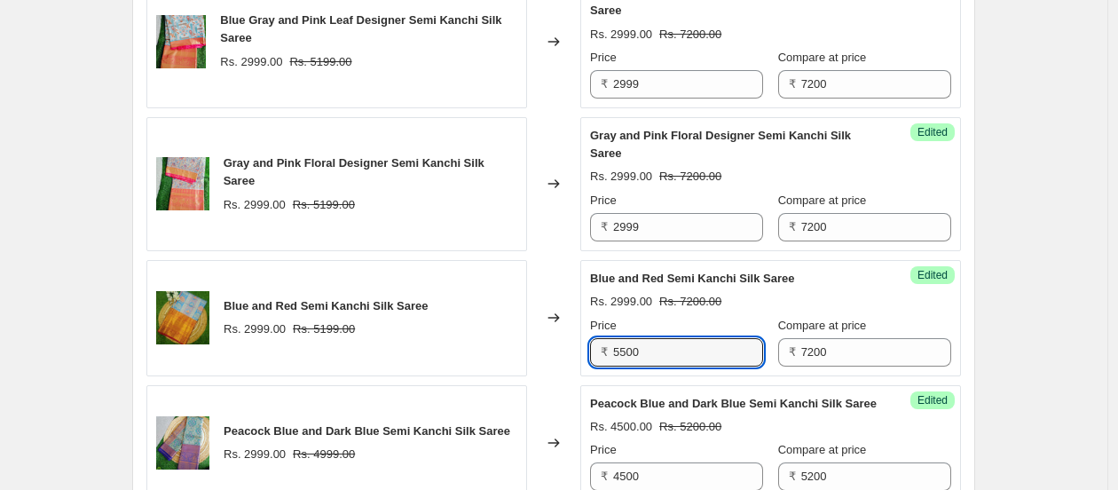
scroll to position [930, 0]
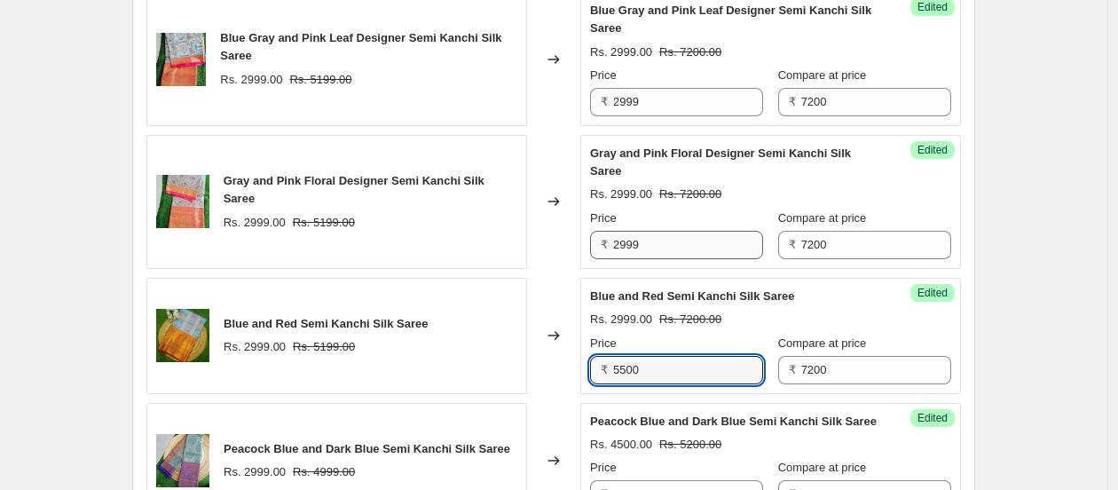
type input "5500"
click at [624, 244] on input "2999" at bounding box center [688, 245] width 150 height 28
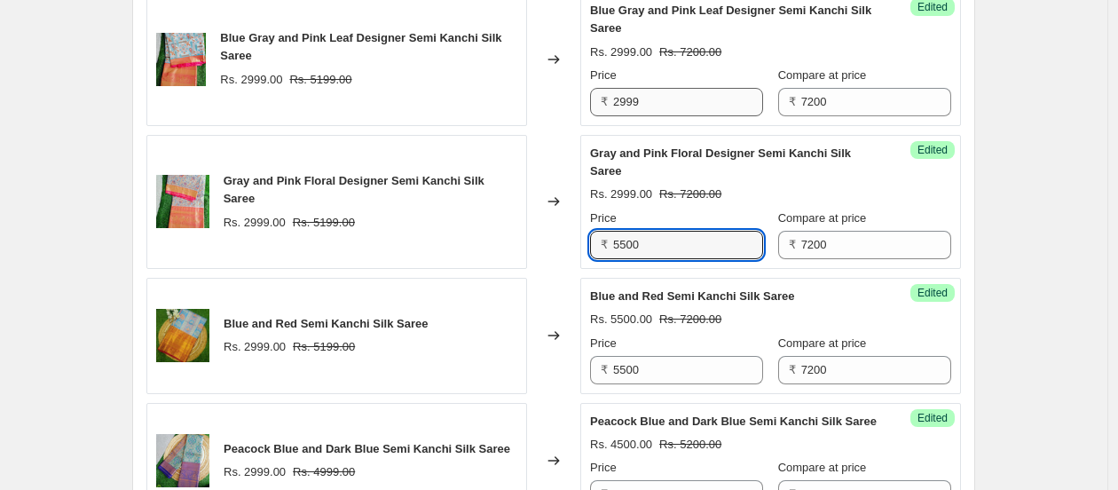
type input "5500"
click at [623, 102] on input "2999" at bounding box center [688, 102] width 150 height 28
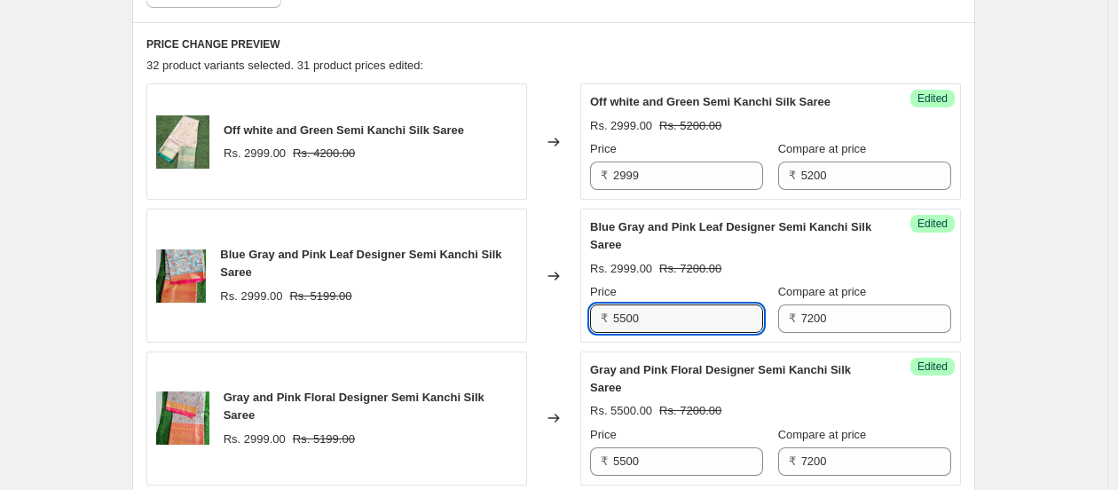
scroll to position [690, 0]
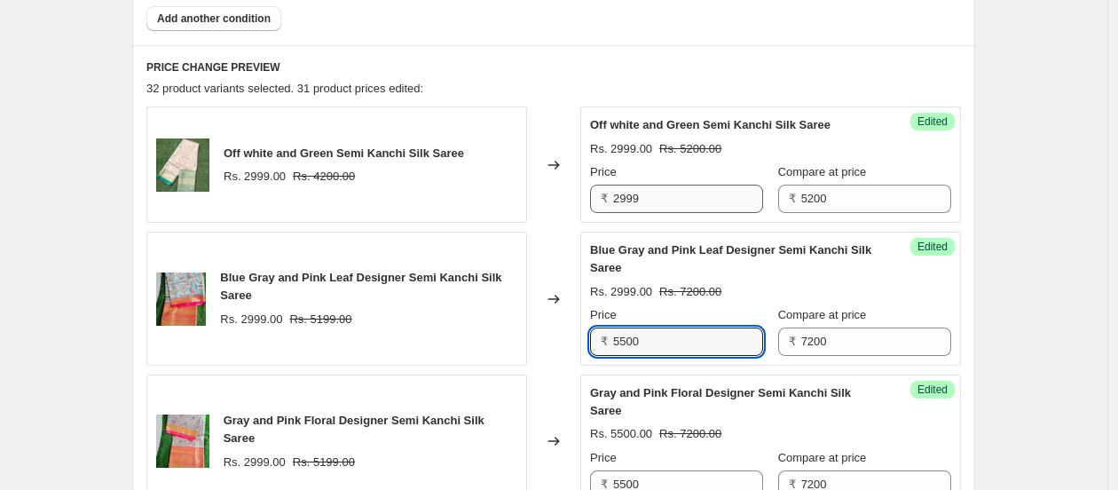
type input "5500"
click at [625, 199] on input "2999" at bounding box center [688, 199] width 150 height 28
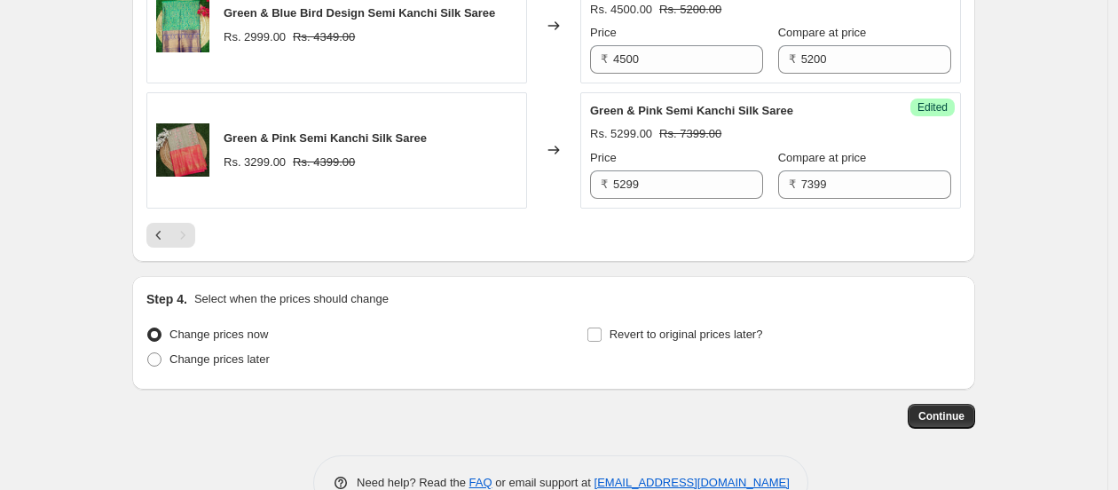
scroll to position [2198, 0]
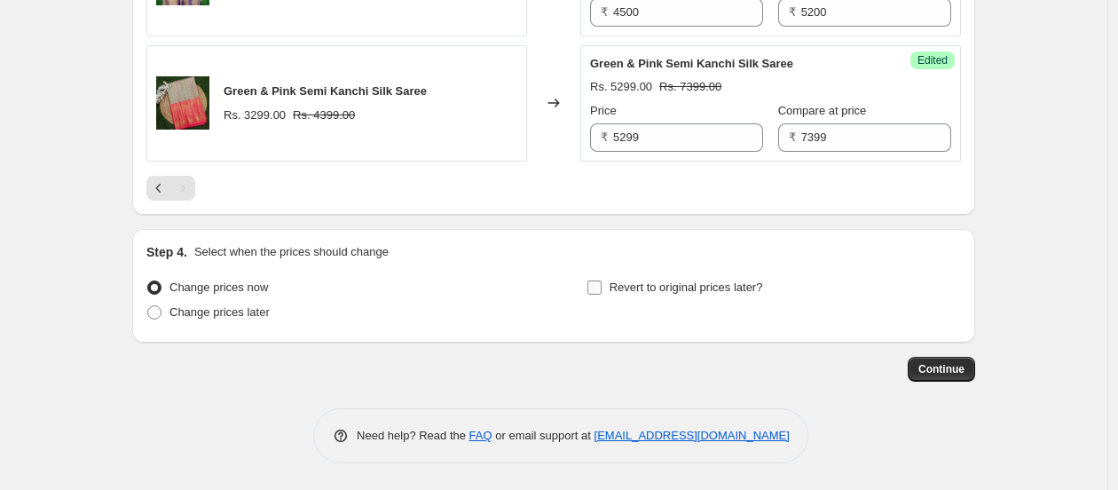
type input "4500"
click at [596, 286] on input "Revert to original prices later?" at bounding box center [594, 287] width 14 height 14
checkbox input "true"
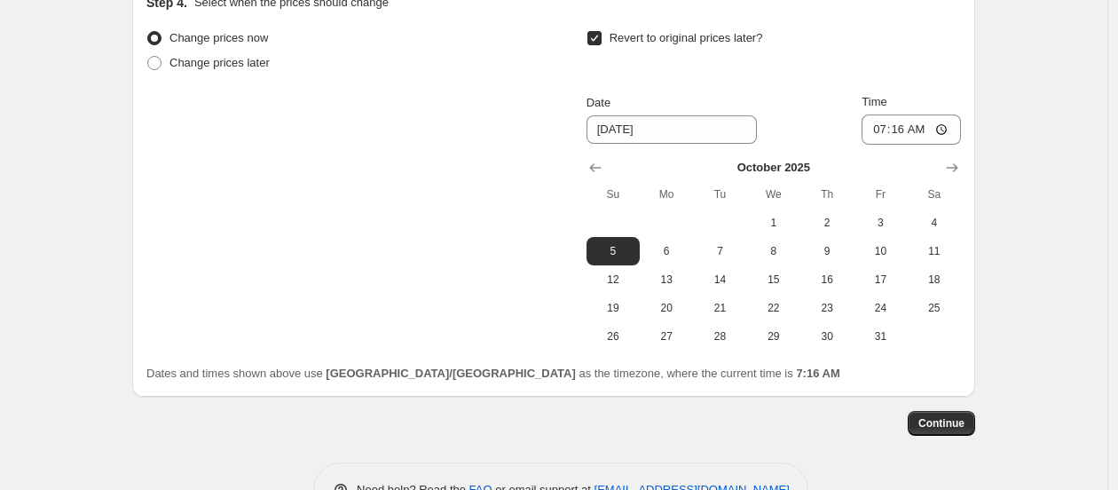
scroll to position [2418, 0]
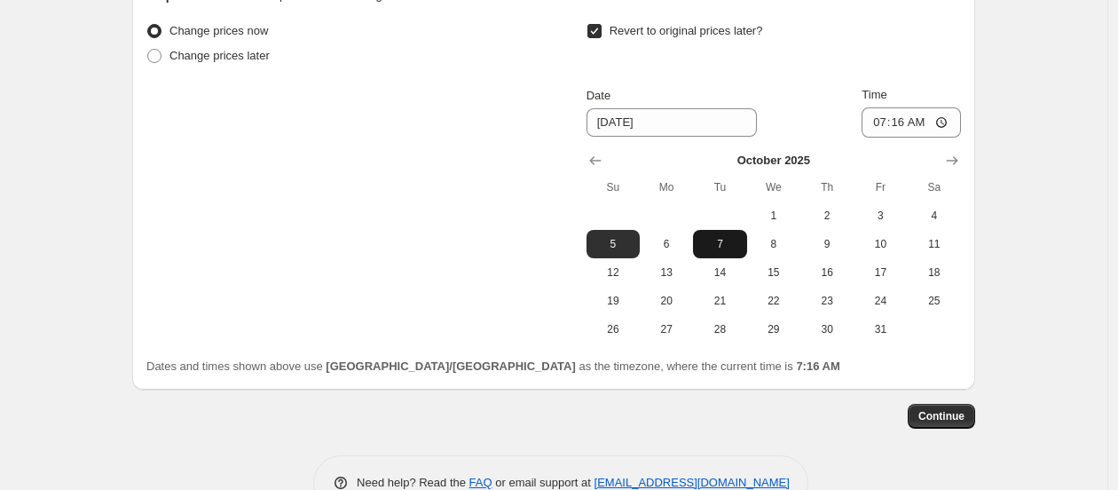
click at [720, 251] on span "7" at bounding box center [719, 244] width 39 height 14
click at [887, 251] on span "10" at bounding box center [880, 244] width 39 height 14
type input "[DATE]"
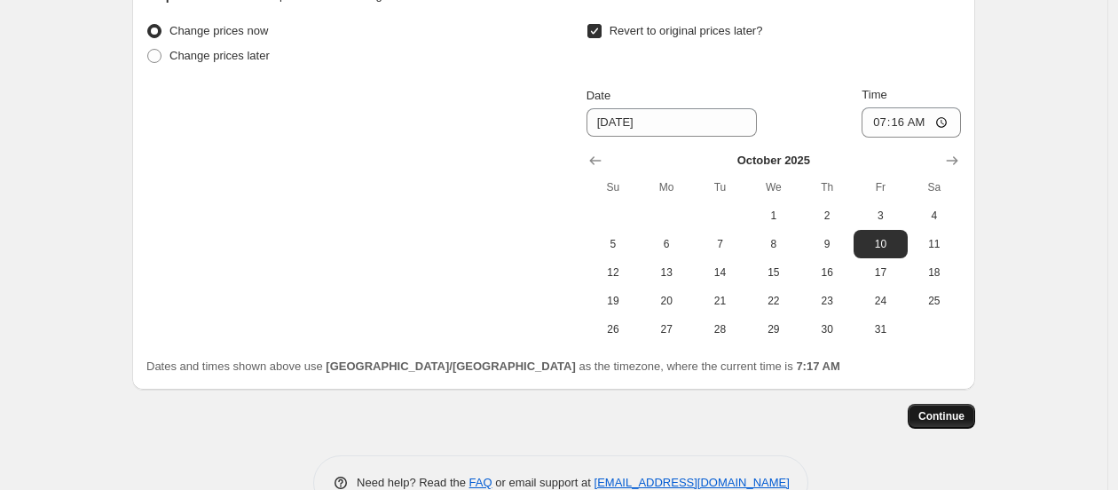
click at [950, 423] on span "Continue" at bounding box center [941, 416] width 46 height 14
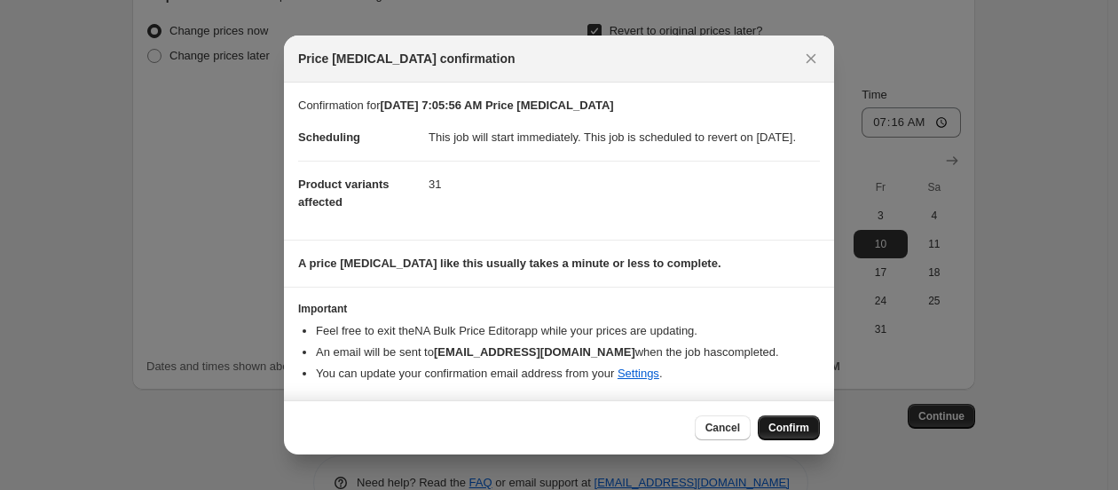
click at [783, 430] on span "Confirm" at bounding box center [788, 428] width 41 height 14
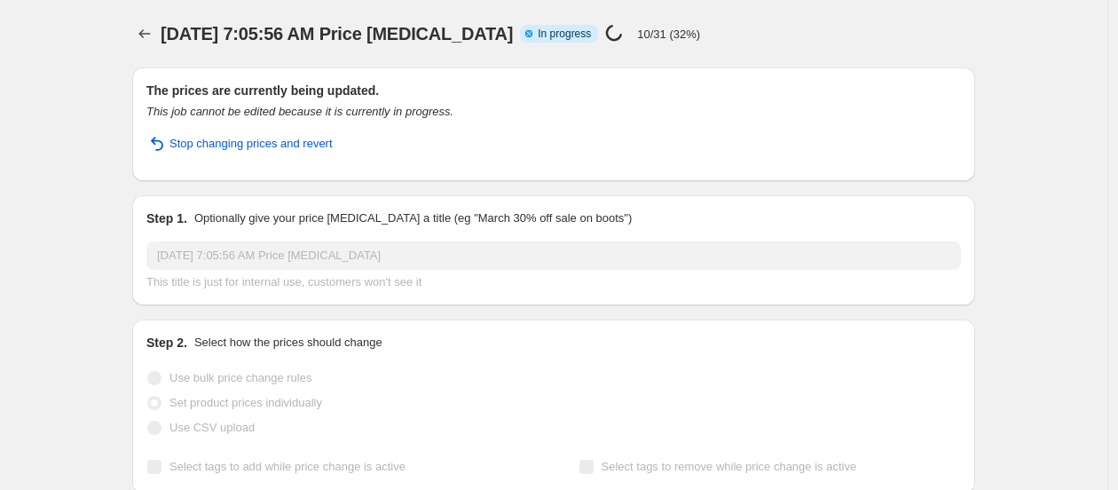
select select "collection"
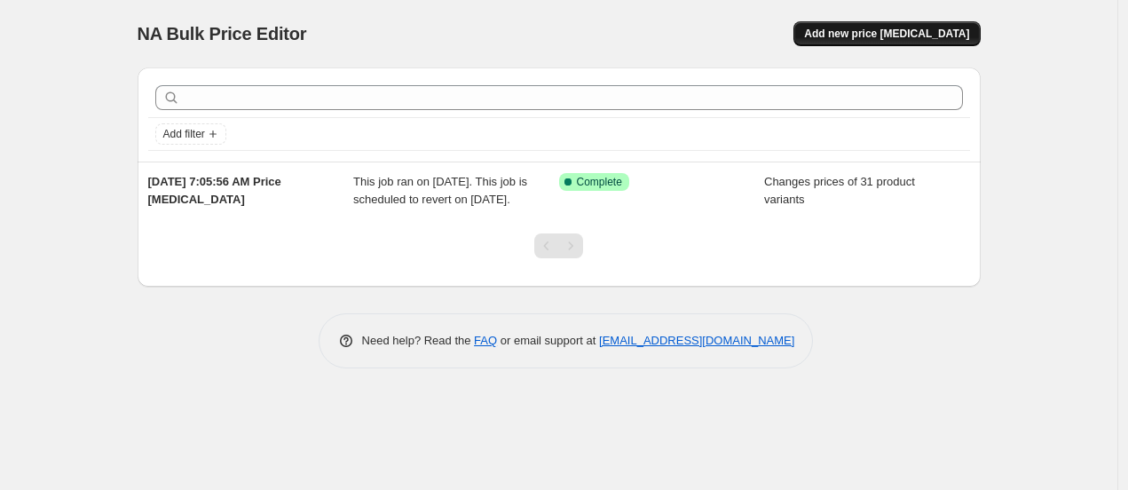
click at [923, 30] on span "Add new price [MEDICAL_DATA]" at bounding box center [886, 34] width 165 height 14
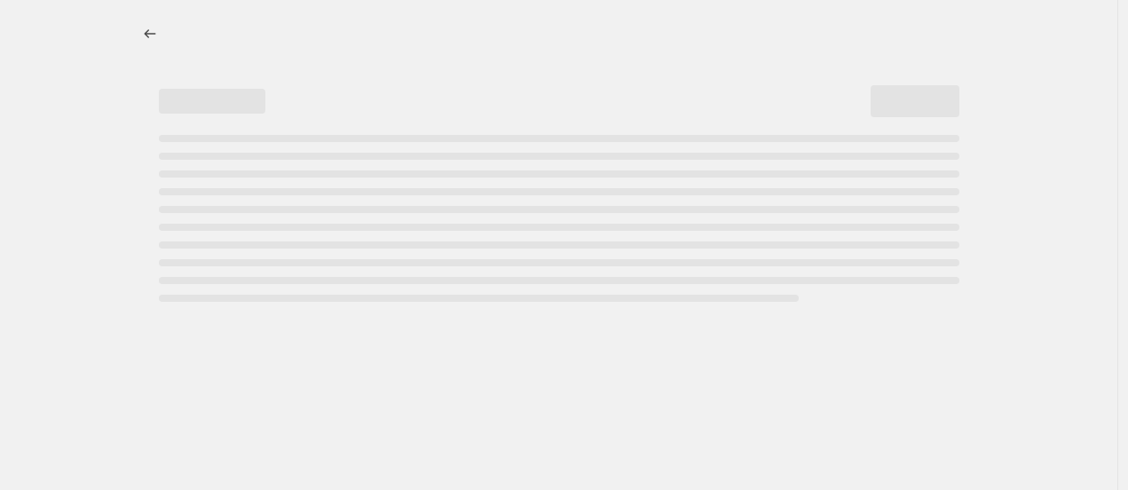
select select "percentage"
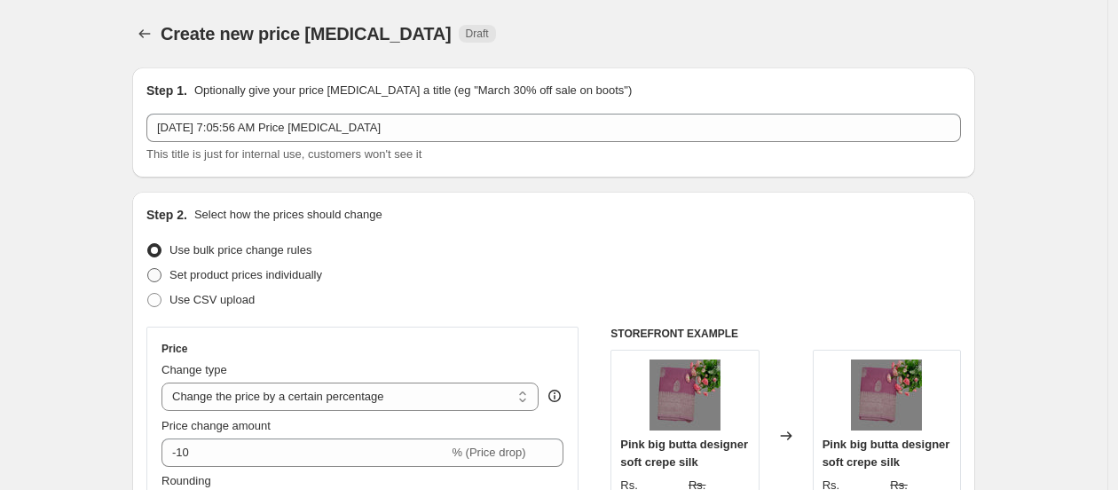
click at [251, 268] on span "Set product prices individually" at bounding box center [245, 274] width 153 height 13
click at [148, 268] on input "Set product prices individually" at bounding box center [147, 268] width 1 height 1
radio input "true"
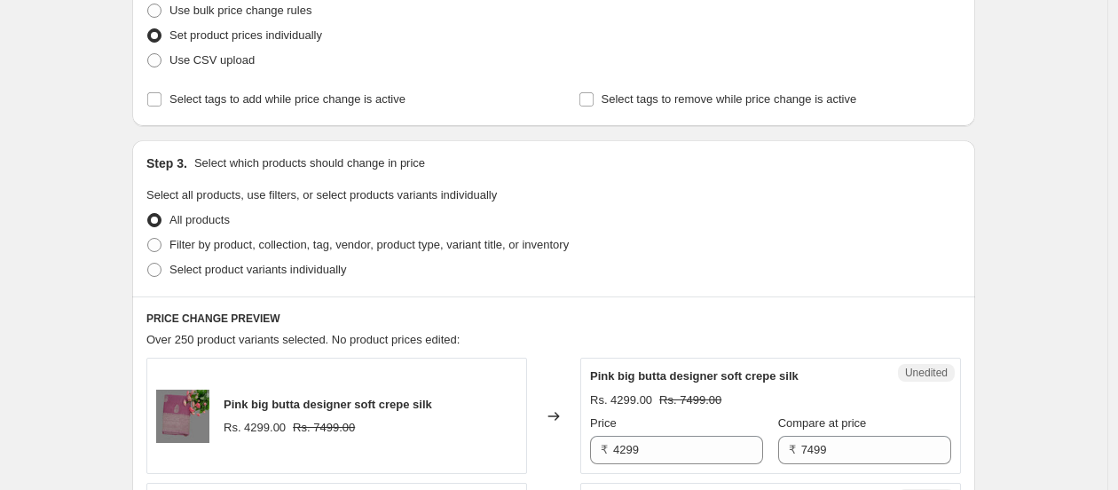
scroll to position [261, 0]
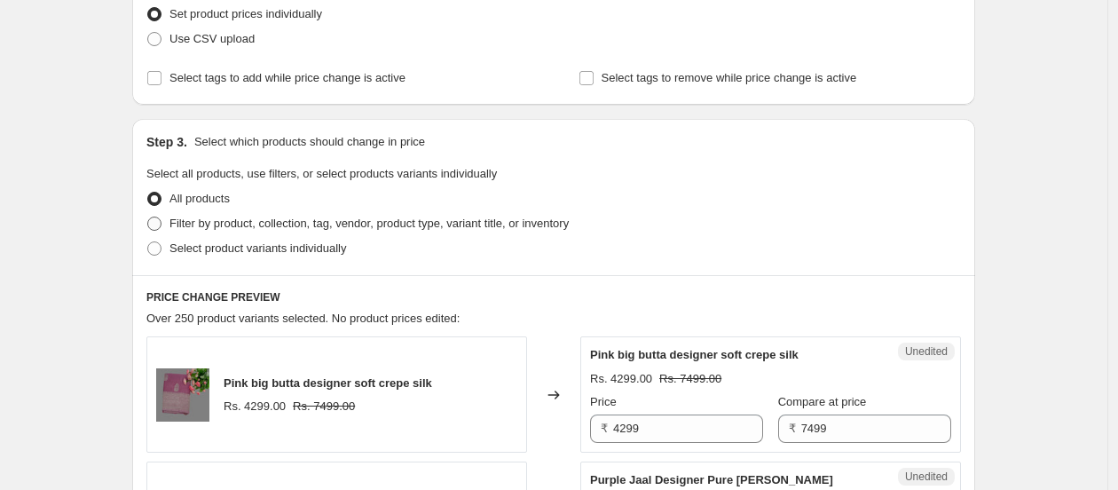
click at [271, 225] on span "Filter by product, collection, tag, vendor, product type, variant title, or inv…" at bounding box center [368, 222] width 399 height 13
click at [148, 217] on input "Filter by product, collection, tag, vendor, product type, variant title, or inv…" at bounding box center [147, 216] width 1 height 1
radio input "true"
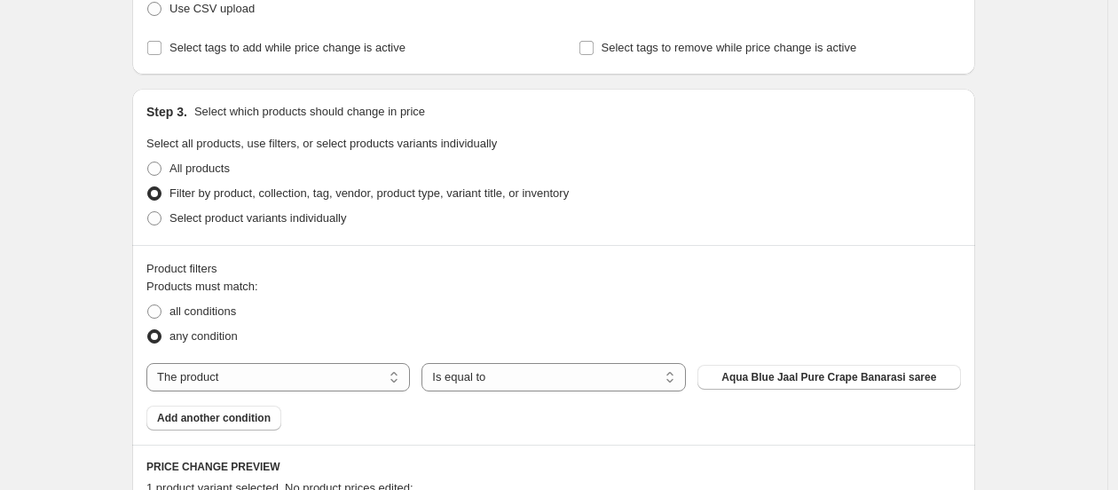
scroll to position [362, 0]
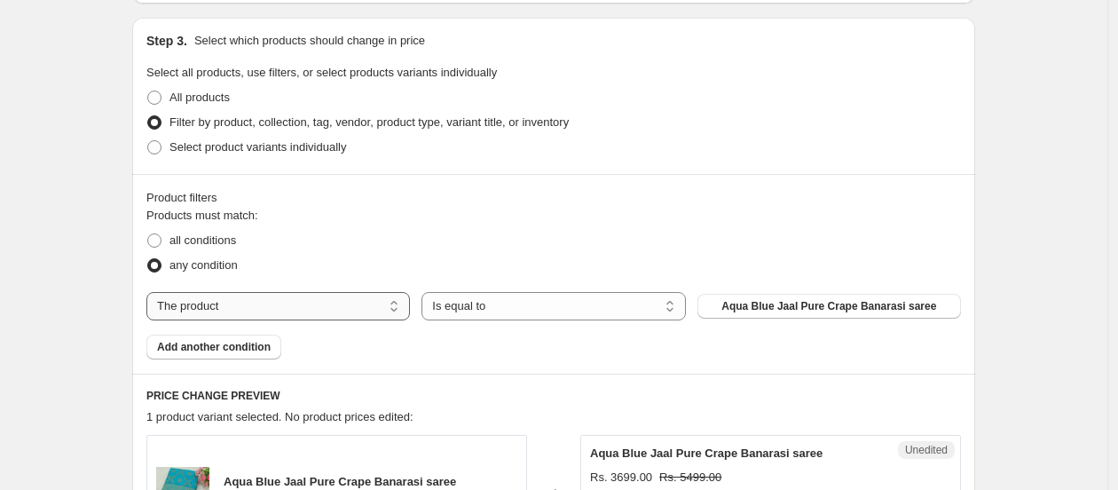
click at [350, 303] on select "The product The product's collection The product's tag The product's vendor The…" at bounding box center [278, 306] width 264 height 28
select select "collection"
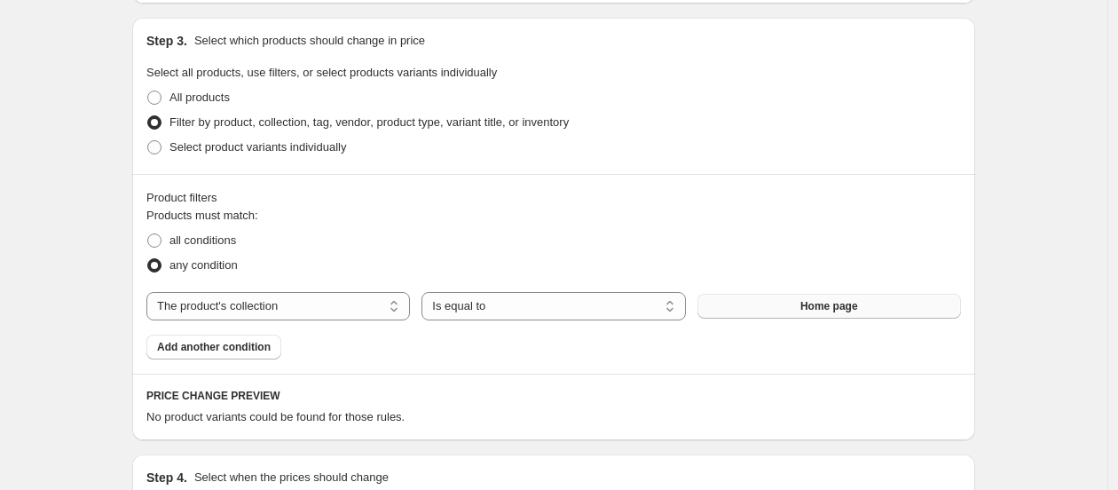
click at [769, 304] on button "Home page" at bounding box center [829, 306] width 264 height 25
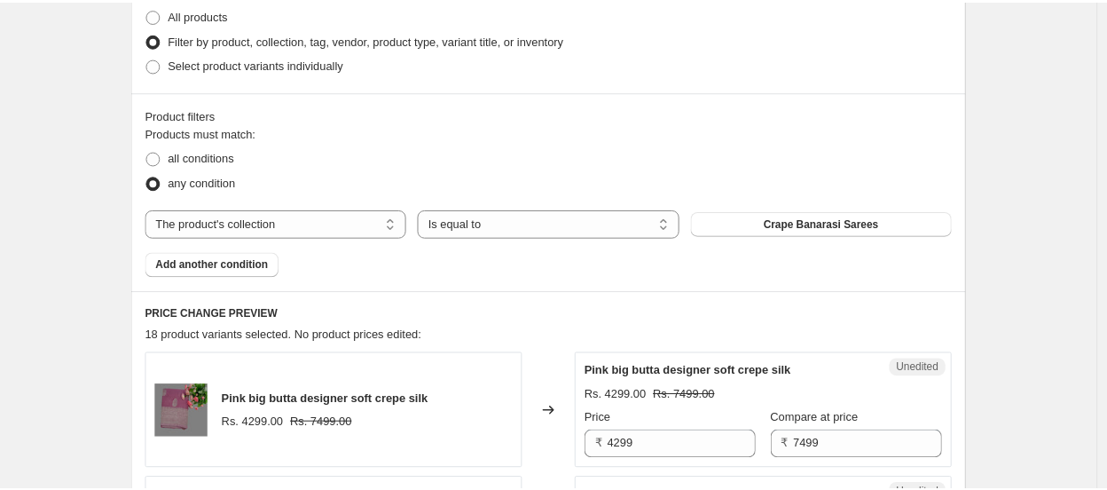
scroll to position [0, 0]
